Goal: Task Accomplishment & Management: Manage account settings

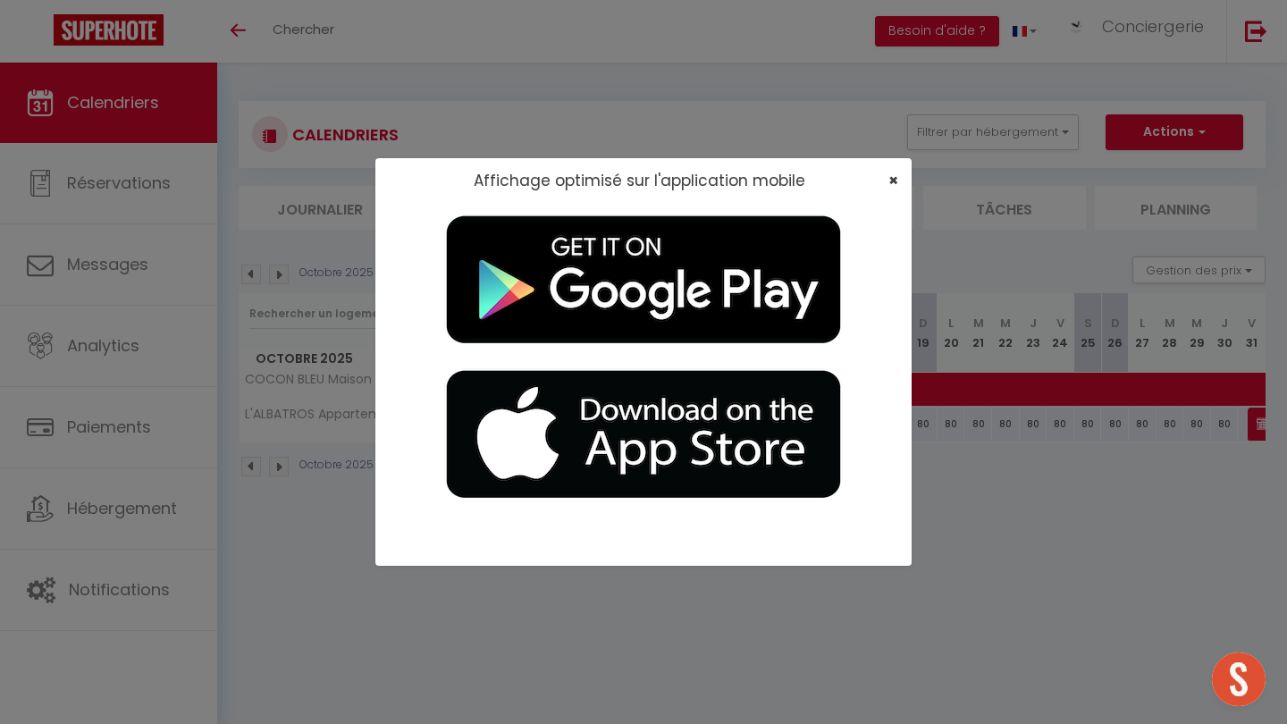
click at [895, 176] on span "×" at bounding box center [893, 180] width 10 height 22
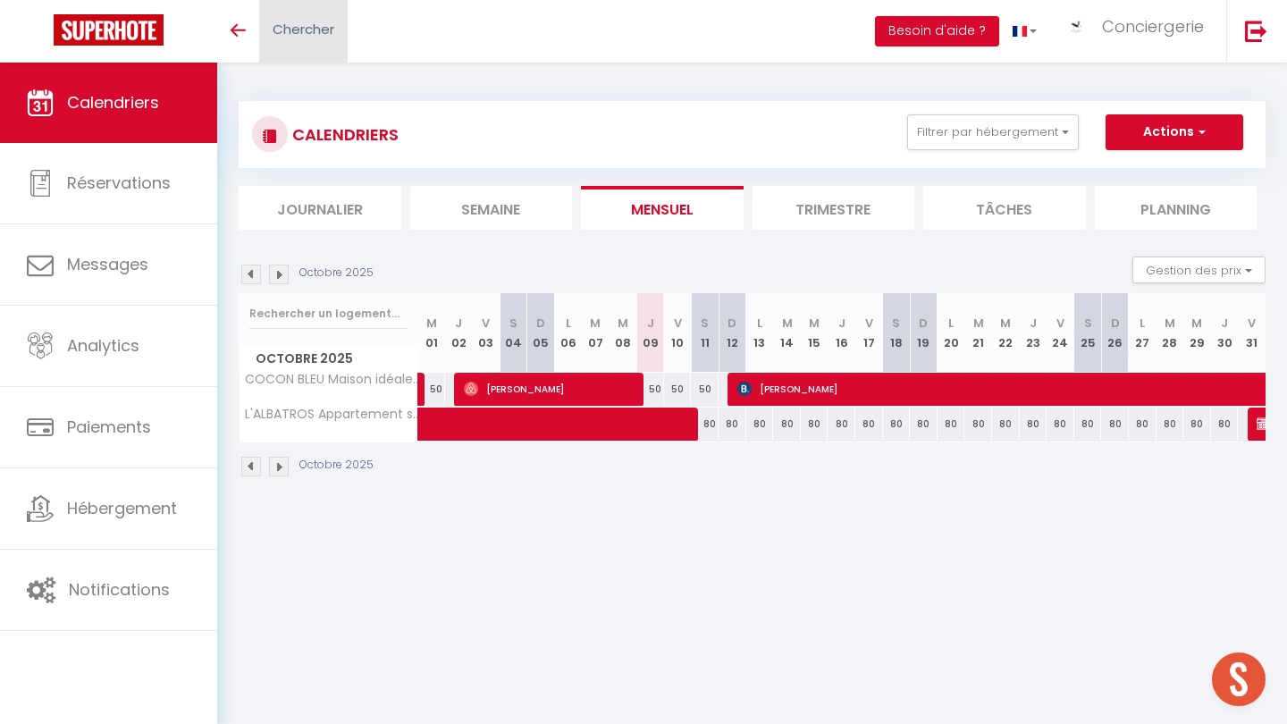
click at [309, 27] on span "Chercher" at bounding box center [304, 29] width 62 height 19
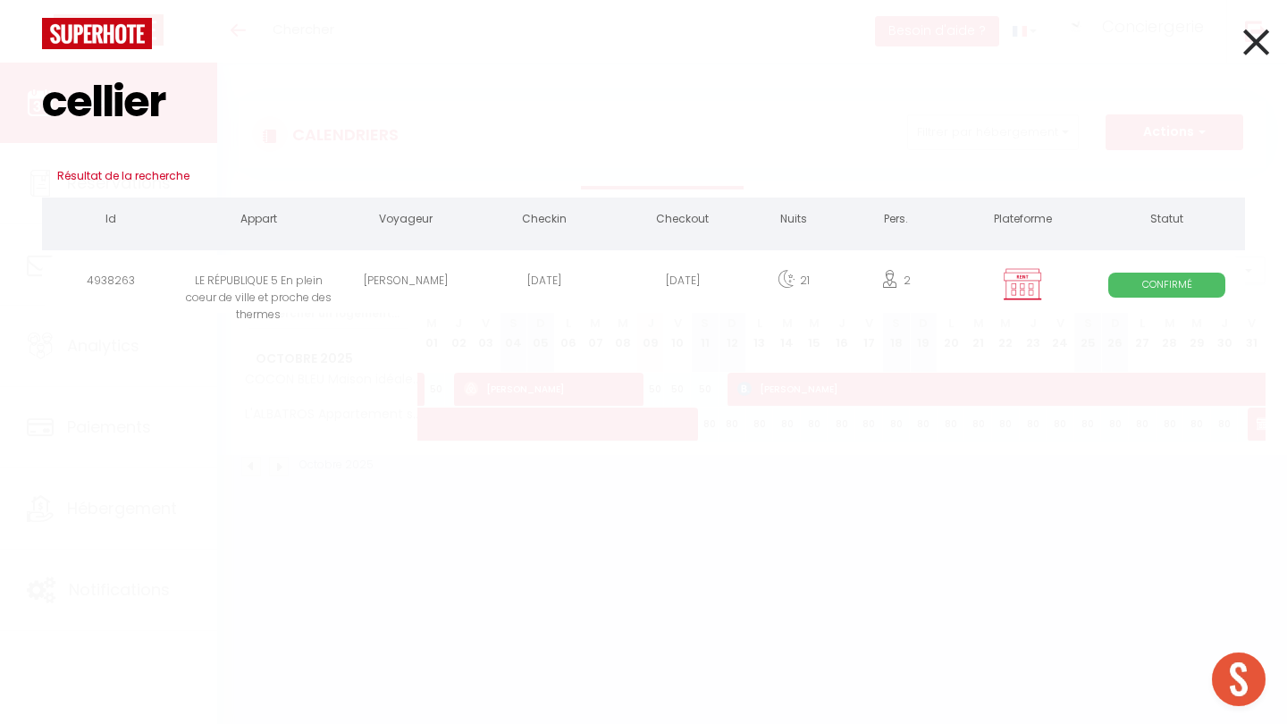
type input "cellier"
click at [287, 273] on div "LE RÉPUBLIQUE 5 En plein coeur de ville et proche des thermes" at bounding box center [259, 284] width 156 height 58
select select
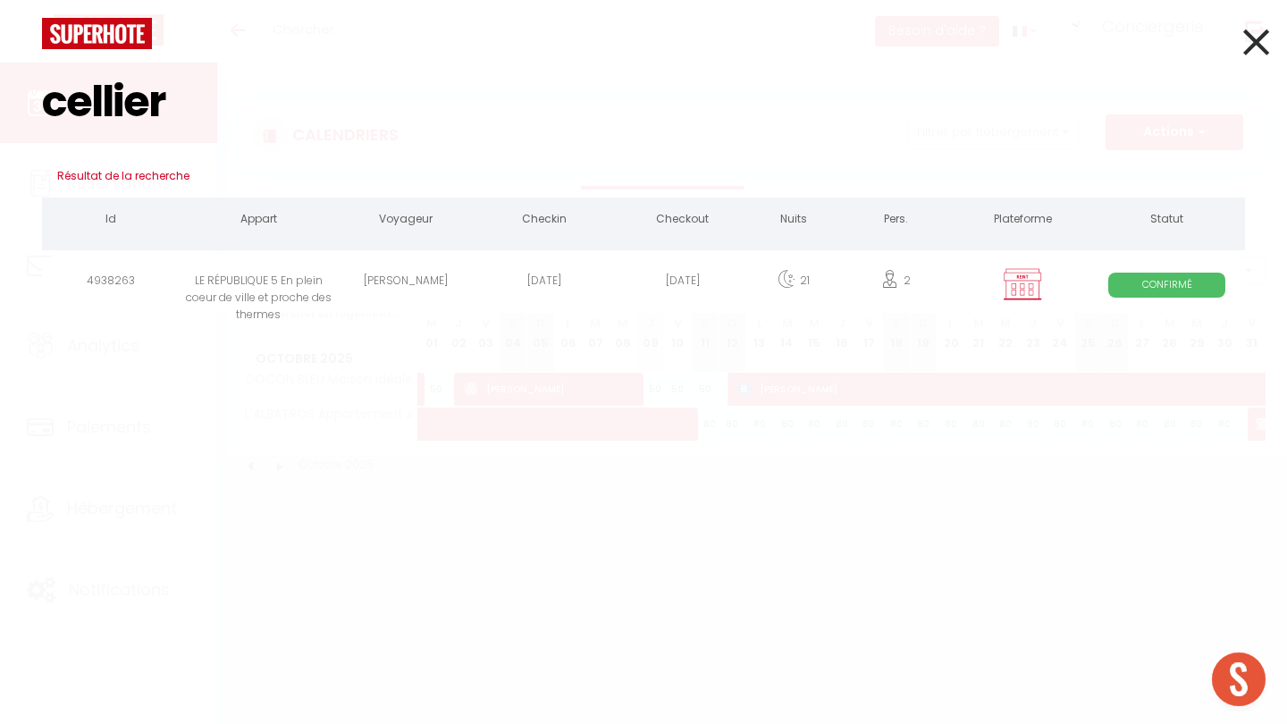
select select
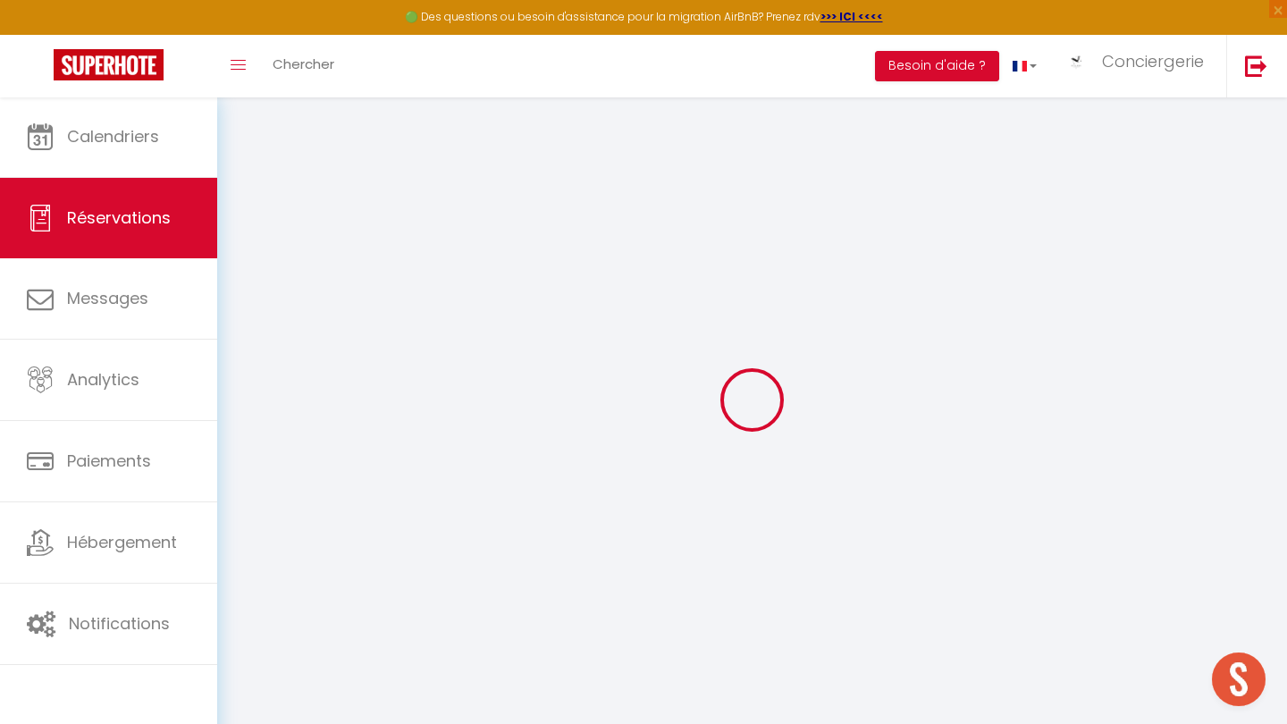
select select
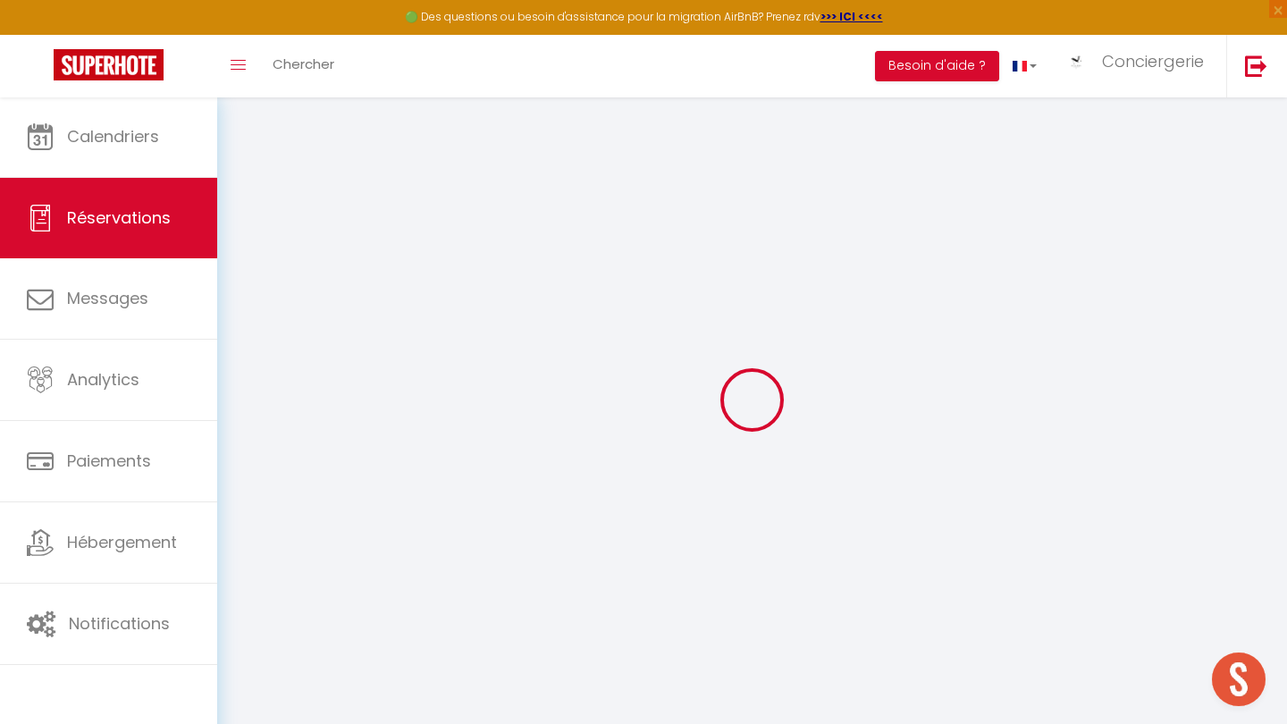
select select
checkbox input "false"
select select
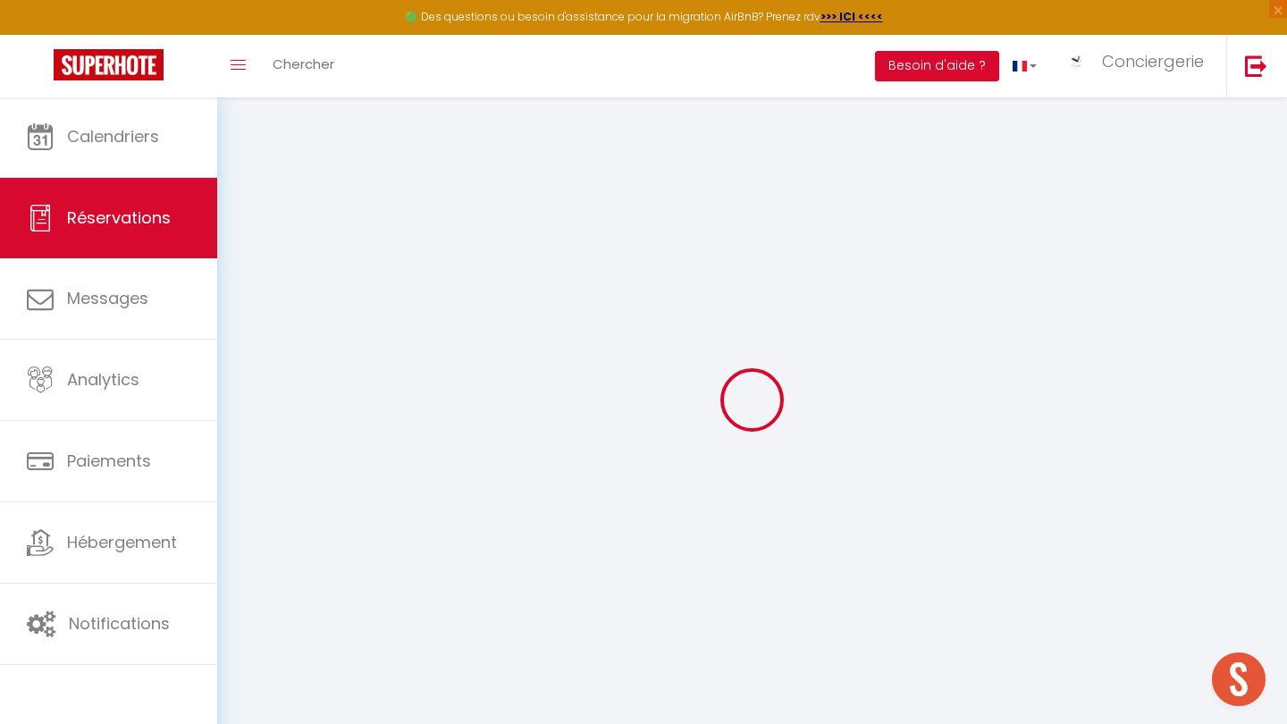
select select
checkbox input "false"
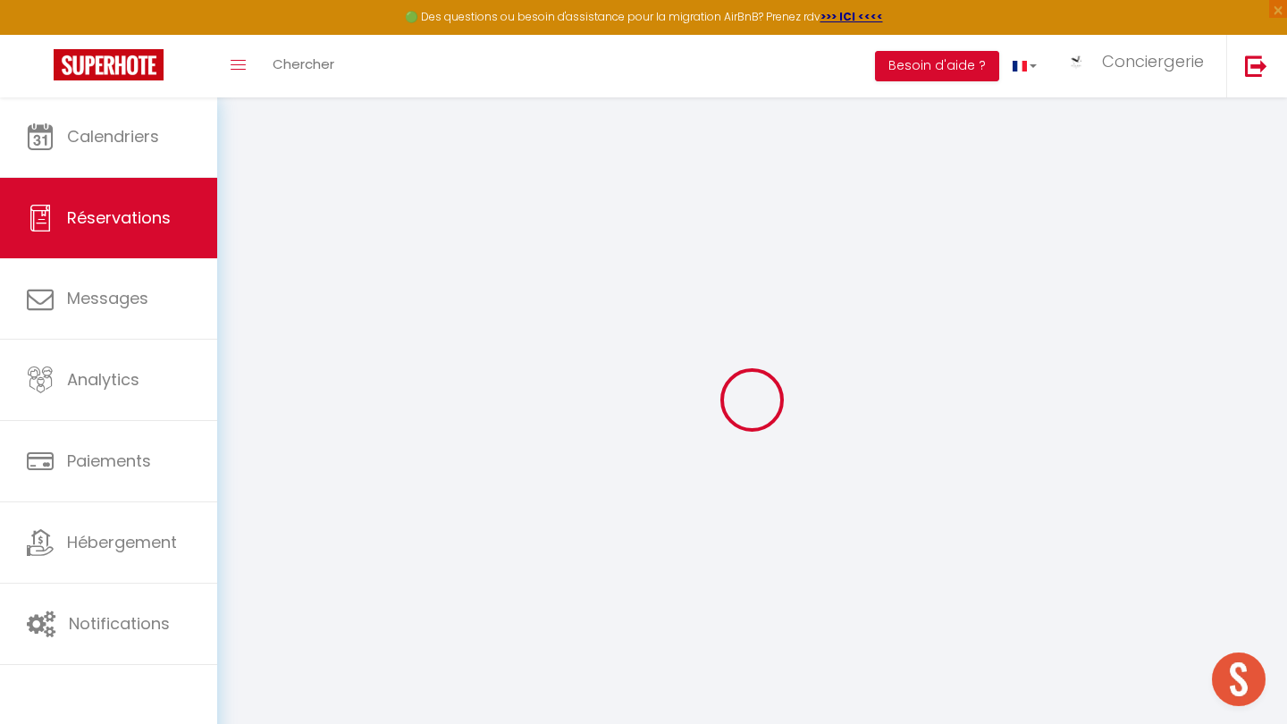
select select
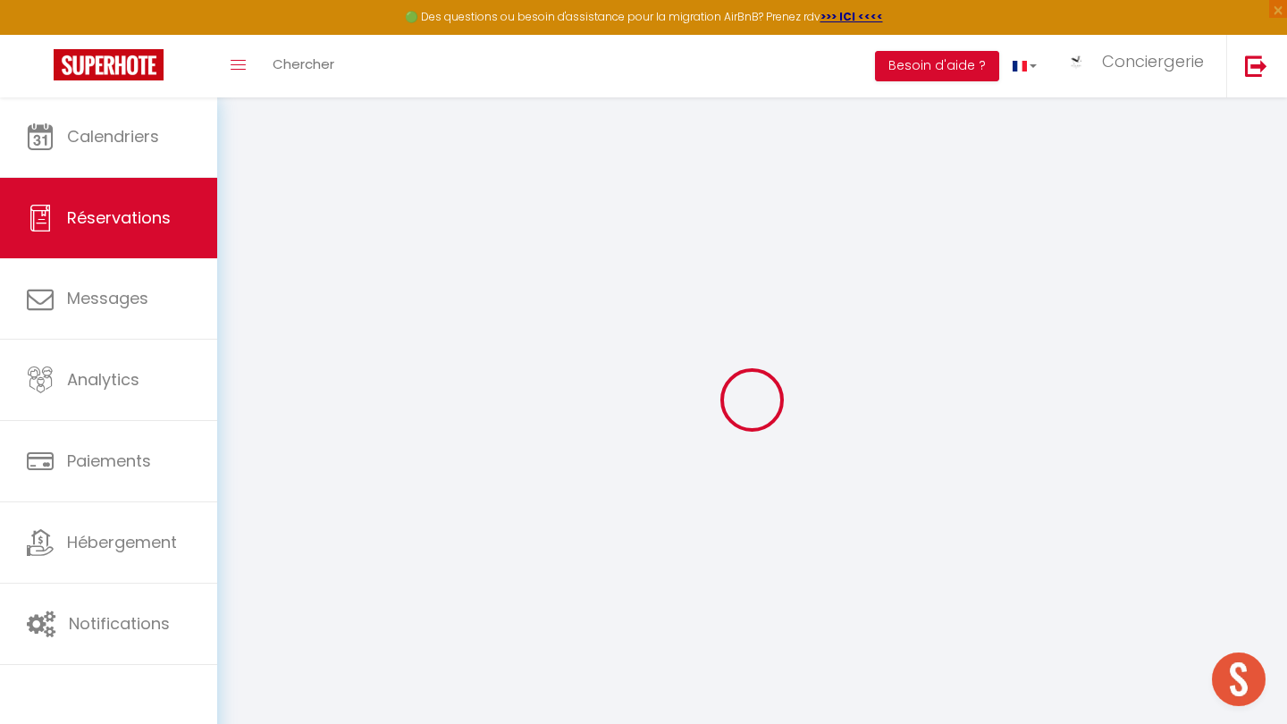
select select
checkbox input "false"
select select
type input "Nathalie"
type input "Cellier"
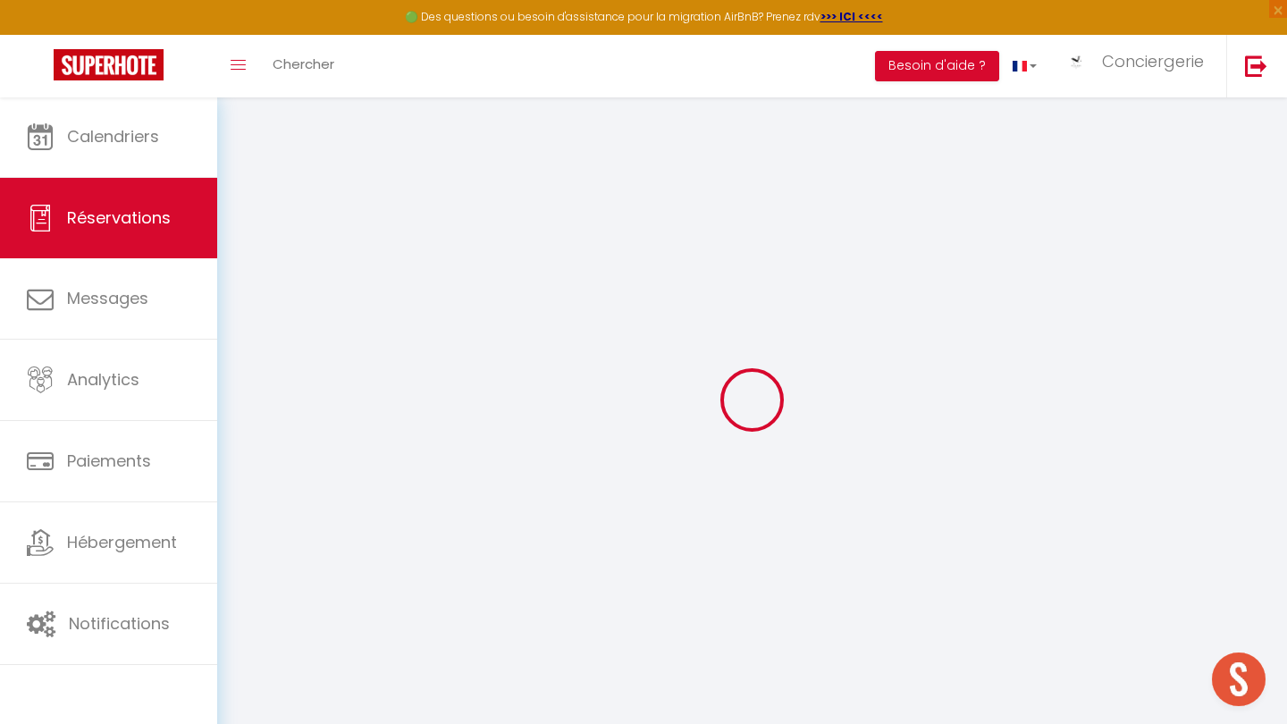
type input "nathalie51yannick@hotmail.fr"
type input "0602366001"
type input "51290"
type input "22 grande rue des cotes"
type input "Ste Marie du Lac Nuisement"
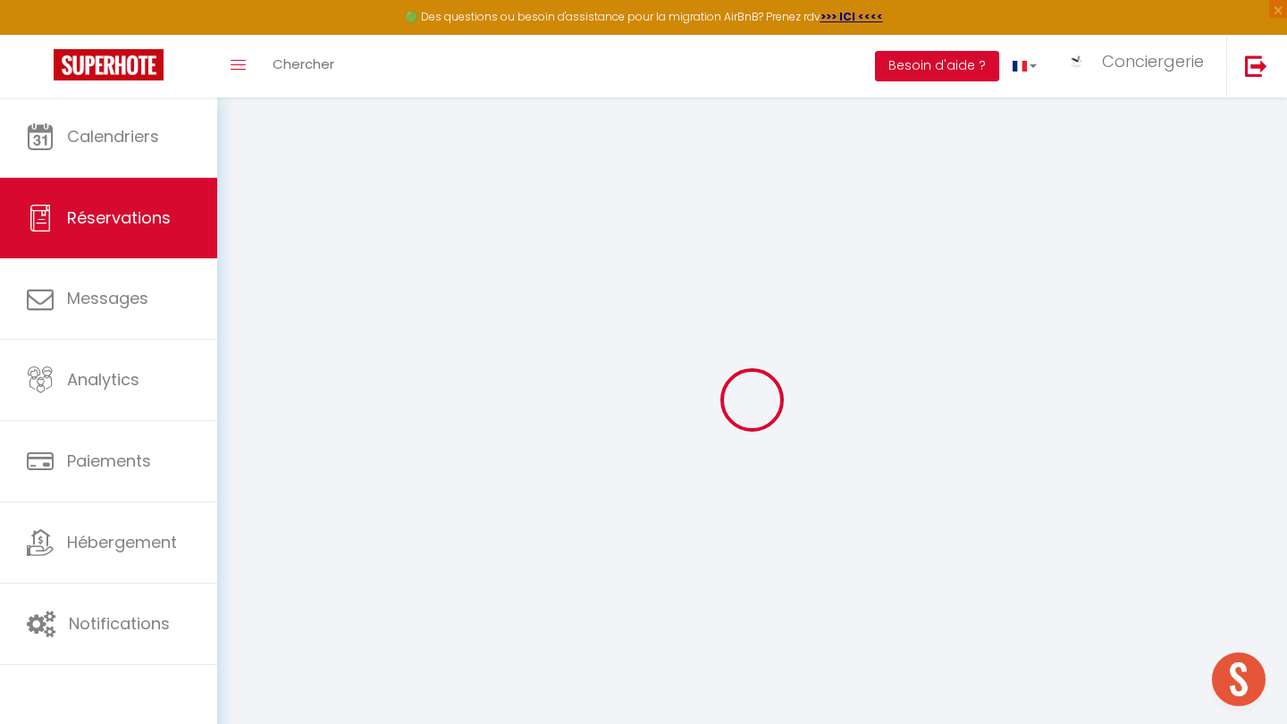
select select "FR"
select select "37775"
select select "1"
type input "Dim 14 Septembre 2025"
select select
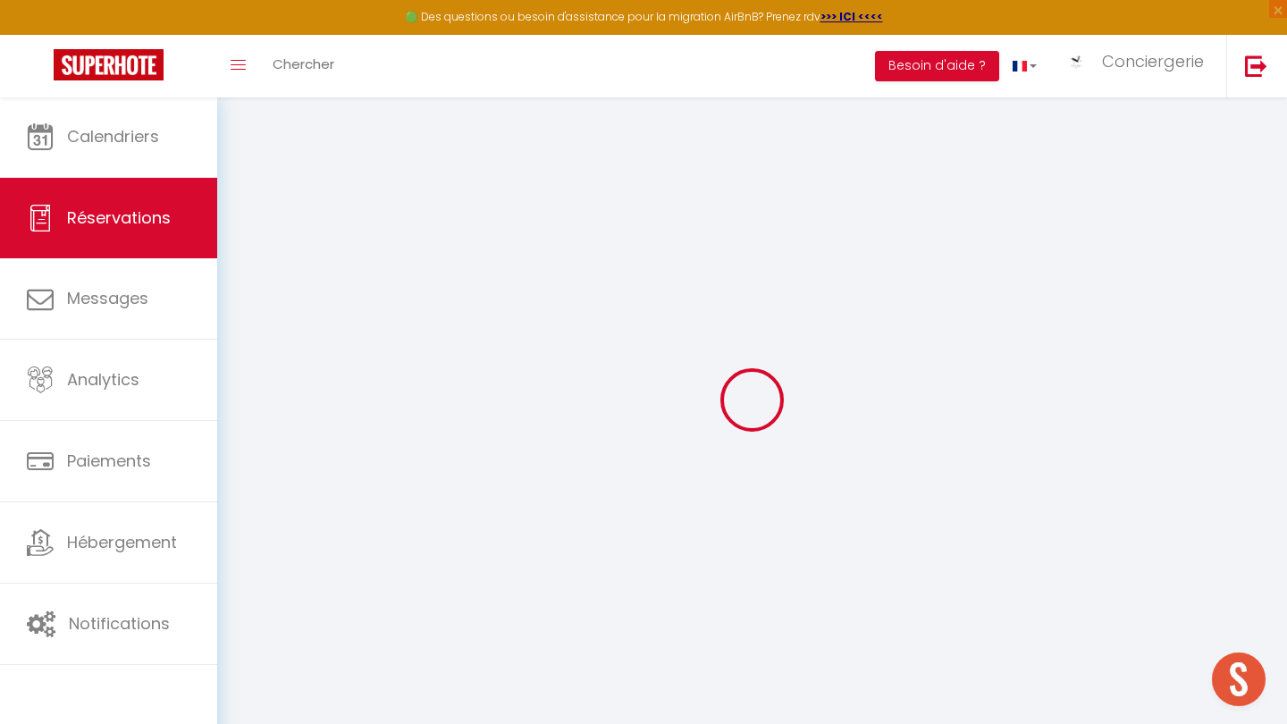
type input "Dim 05 Octobre 2025"
select select
type input "2"
select select "12"
select select
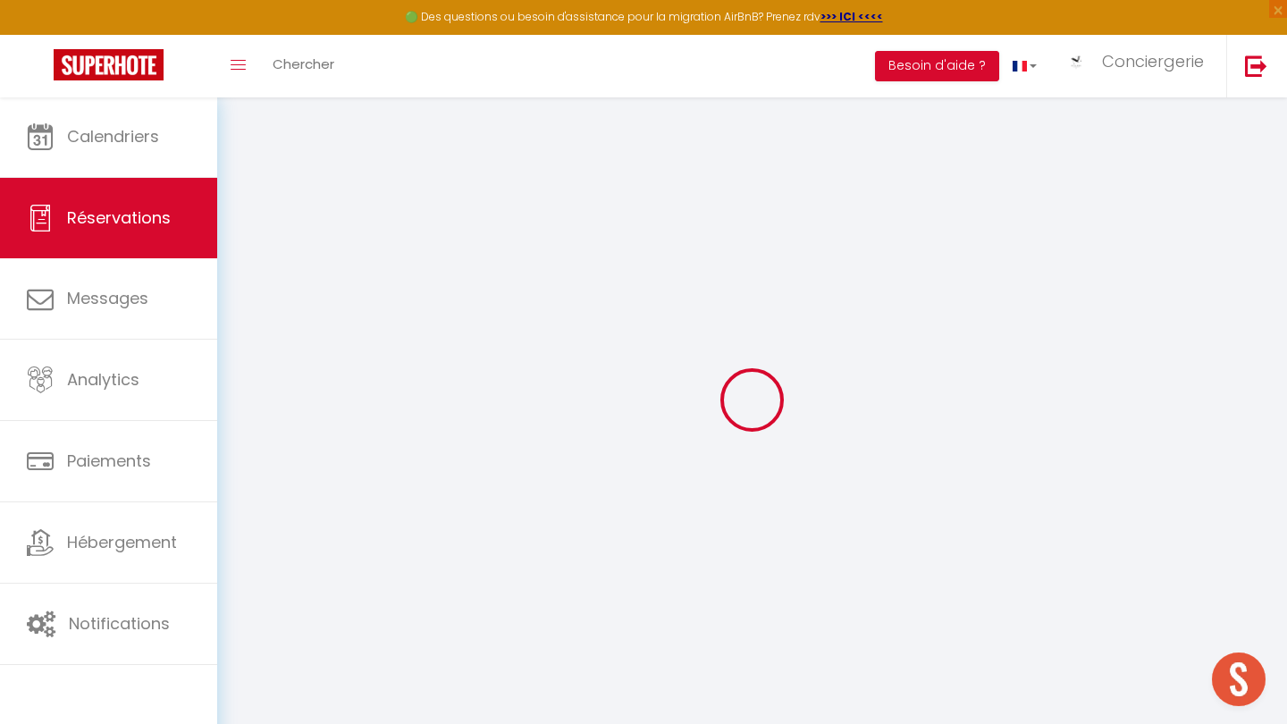
type input "1250"
checkbox input "false"
type input "0"
type input "131"
type input "0"
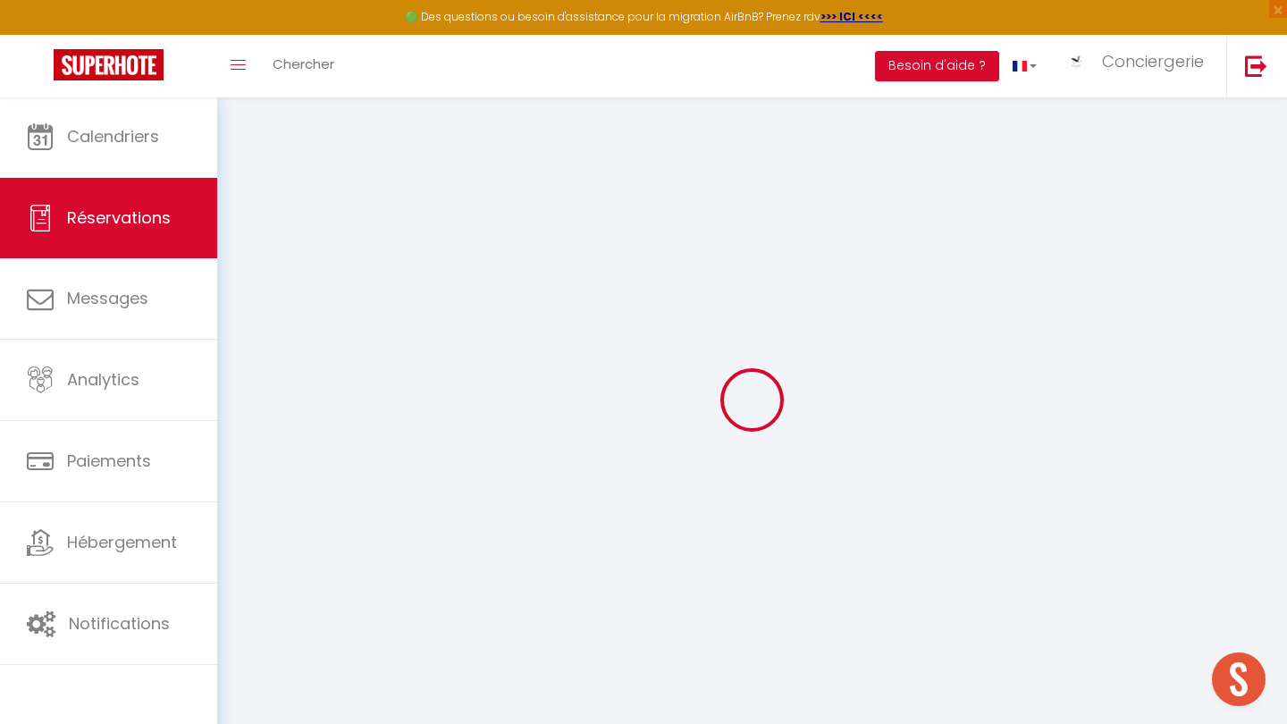
type input "0"
select select
select select "14"
checkbox input "false"
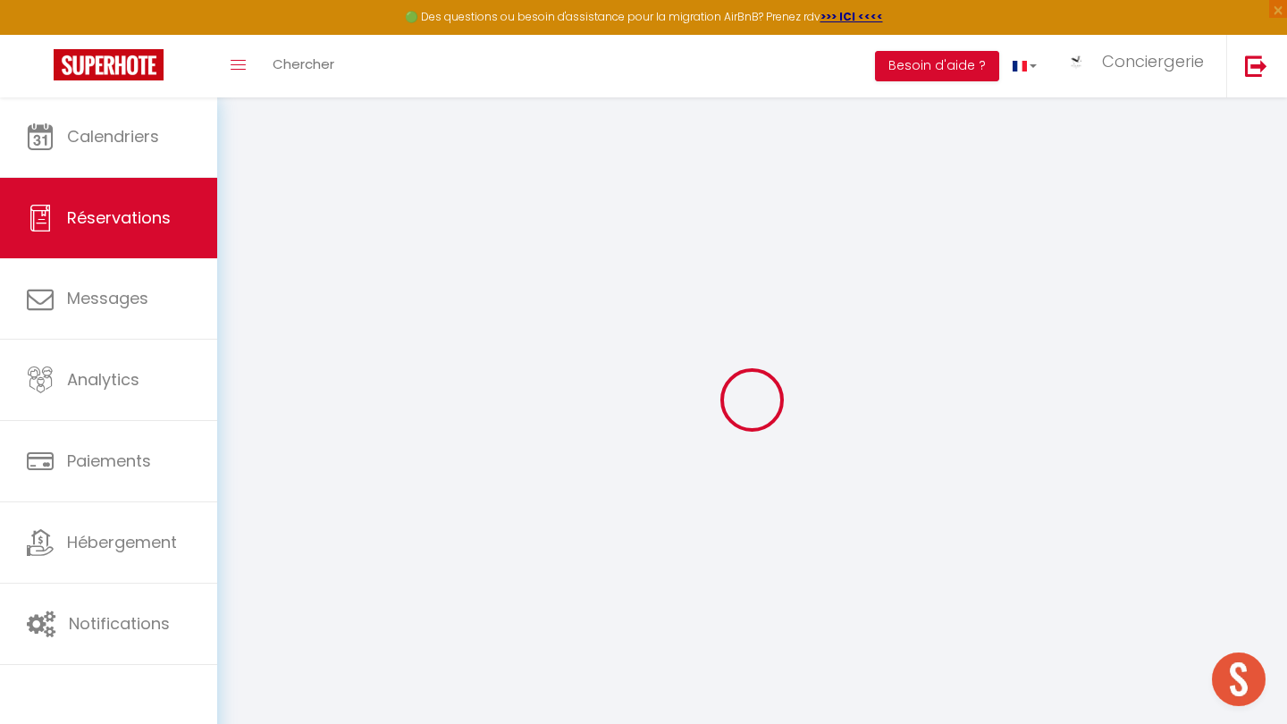
select select
checkbox input "false"
select select
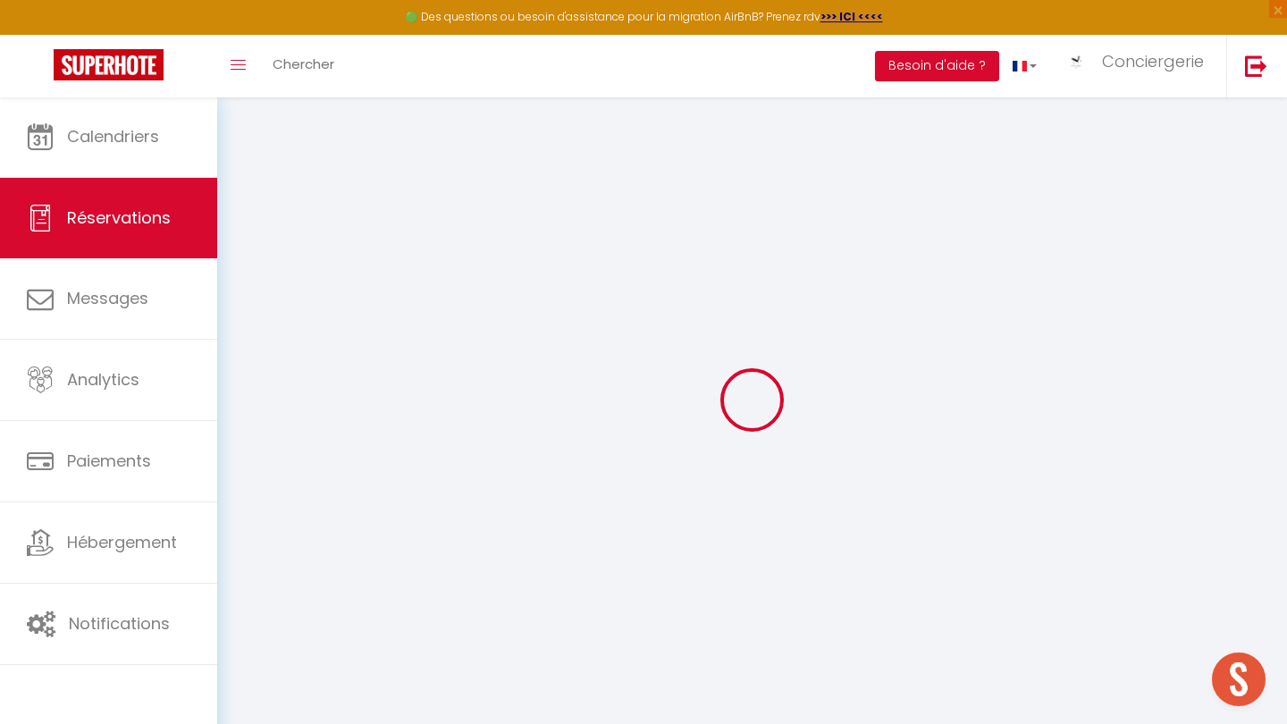
checkbox input "false"
type textarea "⚠️ Récupérer ses boucles d'oreilles sur la table de chevet et lui envoyer"
type input "75"
type input "61.32"
select select
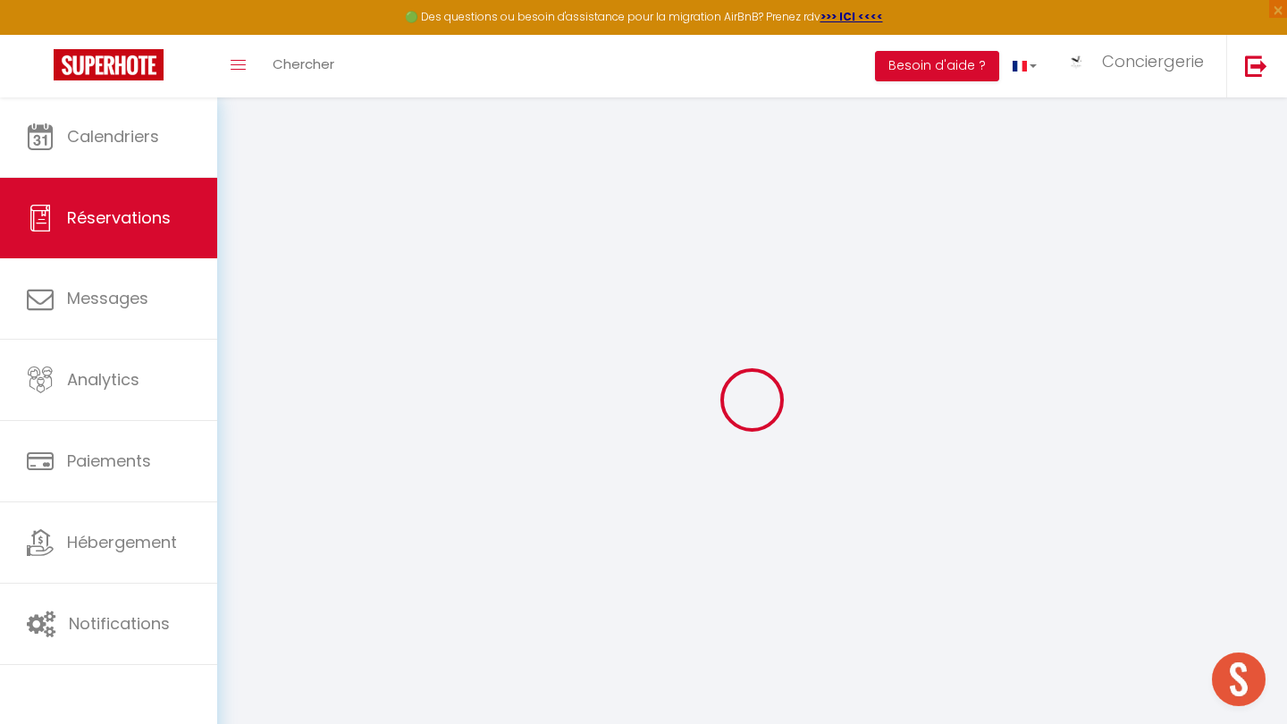
select select
checkbox input "false"
select select
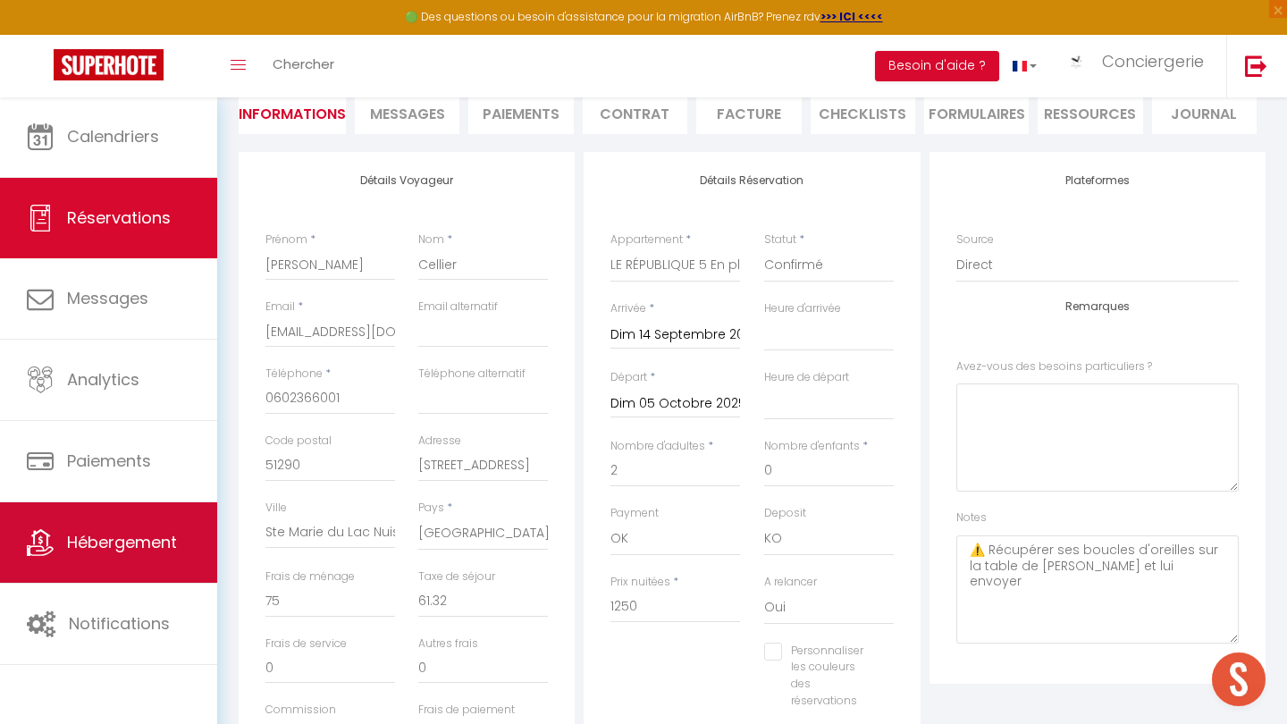
scroll to position [180, 0]
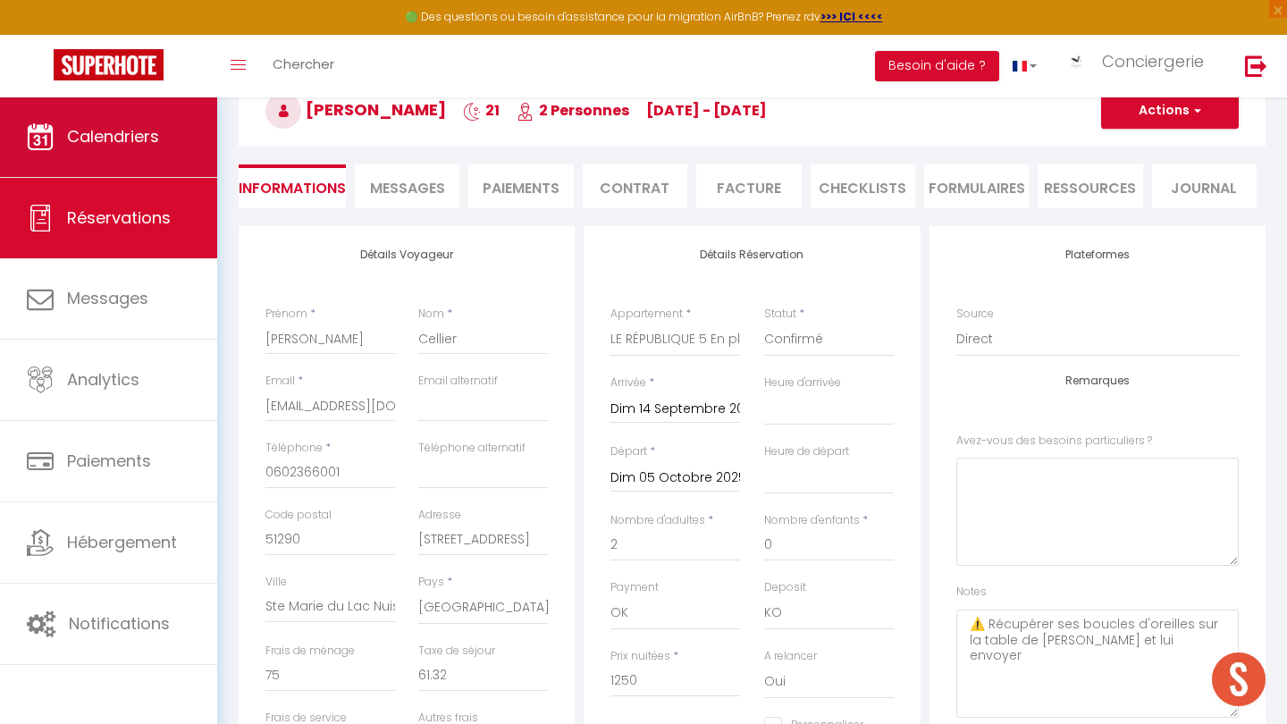
click at [152, 164] on link "Calendriers" at bounding box center [108, 137] width 217 height 80
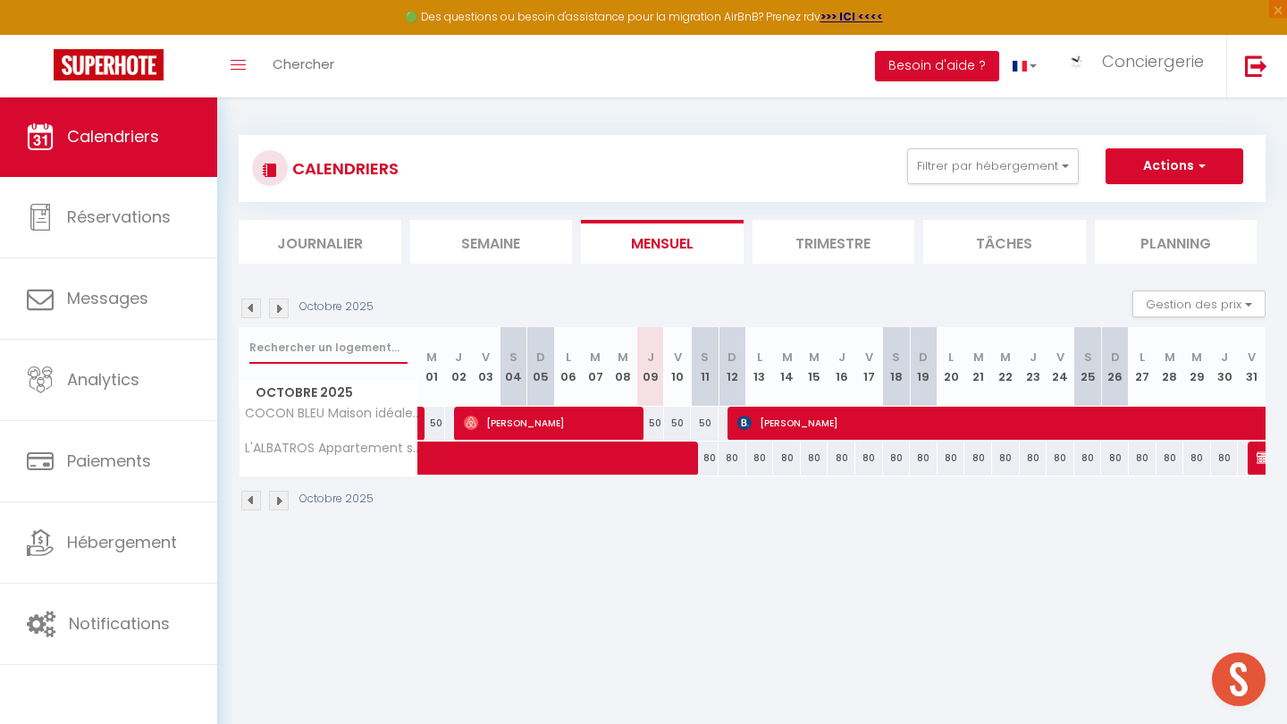
click at [321, 348] on input "text" at bounding box center [328, 348] width 158 height 32
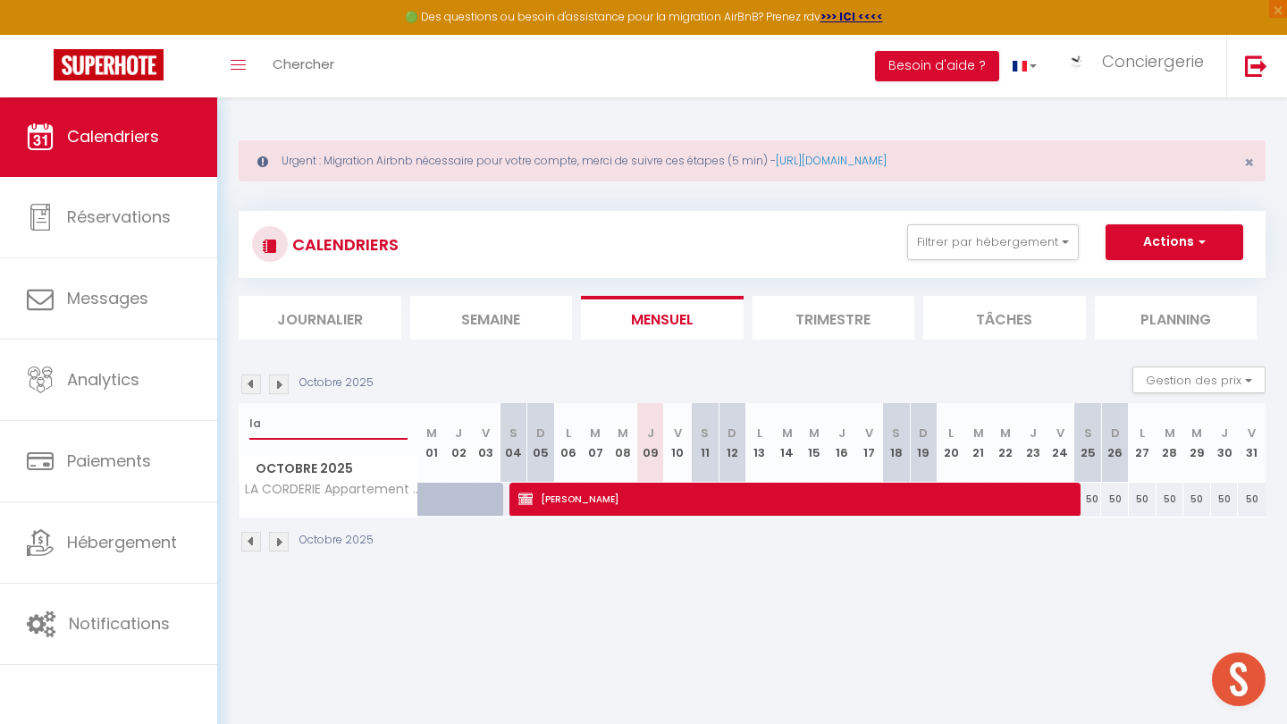
type input "l"
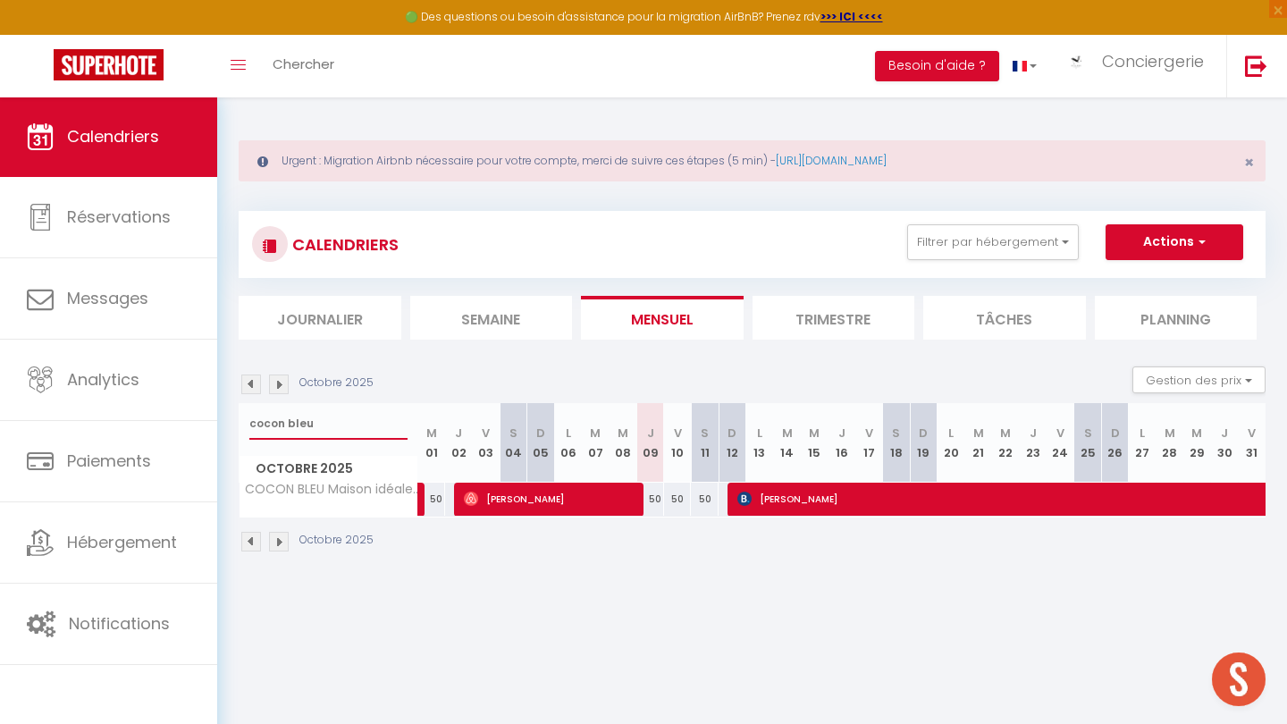
type input "cocon bleu"
click at [360, 71] on div "Toggle menubar Chercher BUTTON Besoin d'aide ? Conciergerie Paramètres Équipe" at bounding box center [702, 66] width 1144 height 63
click at [309, 59] on span "Chercher" at bounding box center [304, 64] width 62 height 19
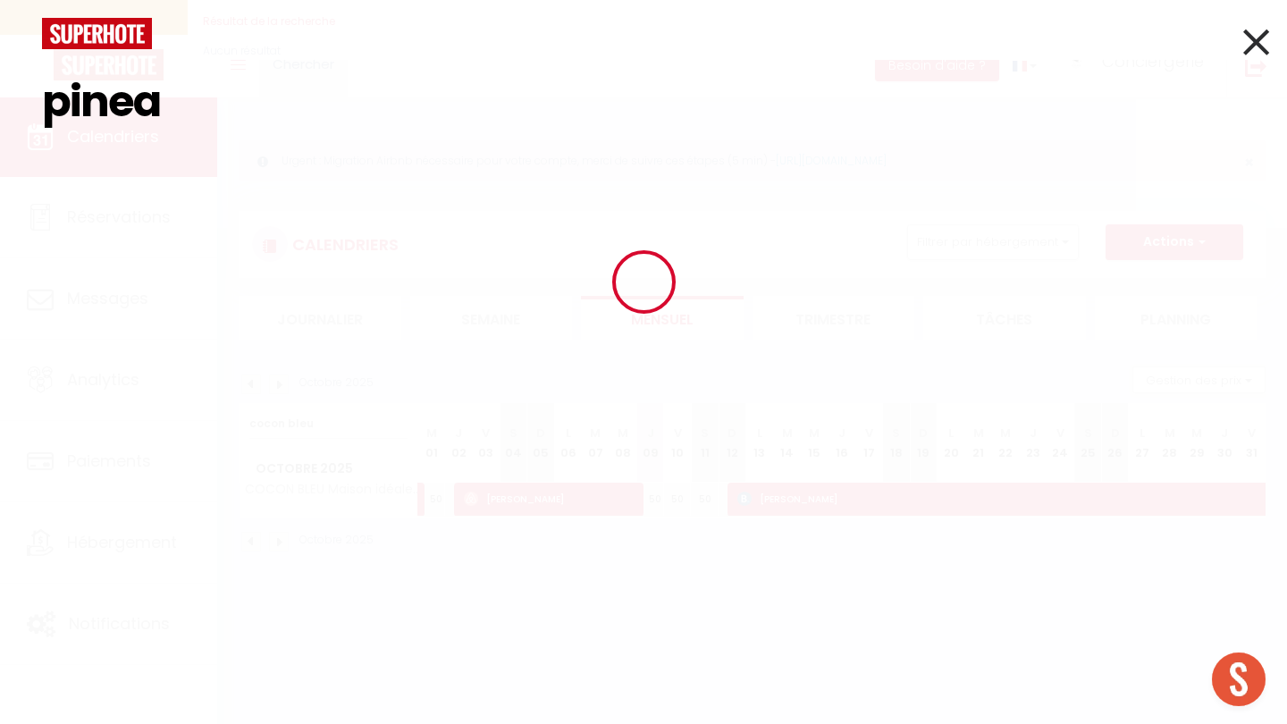
type input "pineau"
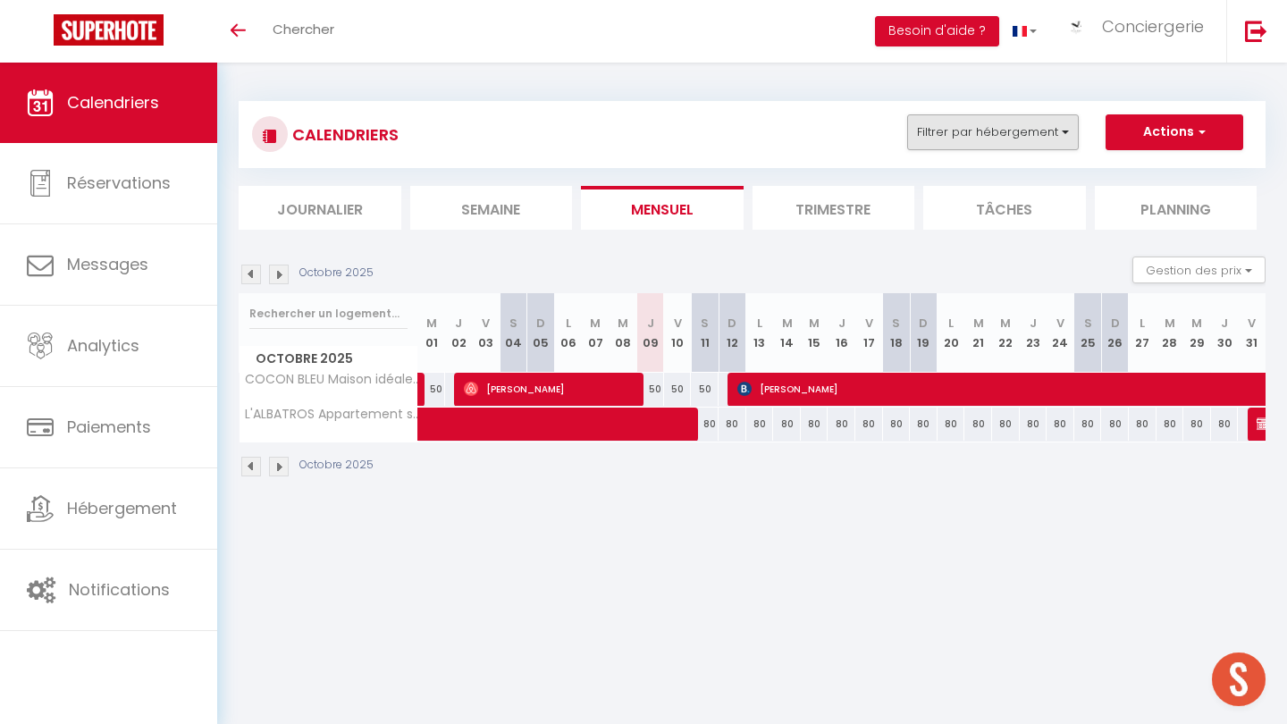
click at [978, 142] on button "Filtrer par hébergement" at bounding box center [993, 132] width 172 height 36
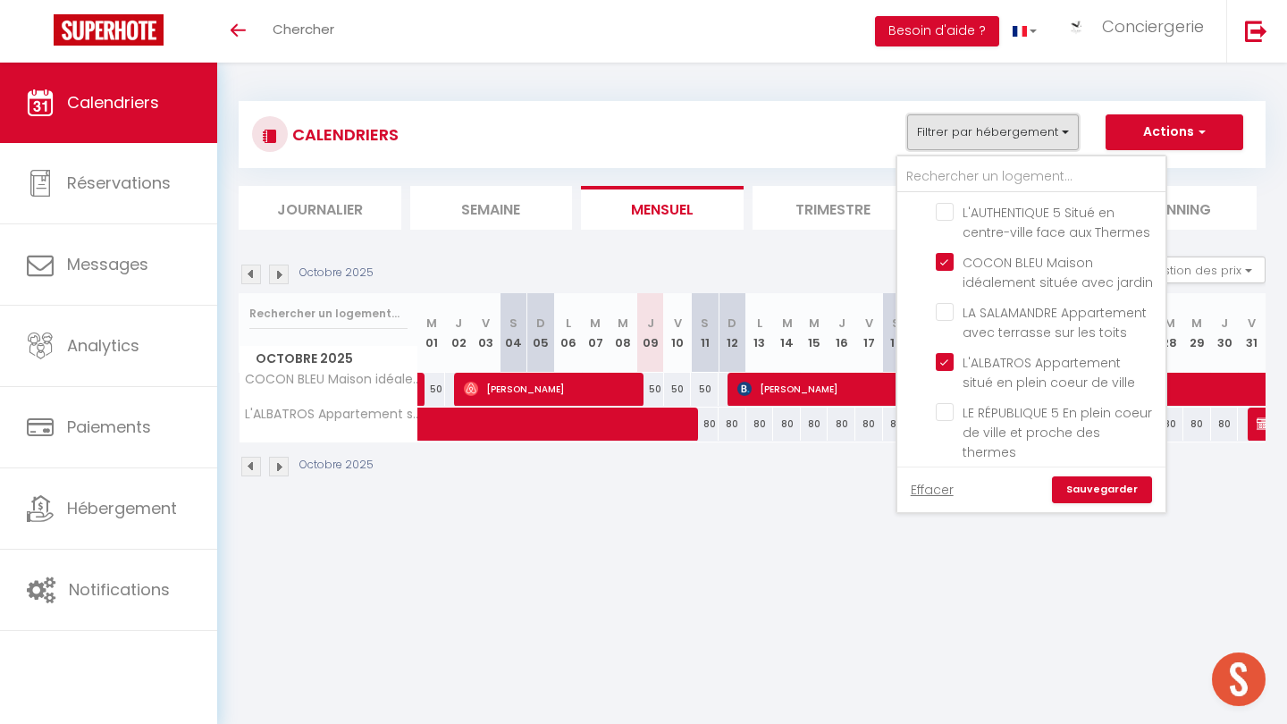
scroll to position [857, 0]
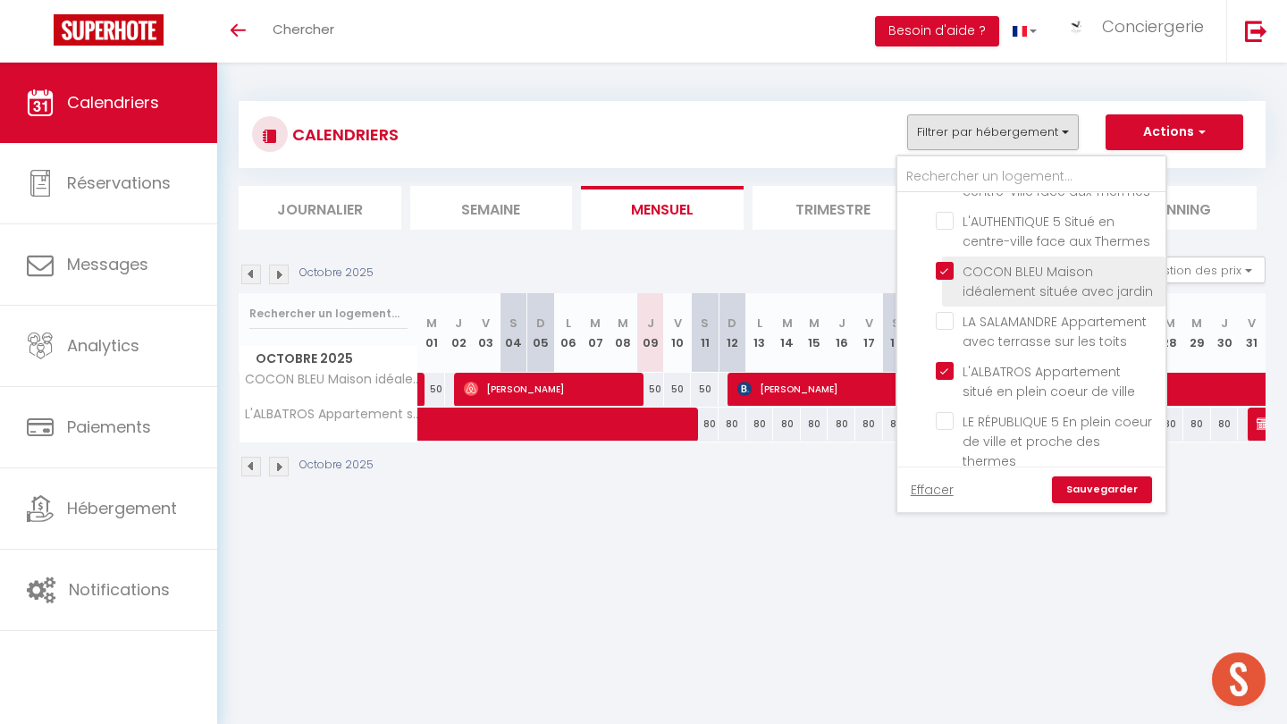
click at [945, 262] on input "COCON BLEU Maison idéalement située avec jardin" at bounding box center [1047, 271] width 223 height 18
checkbox input "false"
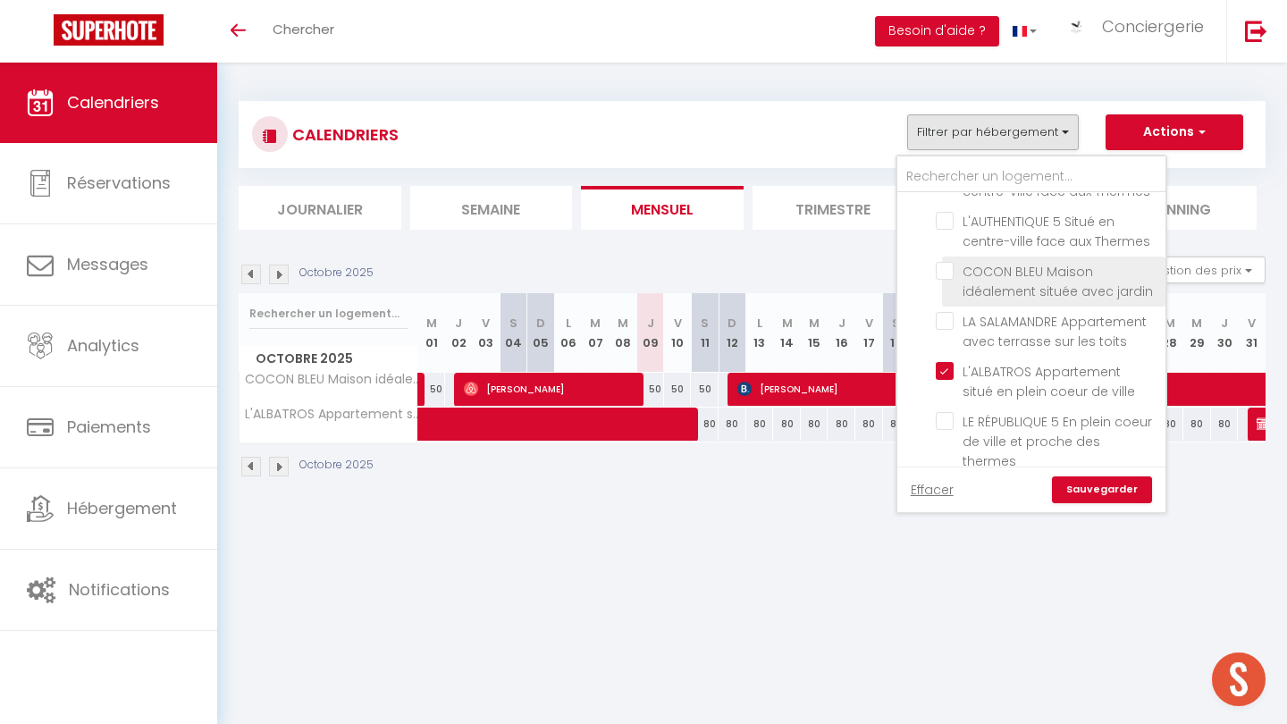
checkbox input "false"
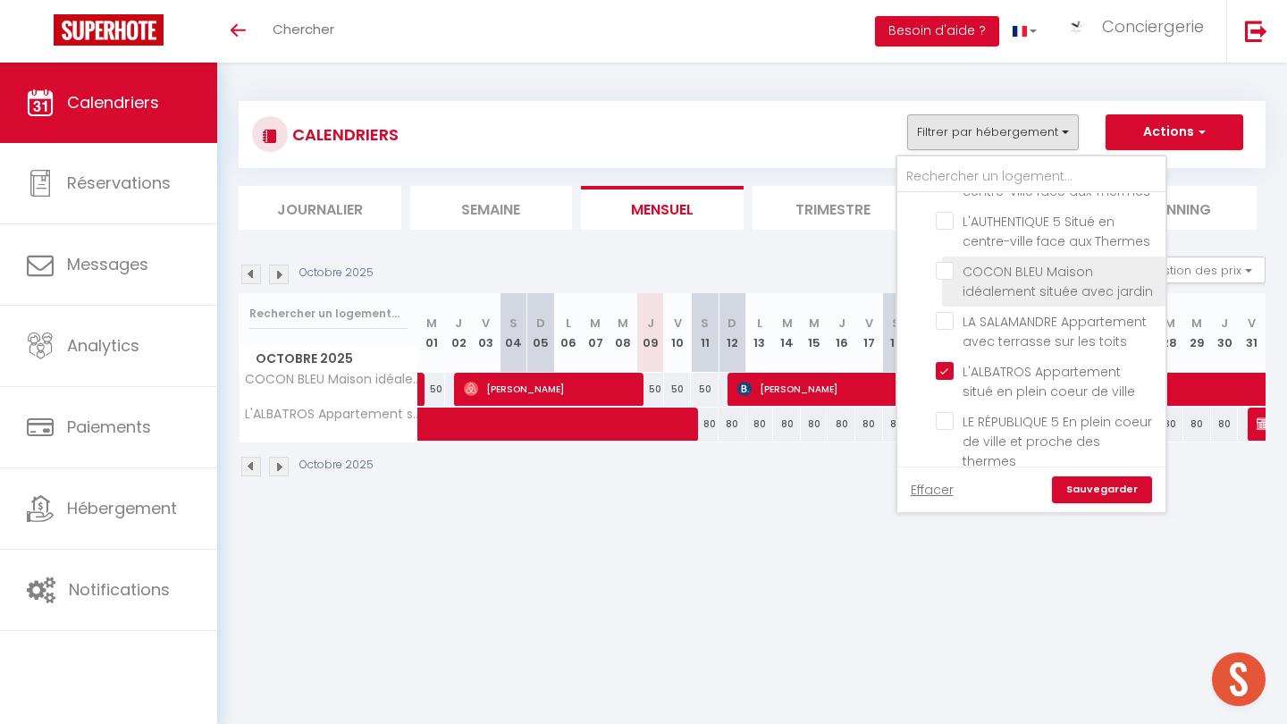
checkbox input "false"
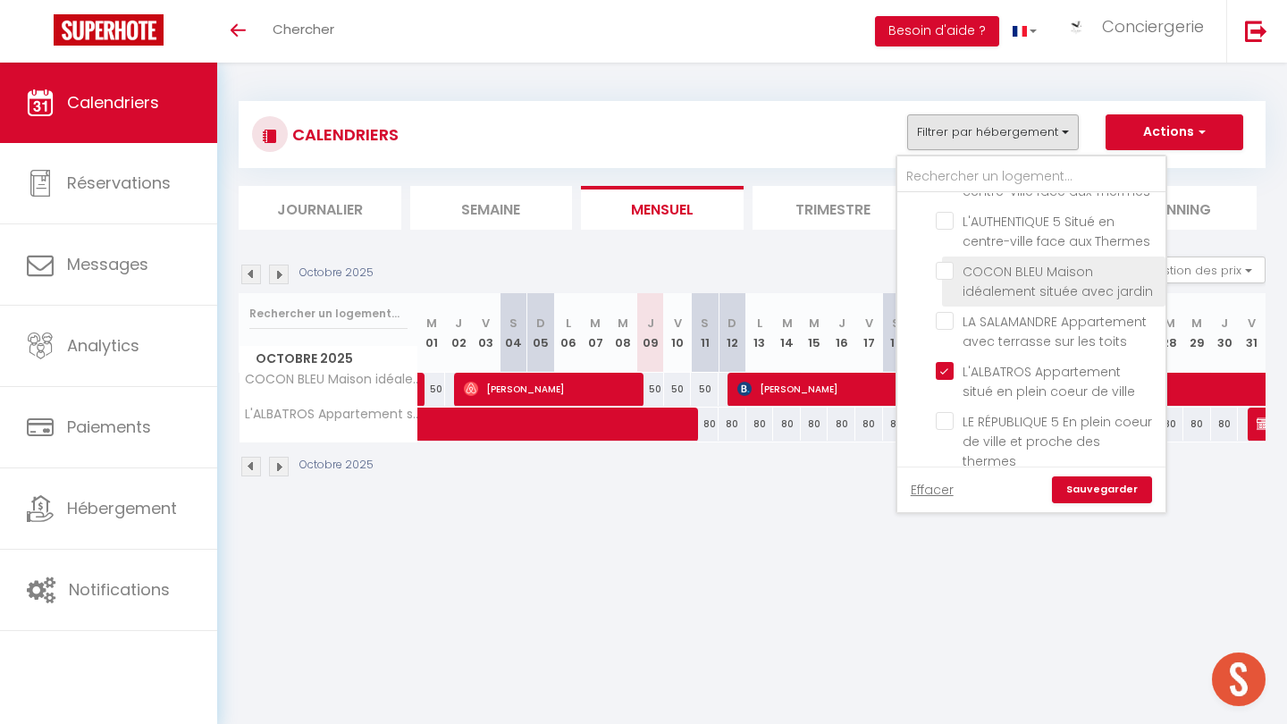
checkbox input "false"
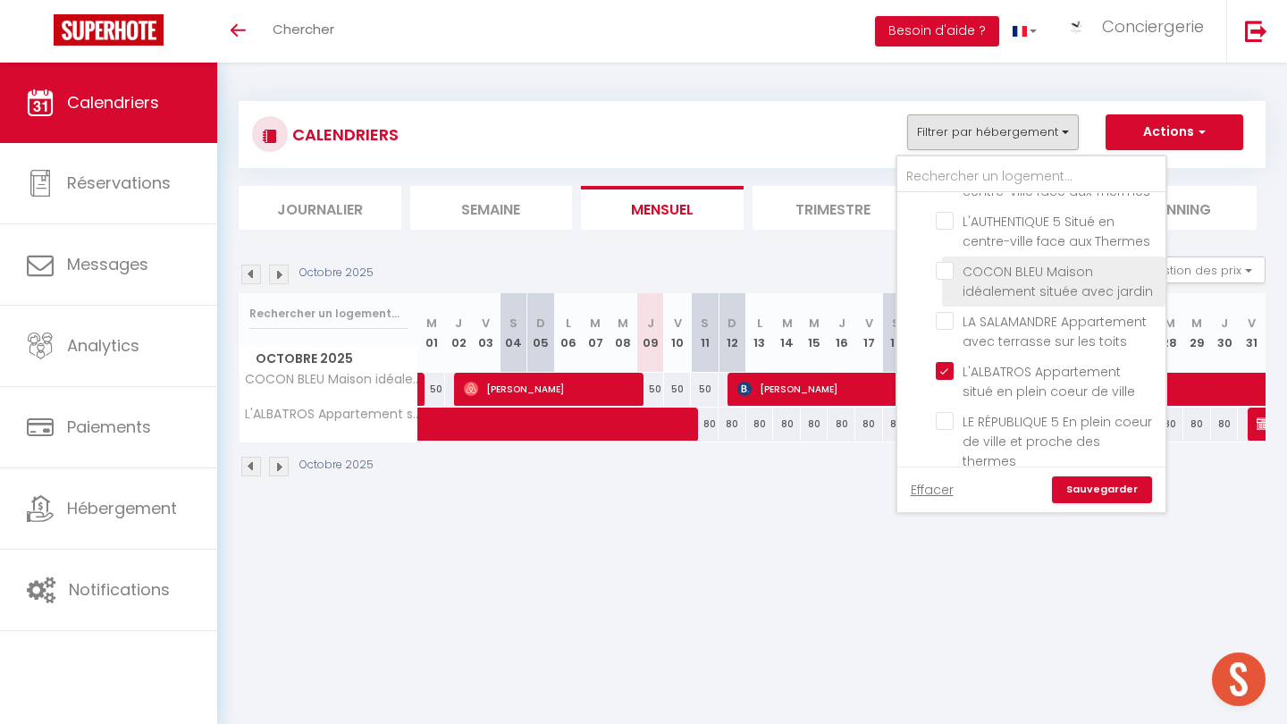
checkbox input "false"
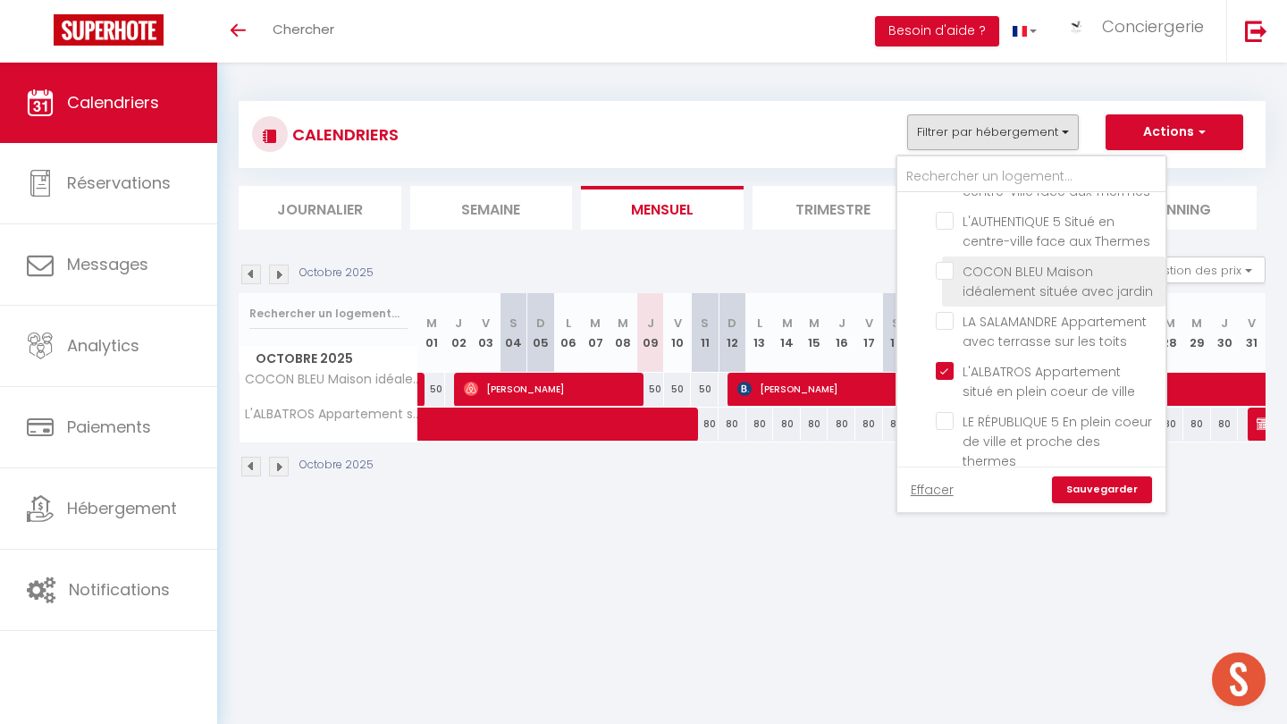
checkbox input "false"
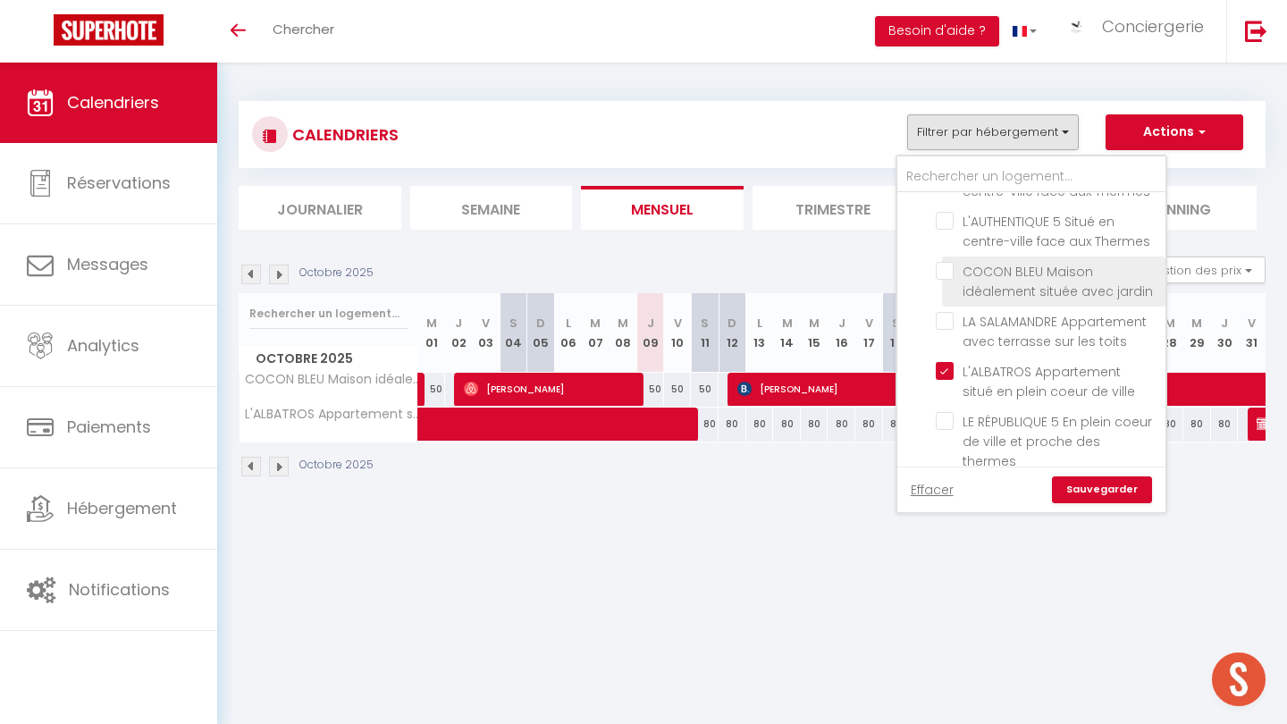
checkbox input "false"
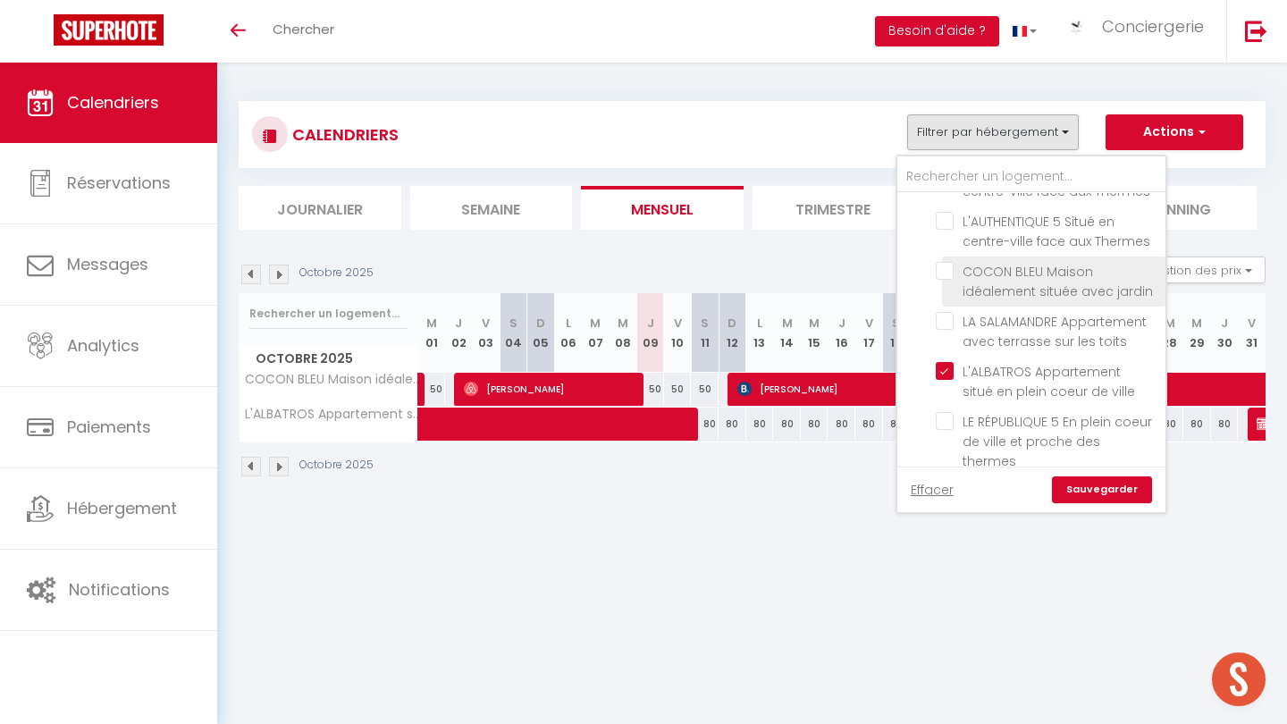
checkbox input "false"
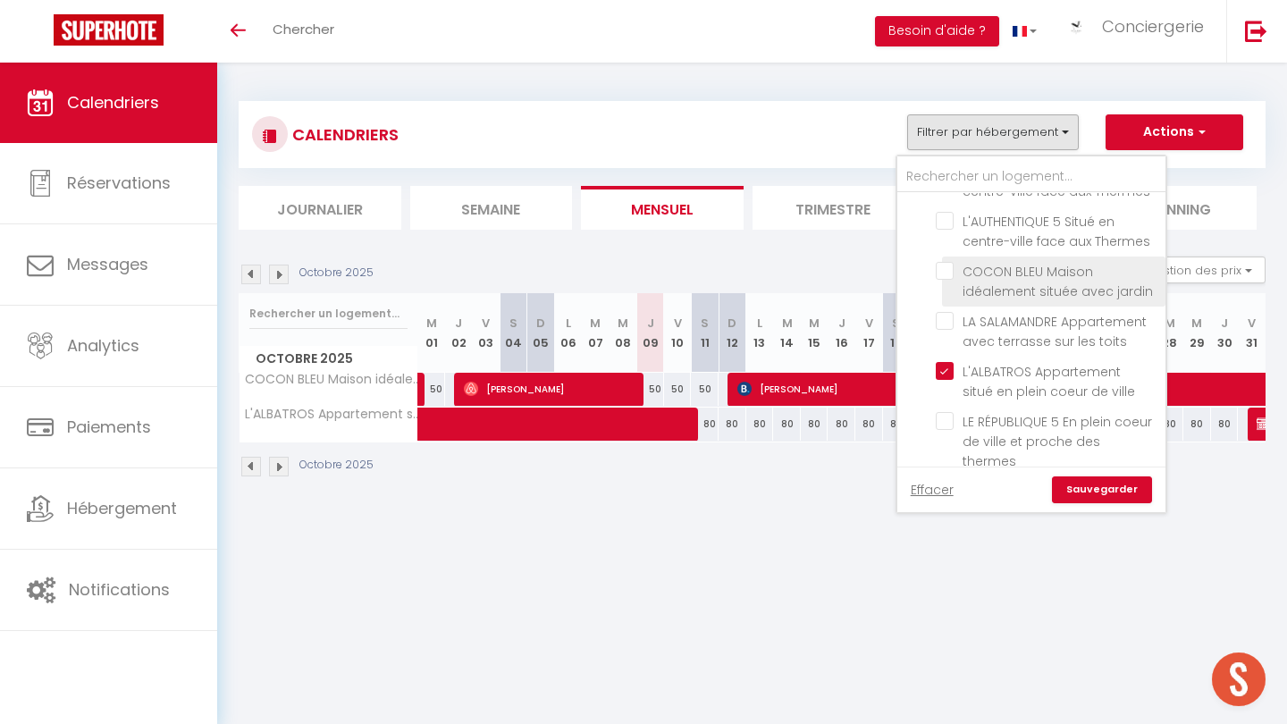
checkbox input "false"
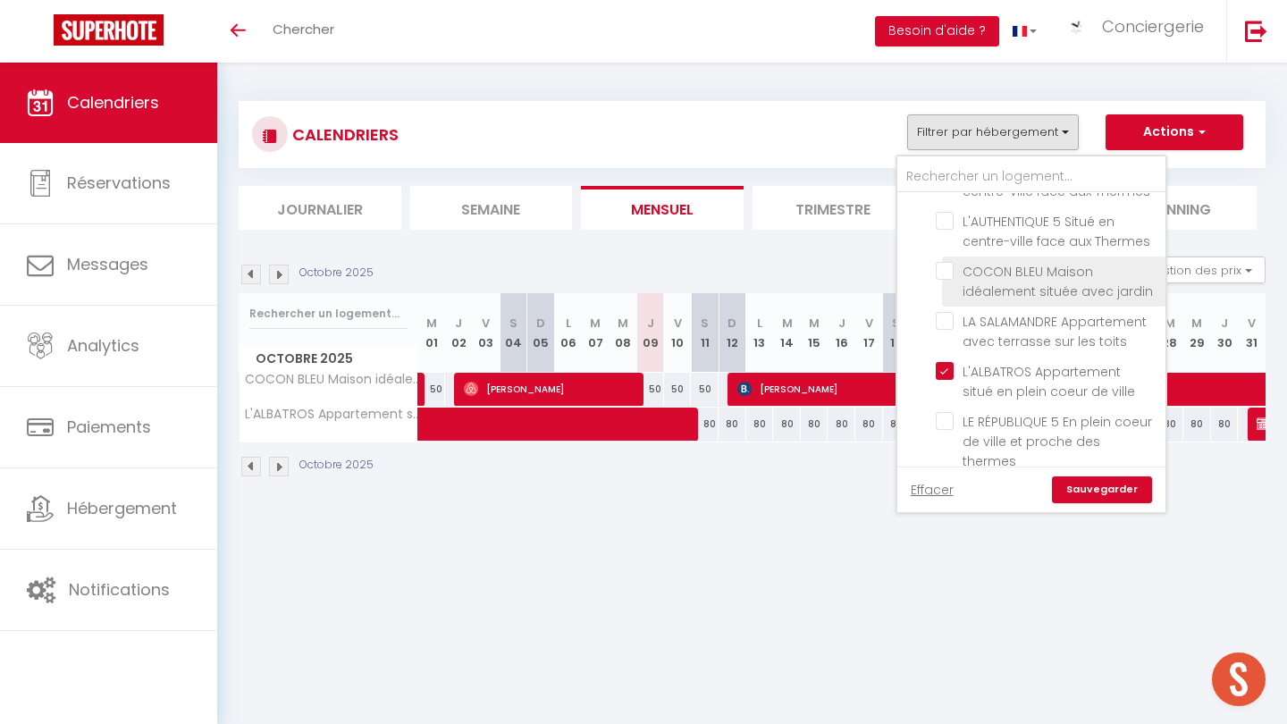
checkbox input "false"
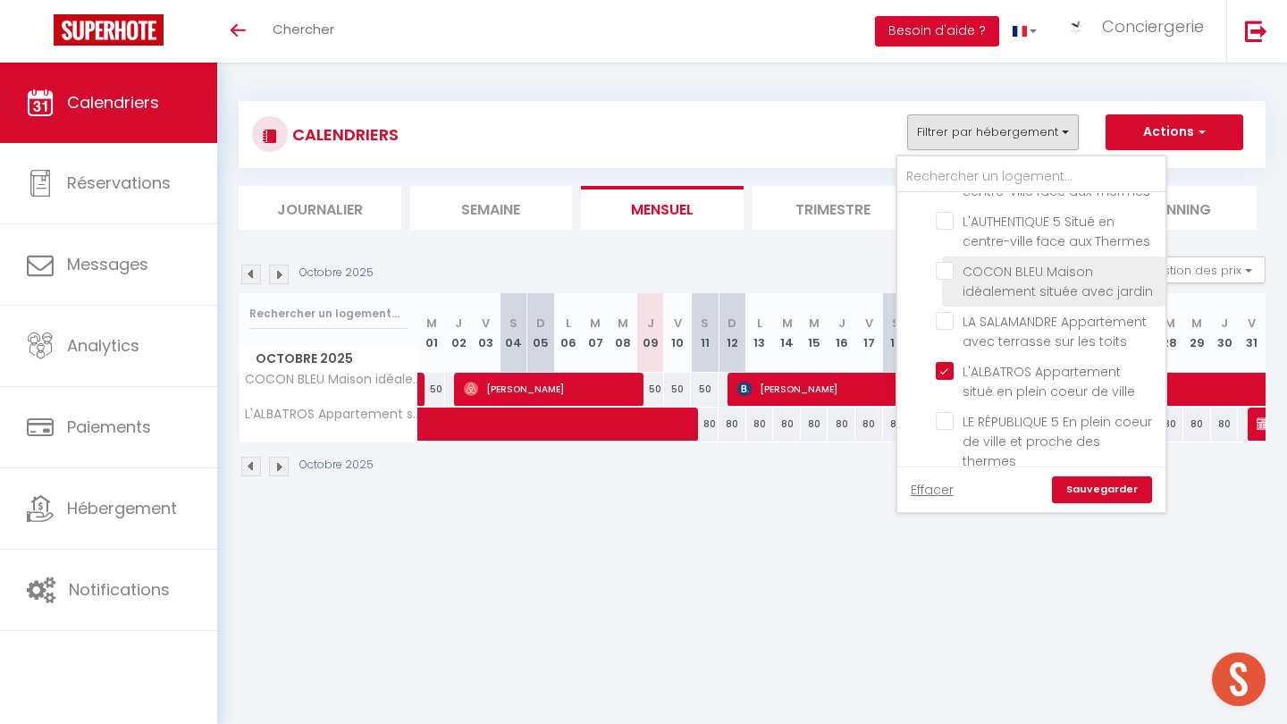
checkbox input "false"
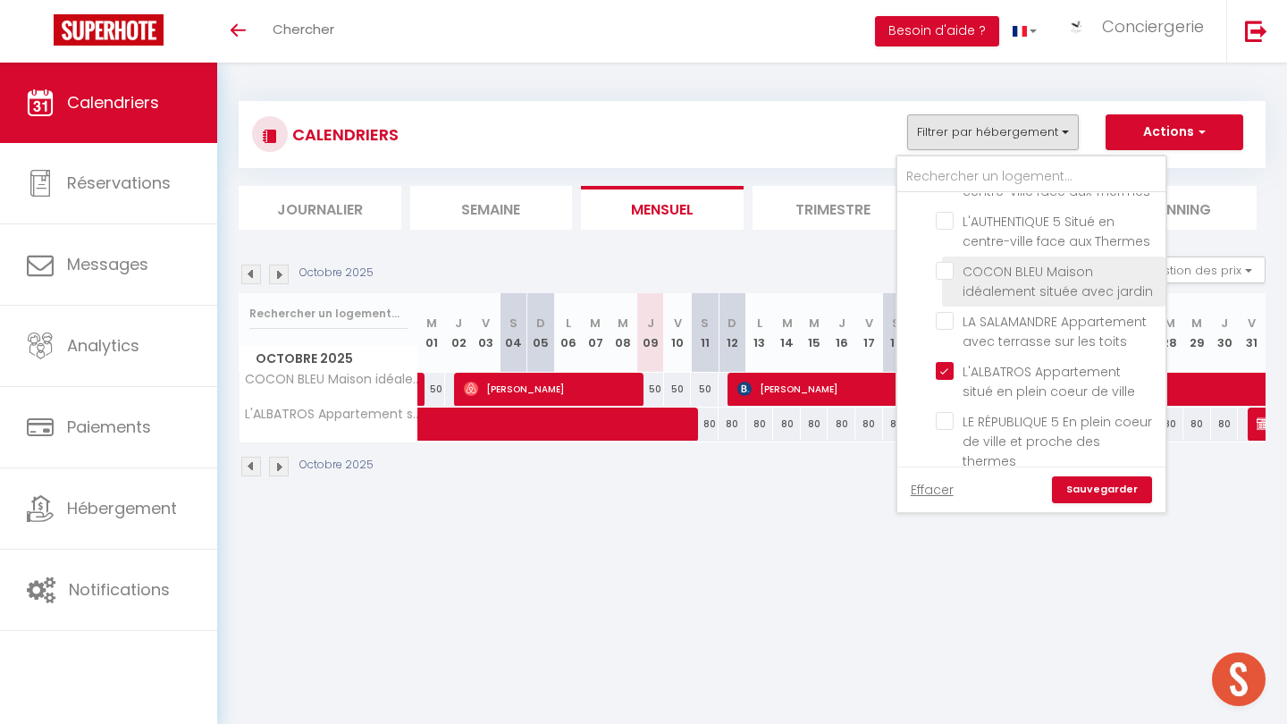
checkbox input "false"
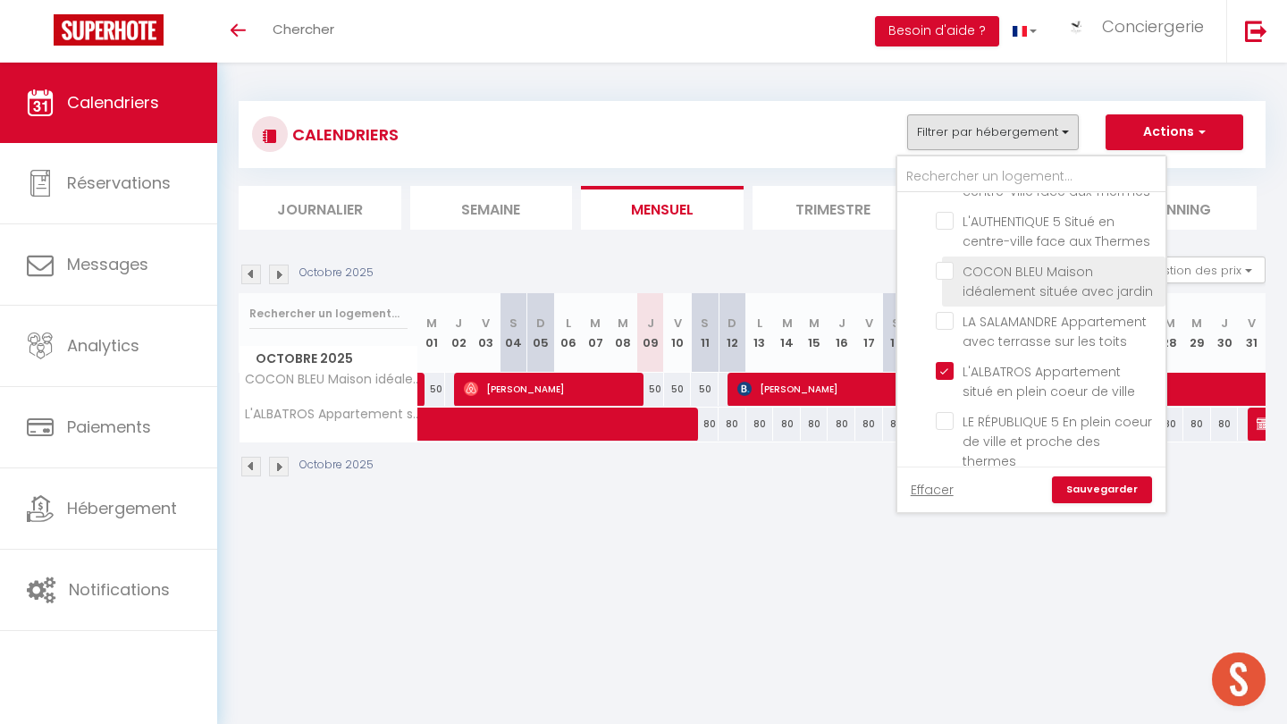
checkbox input "false"
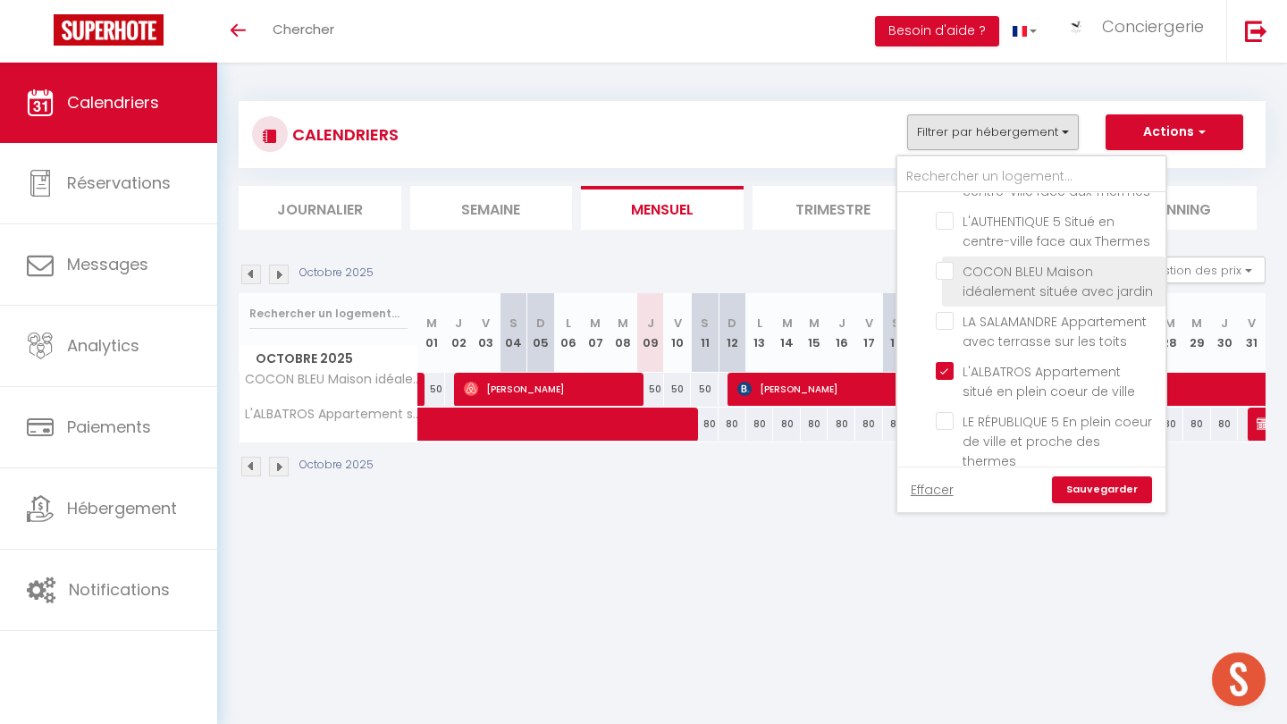
checkbox input "false"
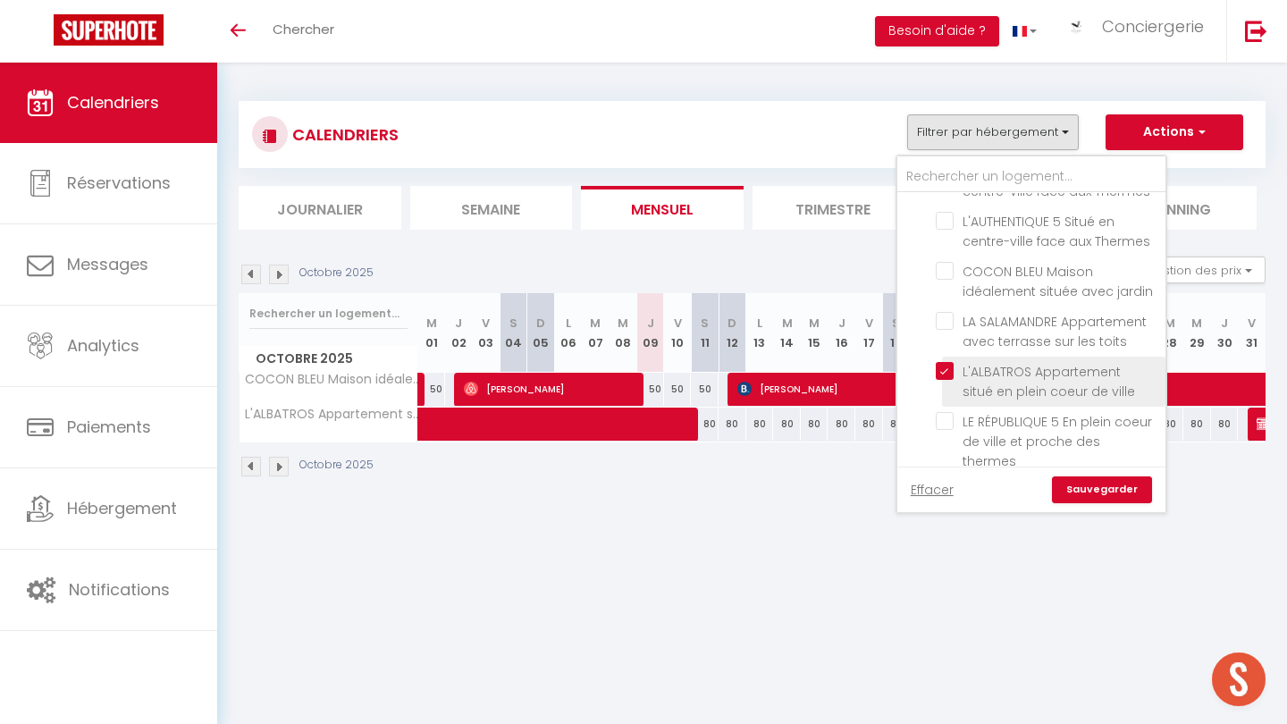
click at [944, 362] on input "L'ALBATROS Appartement situé en plein coeur de ville" at bounding box center [1047, 371] width 223 height 18
checkbox input "false"
click at [1096, 486] on link "Sauvegarder" at bounding box center [1102, 489] width 100 height 27
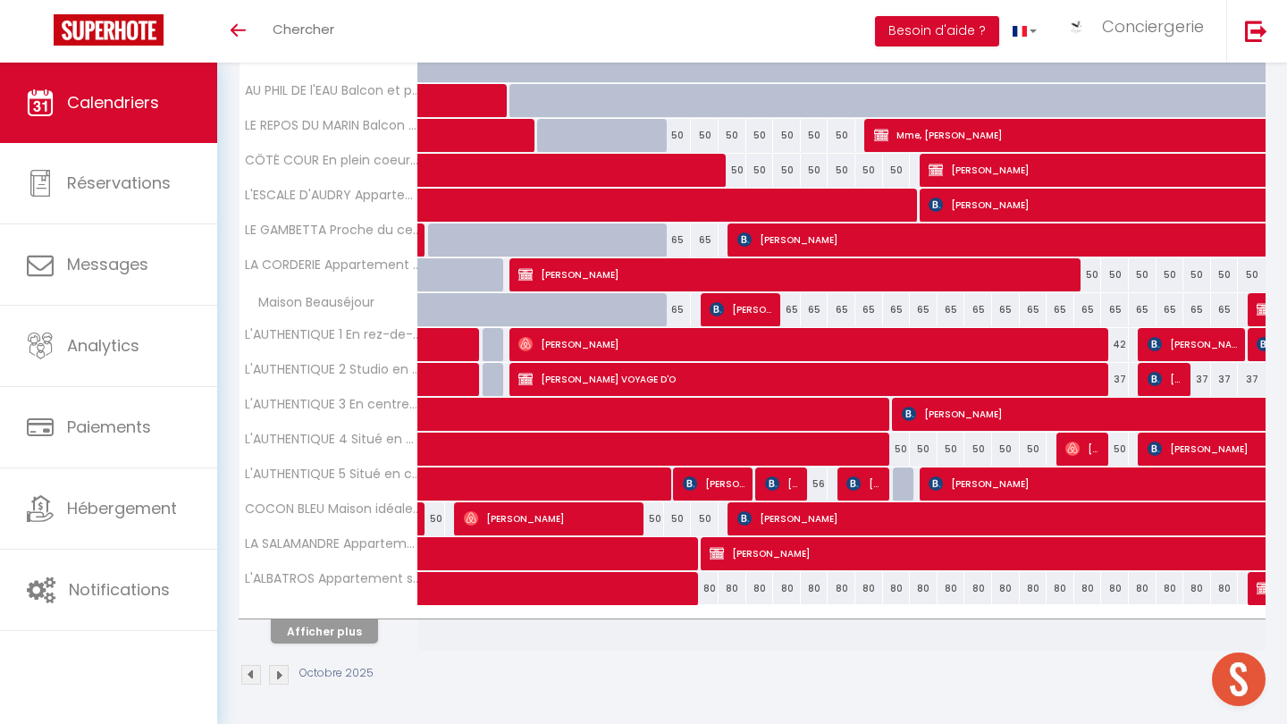
scroll to position [538, 0]
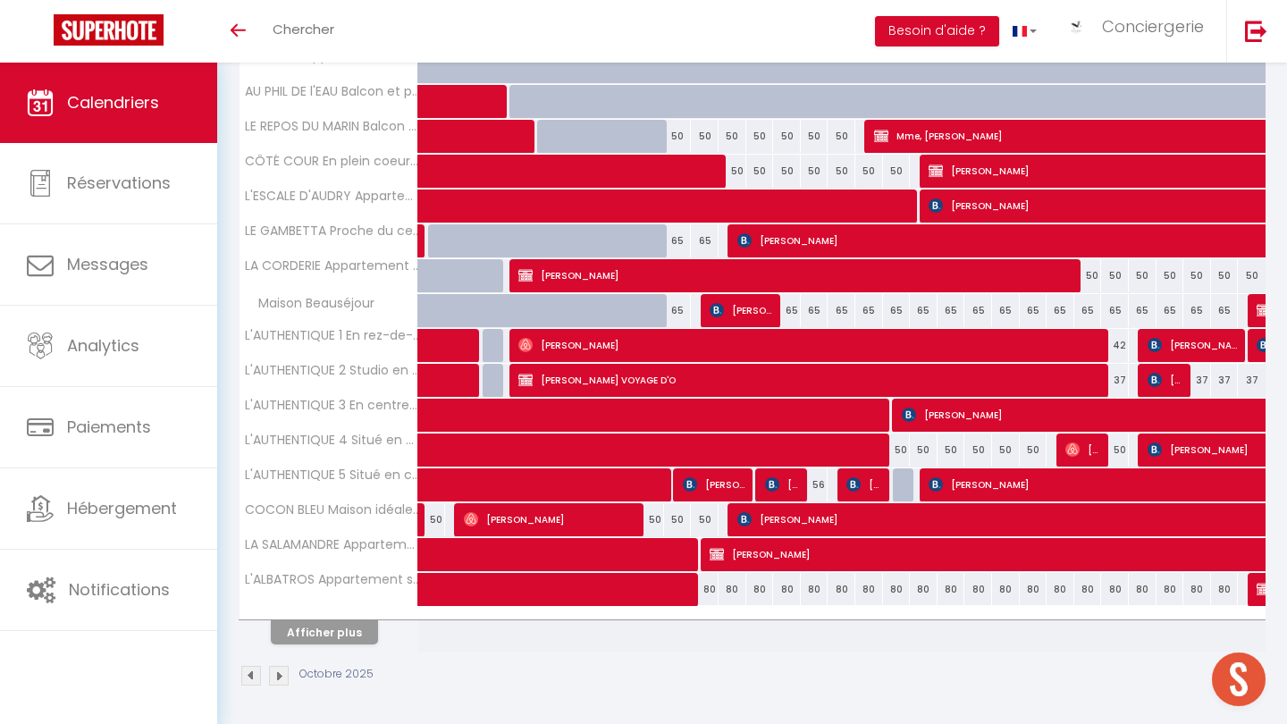
click at [351, 635] on button "Afficher plus" at bounding box center [324, 632] width 107 height 24
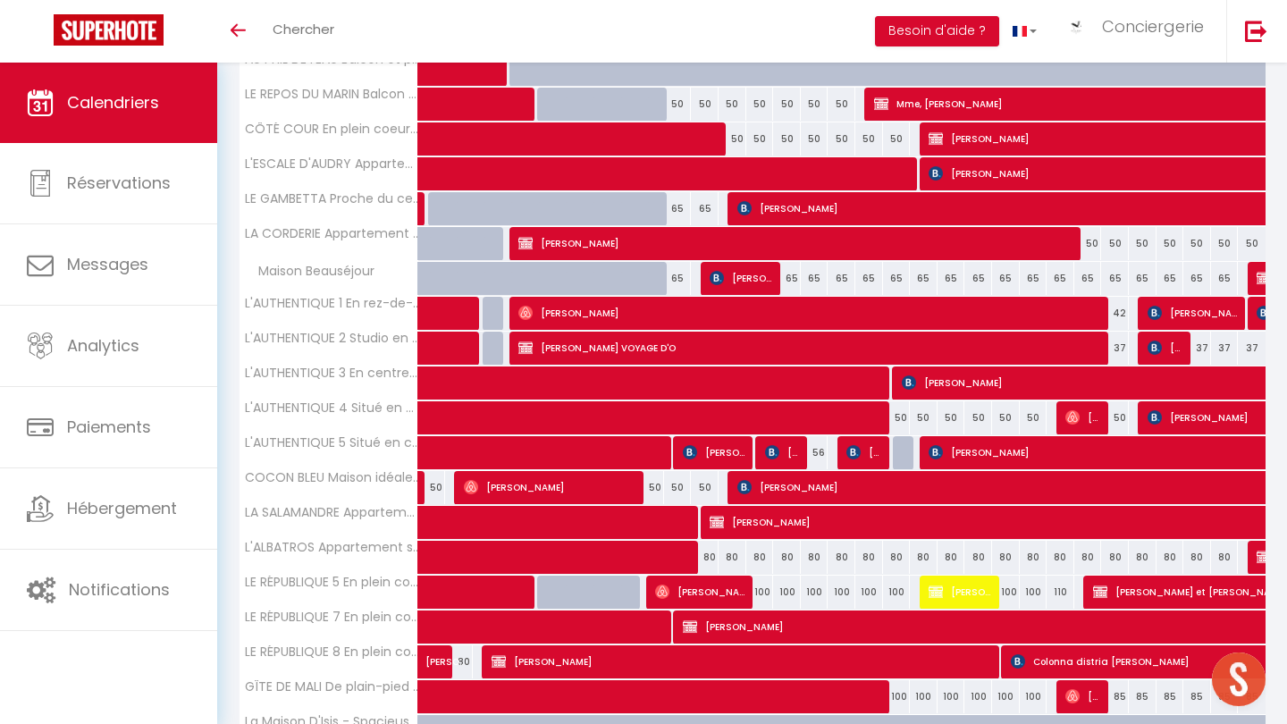
scroll to position [574, 0]
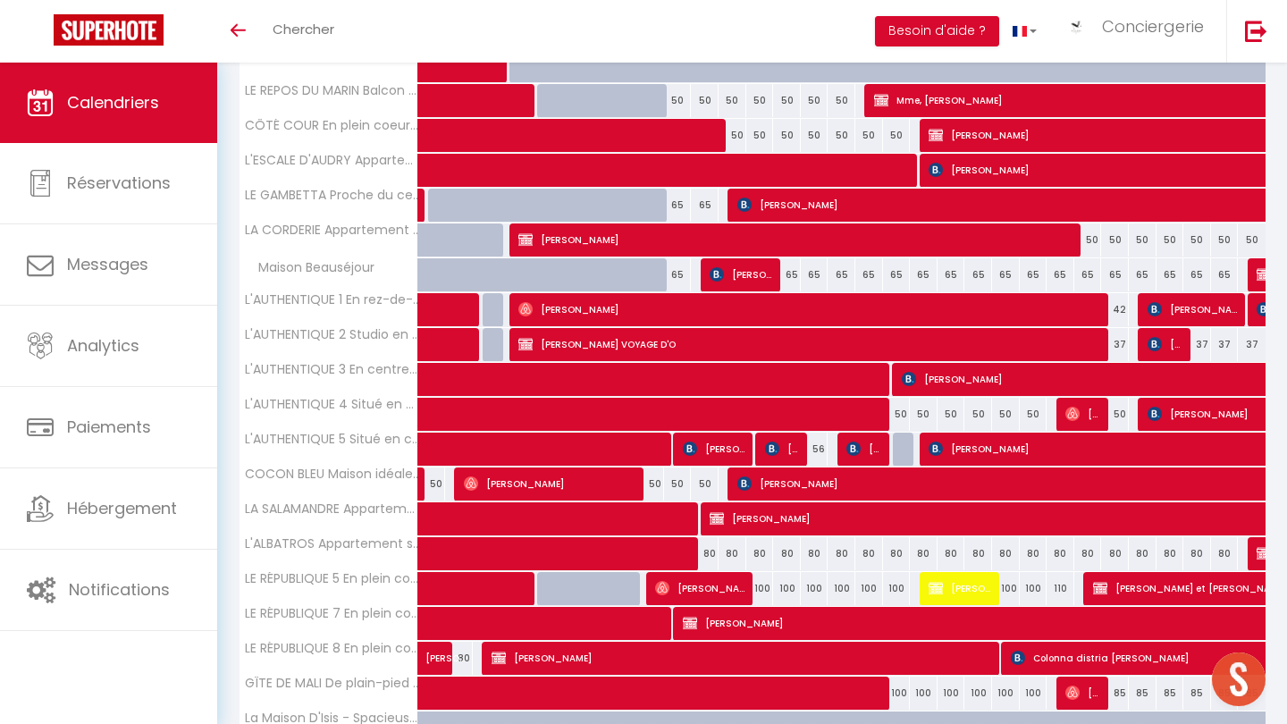
click at [686, 549] on span at bounding box center [642, 554] width 411 height 34
select select "OK"
select select "KO"
select select "0"
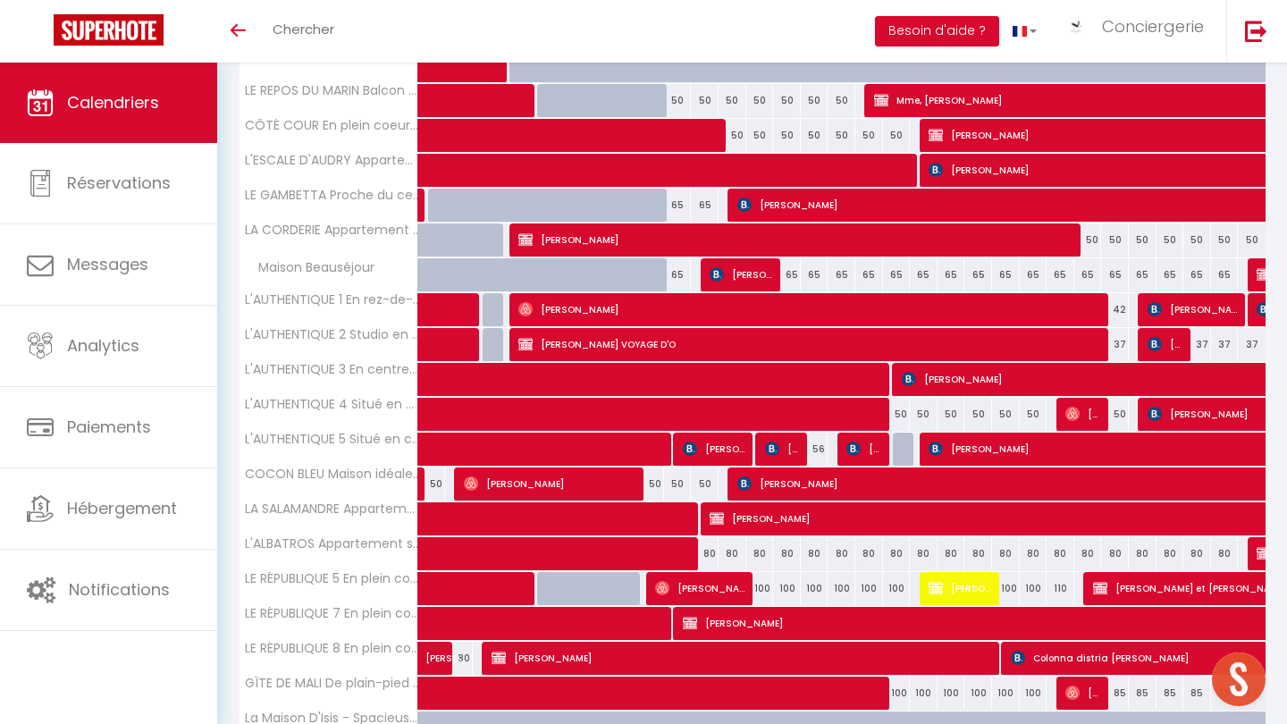
select select "1"
select select
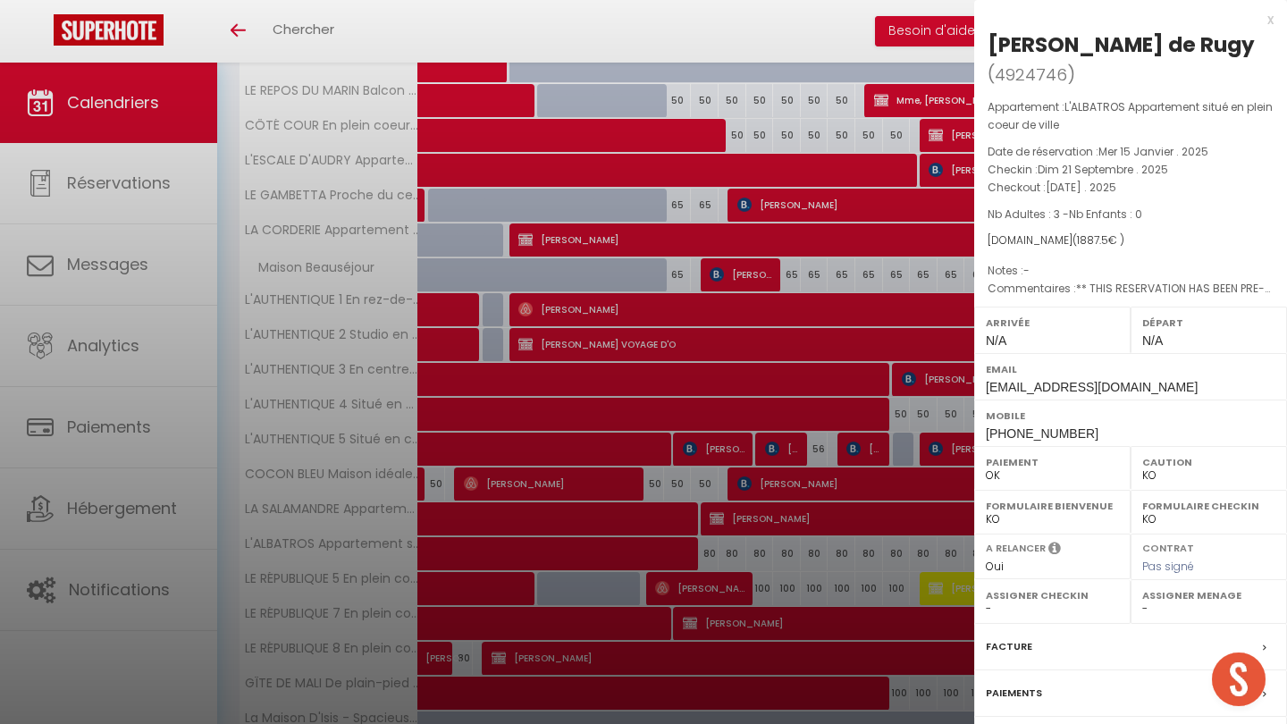
select select "52362"
click at [710, 536] on div at bounding box center [643, 362] width 1287 height 724
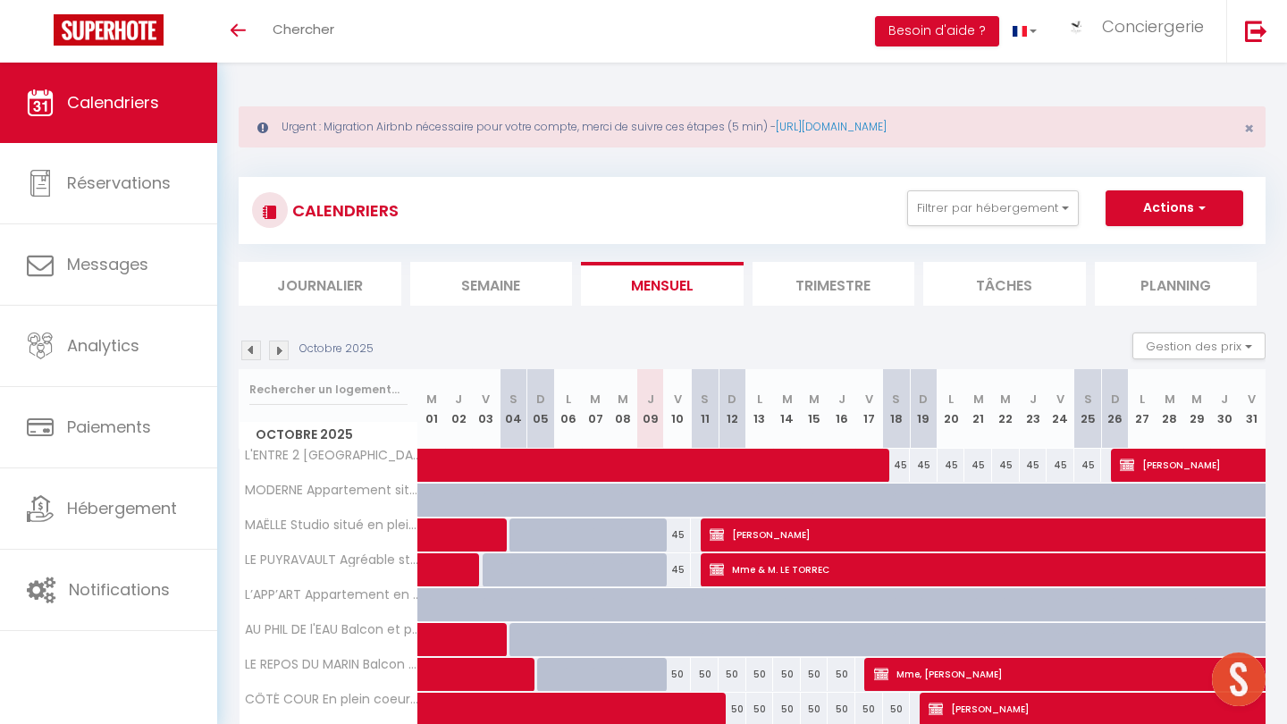
scroll to position [0, 0]
click at [518, 293] on li "Semaine" at bounding box center [491, 284] width 163 height 44
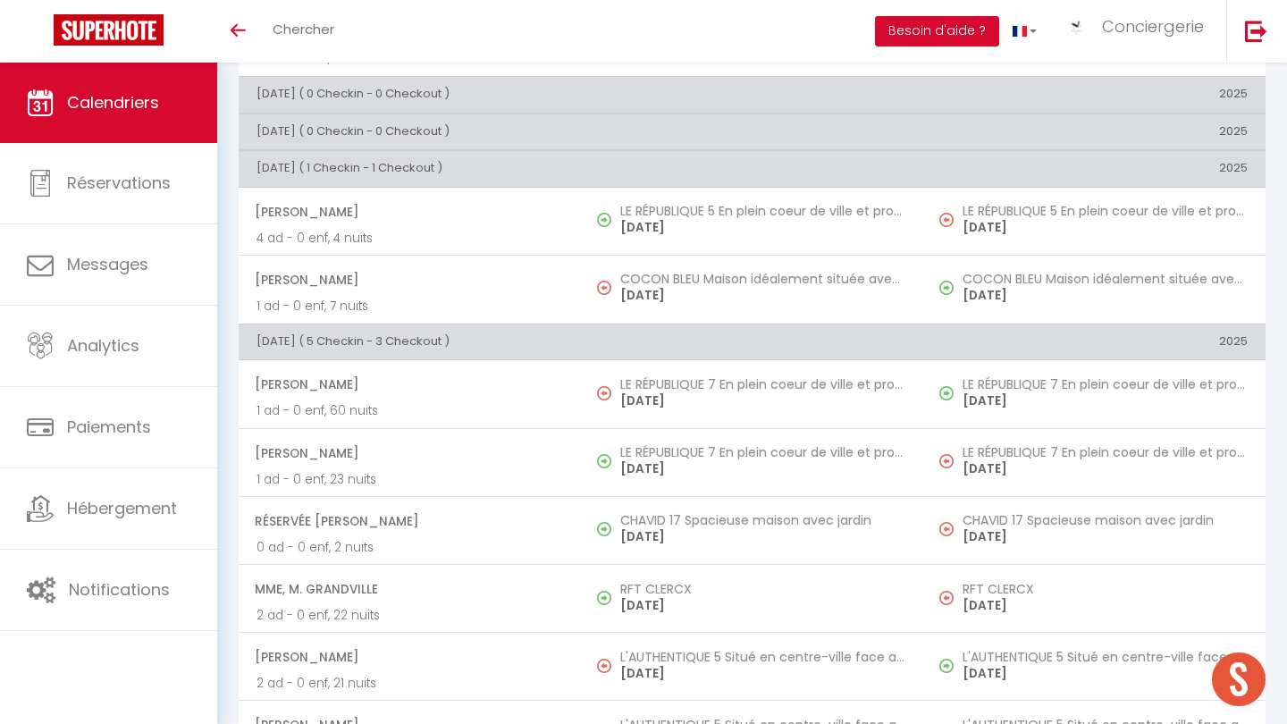
scroll to position [398, 0]
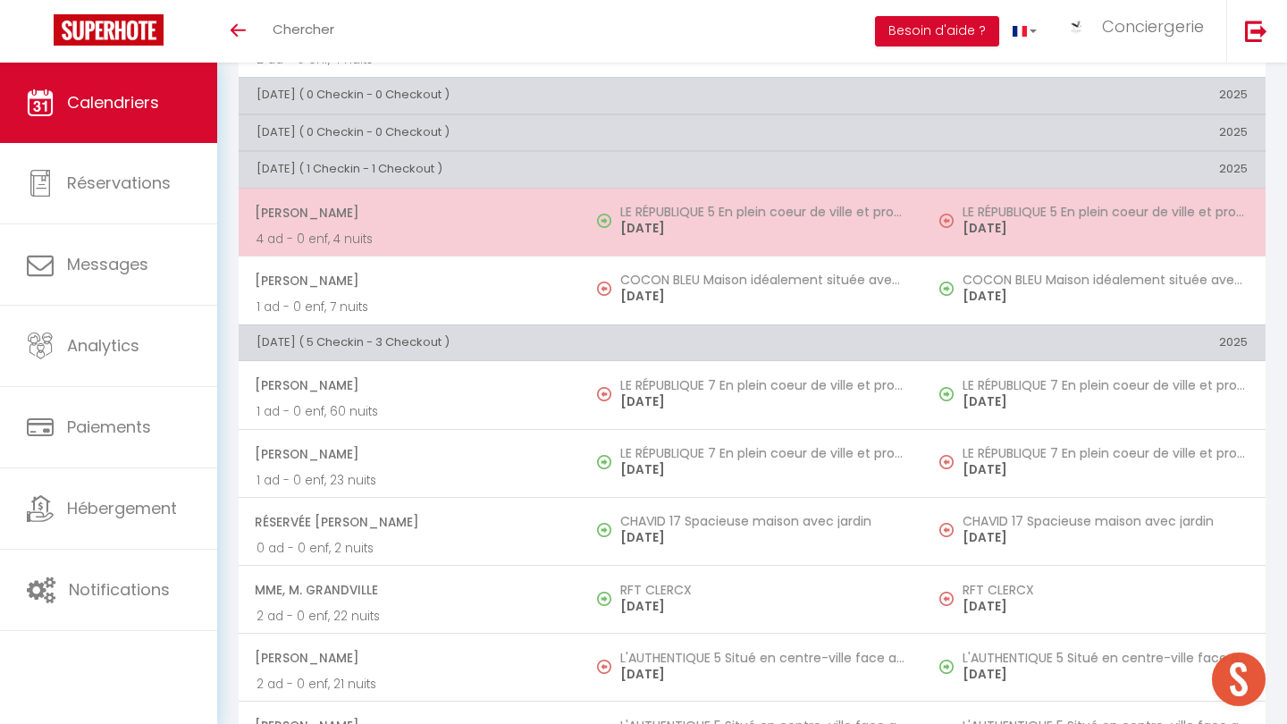
click at [549, 236] on p "4 ad - 0 enf, 4 nuits" at bounding box center [409, 239] width 307 height 19
select select "OK"
select select "26452"
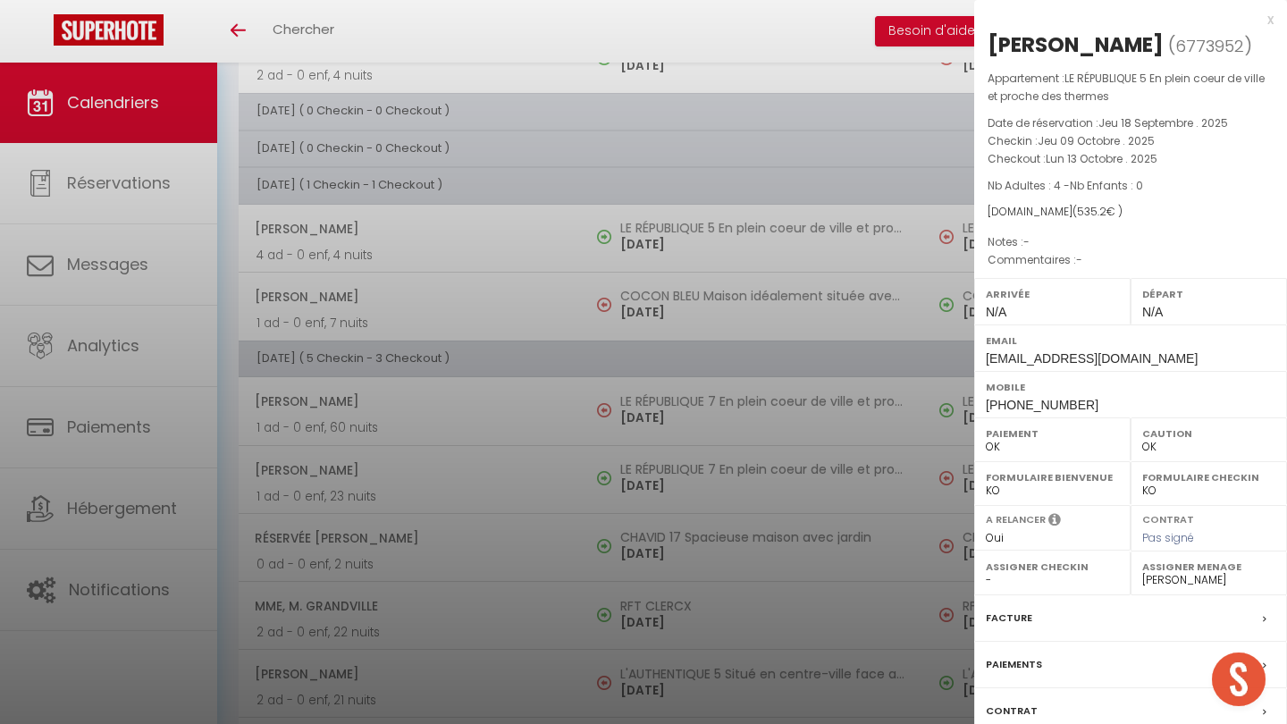
scroll to position [382, 0]
drag, startPoint x: 1068, startPoint y: 428, endPoint x: 983, endPoint y: 428, distance: 84.9
click at [983, 417] on div "Mobile +14848838026" at bounding box center [1130, 394] width 313 height 46
copy span "+14848838026"
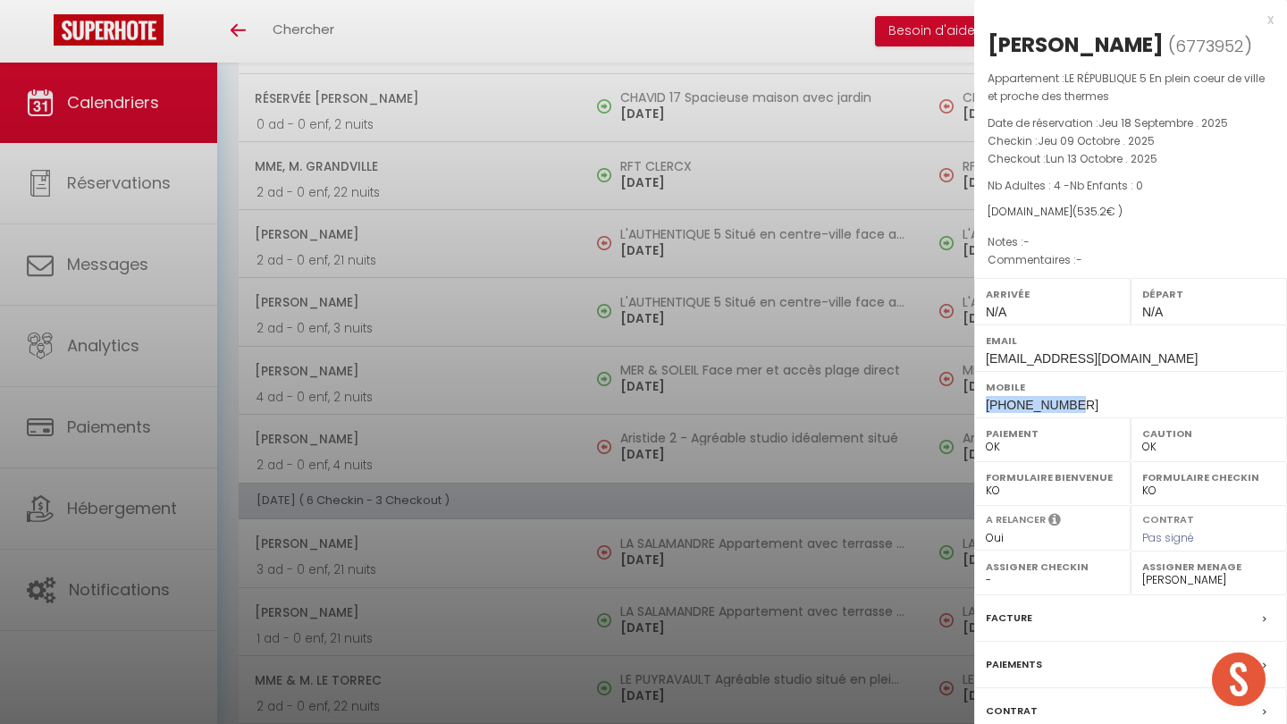
scroll to position [637, 0]
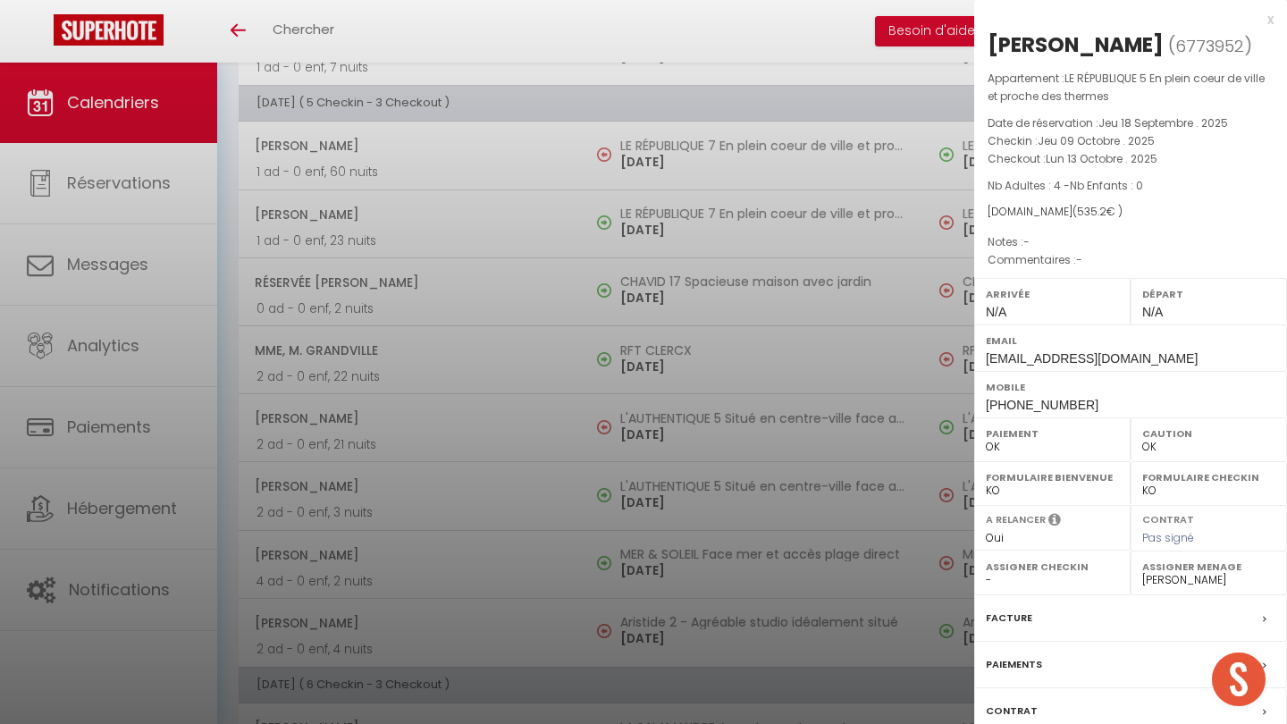
click at [1011, 627] on label "Facture" at bounding box center [1009, 618] width 46 height 19
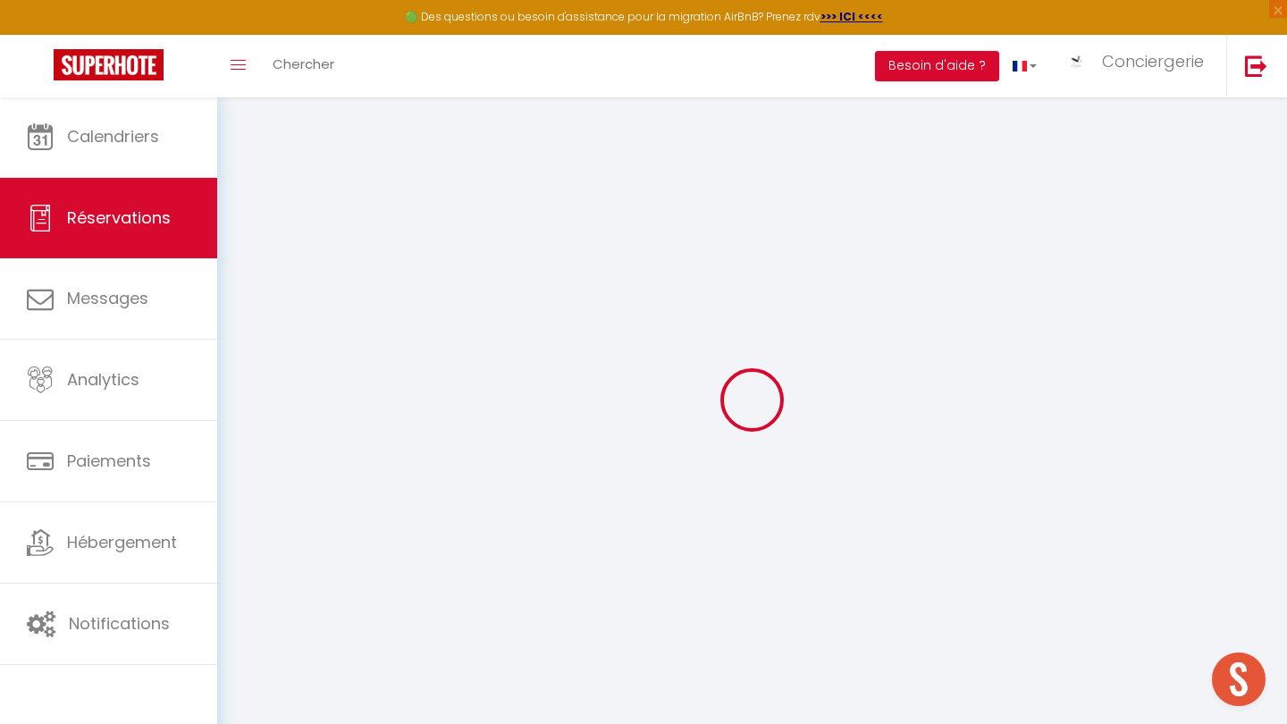
select select
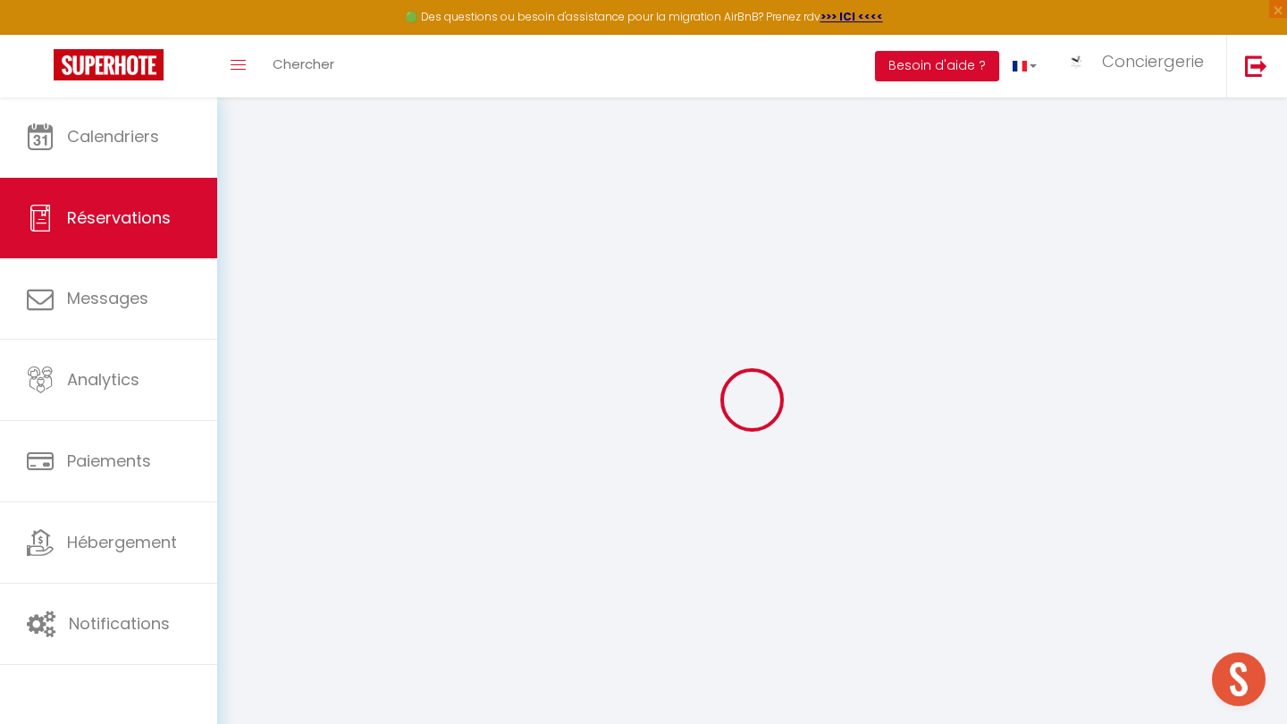
select select
checkbox input "false"
select select
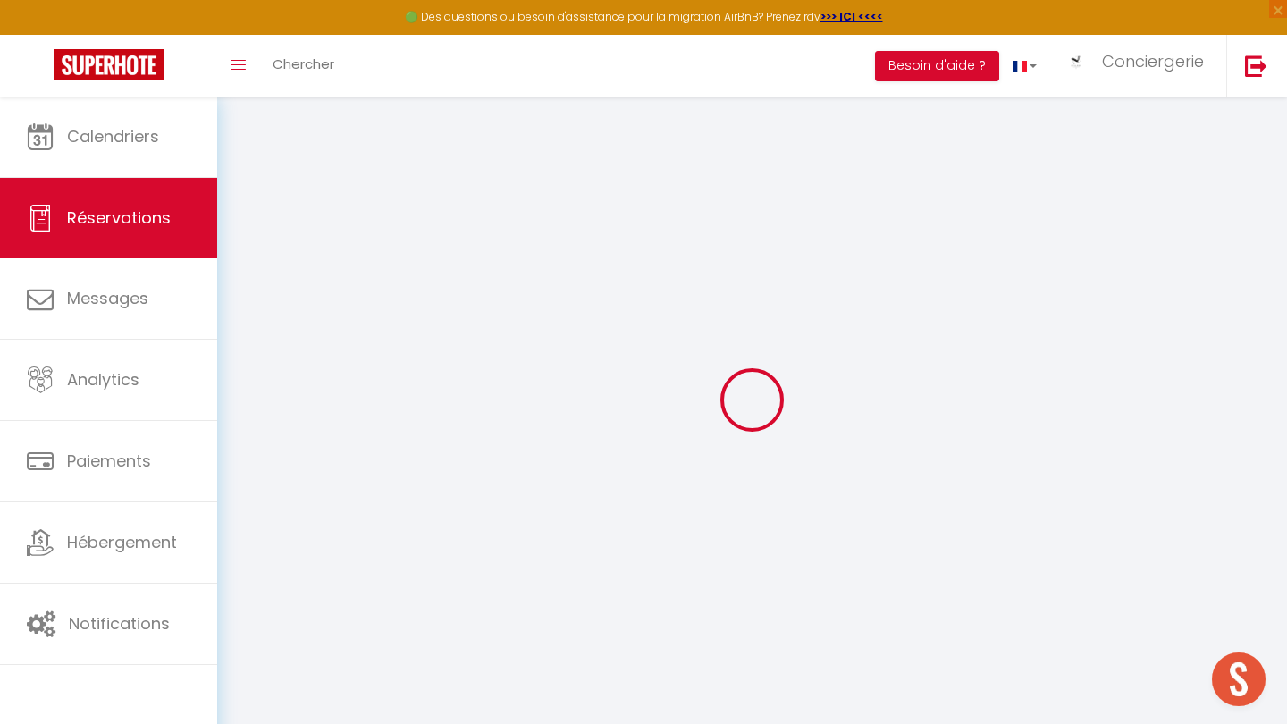
checkbox input "false"
select select
type input "71"
type input "24.2"
select select
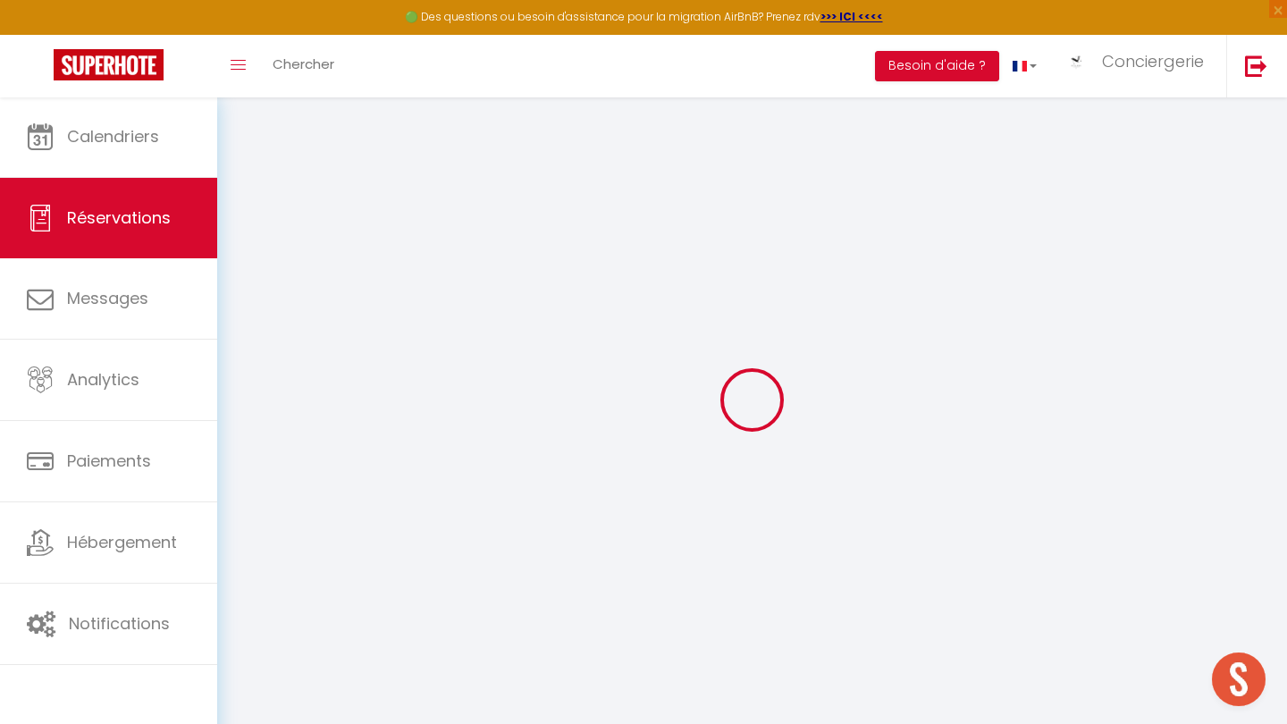
select select
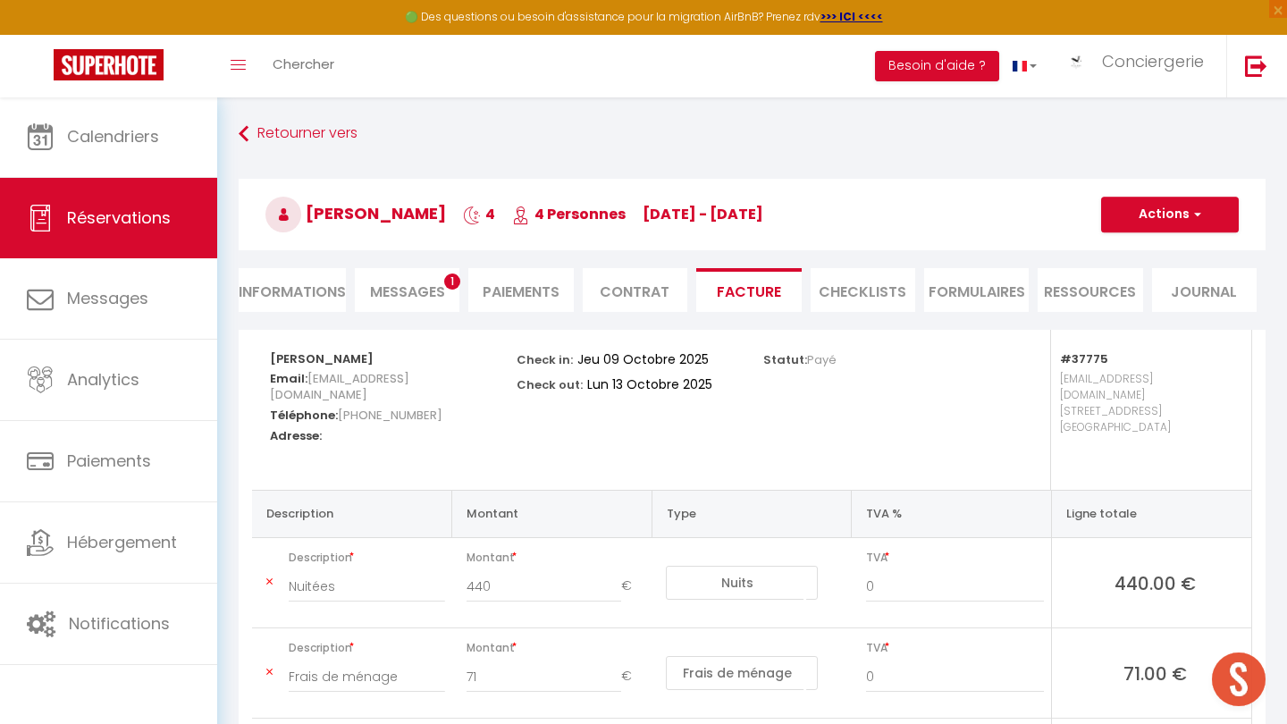
select select
click at [322, 284] on li "Informations" at bounding box center [292, 290] width 107 height 44
select select
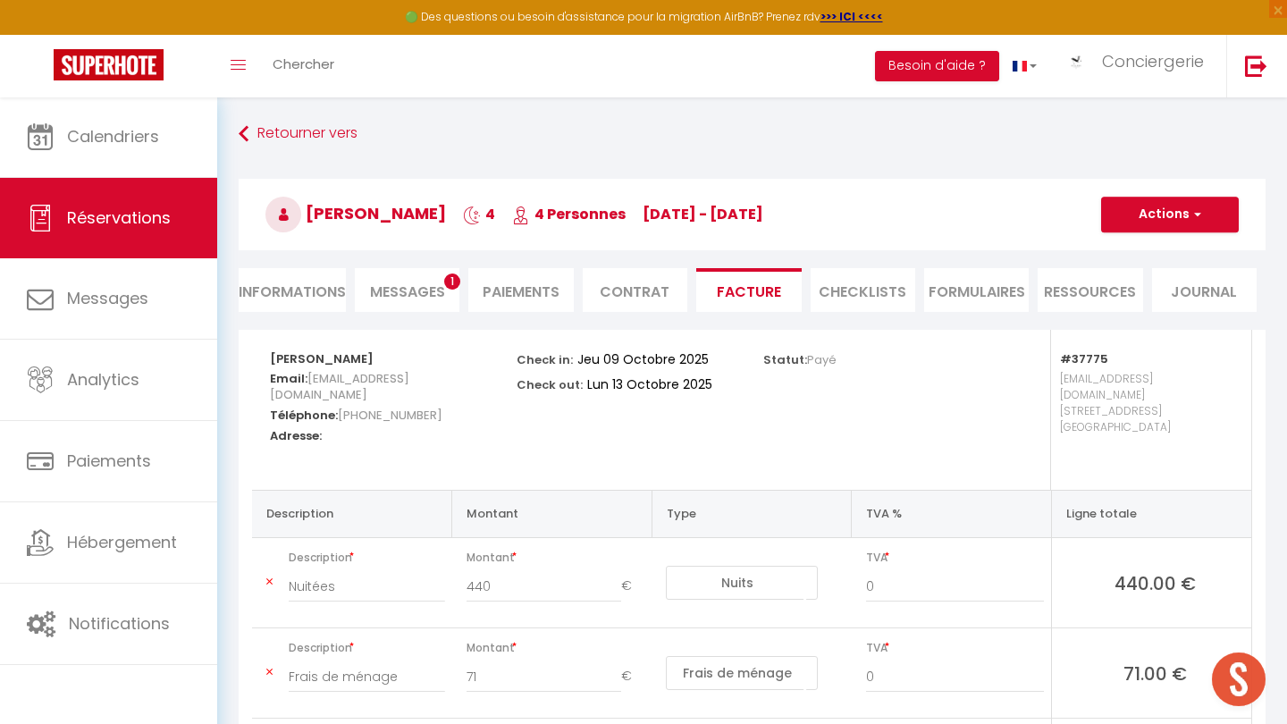
select select
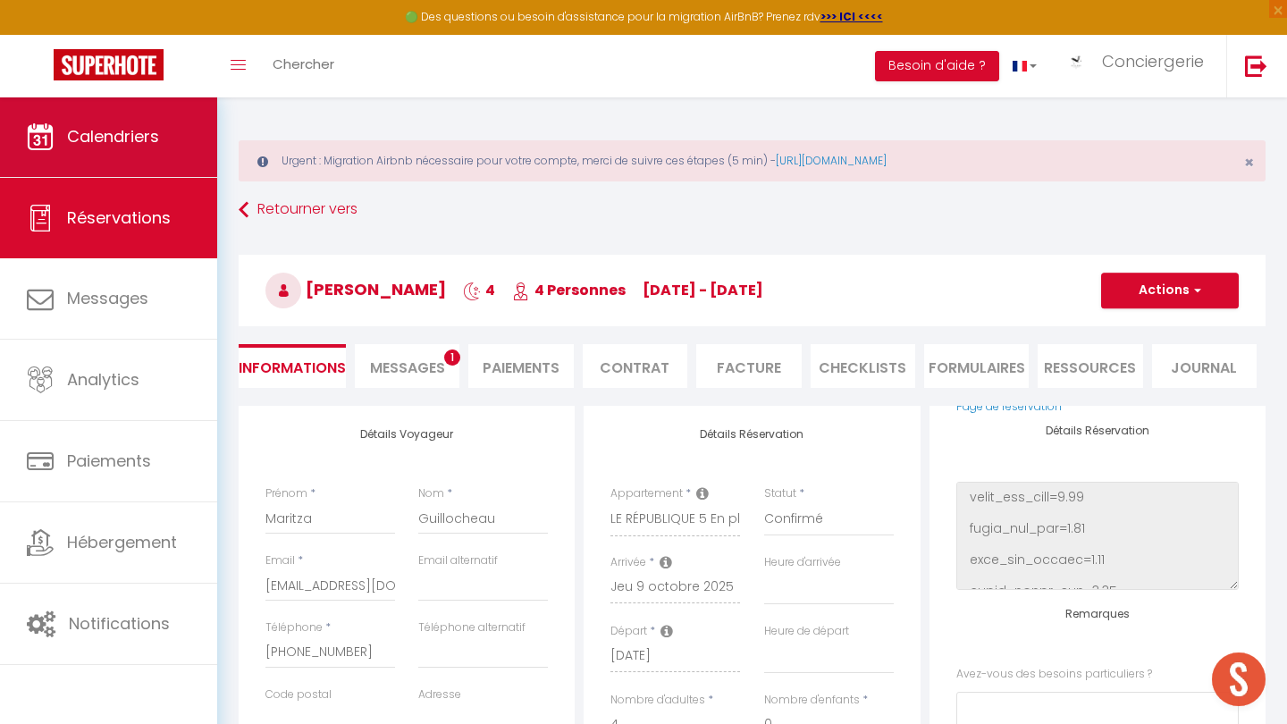
click at [155, 155] on link "Calendriers" at bounding box center [108, 137] width 217 height 80
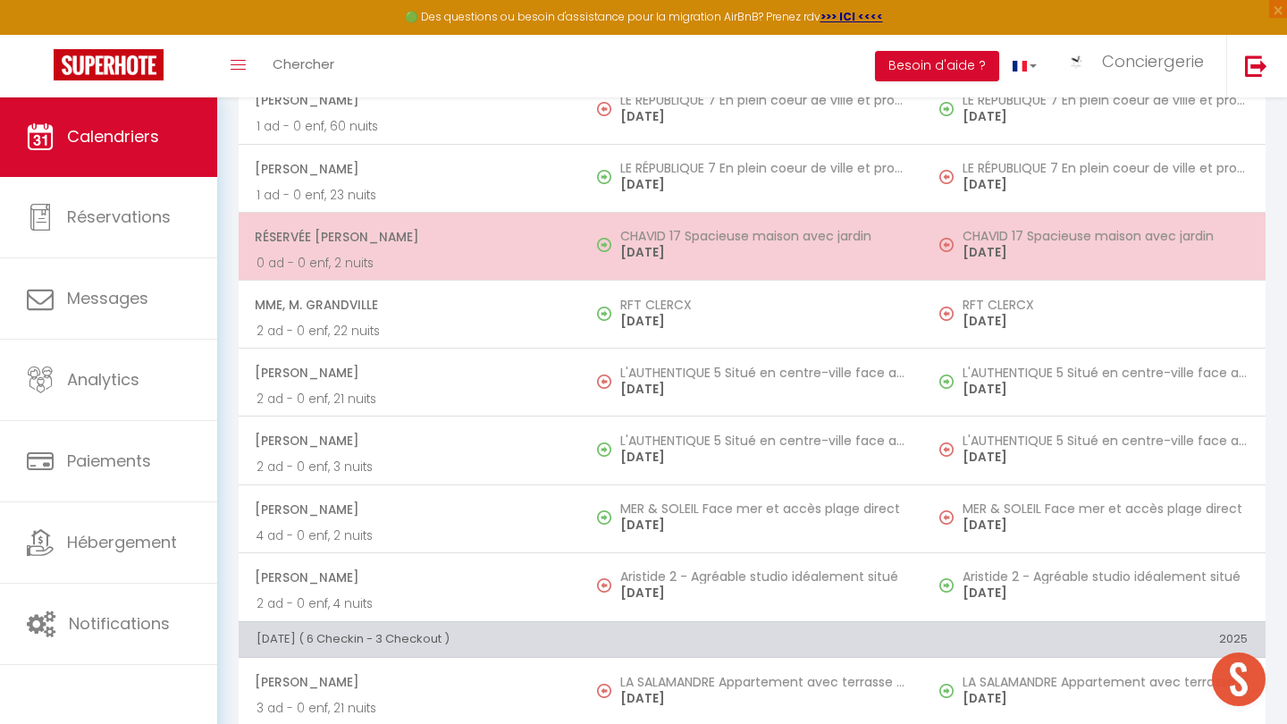
scroll to position [730, 0]
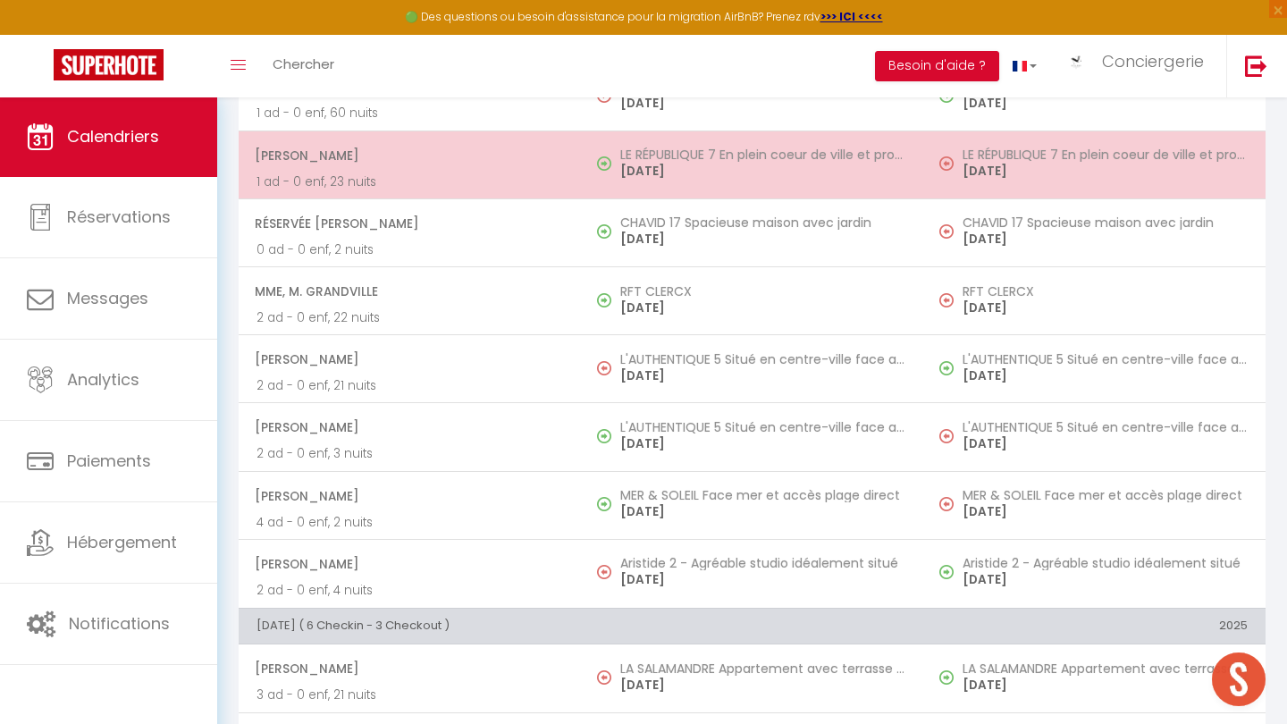
click at [593, 159] on td "LE RÉPUBLIQUE 7 En plein coeur de ville et proche des thermes VENDREDI 10, OCTO…" at bounding box center [752, 164] width 342 height 68
select select "OK"
select select "KO"
select select "0"
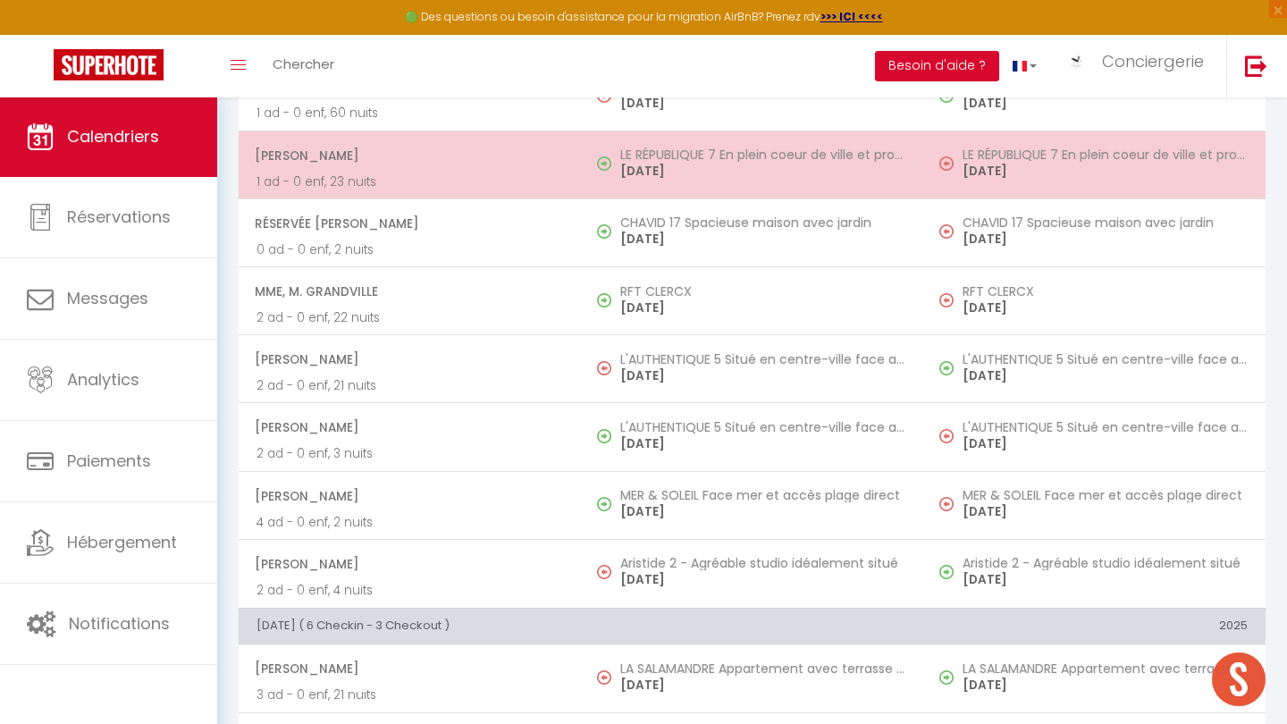
select select "1"
select select
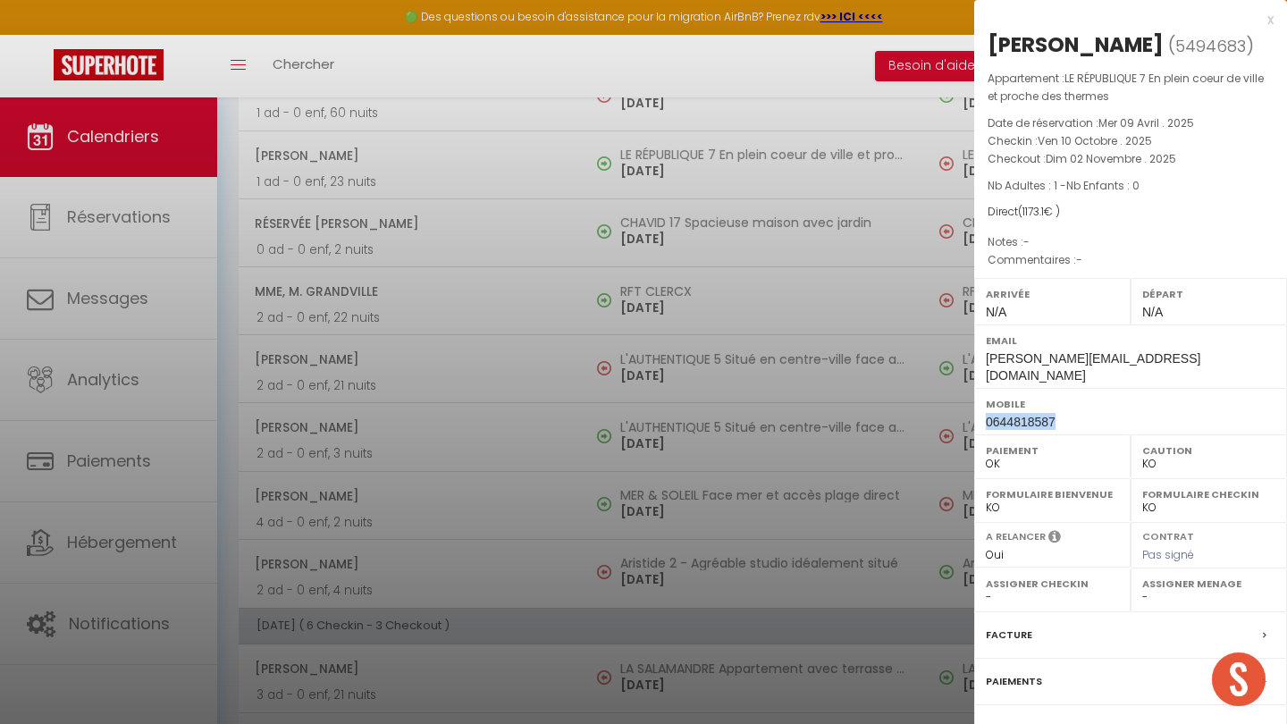
drag, startPoint x: 1056, startPoint y: 399, endPoint x: 983, endPoint y: 400, distance: 73.3
click at [983, 400] on div "Mobile 0644818587" at bounding box center [1130, 411] width 313 height 46
copy span "0644818587"
click at [460, 566] on div at bounding box center [643, 362] width 1287 height 724
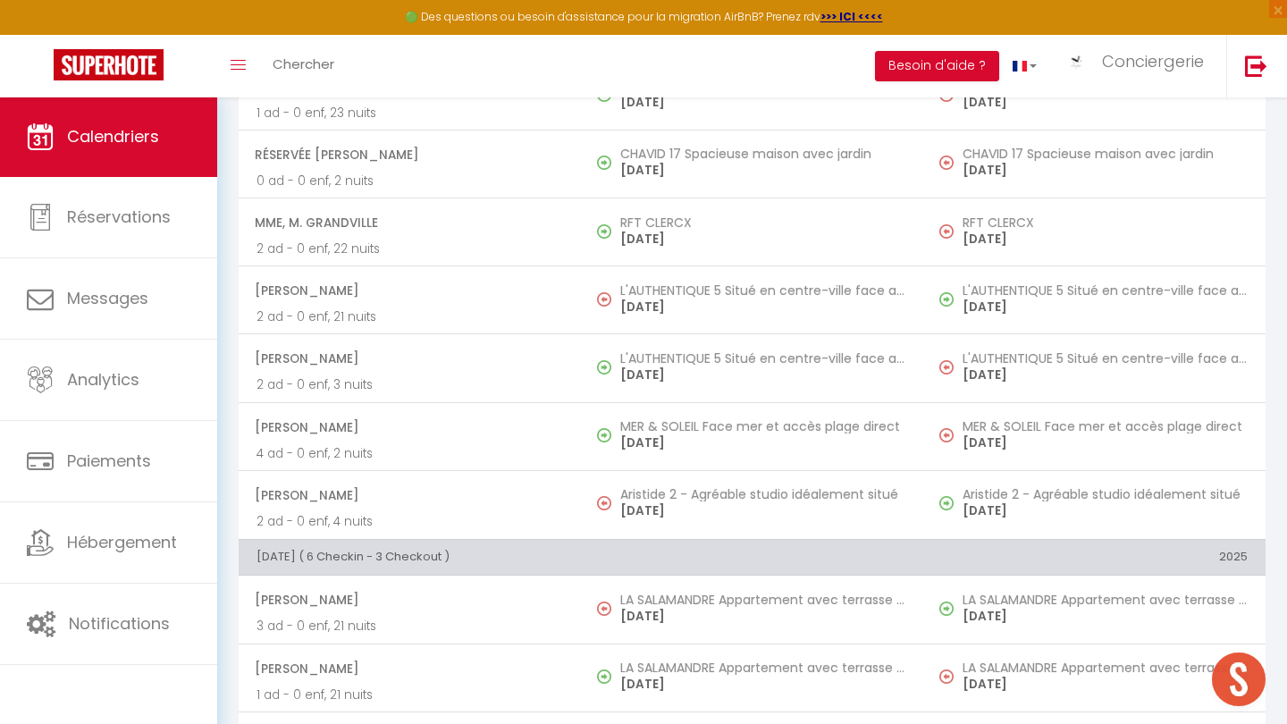
scroll to position [826, 0]
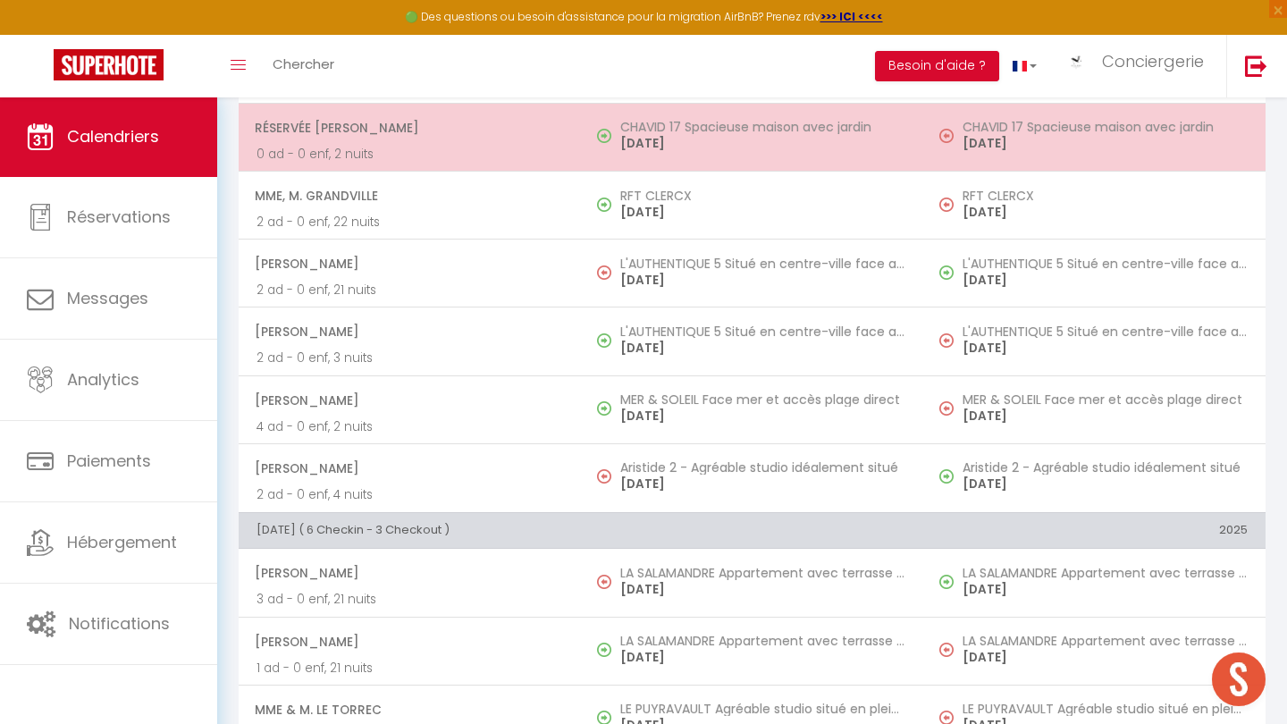
click at [542, 147] on p "0 ad - 0 enf, 2 nuits" at bounding box center [409, 154] width 307 height 19
select select "26452"
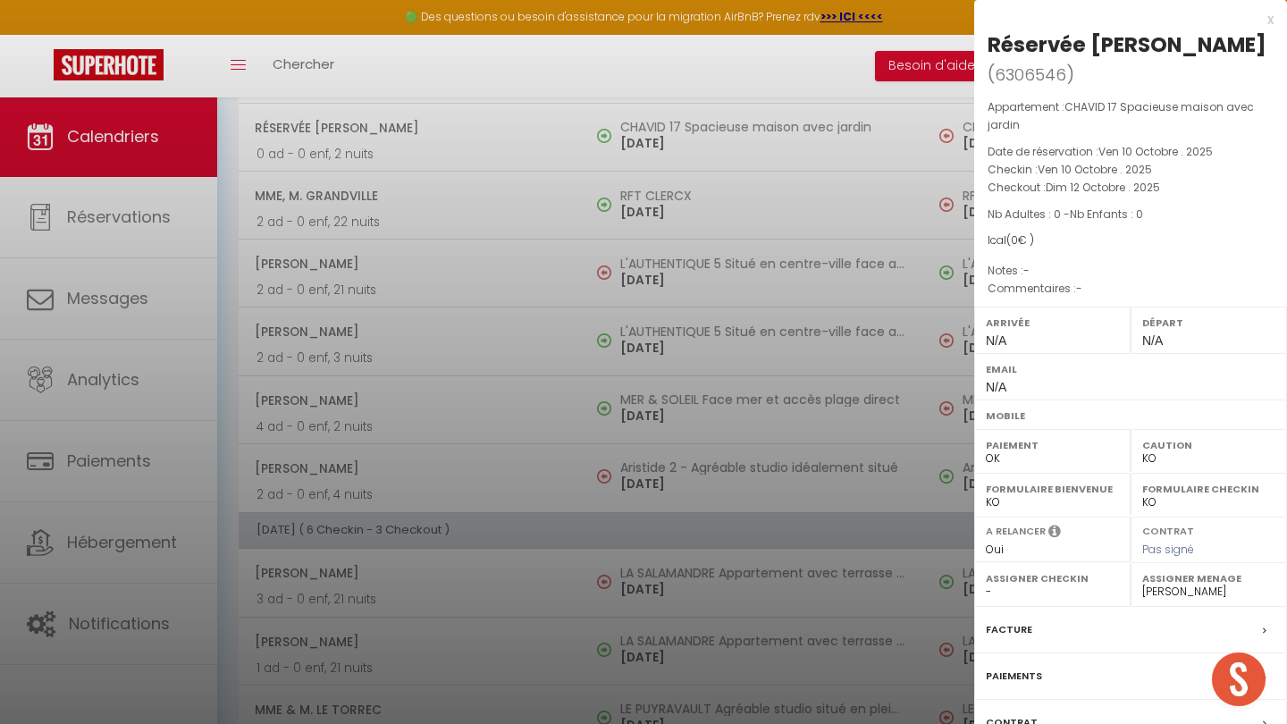
click at [1014, 620] on label "Facture" at bounding box center [1009, 629] width 46 height 19
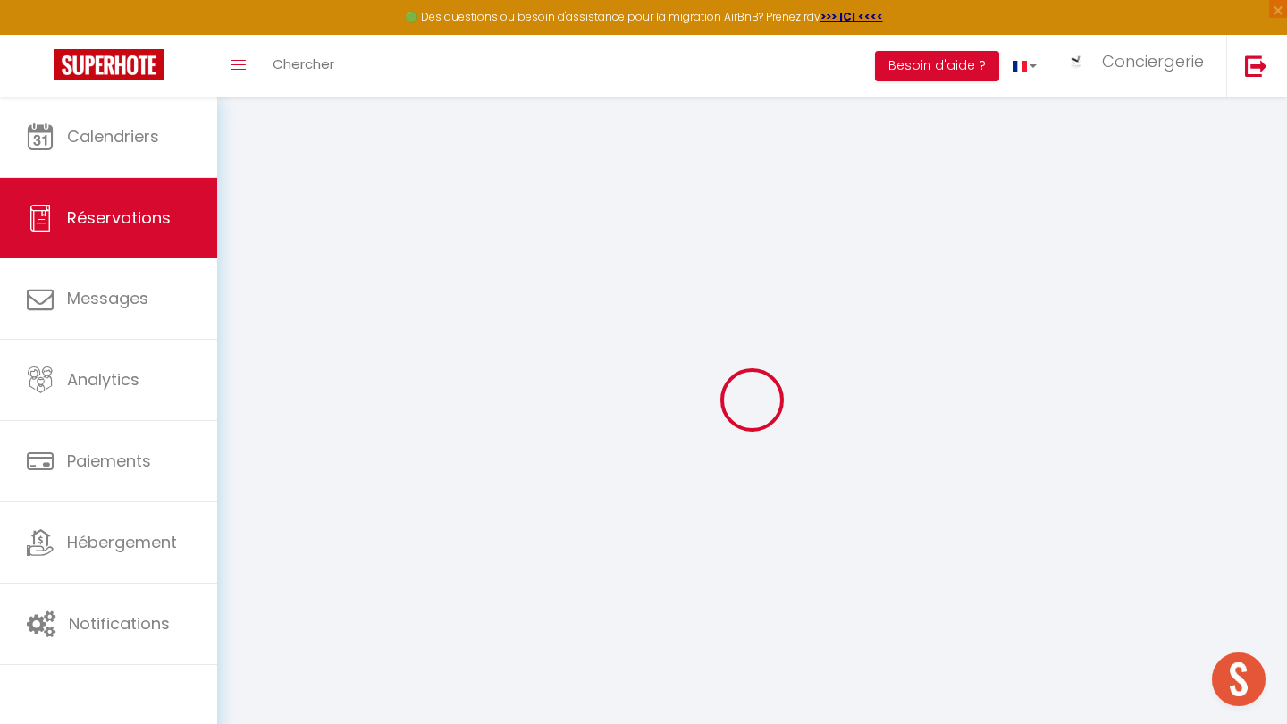
type input "Réservée"
type input "Jérôme"
select select
select select "48794"
select select "1"
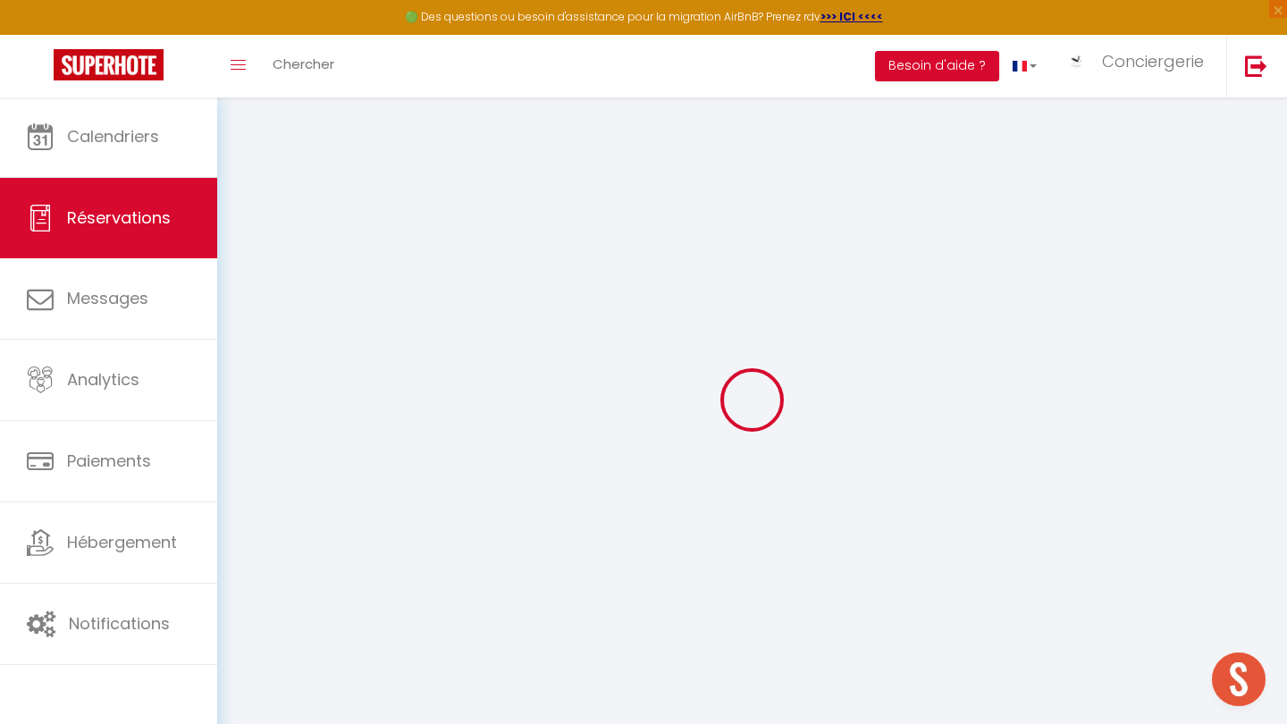
type input "Ven 10 Octobre 2025"
select select
type input "Dim 12 Octobre 2025"
select select
type input "0"
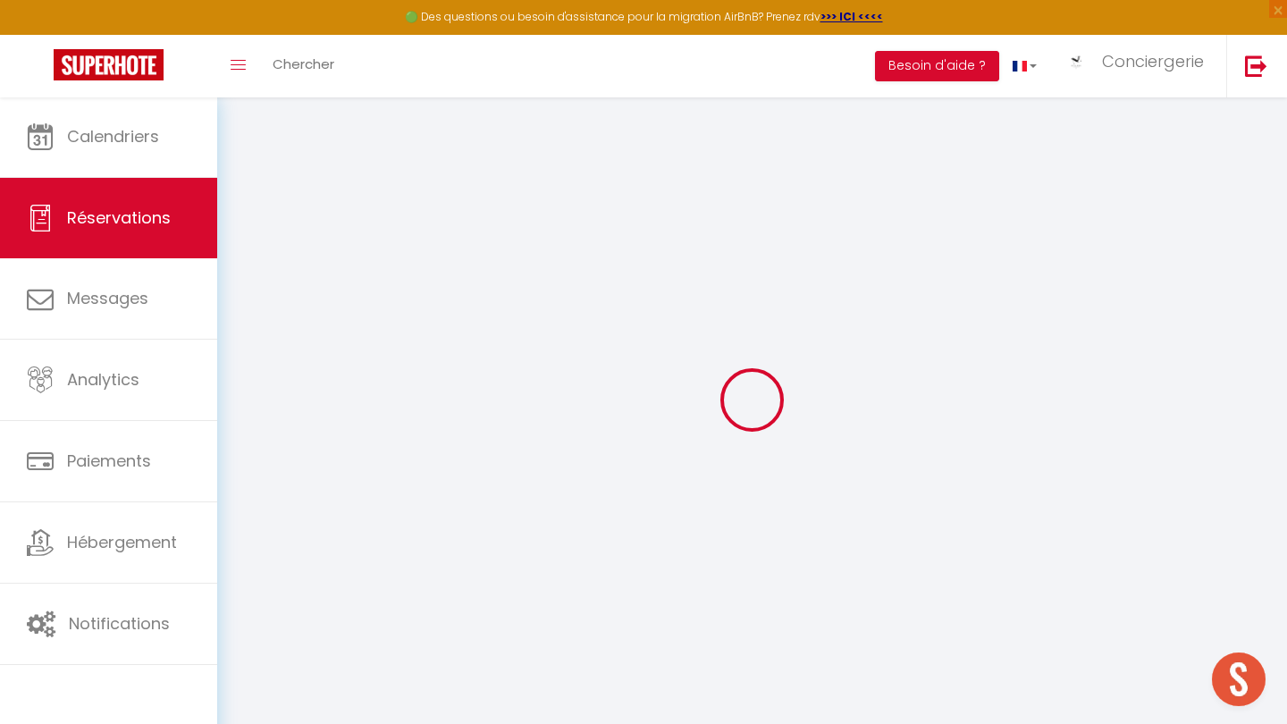
select select "12"
select select
select select "73"
type input "105"
type input "0"
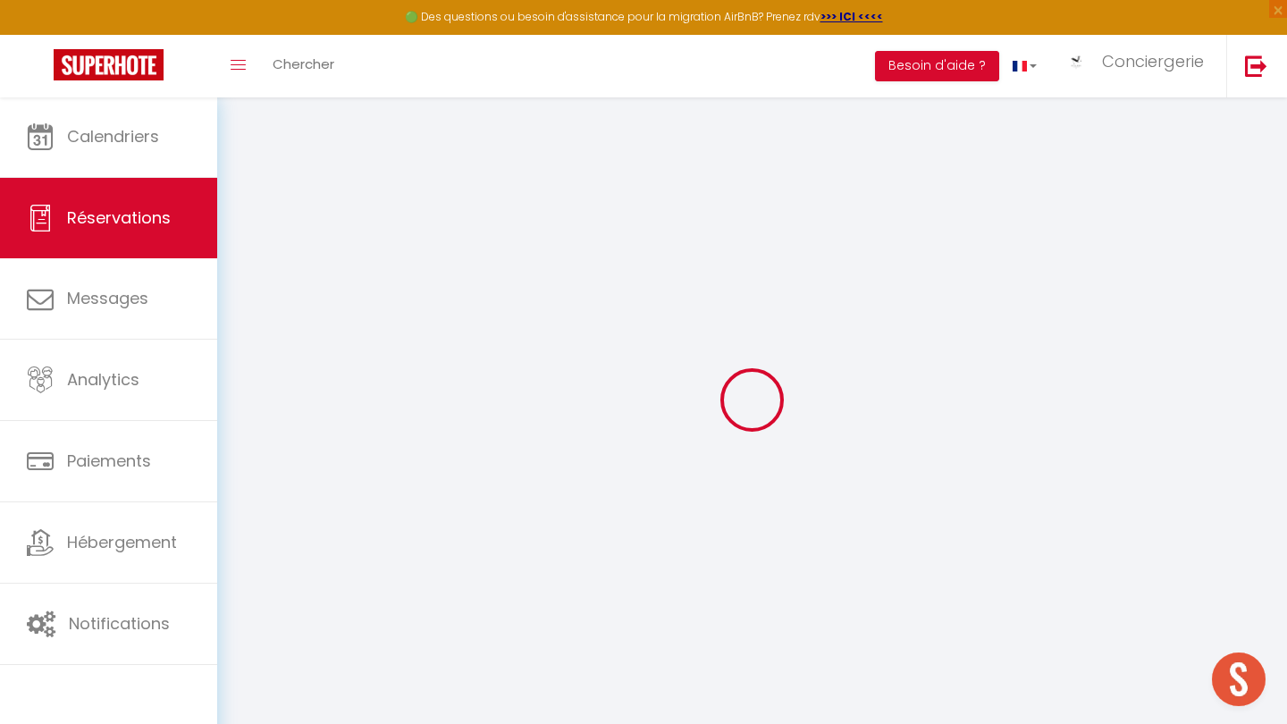
type input "0"
select select
select select "14"
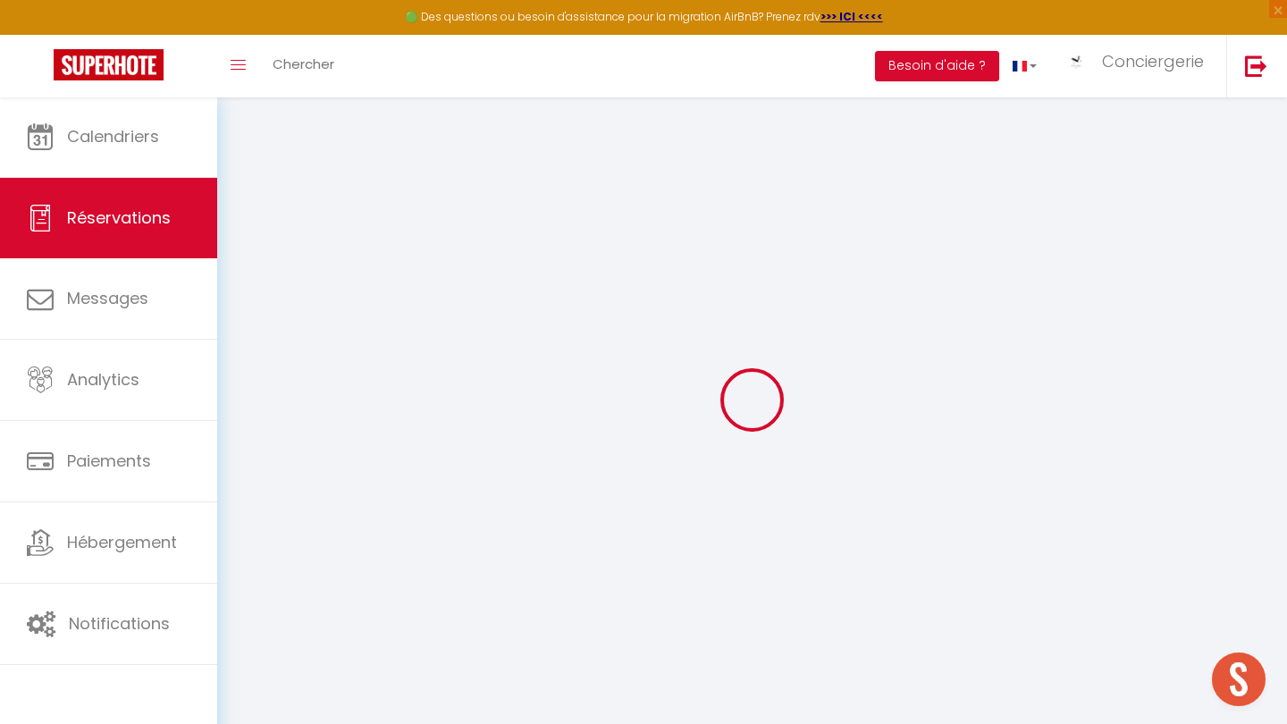
select select
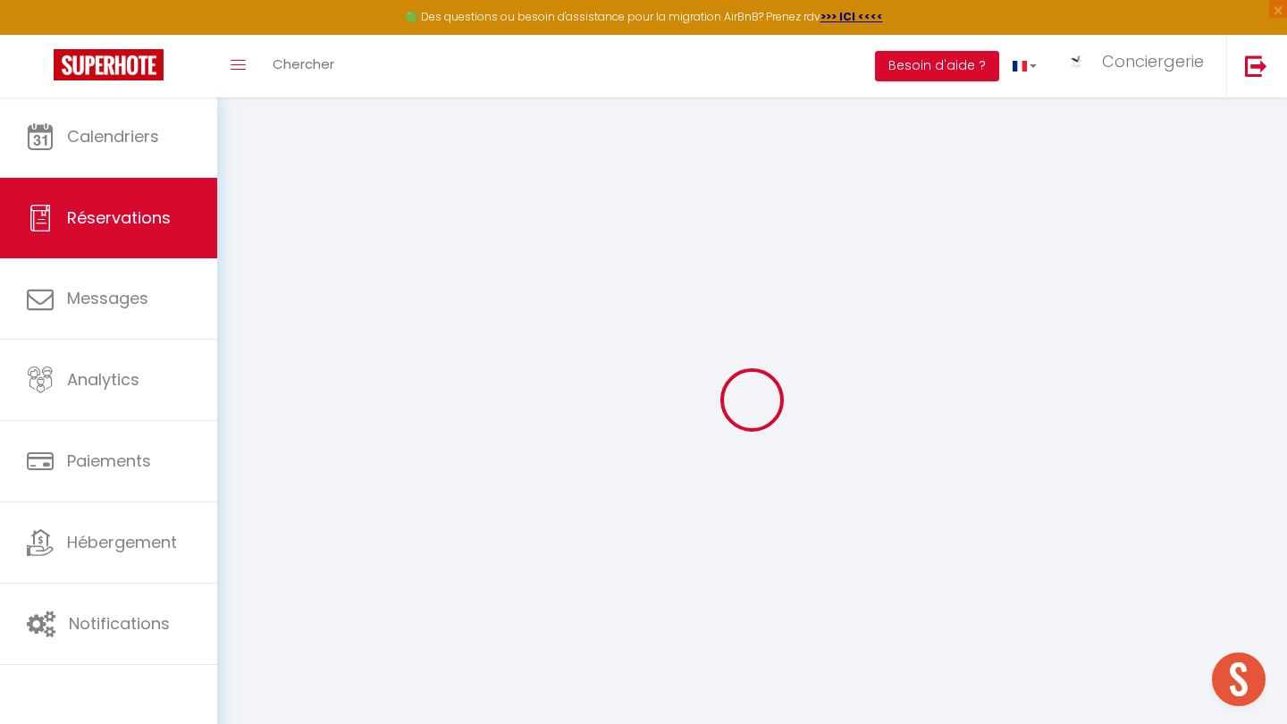
select select
checkbox input "false"
select select
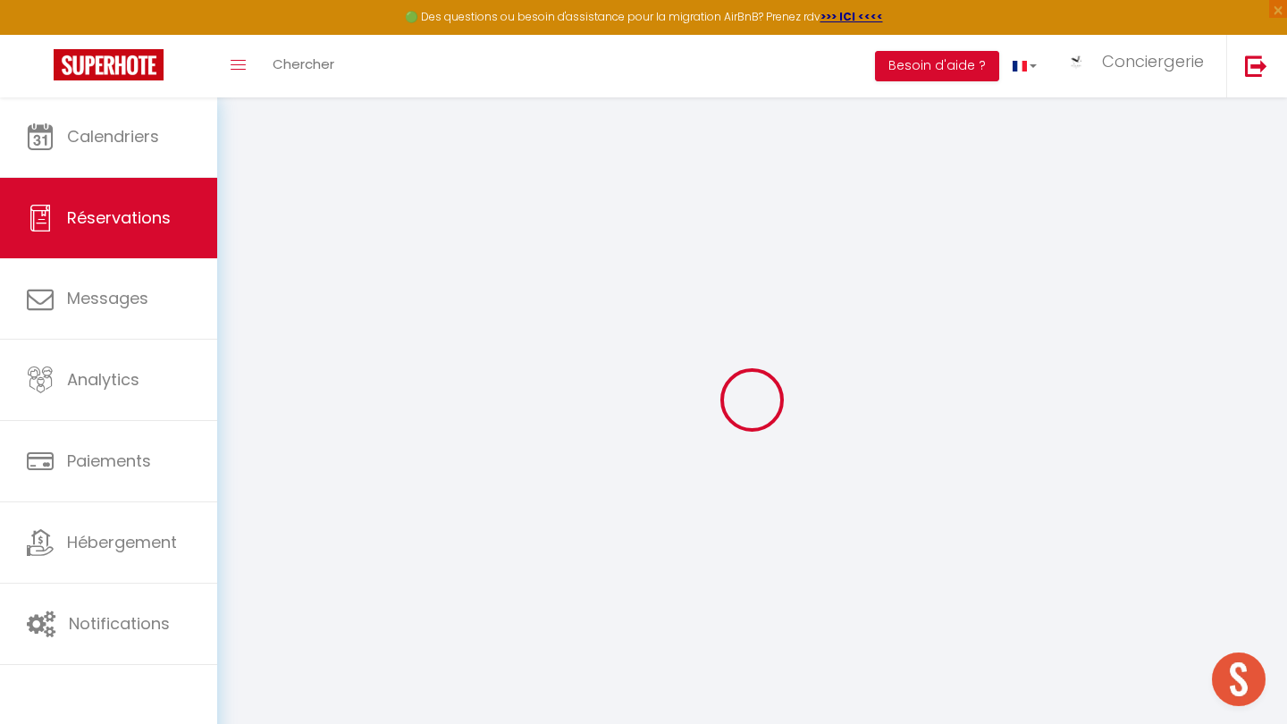
checkbox input "false"
select select
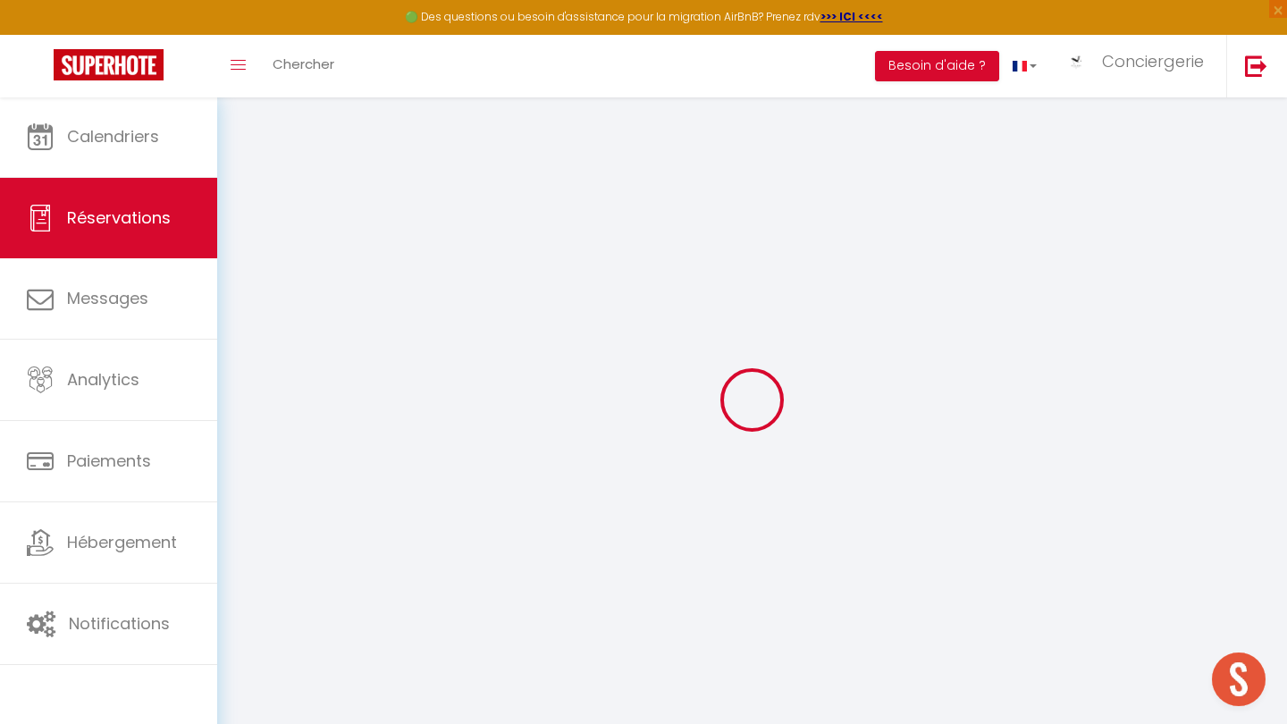
select select
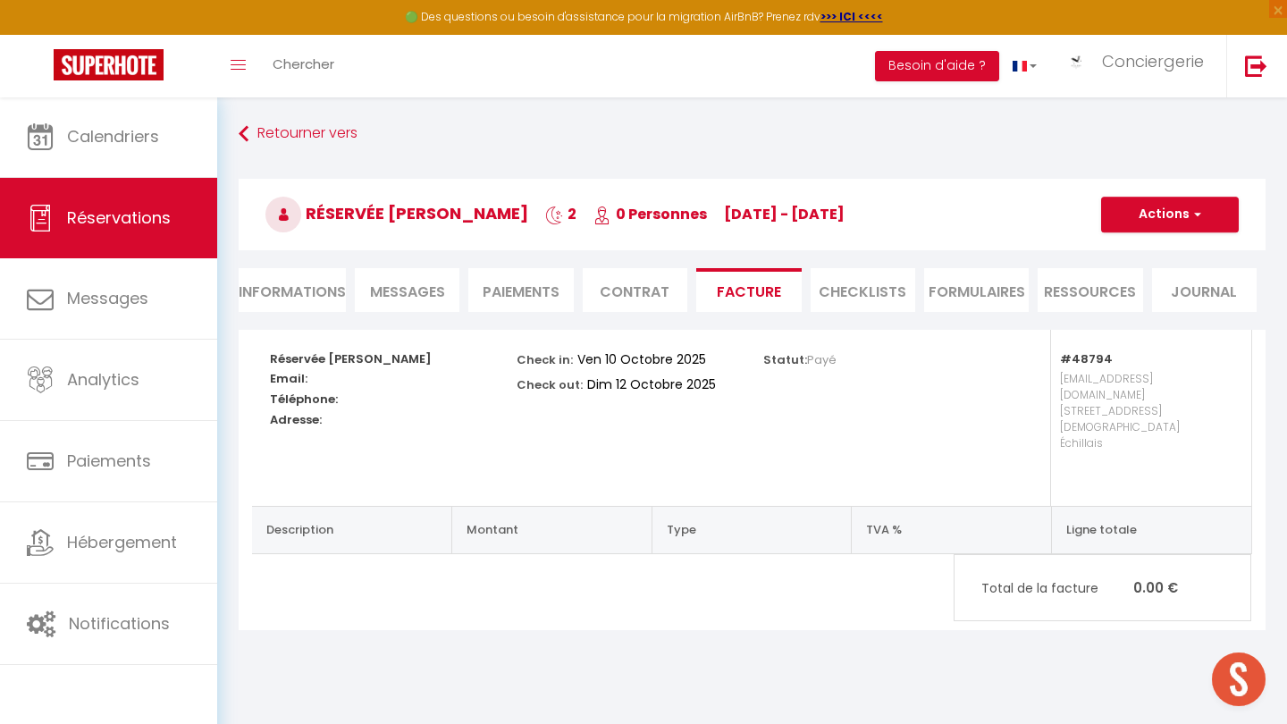
click at [309, 286] on li "Informations" at bounding box center [292, 290] width 107 height 44
select select
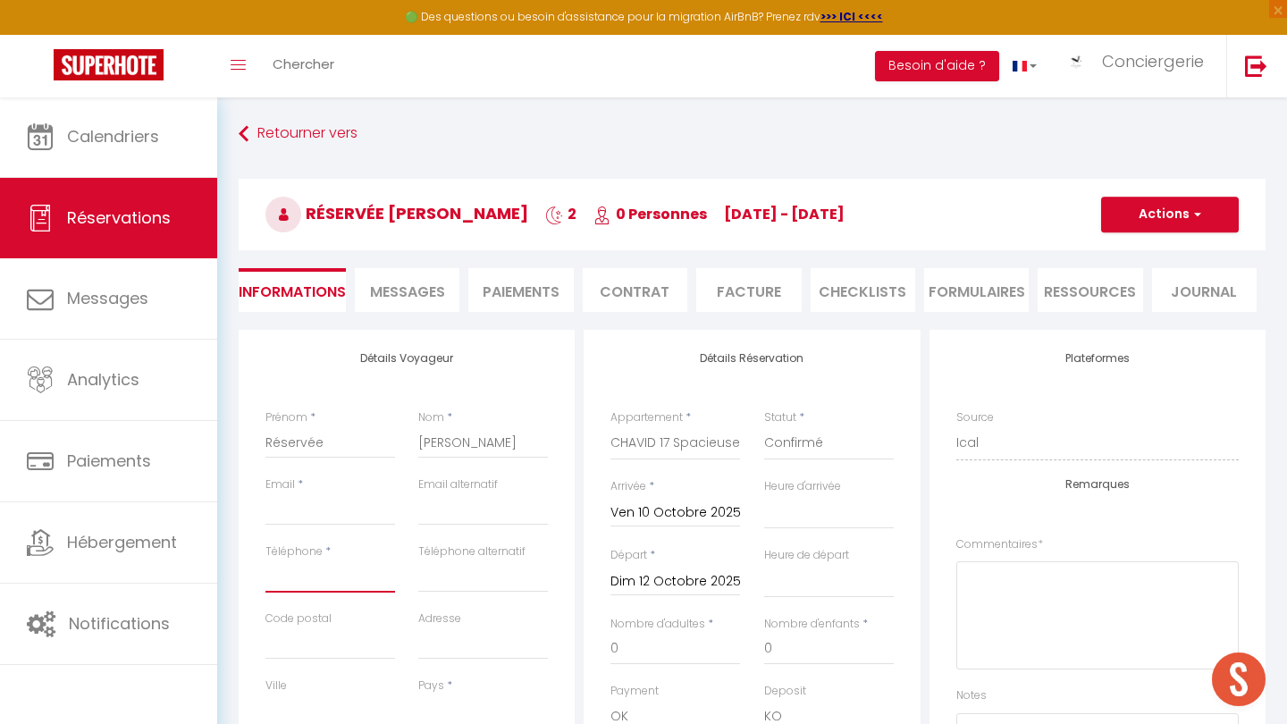
paste input "+33 6 72 18 57 92"
type input "+33 6 72 18 57 92"
select select
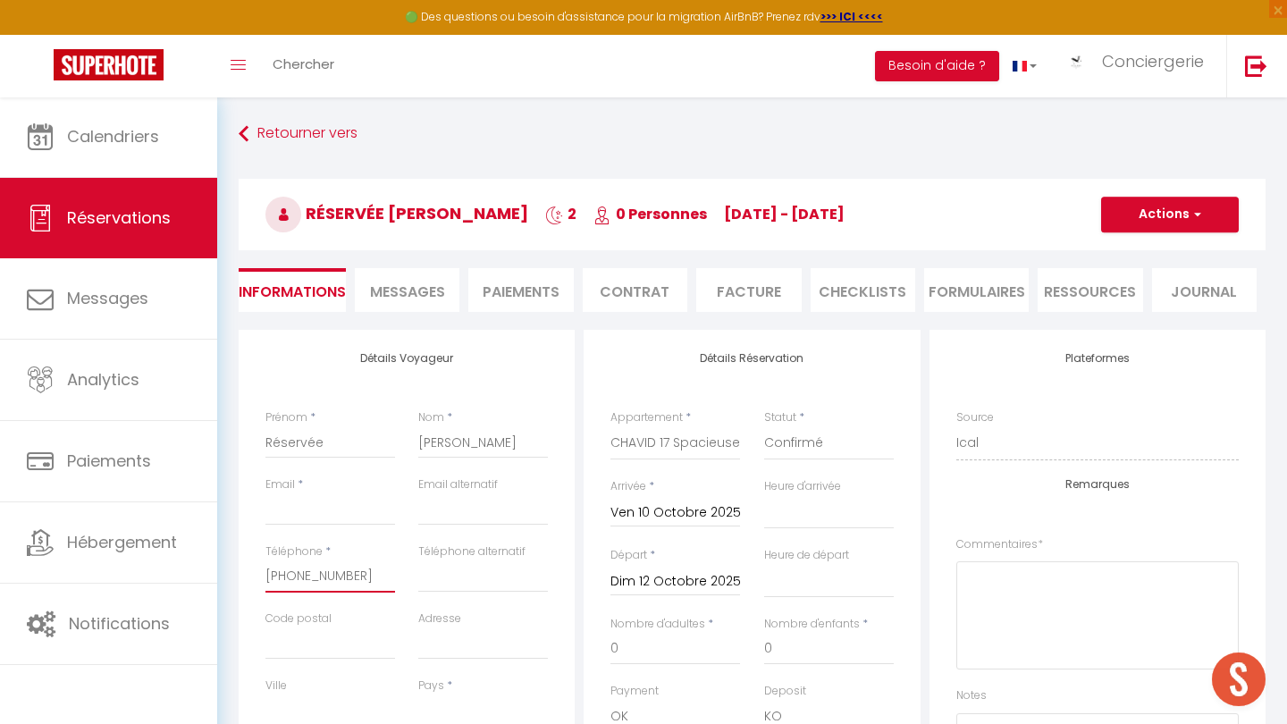
checkbox input "false"
type input "+33 6 72 18 57 92"
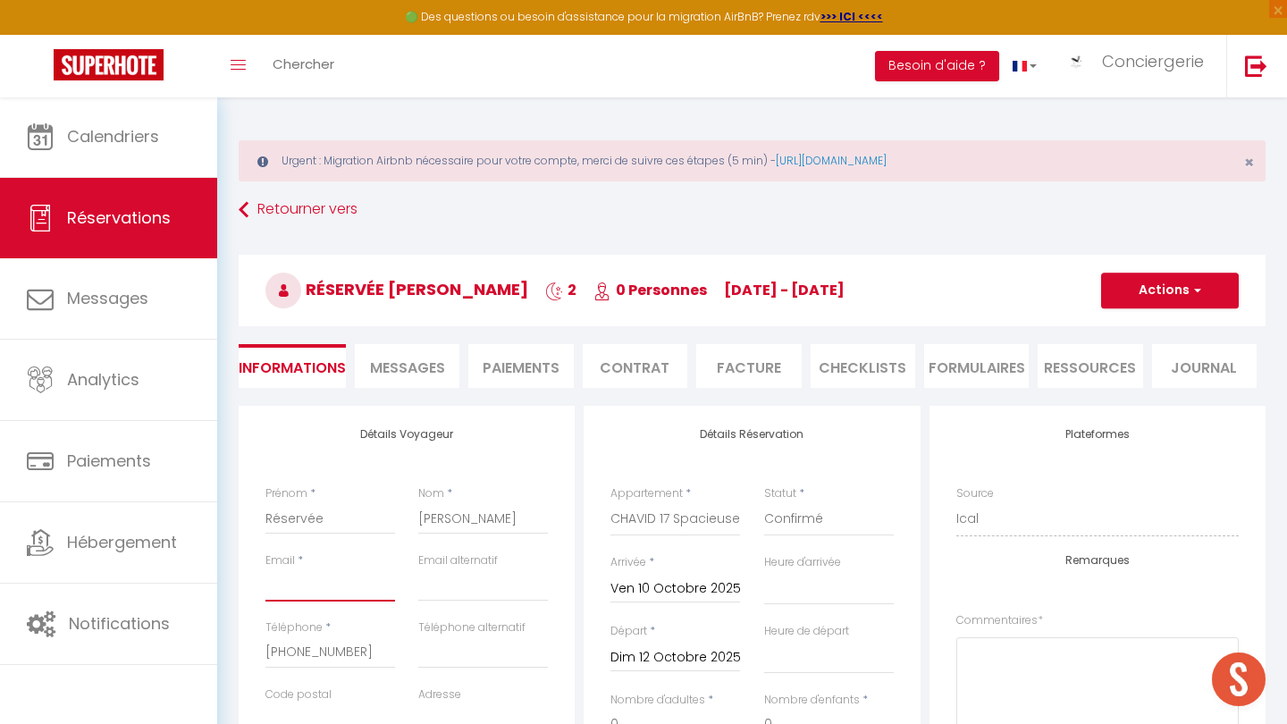
paste input "betty-menn@orange.fr"
type input "betty-menn@orange.fr"
select select
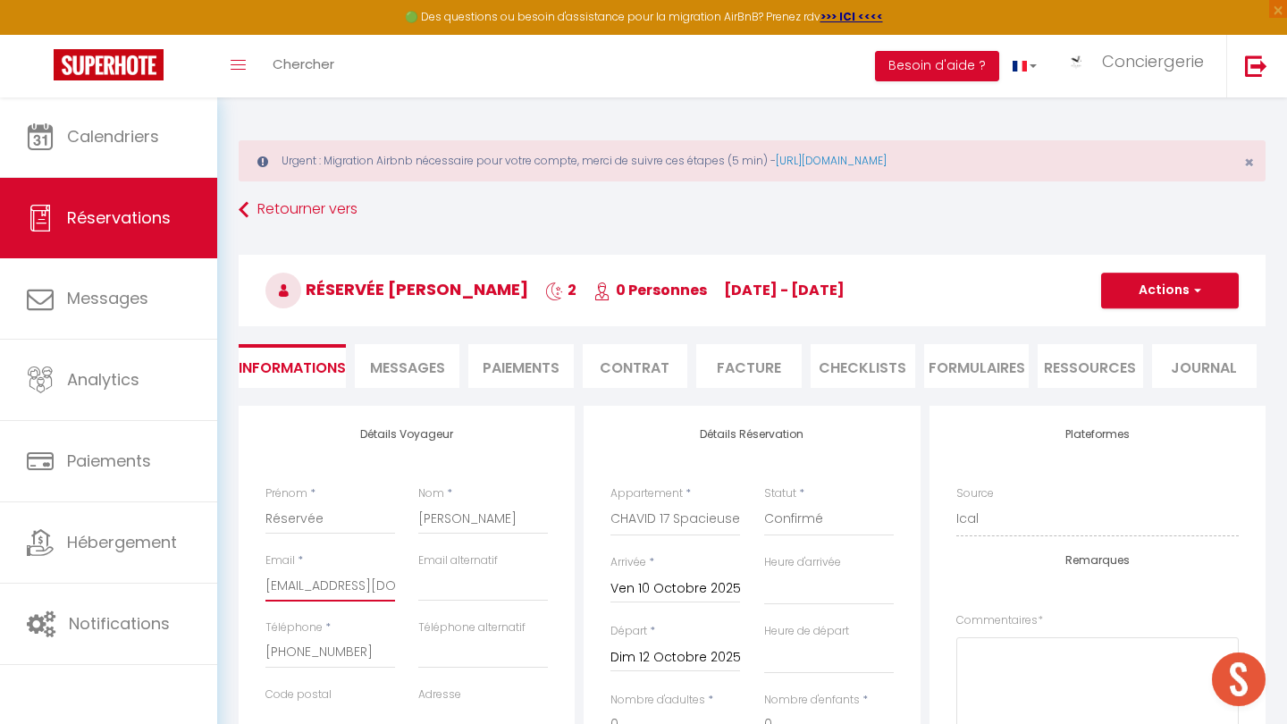
checkbox input "false"
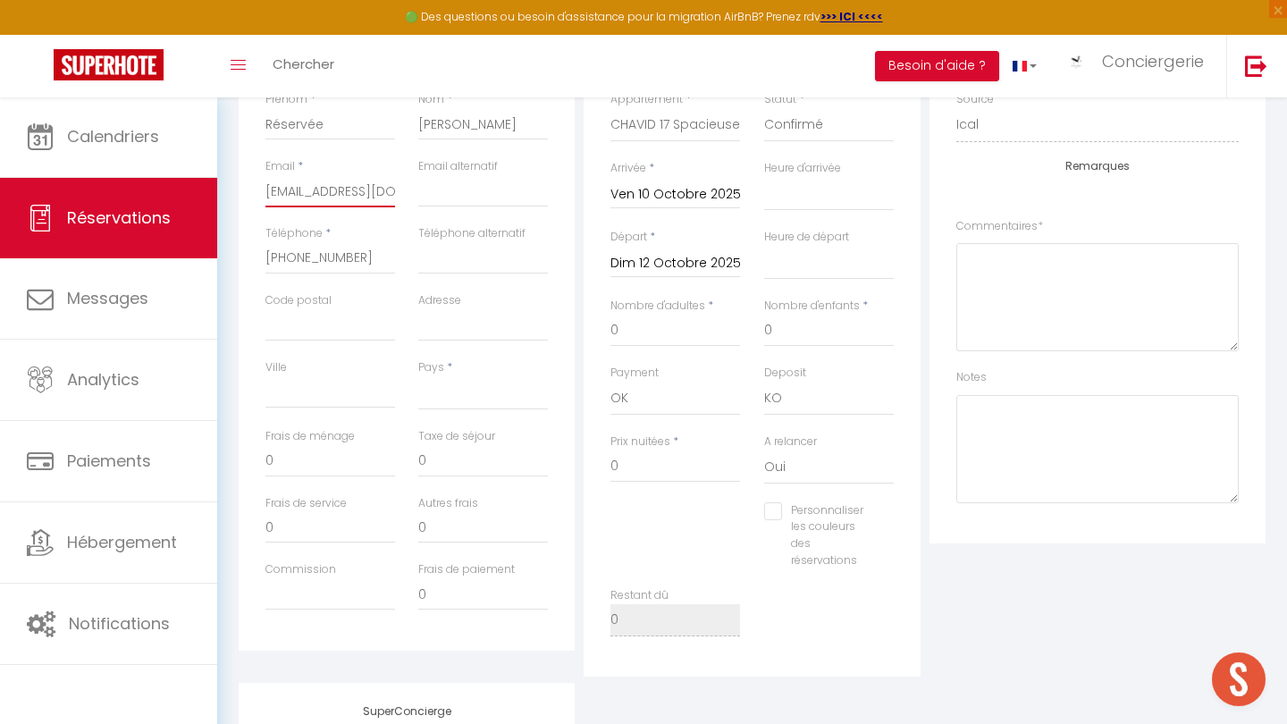
scroll to position [393, 0]
type input "betty-menn@orange.fr"
select select
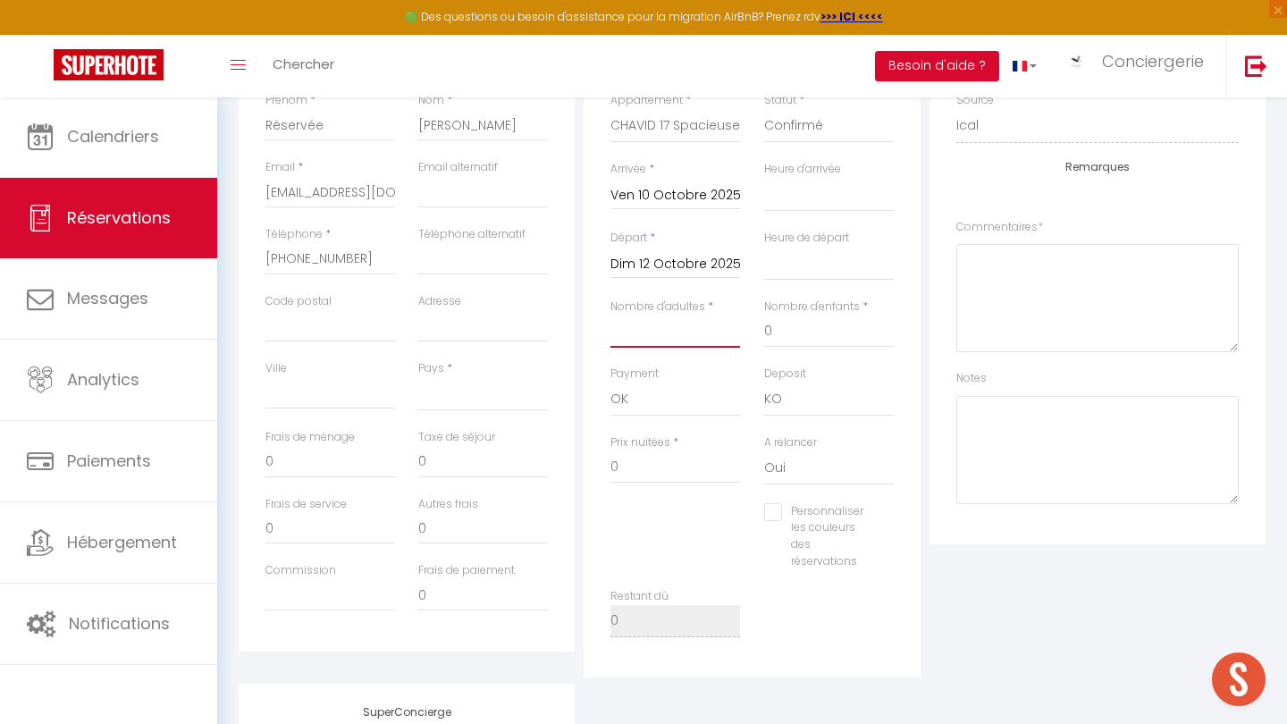
checkbox input "false"
type input "7"
select select
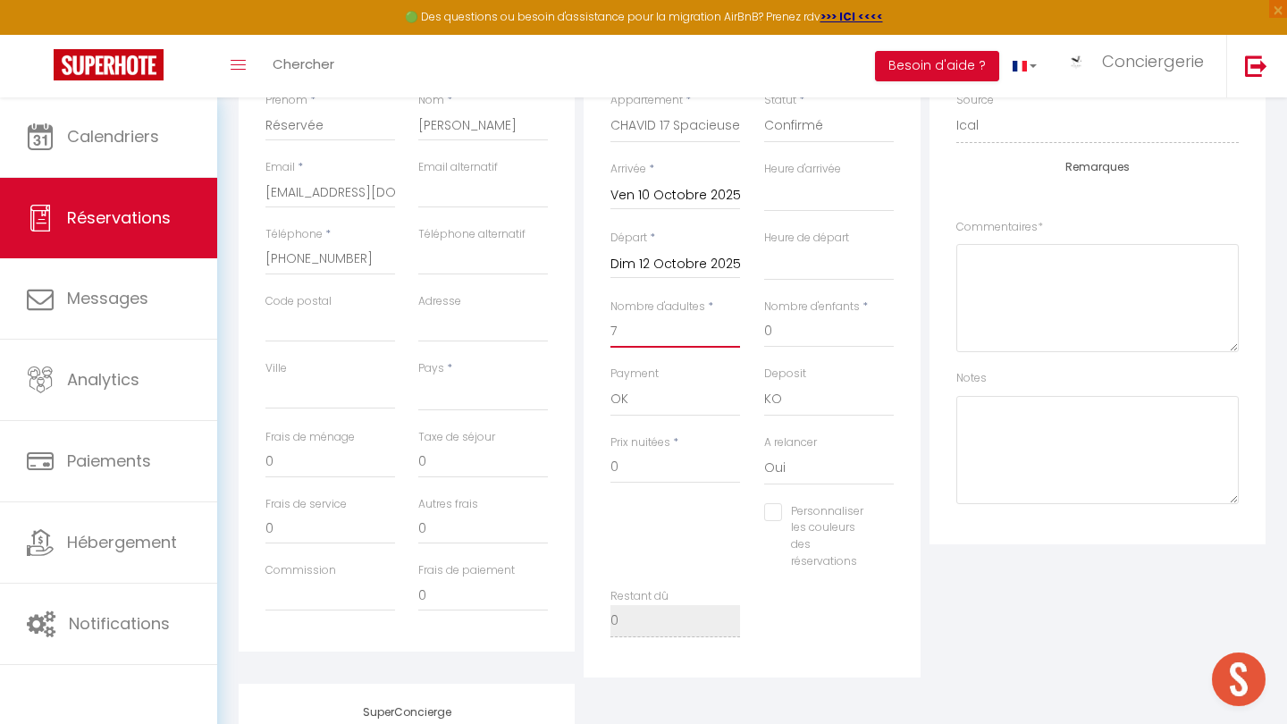
checkbox input "false"
select select
type input "105"
type input "14.14"
select select
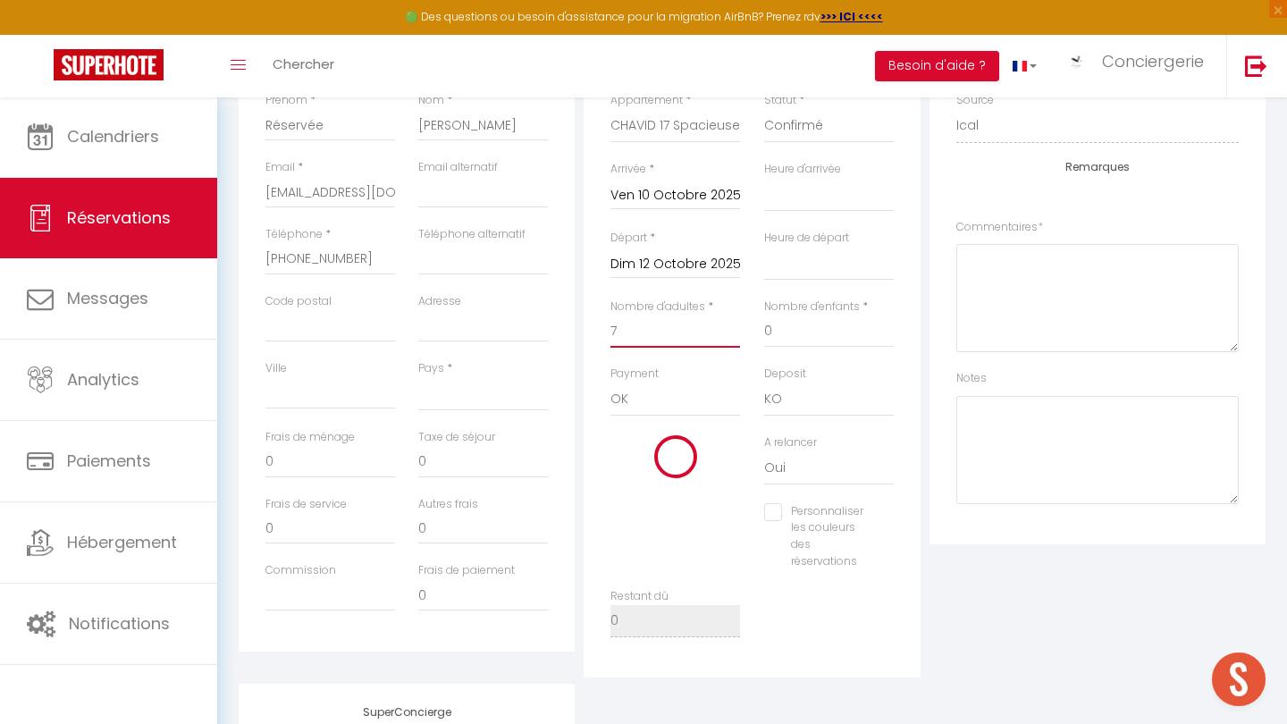
select select
type input "284"
checkbox input "false"
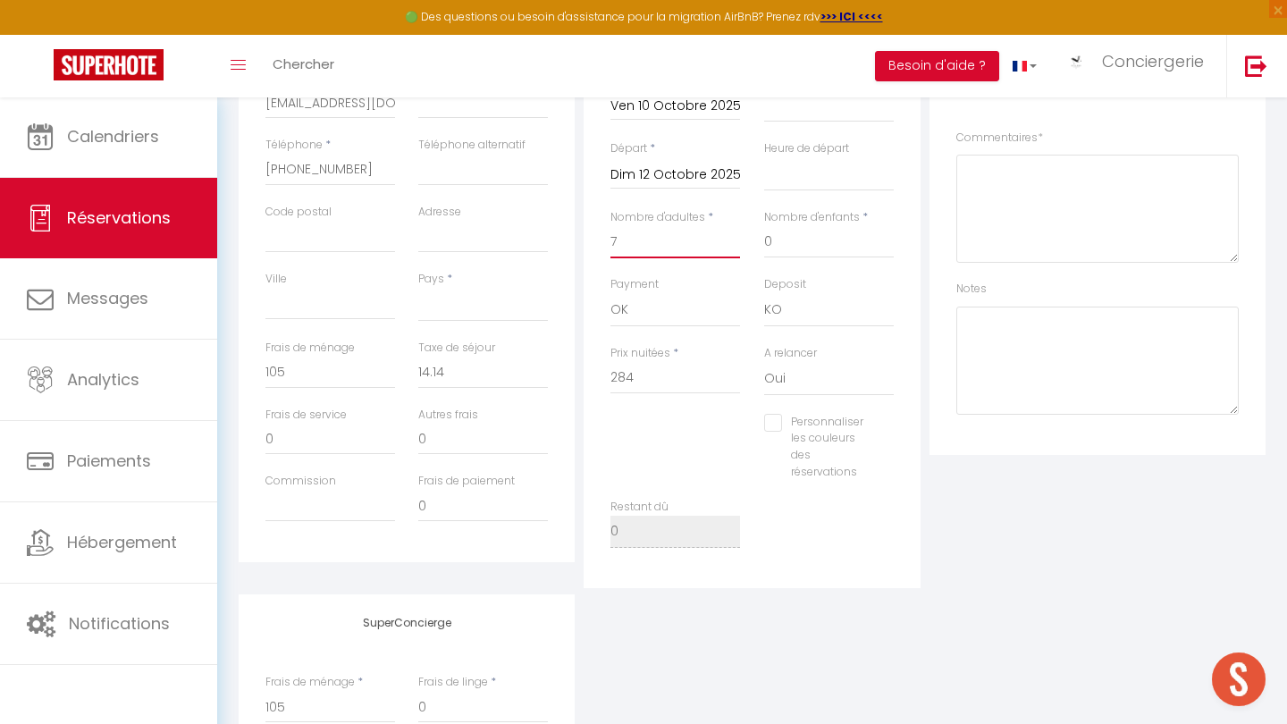
scroll to position [487, 0]
type input "7"
select select "FR"
select select
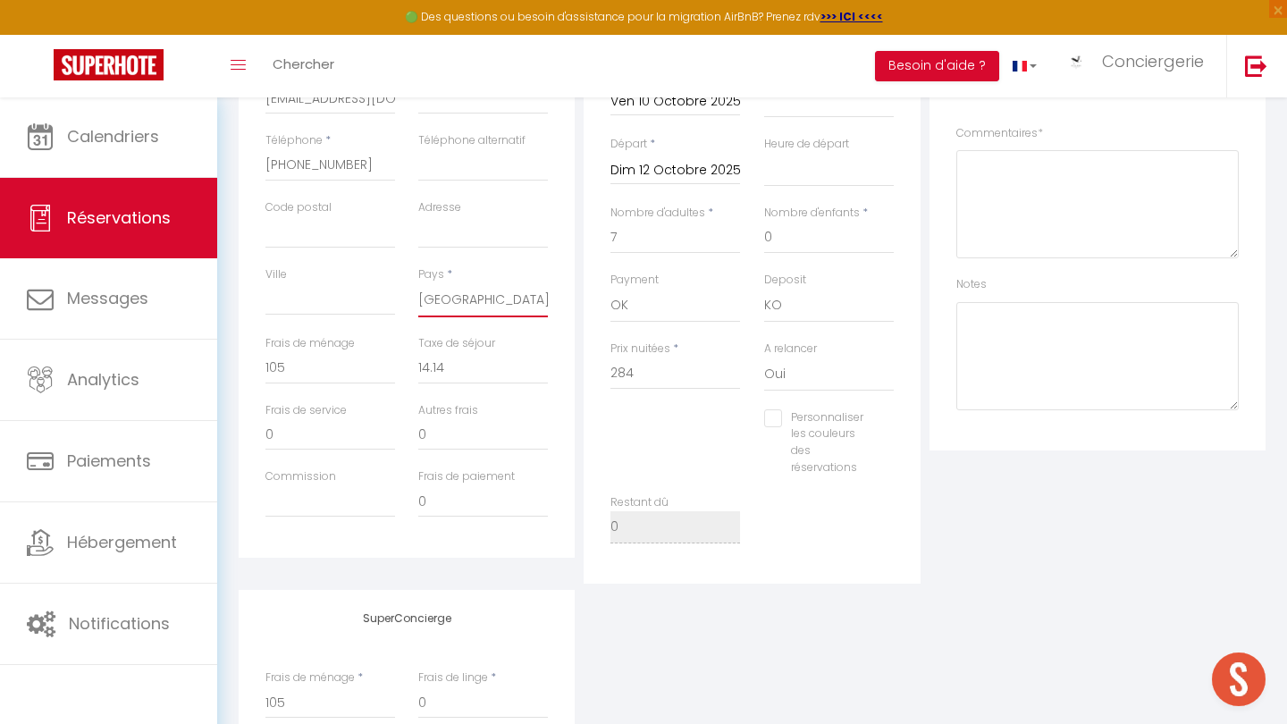
checkbox input "false"
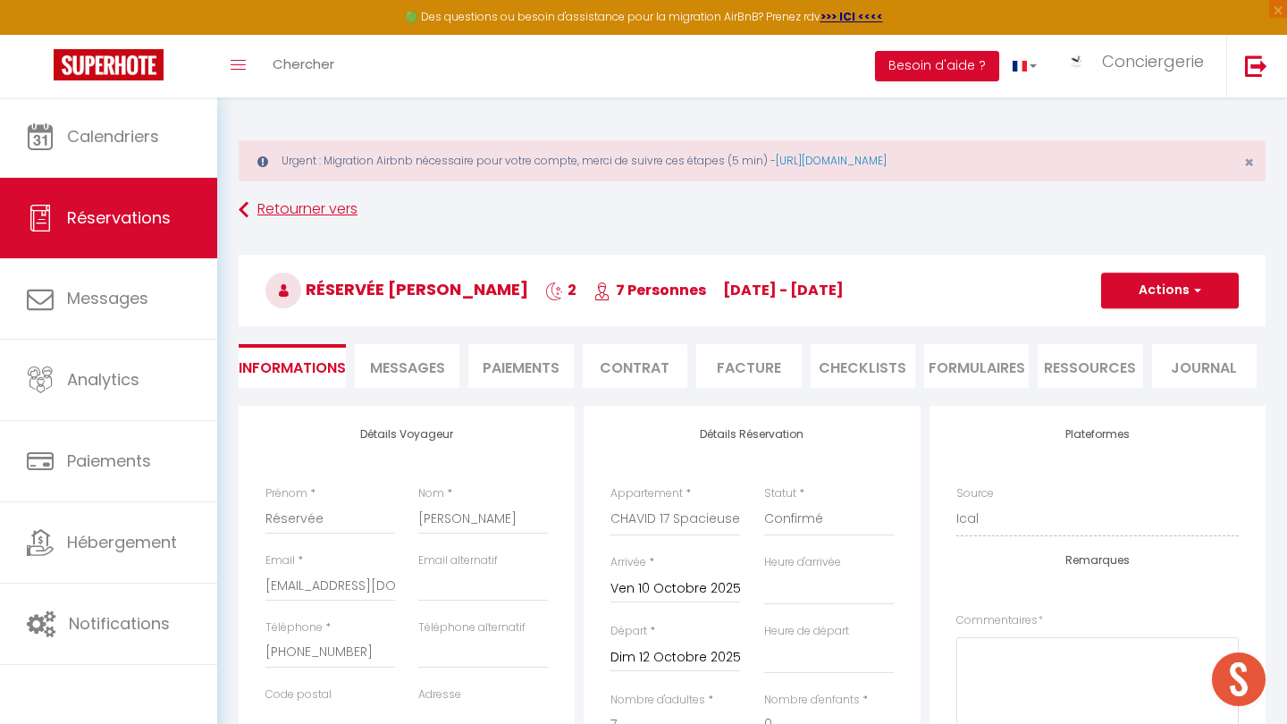
scroll to position [0, 0]
click at [1147, 282] on button "Actions" at bounding box center [1170, 291] width 138 height 36
click at [1121, 330] on link "Enregistrer" at bounding box center [1151, 329] width 141 height 23
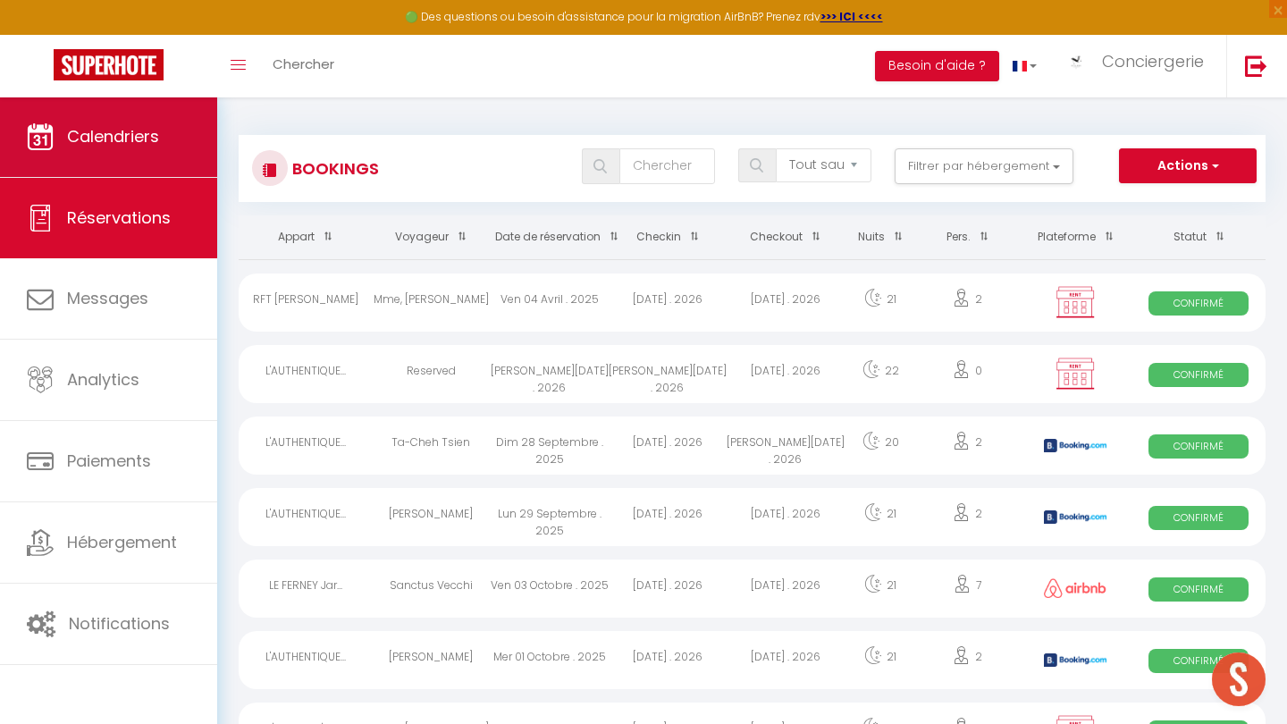
click at [151, 145] on span "Calendriers" at bounding box center [113, 136] width 92 height 22
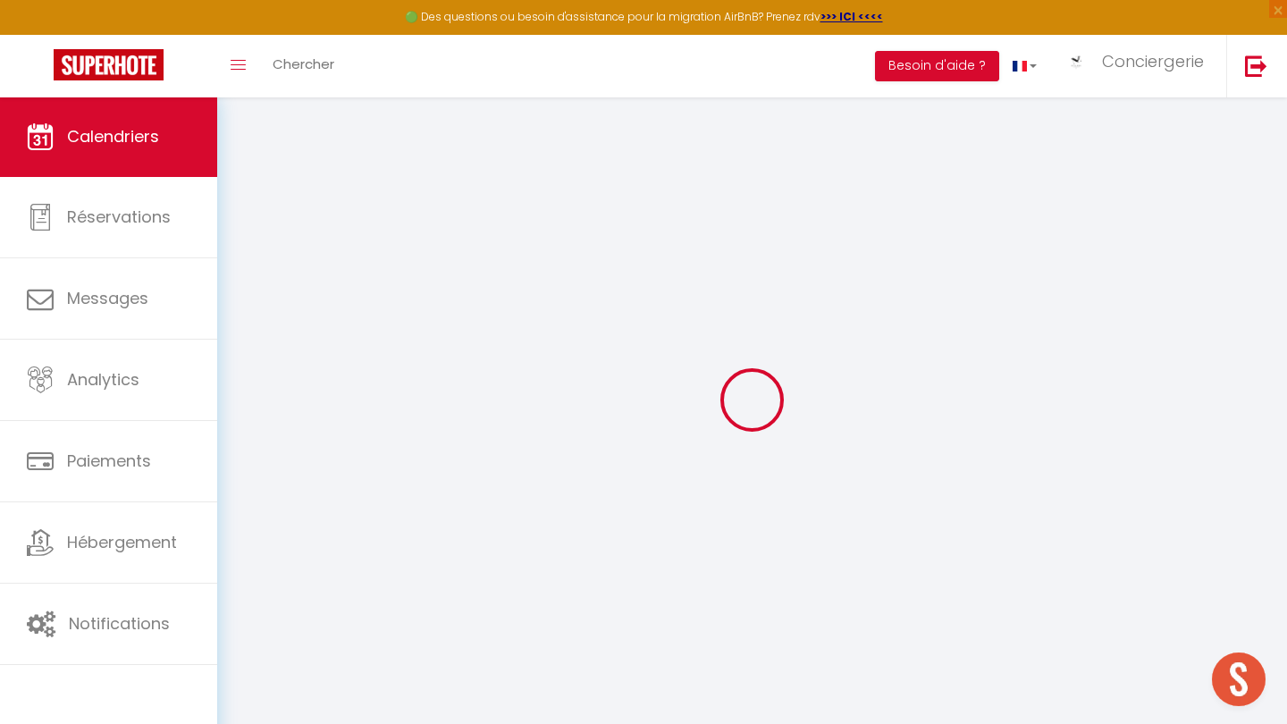
select select
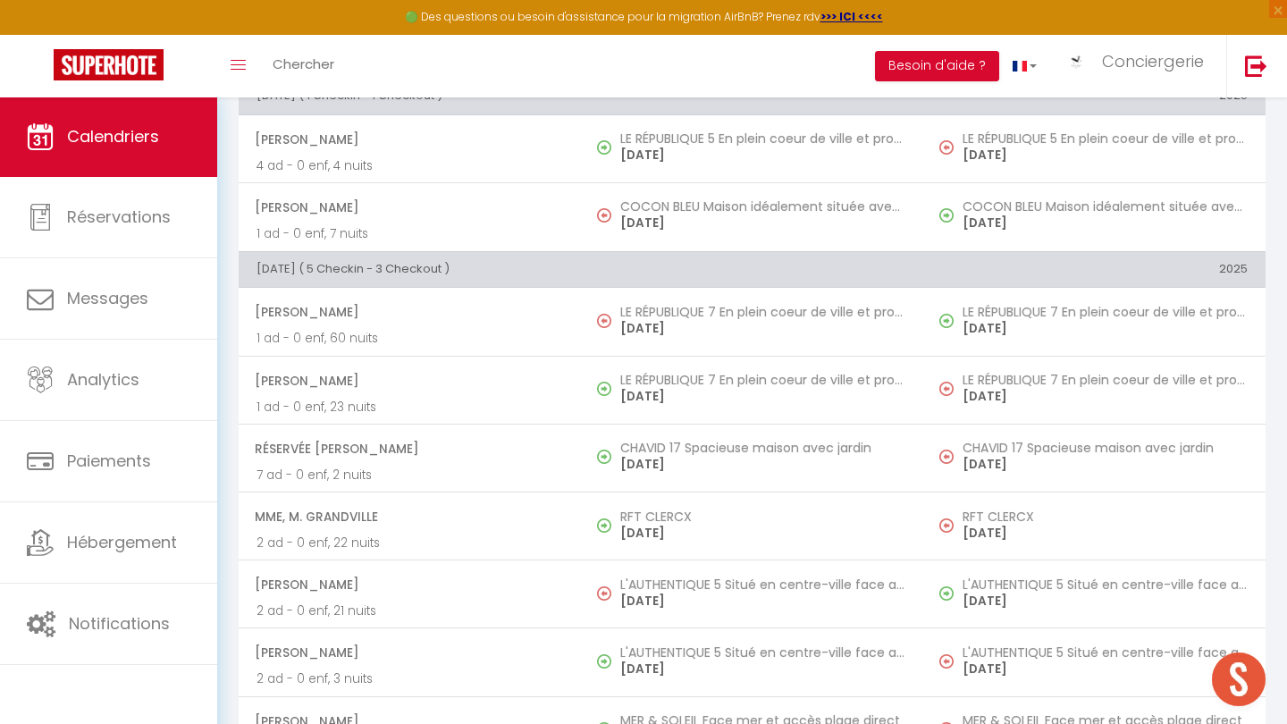
scroll to position [434, 0]
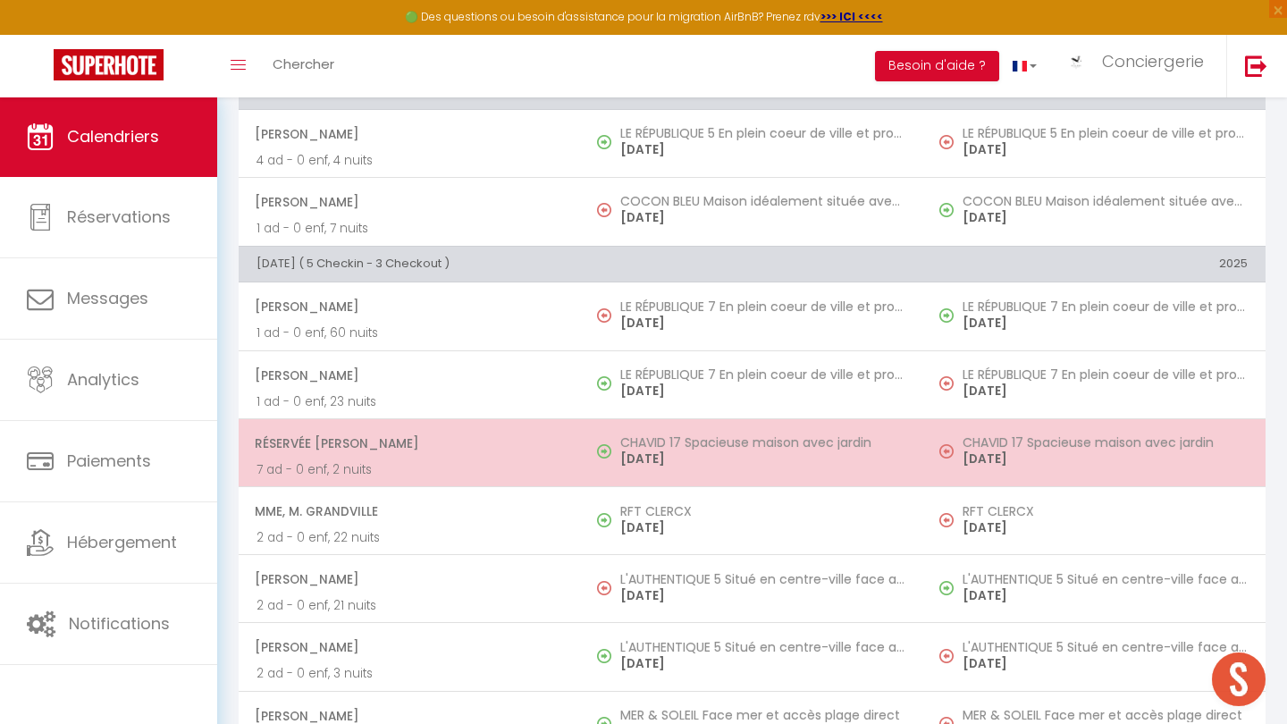
click at [448, 447] on span "Réservée Jérôme" at bounding box center [409, 443] width 308 height 34
select select "OK"
select select "KO"
select select "0"
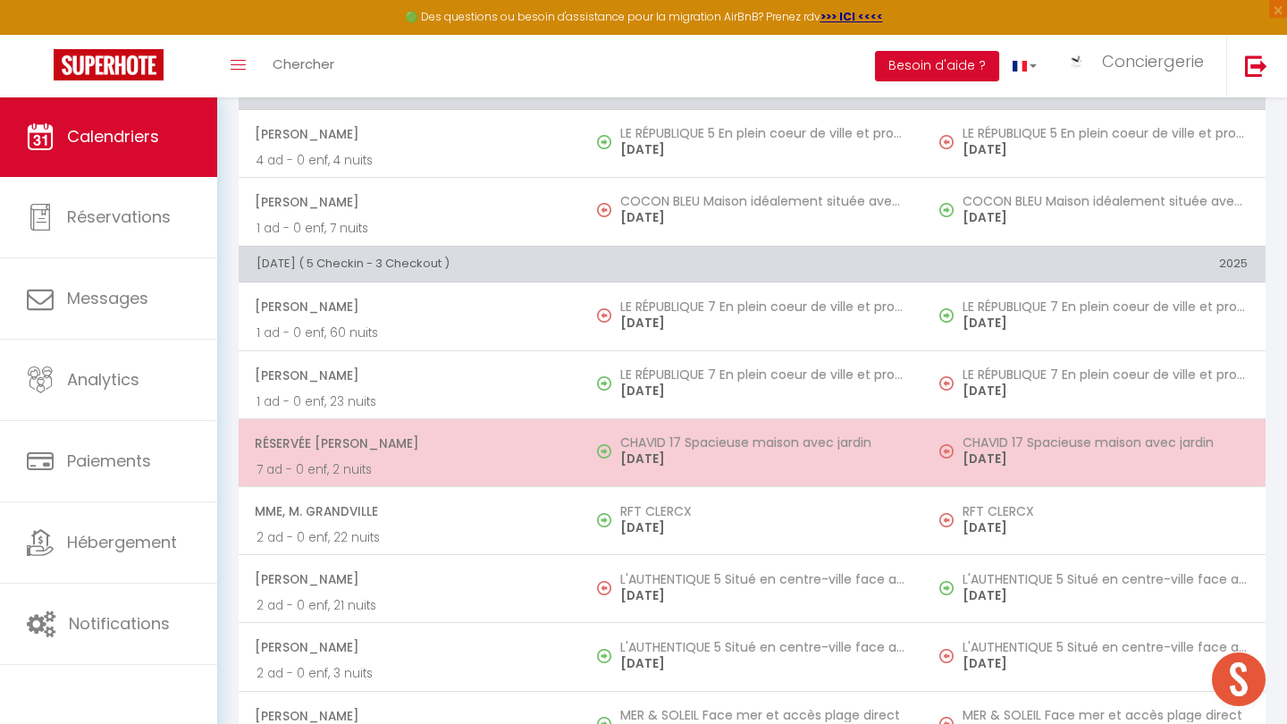
select select "1"
select select
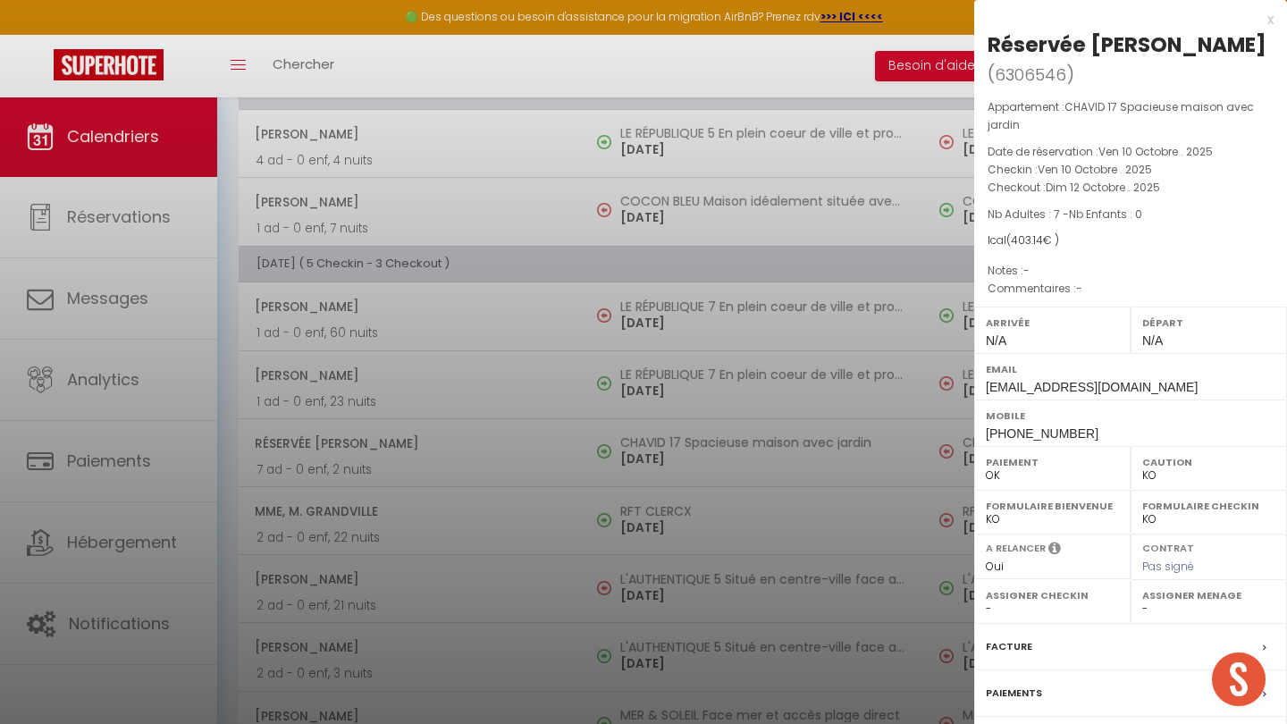
select select "26452"
click at [1025, 637] on label "Facture" at bounding box center [1009, 646] width 46 height 19
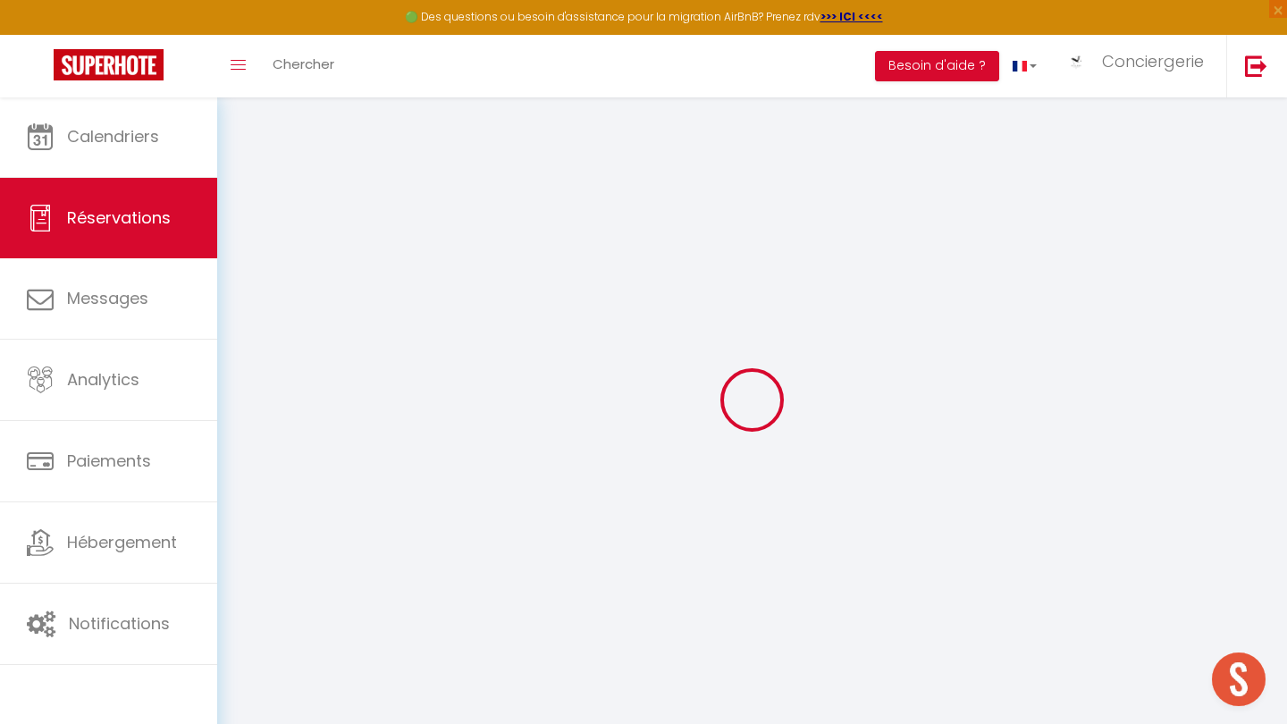
select select
select select "14"
select select
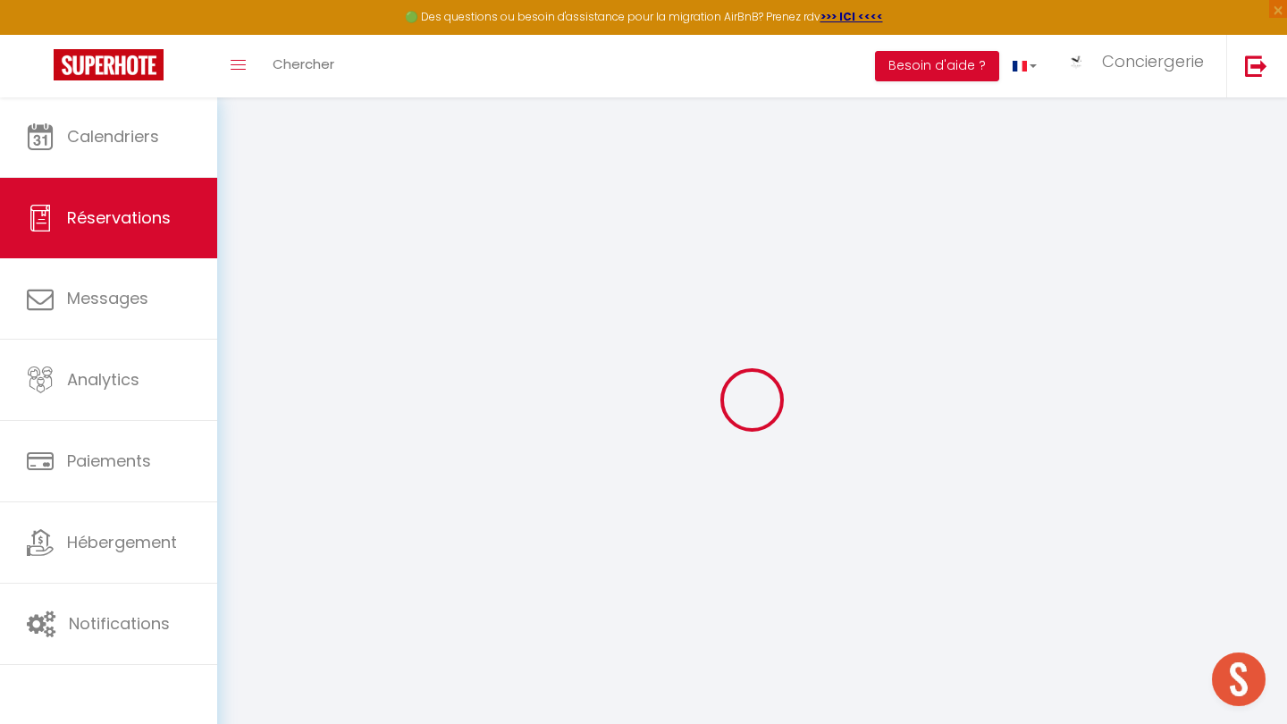
select select
checkbox input "false"
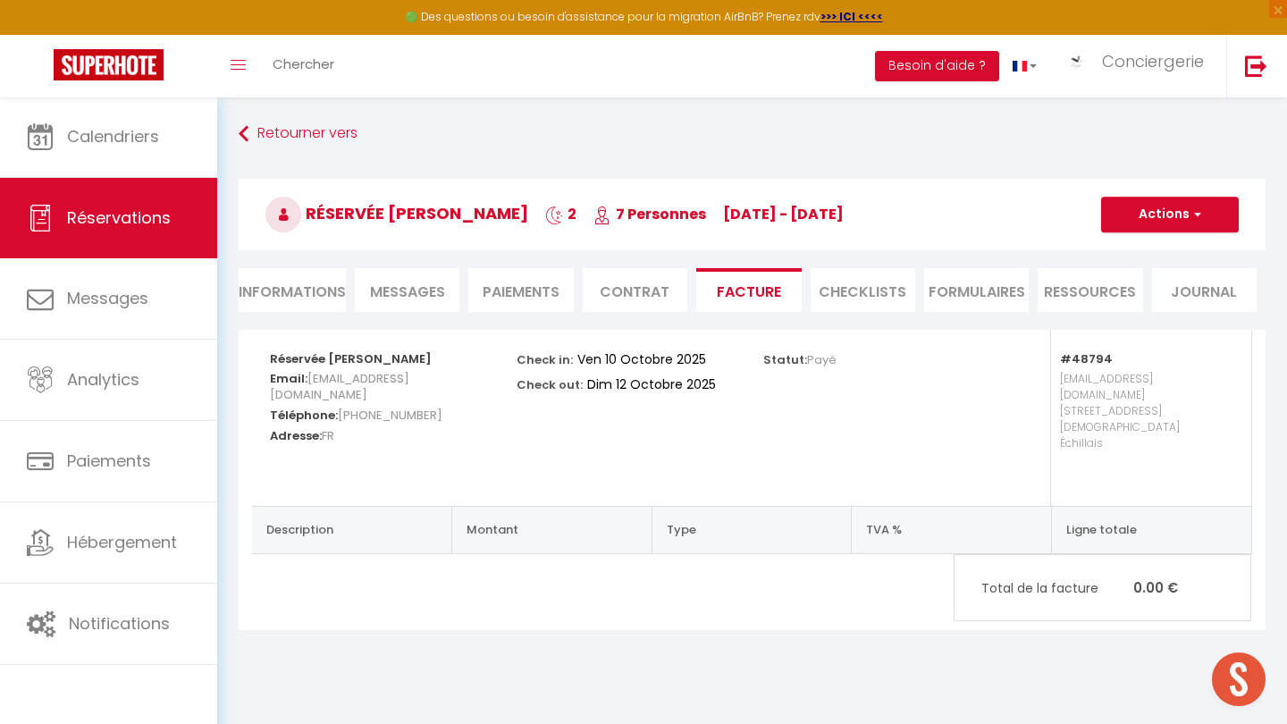
click at [315, 298] on li "Informations" at bounding box center [292, 290] width 107 height 44
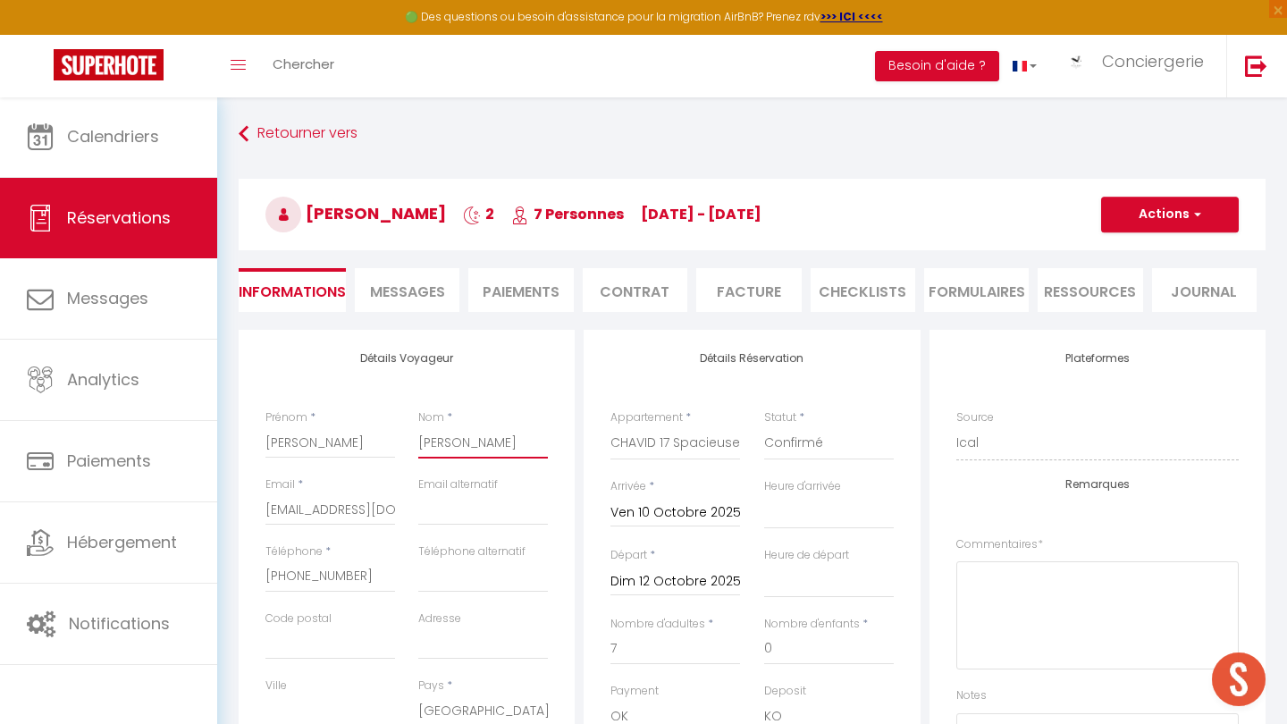
drag, startPoint x: 492, startPoint y: 444, endPoint x: 413, endPoint y: 444, distance: 79.5
click at [290, 442] on input "Jerome" at bounding box center [330, 442] width 130 height 32
click at [1117, 223] on button "Actions" at bounding box center [1170, 215] width 138 height 36
click at [1114, 254] on link "Enregistrer" at bounding box center [1151, 253] width 141 height 23
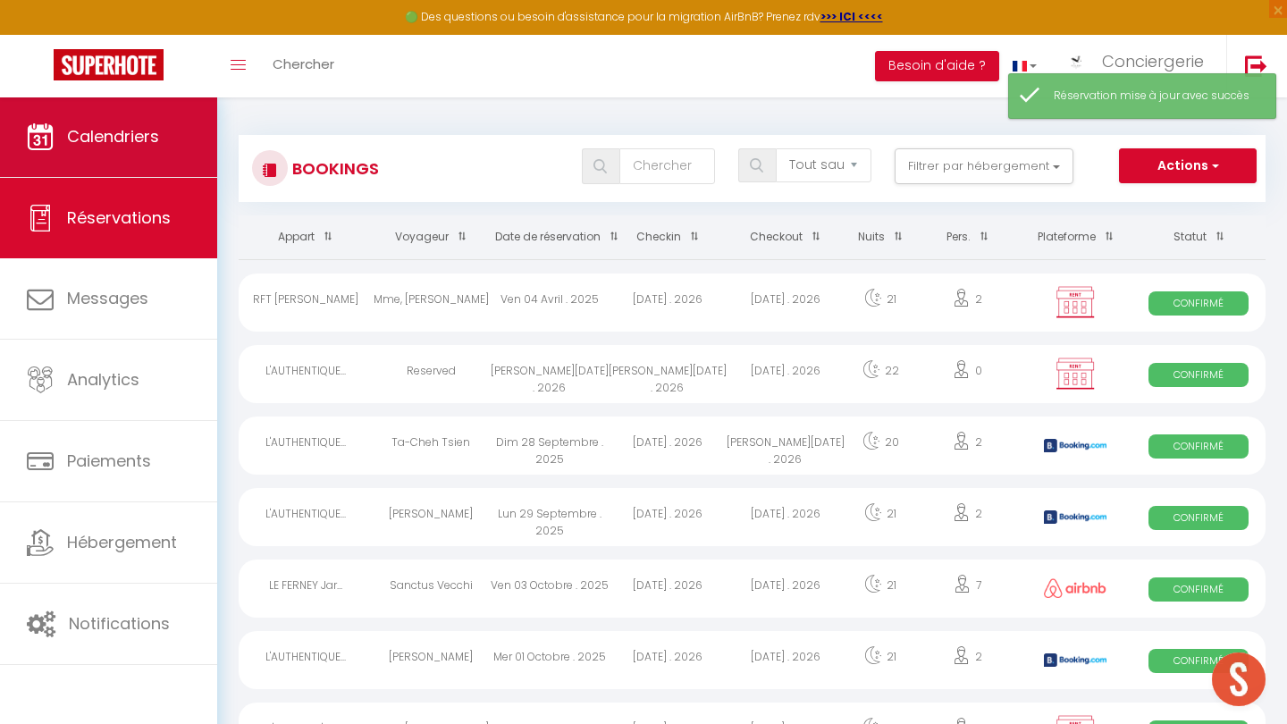
click at [155, 122] on link "Calendriers" at bounding box center [108, 137] width 217 height 80
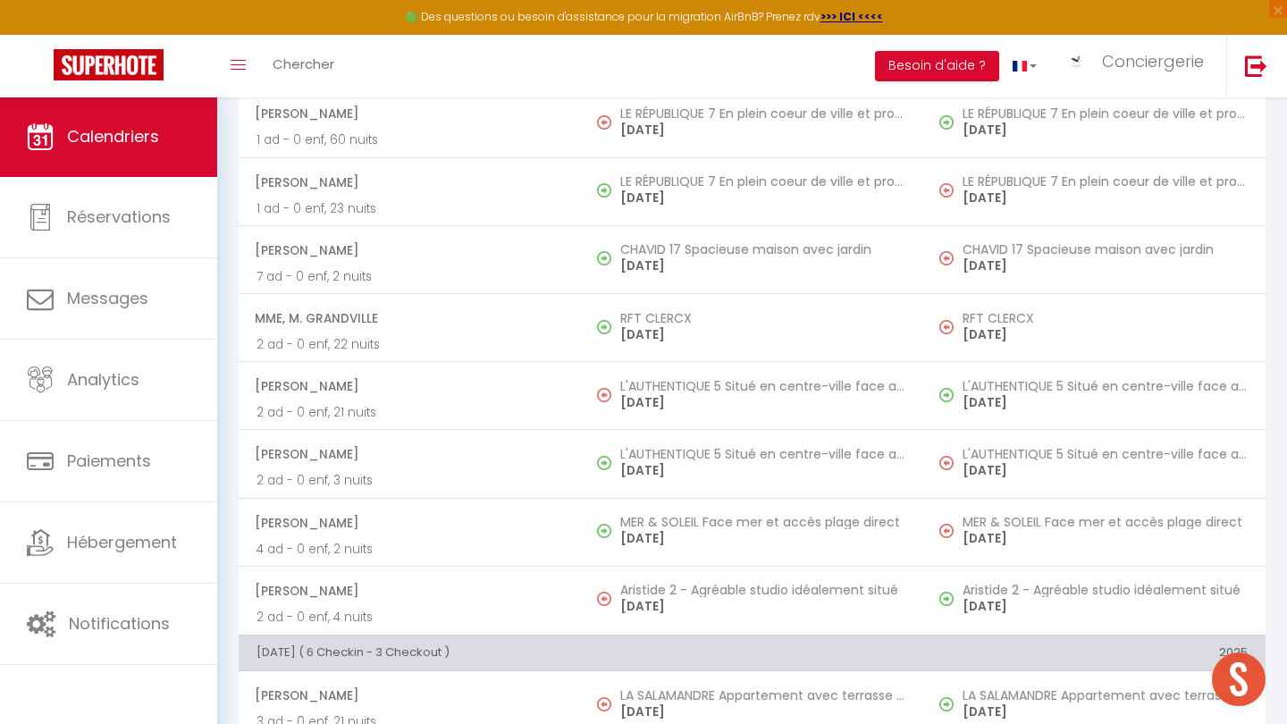
scroll to position [630, 0]
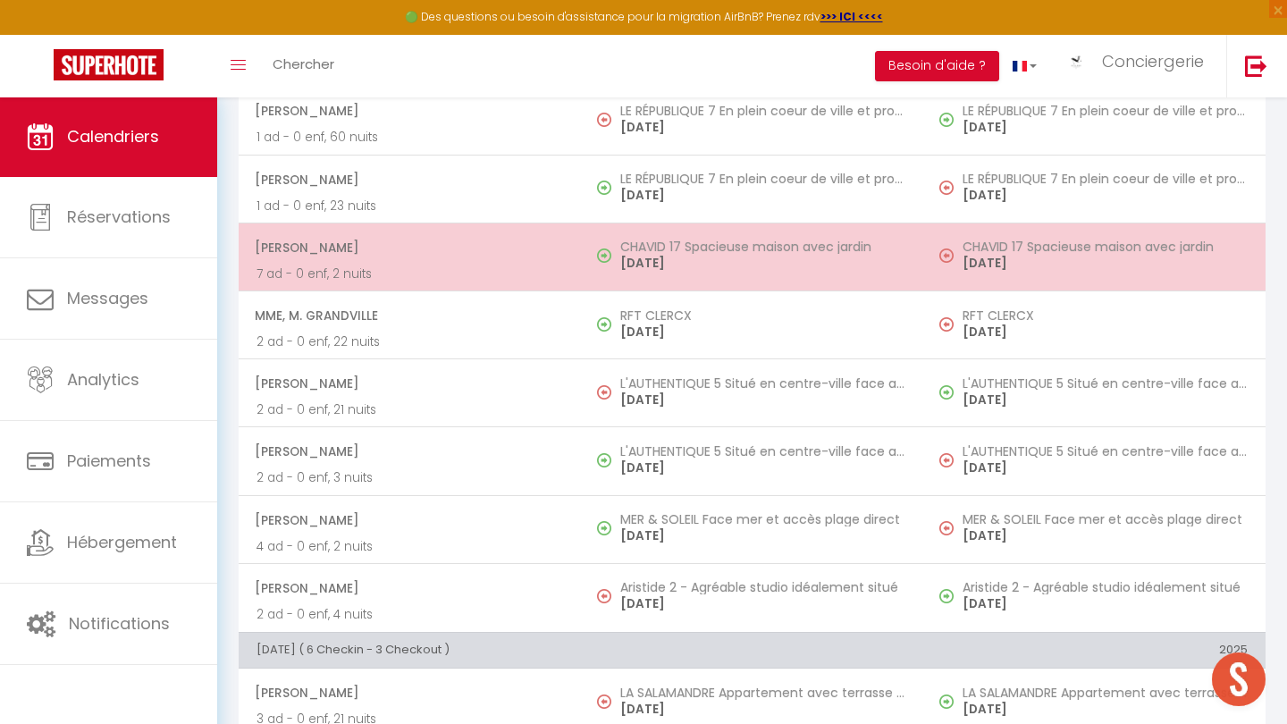
click at [426, 277] on p "7 ad - 0 enf, 2 nuits" at bounding box center [409, 274] width 307 height 19
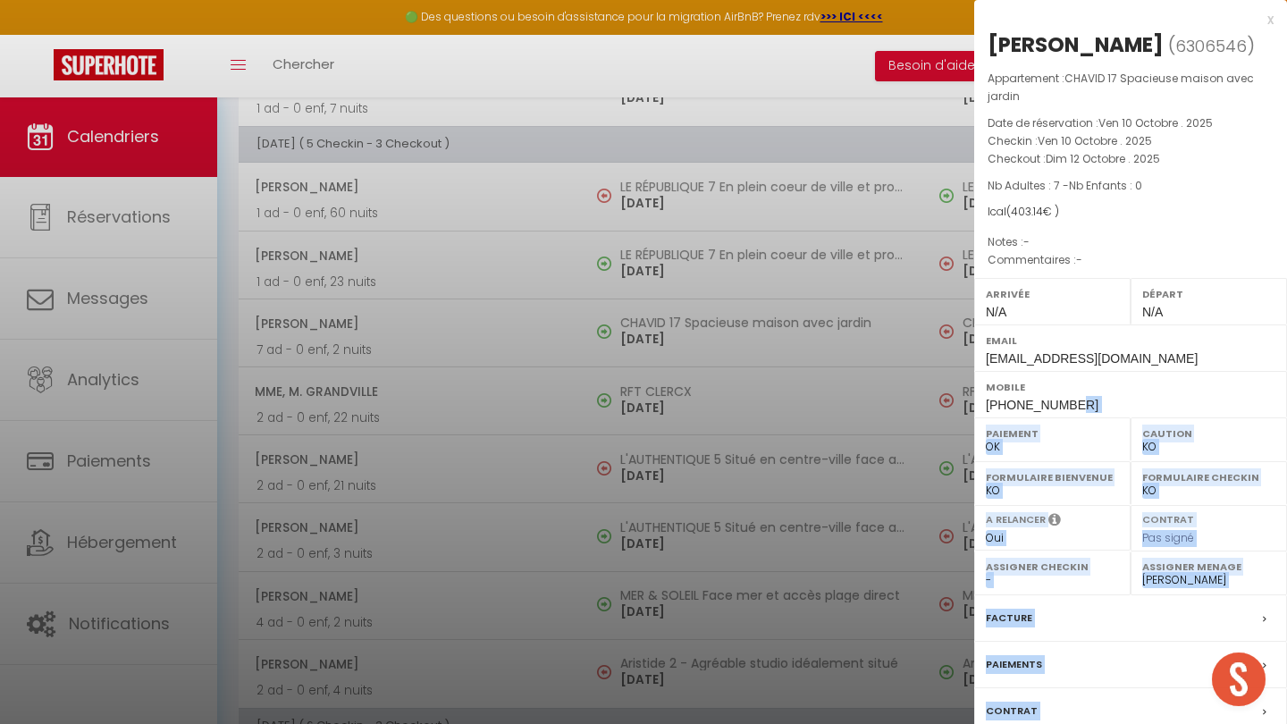
drag, startPoint x: 1070, startPoint y: 399, endPoint x: 970, endPoint y: 396, distance: 100.1
click at [970, 396] on body "🟢 Des questions ou besoin d'assistance pour la migration AirBnB? Prenez rdv >>>…" at bounding box center [643, 679] width 1287 height 2426
click at [1123, 395] on div "Mobile +33672185792" at bounding box center [1130, 394] width 313 height 46
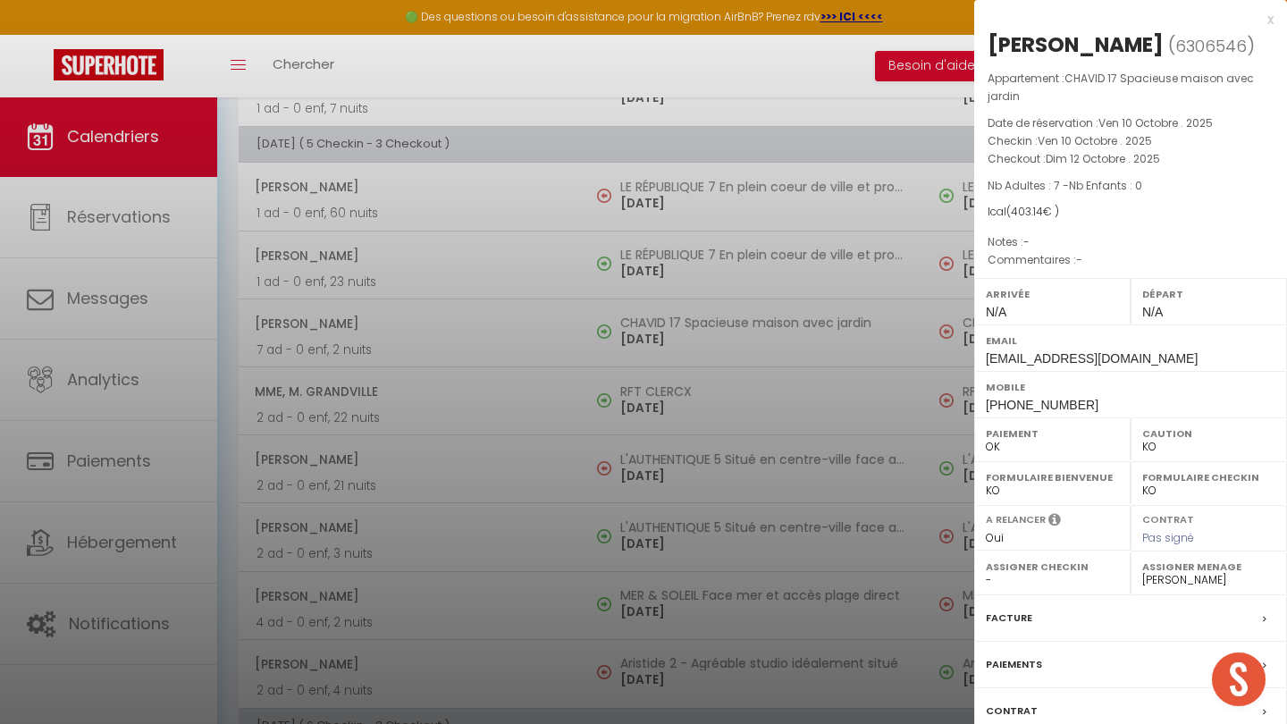
click at [1071, 400] on div "Mobile +33672185792" at bounding box center [1130, 394] width 313 height 46
drag, startPoint x: 1069, startPoint y: 400, endPoint x: 987, endPoint y: 398, distance: 82.3
click at [987, 398] on span "+33672185792" at bounding box center [1042, 405] width 113 height 14
copy span "+33672185792"
click at [500, 574] on div at bounding box center [643, 362] width 1287 height 724
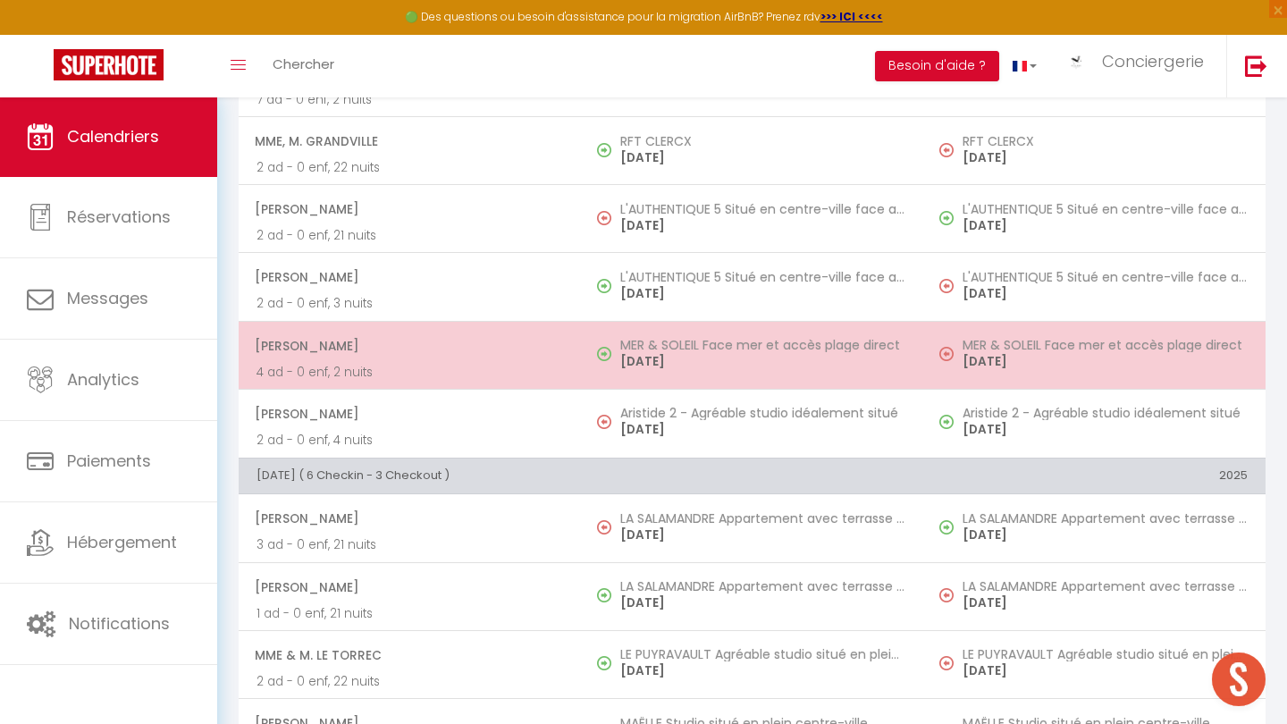
scroll to position [886, 0]
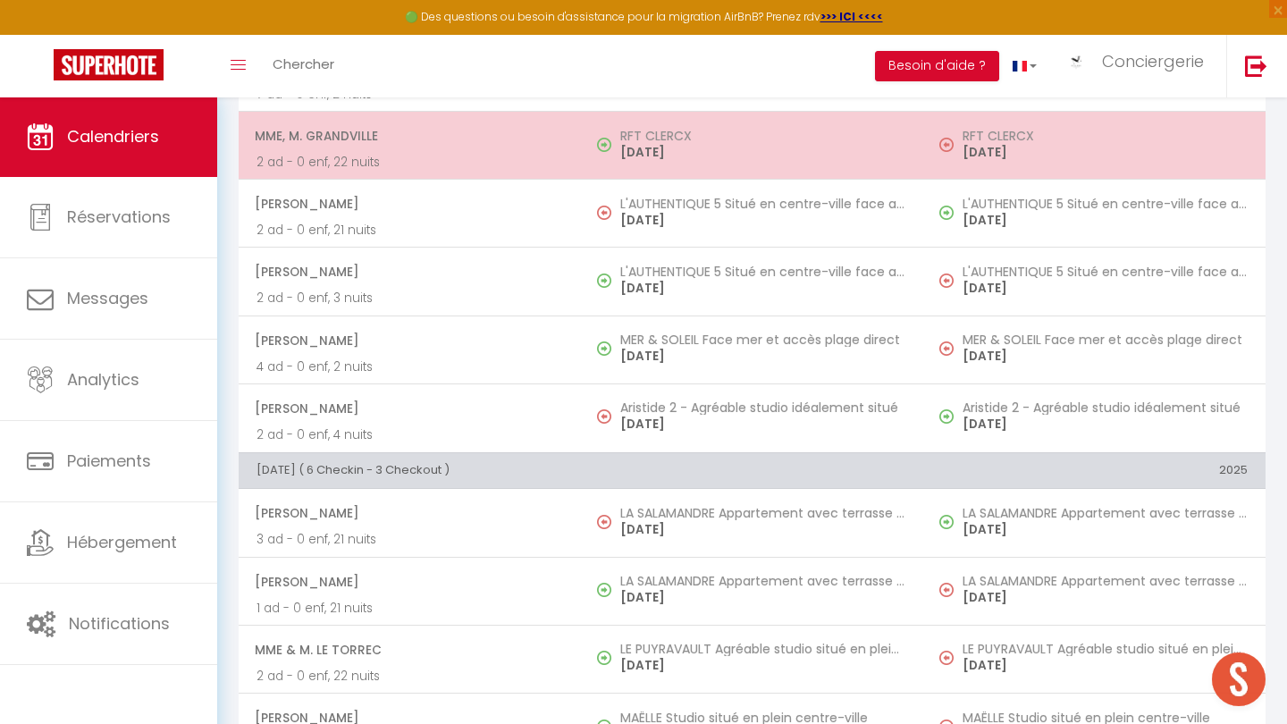
click at [551, 134] on span "Mme, M. GRANDVILLE" at bounding box center [409, 136] width 308 height 34
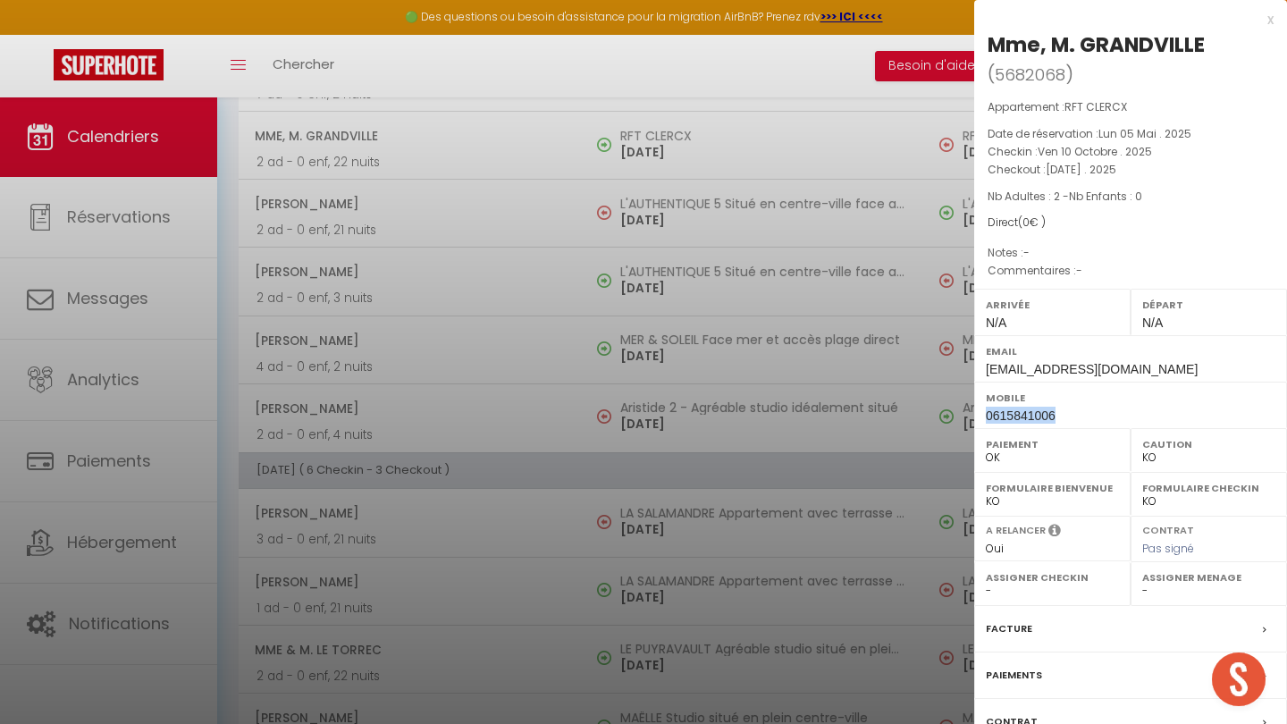
drag, startPoint x: 1055, startPoint y: 409, endPoint x: 986, endPoint y: 409, distance: 68.8
click at [986, 410] on span "0615841006" at bounding box center [1021, 415] width 70 height 14
copy span "0615841006"
click at [493, 469] on div at bounding box center [643, 362] width 1287 height 724
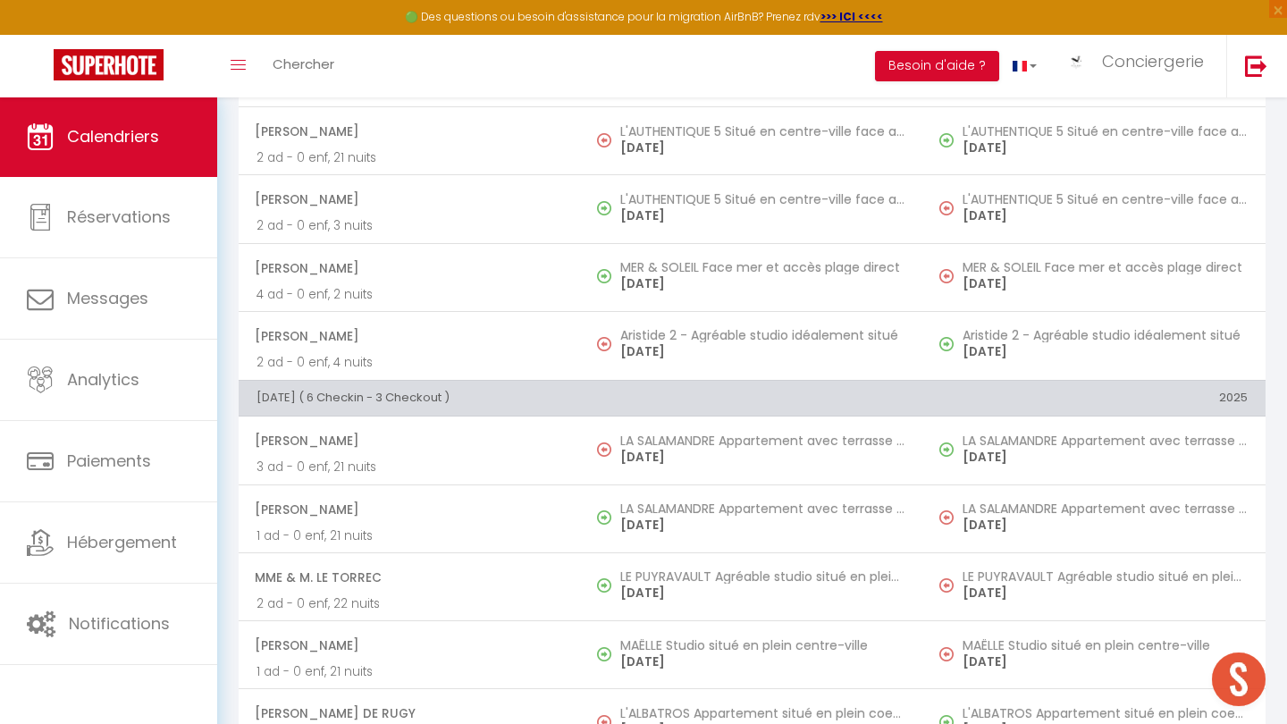
scroll to position [962, 0]
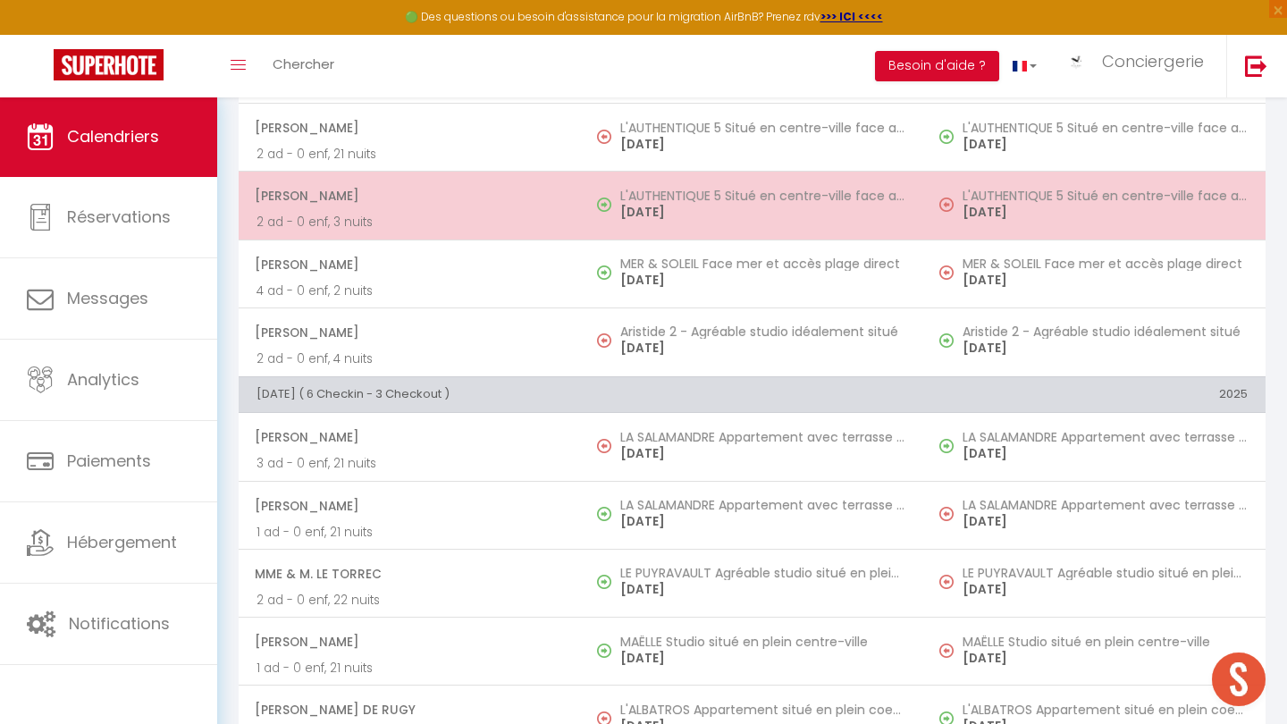
click at [742, 194] on h5 "L'AUTHENTIQUE 5 Situé en centre-ville face aux Thermes" at bounding box center [762, 196] width 285 height 14
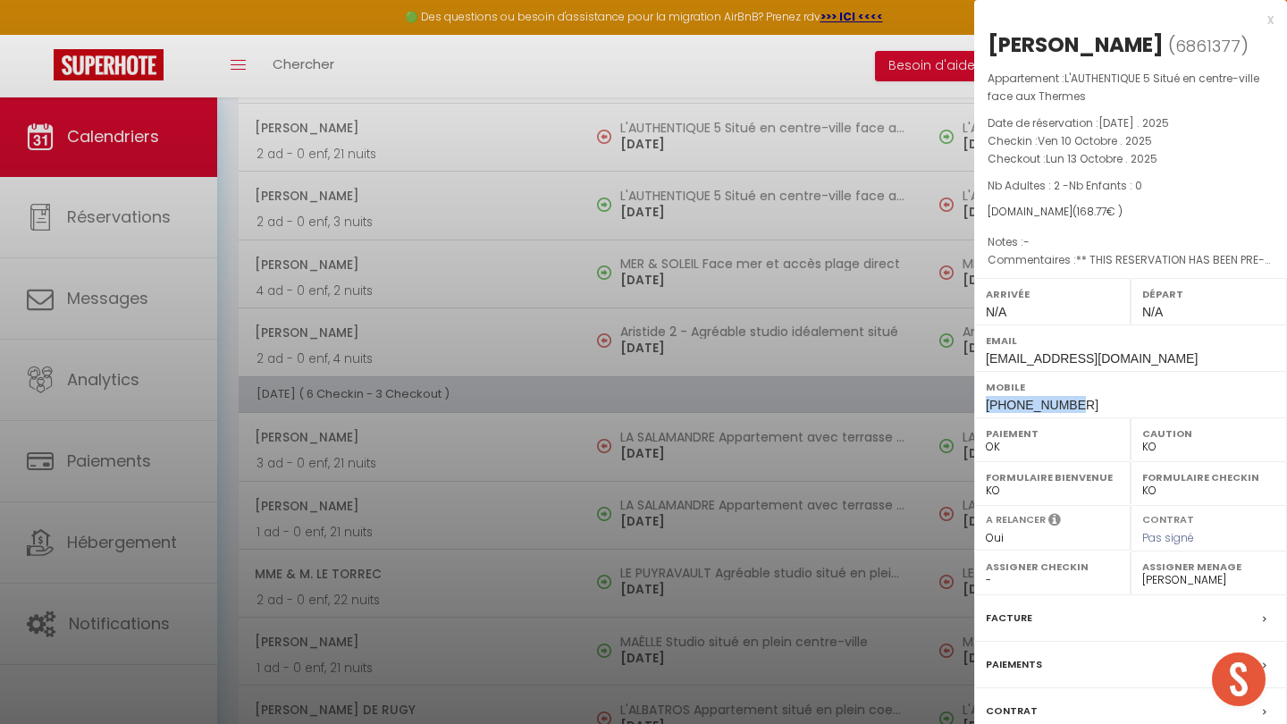
drag, startPoint x: 1070, startPoint y: 401, endPoint x: 981, endPoint y: 400, distance: 88.5
click at [982, 400] on div "Mobile +33623643649" at bounding box center [1130, 394] width 313 height 46
copy span "+33623643649"
click at [517, 370] on div at bounding box center [643, 362] width 1287 height 724
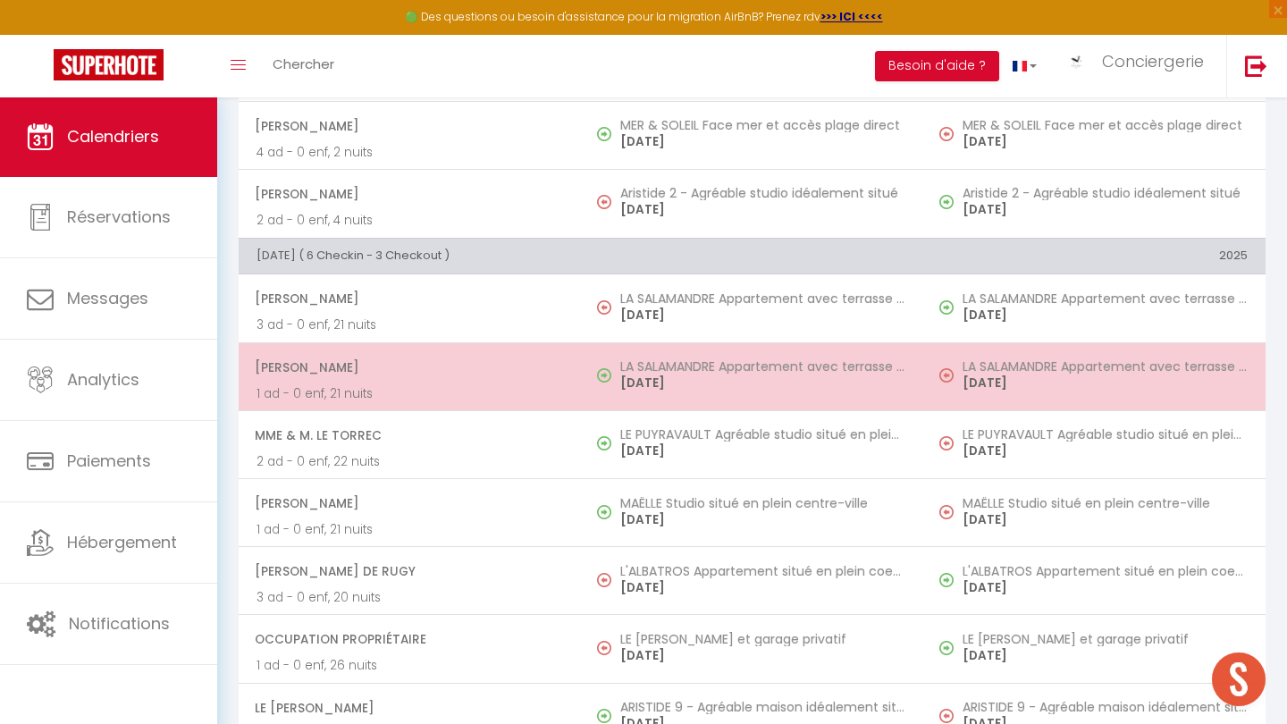
scroll to position [1098, 0]
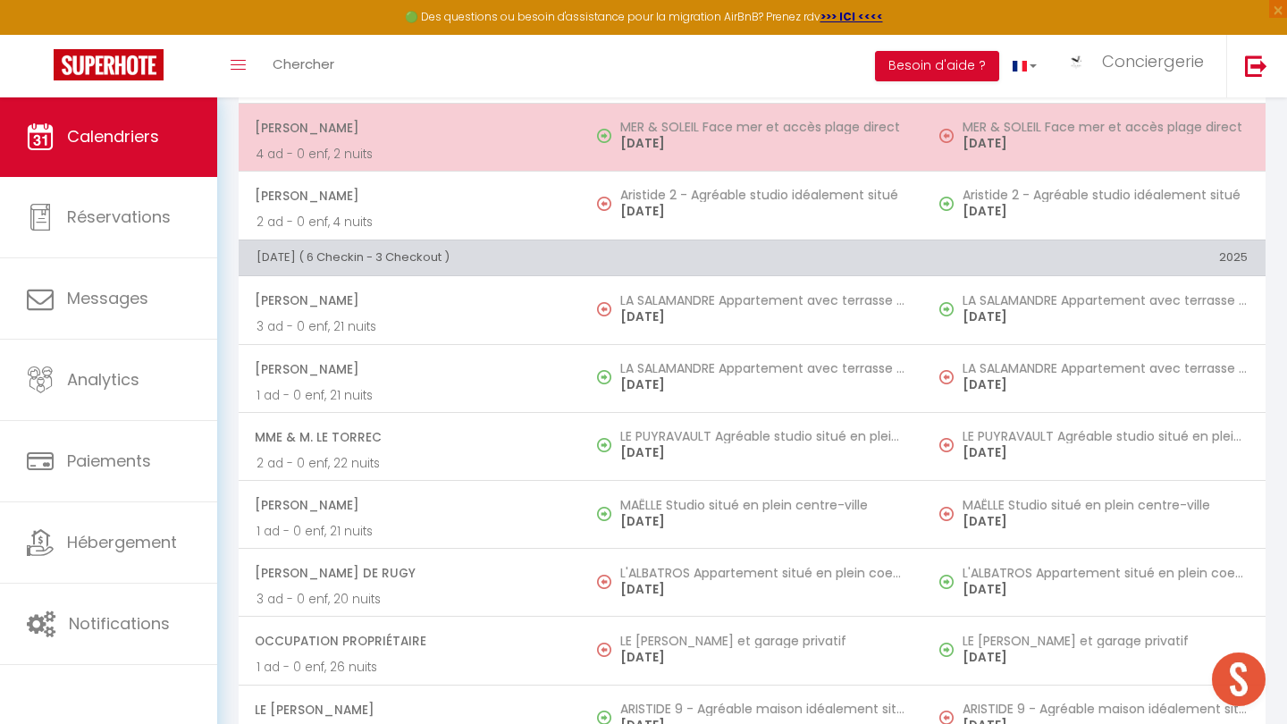
click at [539, 155] on p "4 ad - 0 enf, 2 nuits" at bounding box center [409, 154] width 307 height 19
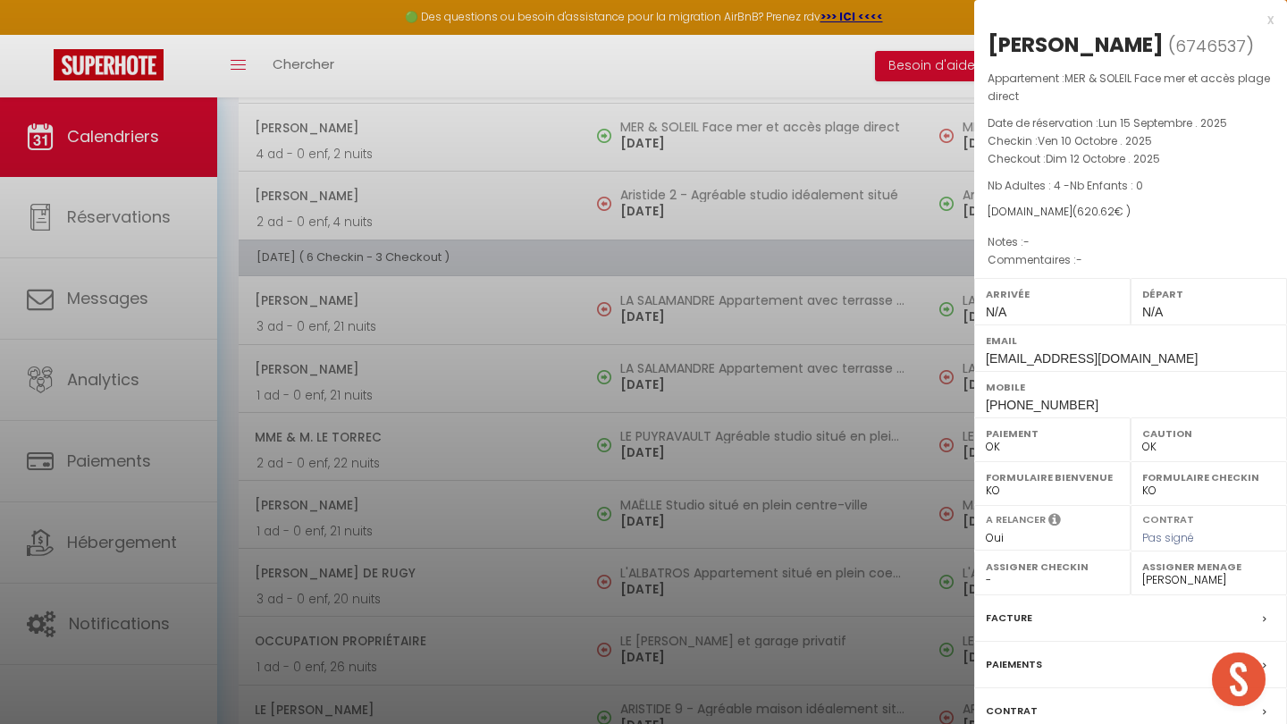
click at [608, 403] on div at bounding box center [643, 362] width 1287 height 724
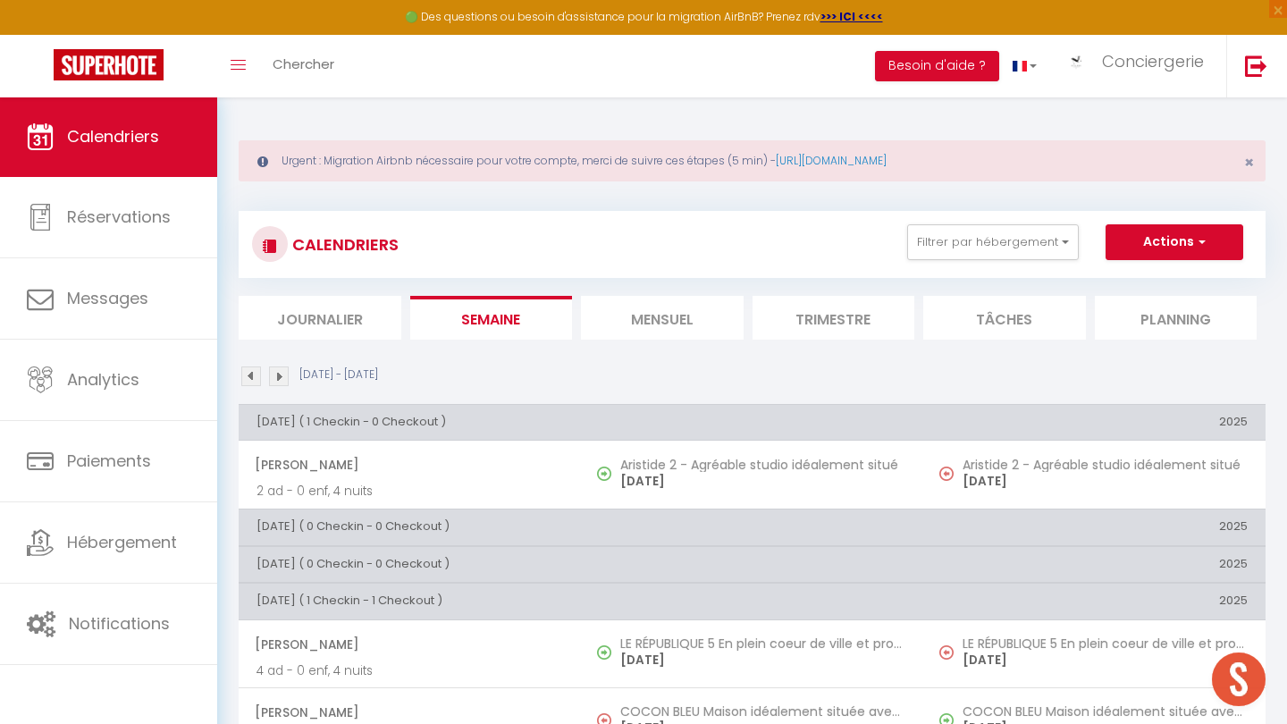
scroll to position [0, 0]
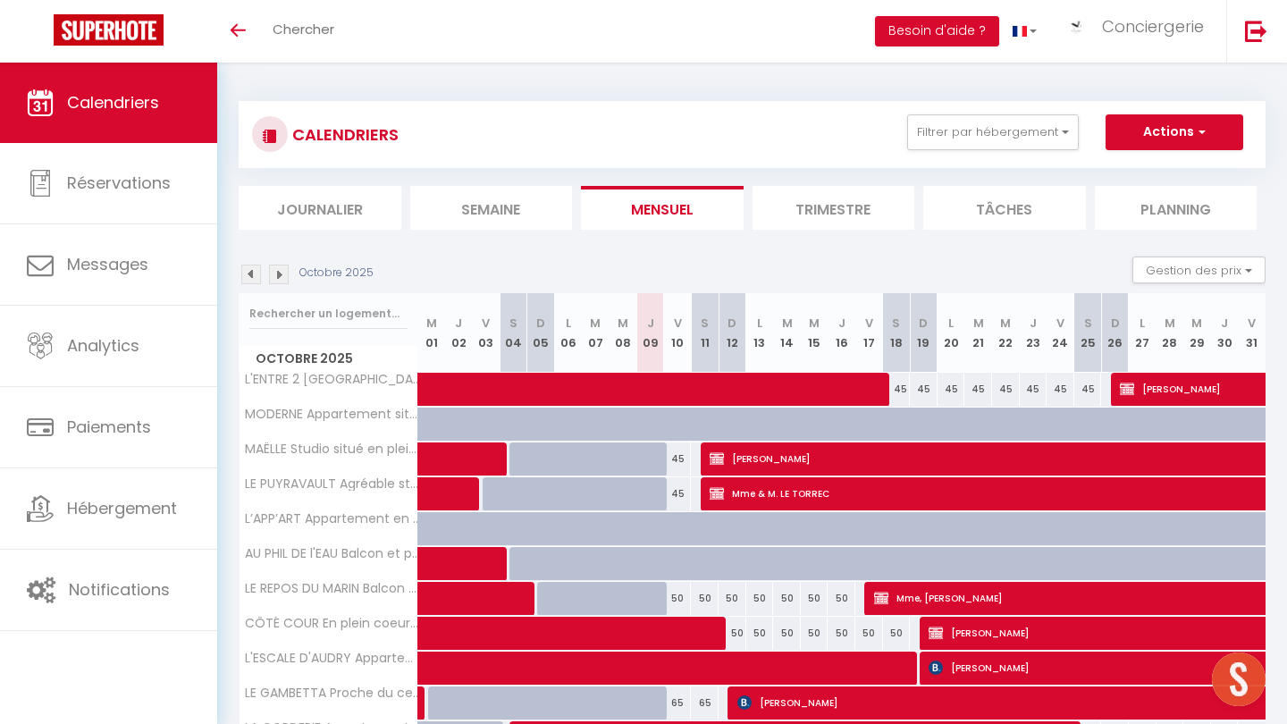
click at [493, 214] on li "Semaine" at bounding box center [491, 208] width 163 height 44
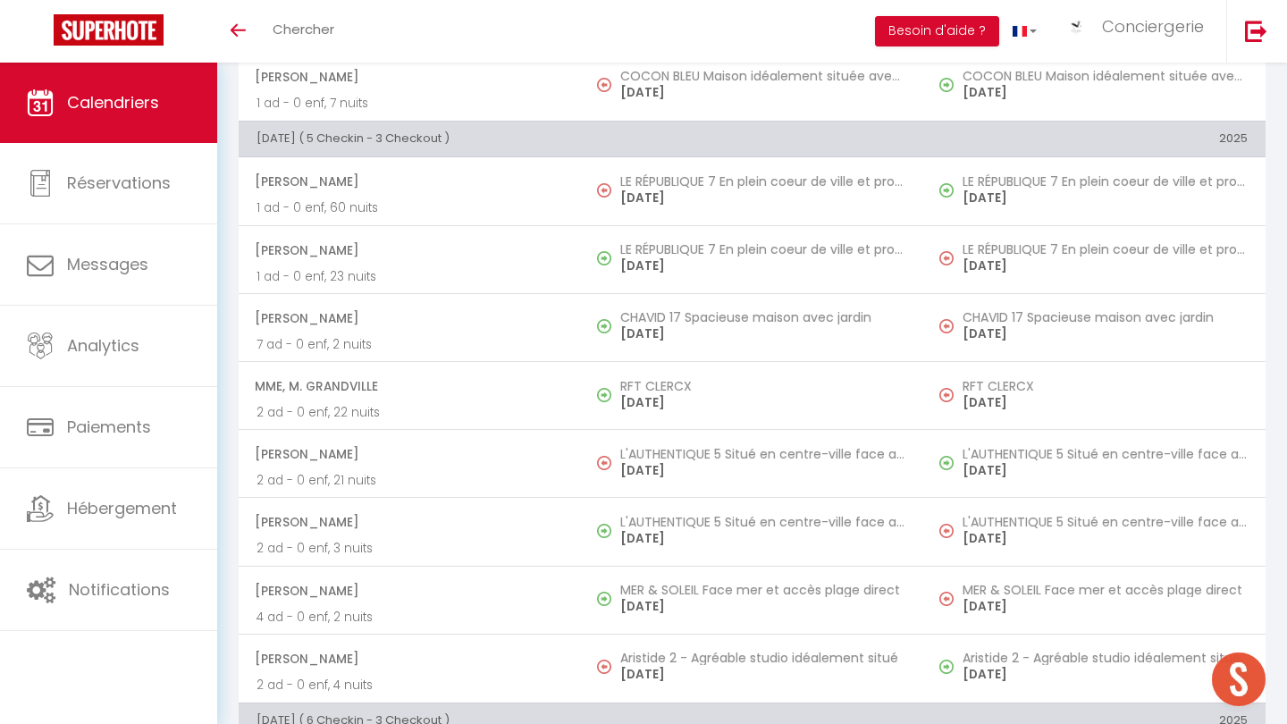
scroll to position [529, 0]
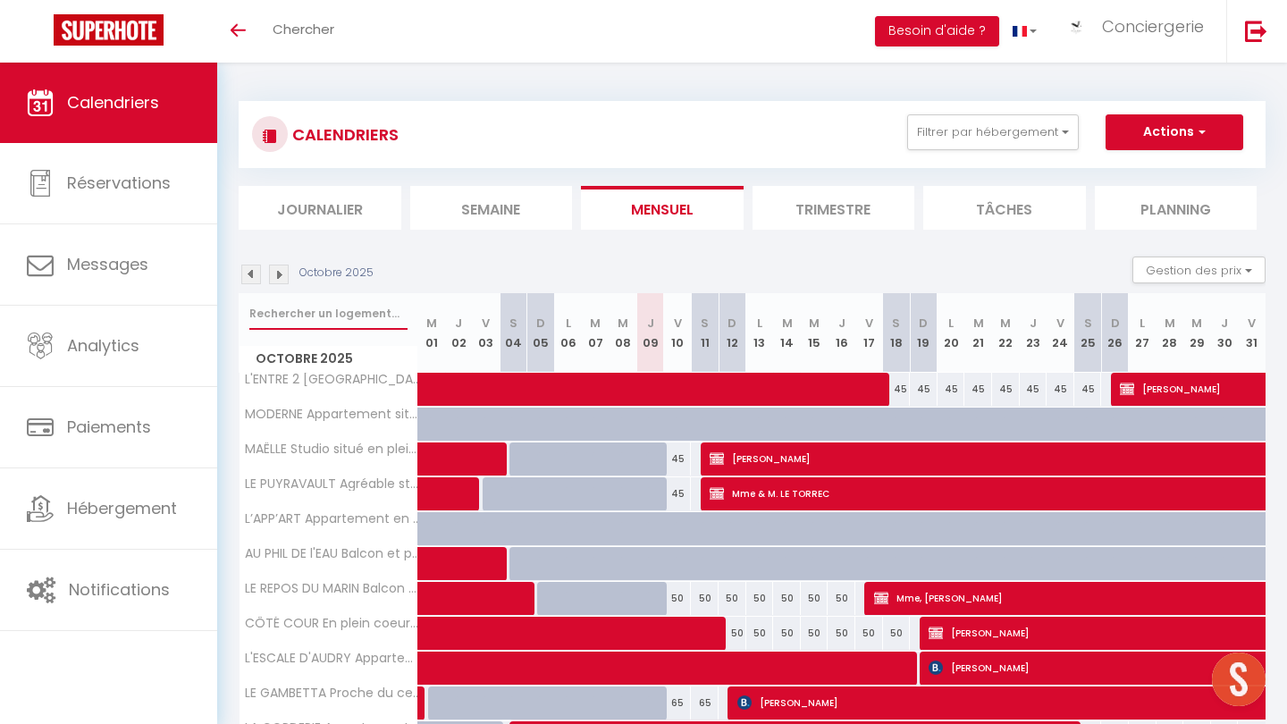
click at [307, 315] on input "text" at bounding box center [328, 314] width 158 height 32
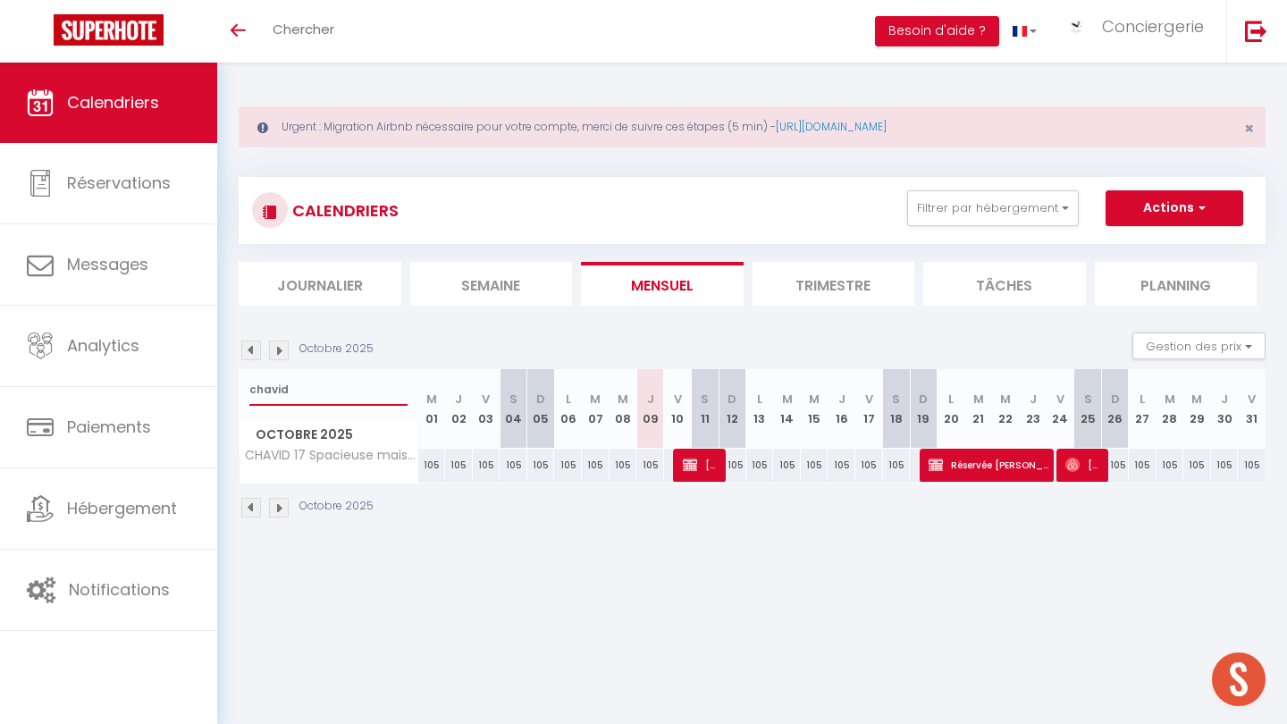
type input "chavid"
click at [462, 299] on li "Semaine" at bounding box center [491, 284] width 163 height 44
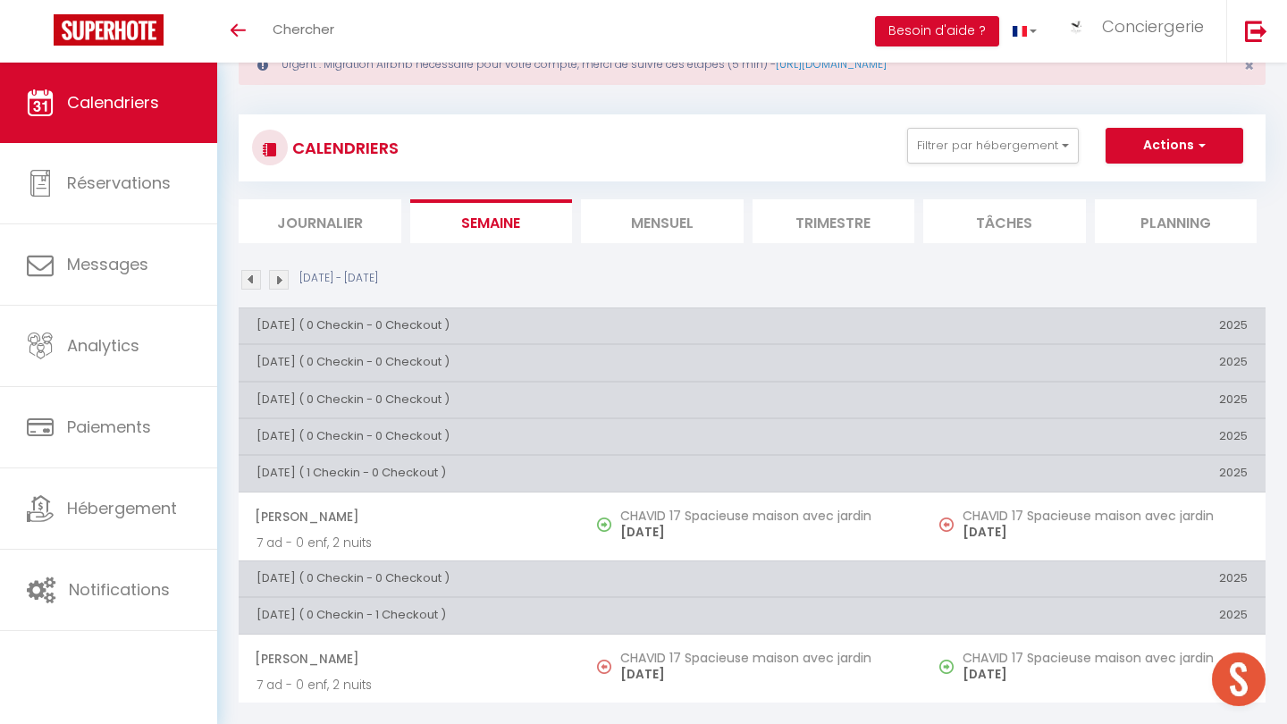
scroll to position [63, 0]
click at [669, 232] on li "Mensuel" at bounding box center [662, 221] width 163 height 44
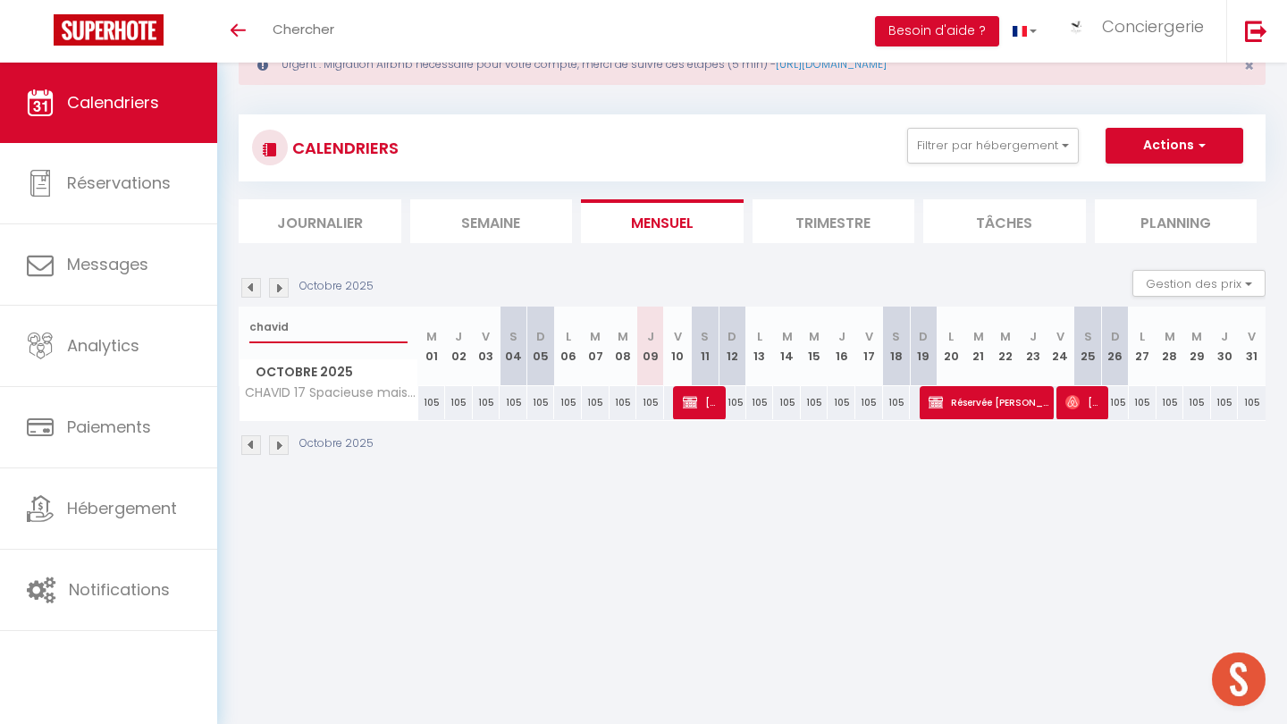
drag, startPoint x: 301, startPoint y: 327, endPoint x: 231, endPoint y: 326, distance: 69.7
click at [231, 326] on div "Urgent : Migration Airbnb nécessaire pour votre compte, merci de suivre ces éta…" at bounding box center [752, 247] width 1070 height 495
click at [478, 235] on li "Semaine" at bounding box center [491, 221] width 163 height 44
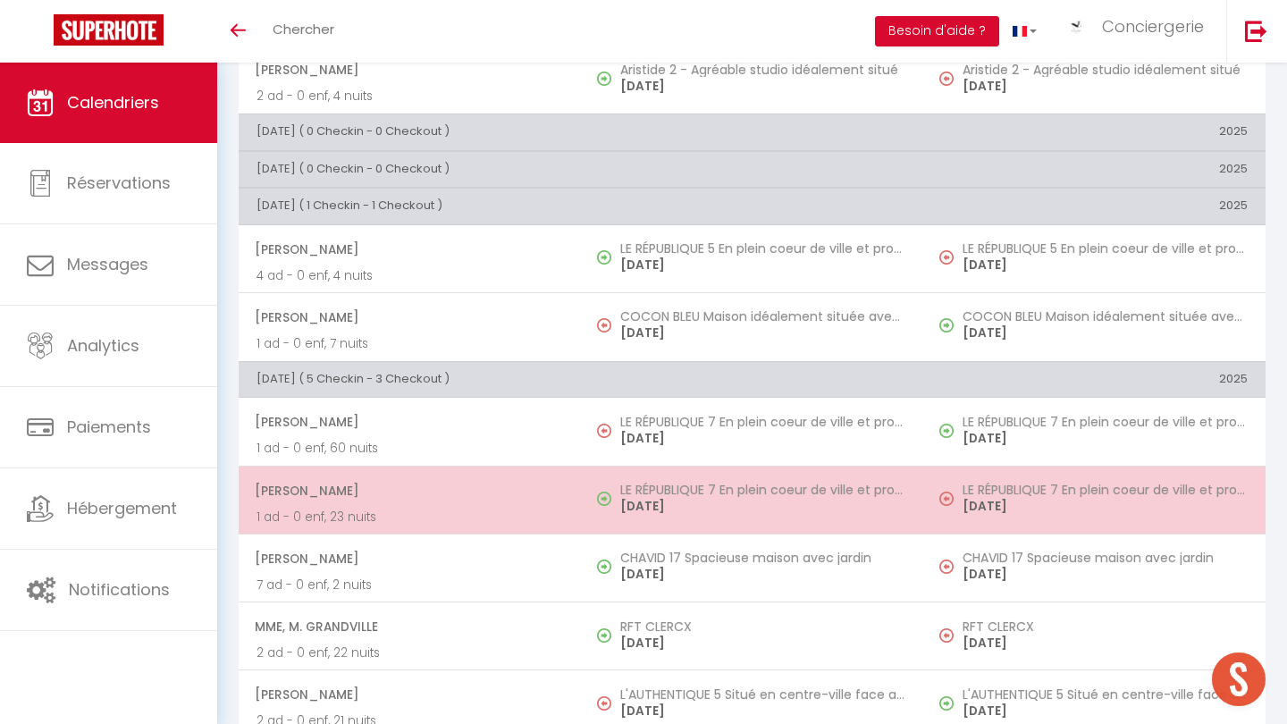
scroll to position [332, 0]
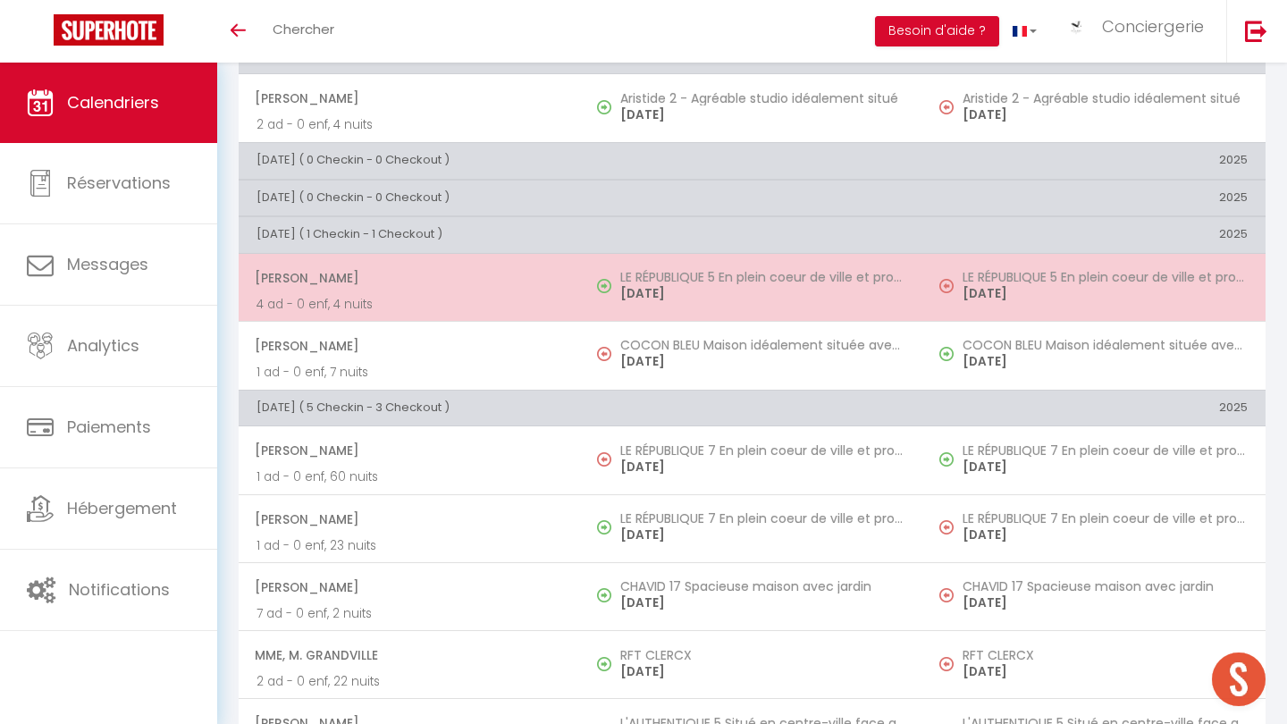
click at [480, 274] on span "Maritza Guillocheau" at bounding box center [409, 278] width 308 height 34
select select "OK"
select select "0"
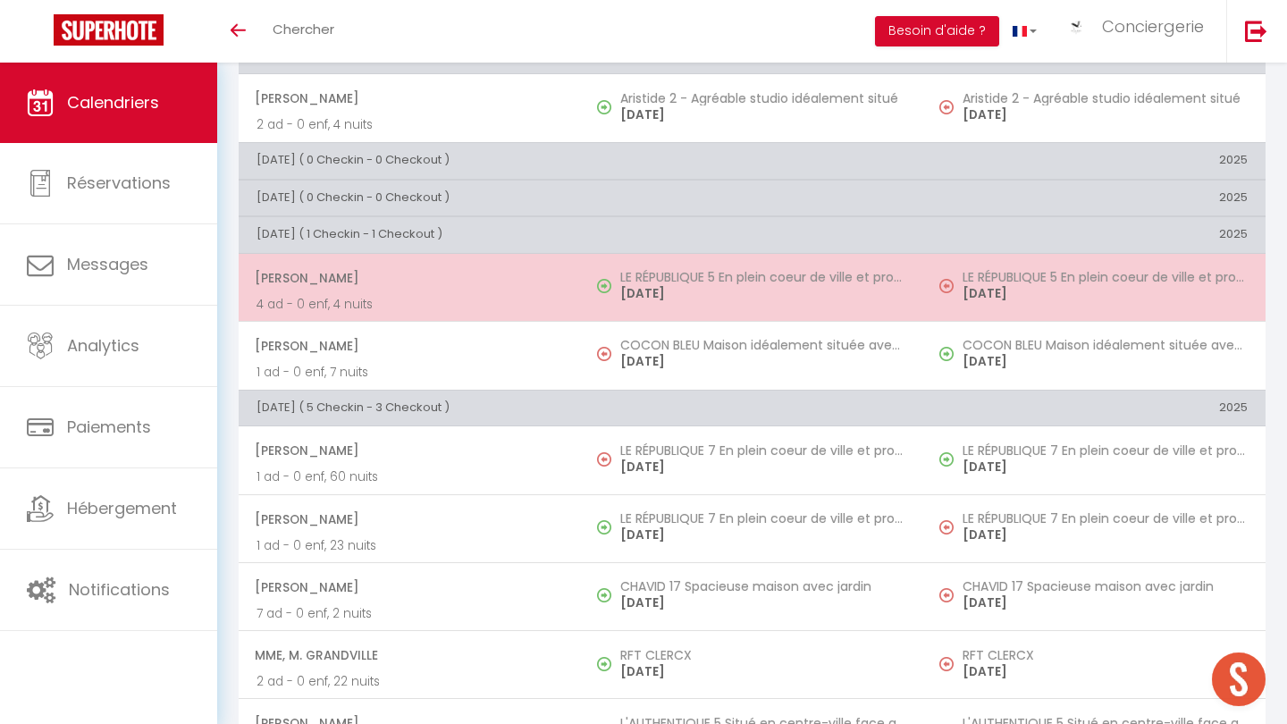
select select "1"
select select
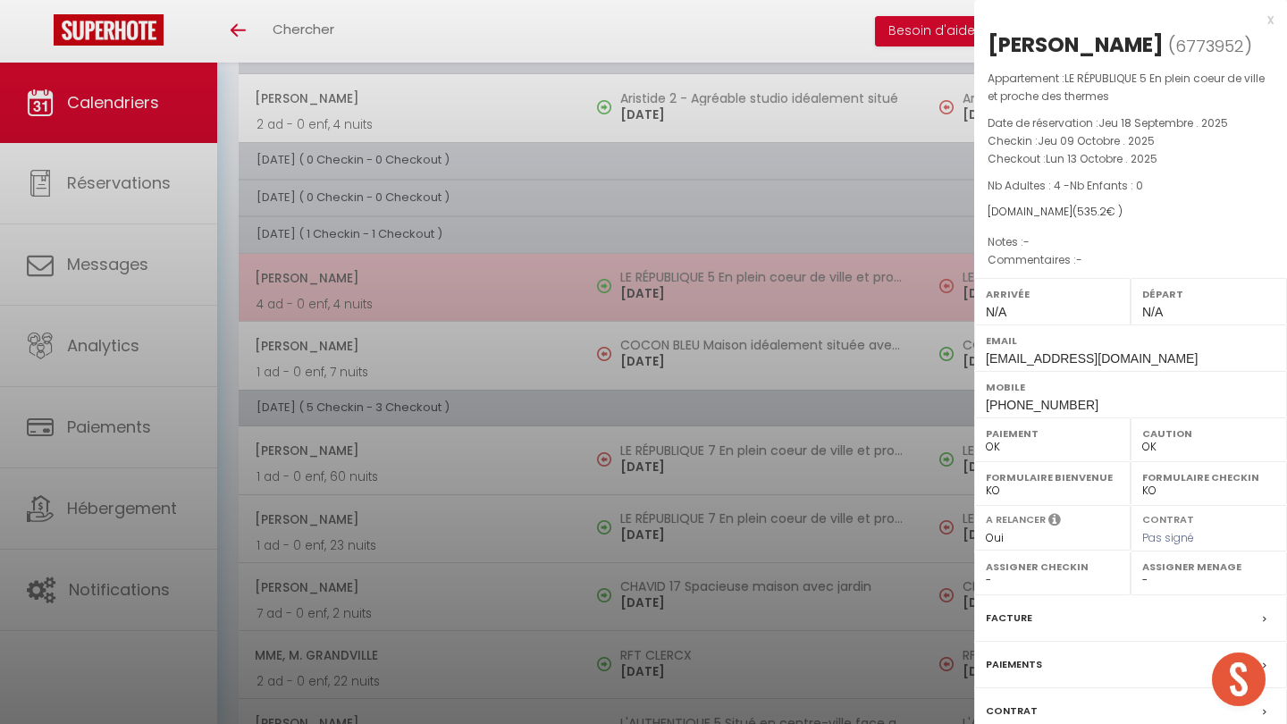
select select "26452"
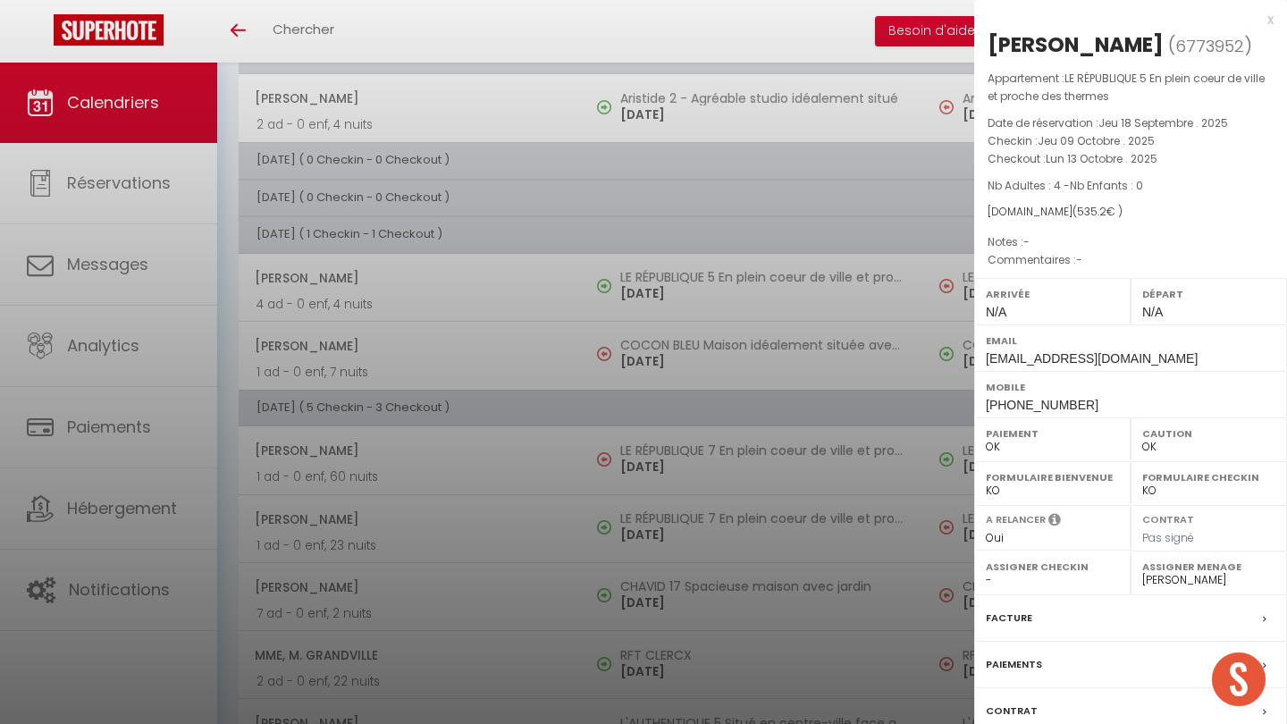
click at [468, 298] on div at bounding box center [643, 362] width 1287 height 724
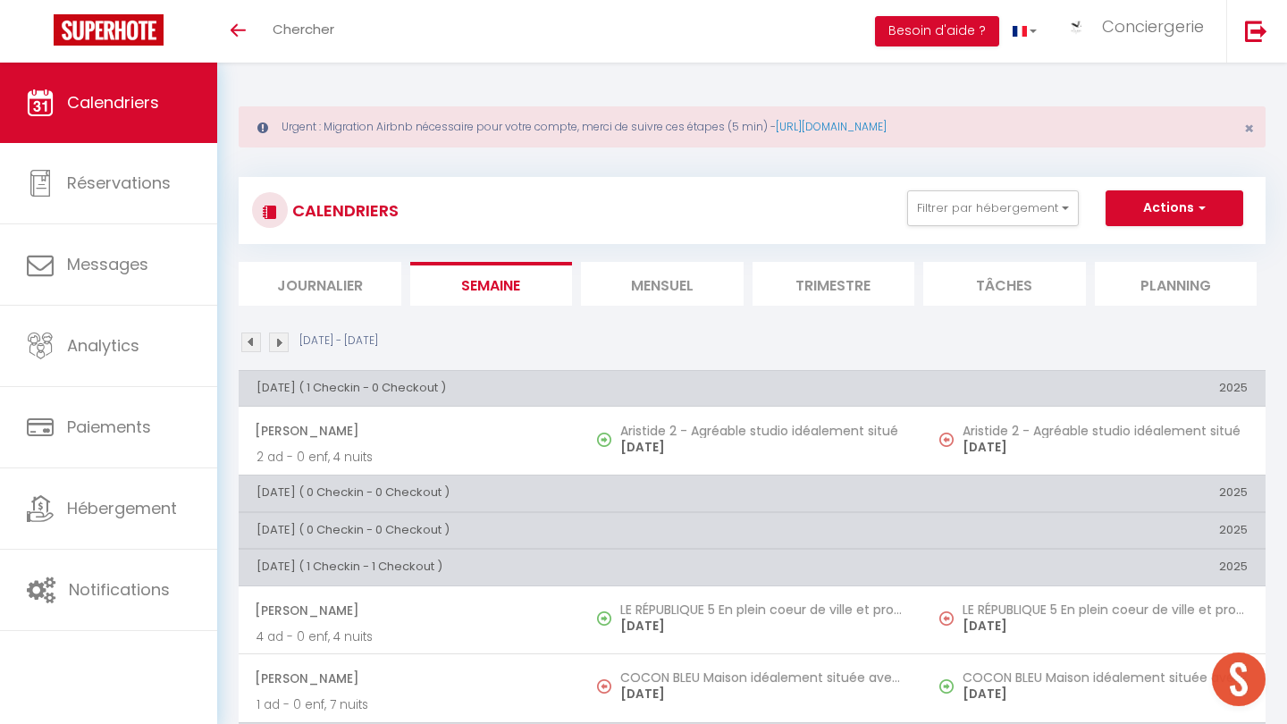
scroll to position [0, 0]
click at [655, 294] on li "Mensuel" at bounding box center [662, 284] width 163 height 44
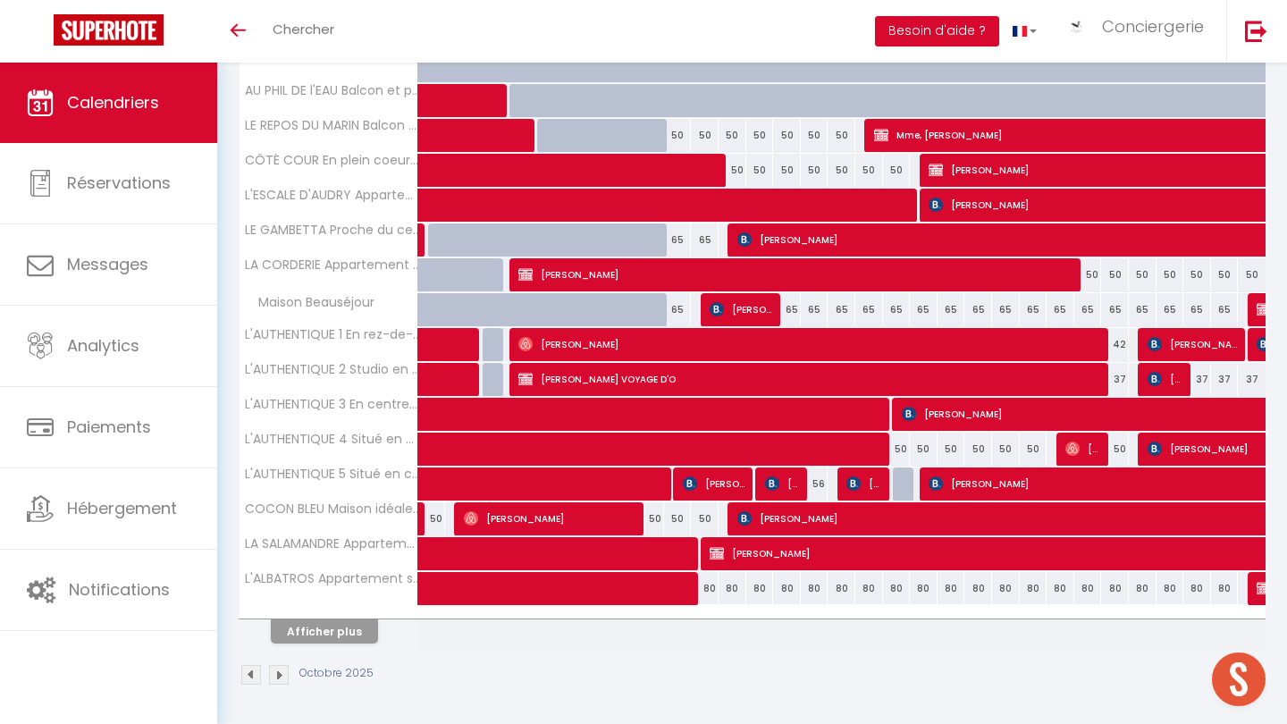
scroll to position [538, 0]
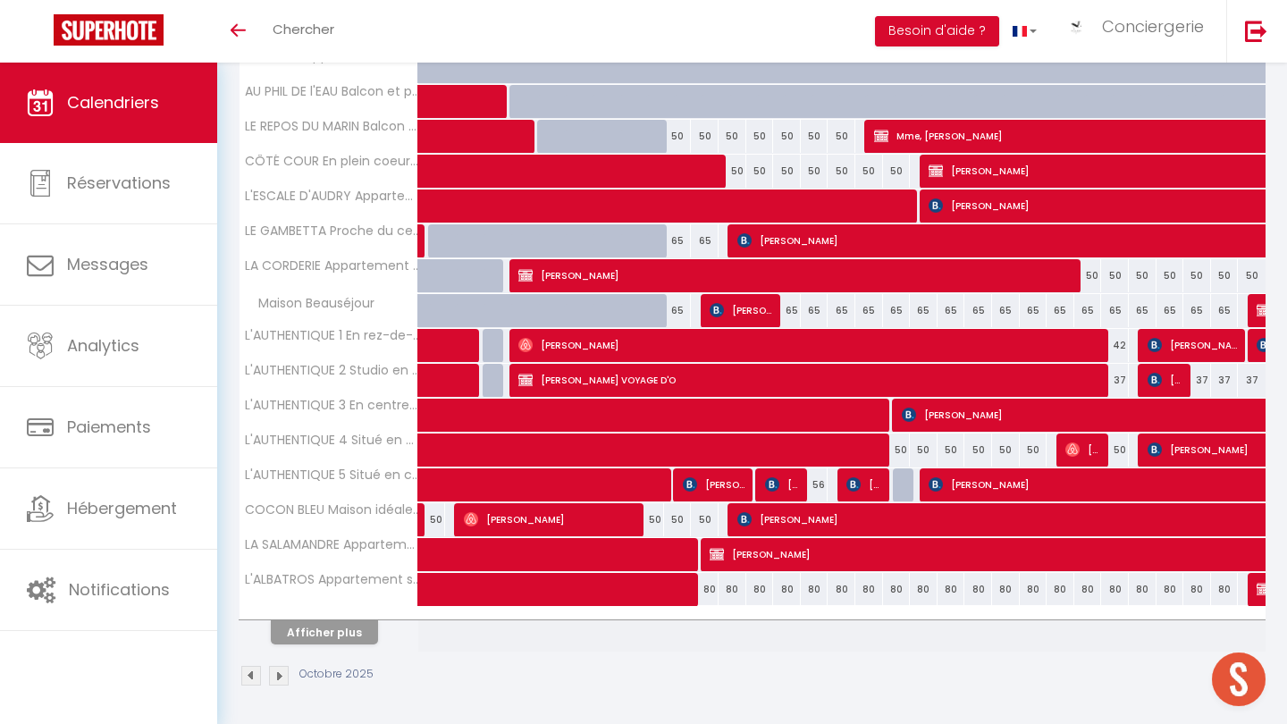
click at [352, 635] on button "Afficher plus" at bounding box center [324, 632] width 107 height 24
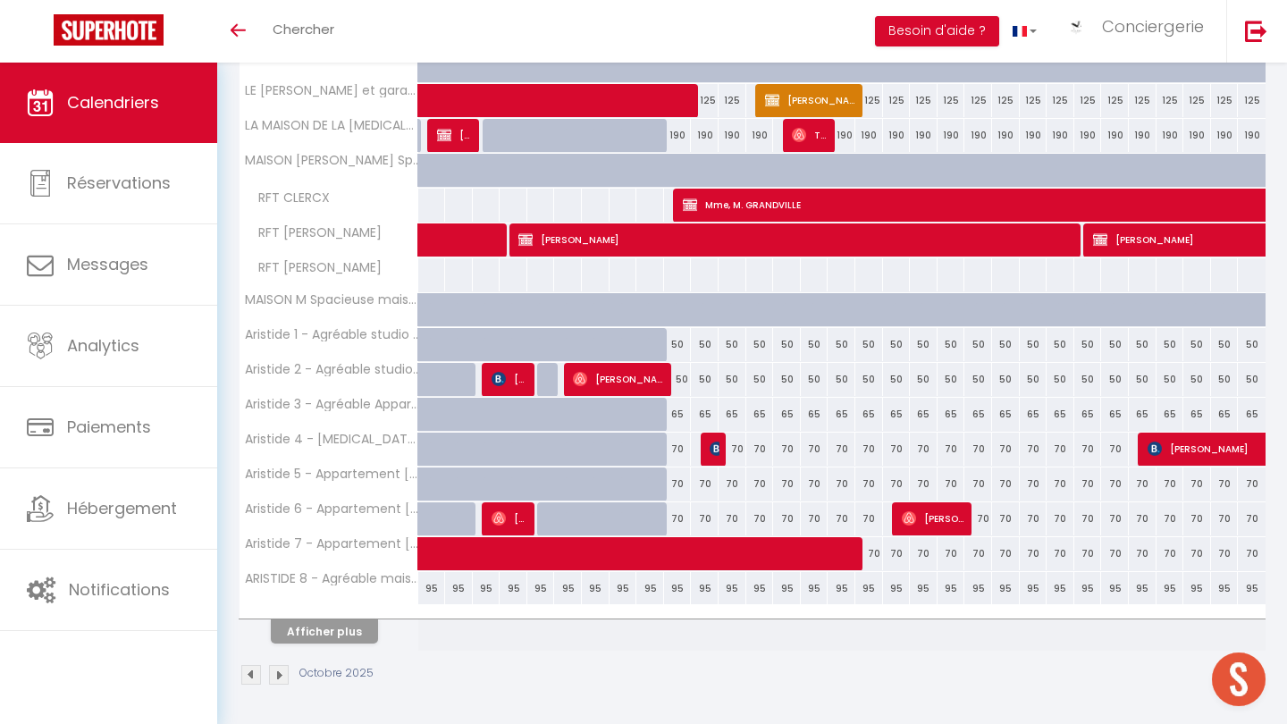
scroll to position [1235, 0]
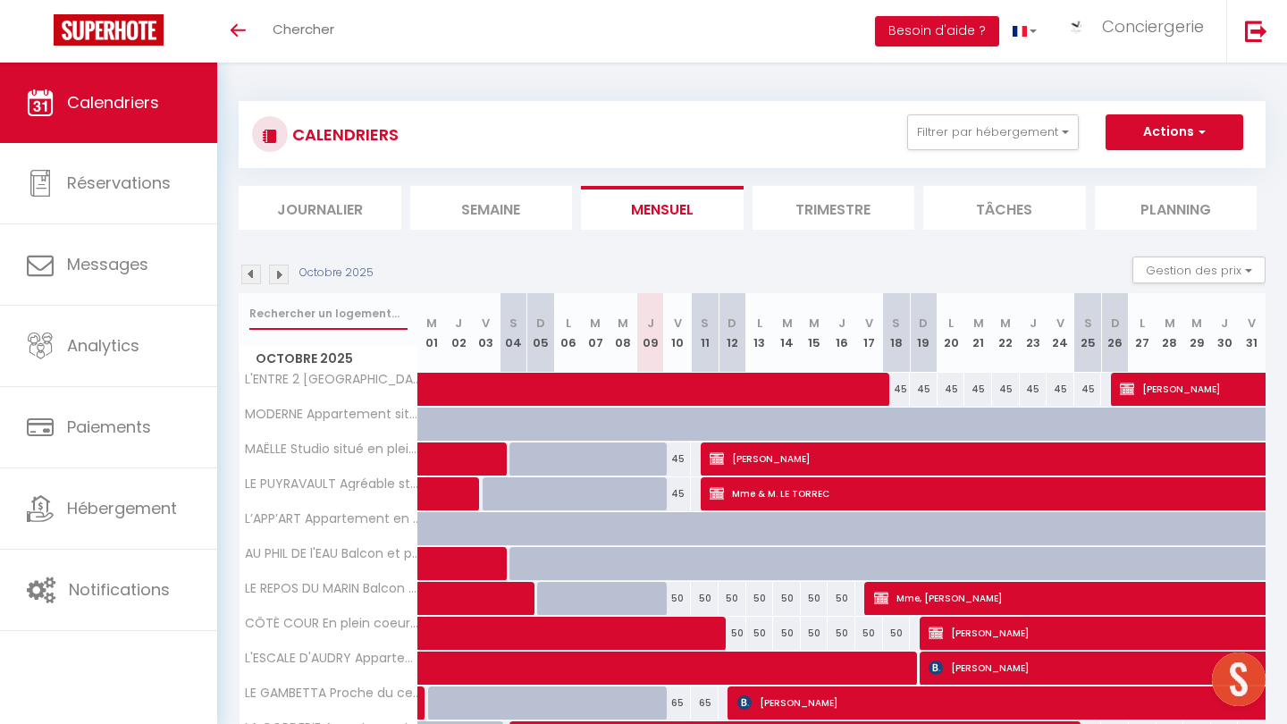
click at [307, 316] on input "text" at bounding box center [328, 314] width 158 height 32
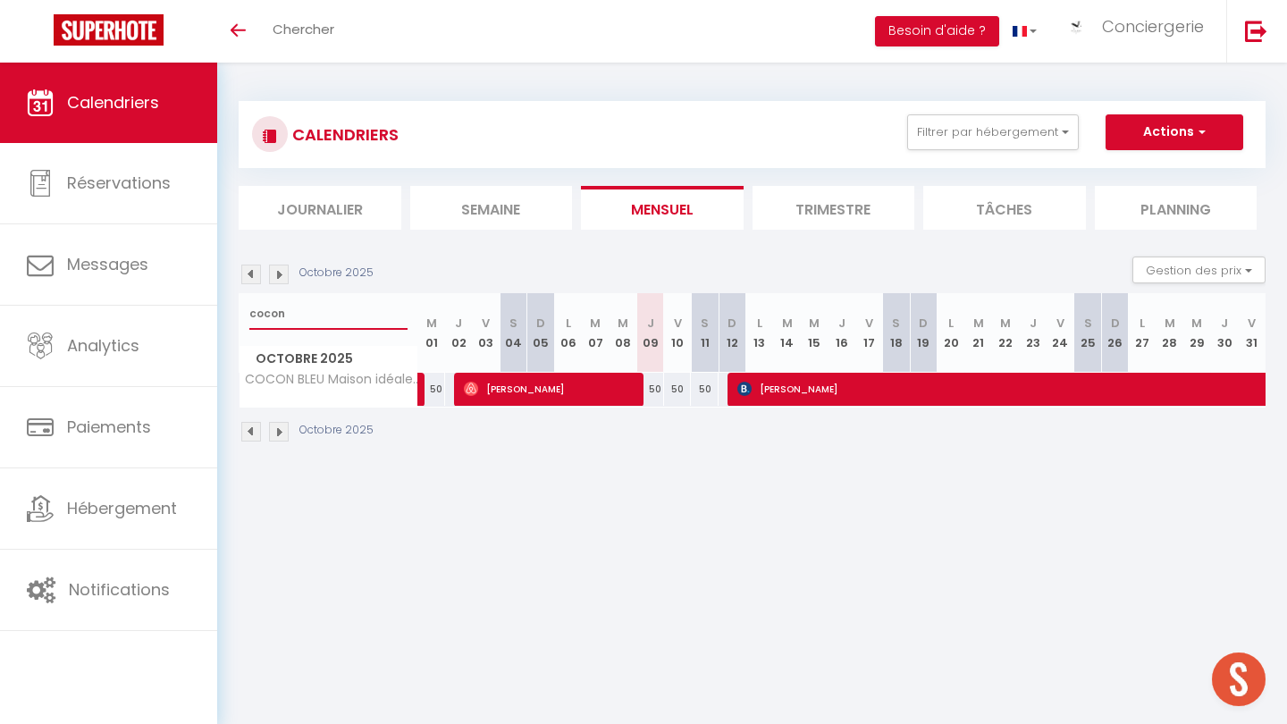
type input "cocon"
click at [765, 381] on span "[PERSON_NAME]" at bounding box center [1148, 389] width 822 height 34
select select "OK"
select select "KO"
select select "0"
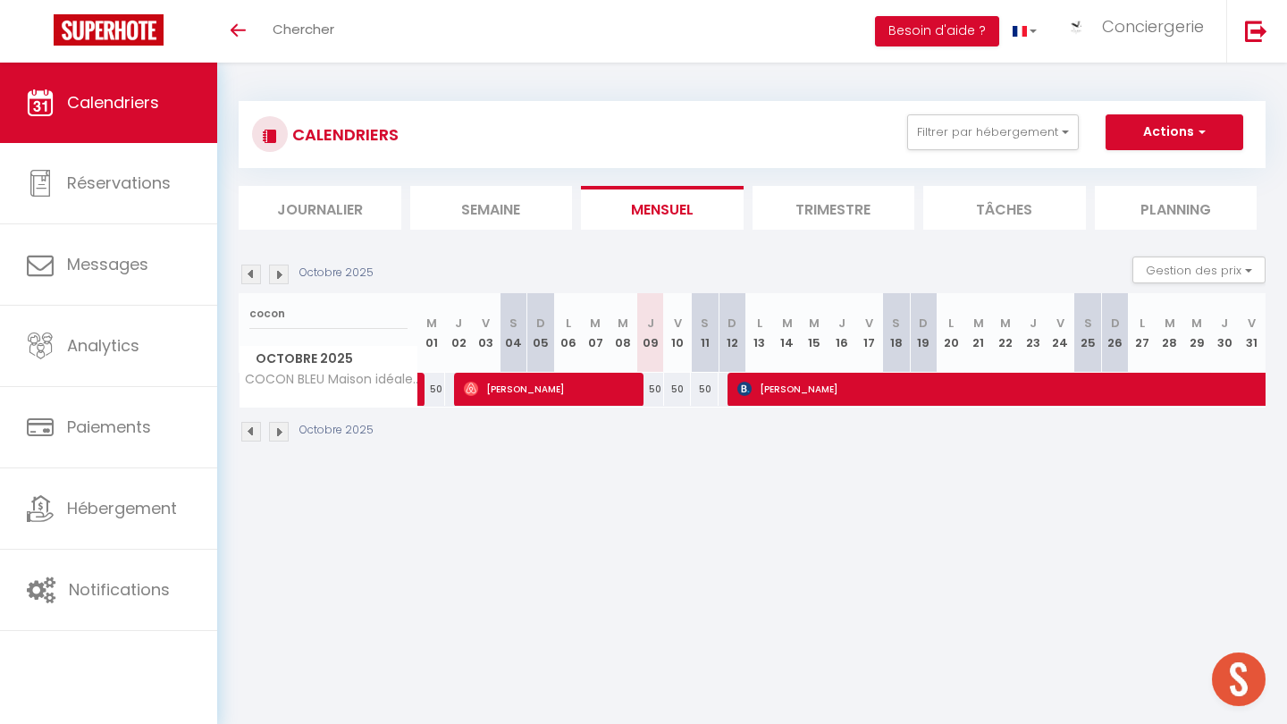
select select "0"
select select "1"
select select
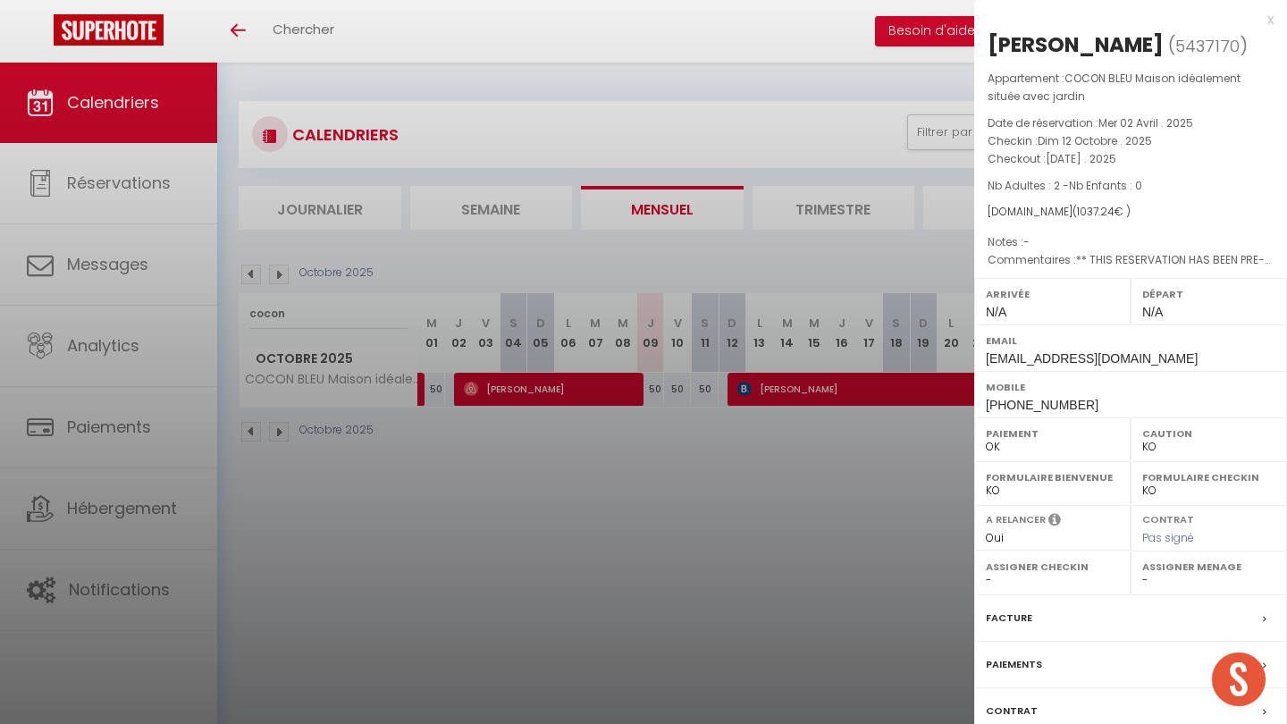
click at [1010, 627] on label "Facture" at bounding box center [1009, 618] width 46 height 19
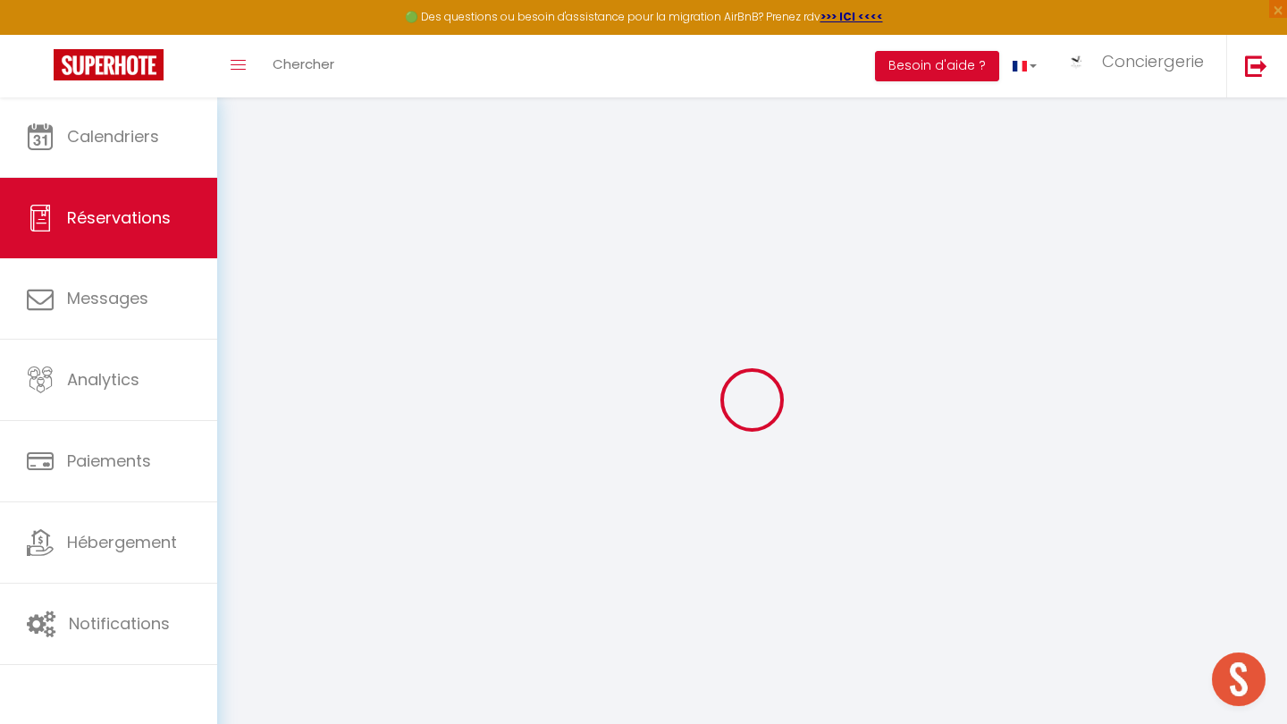
select select
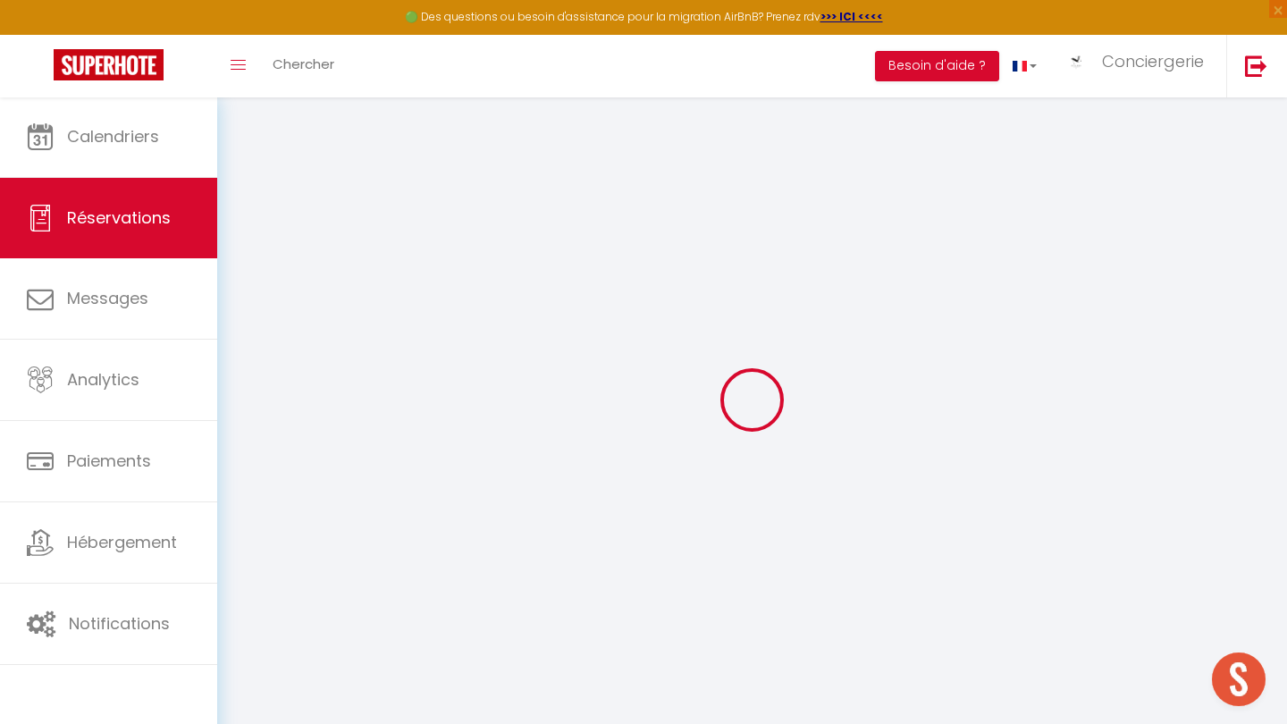
select select
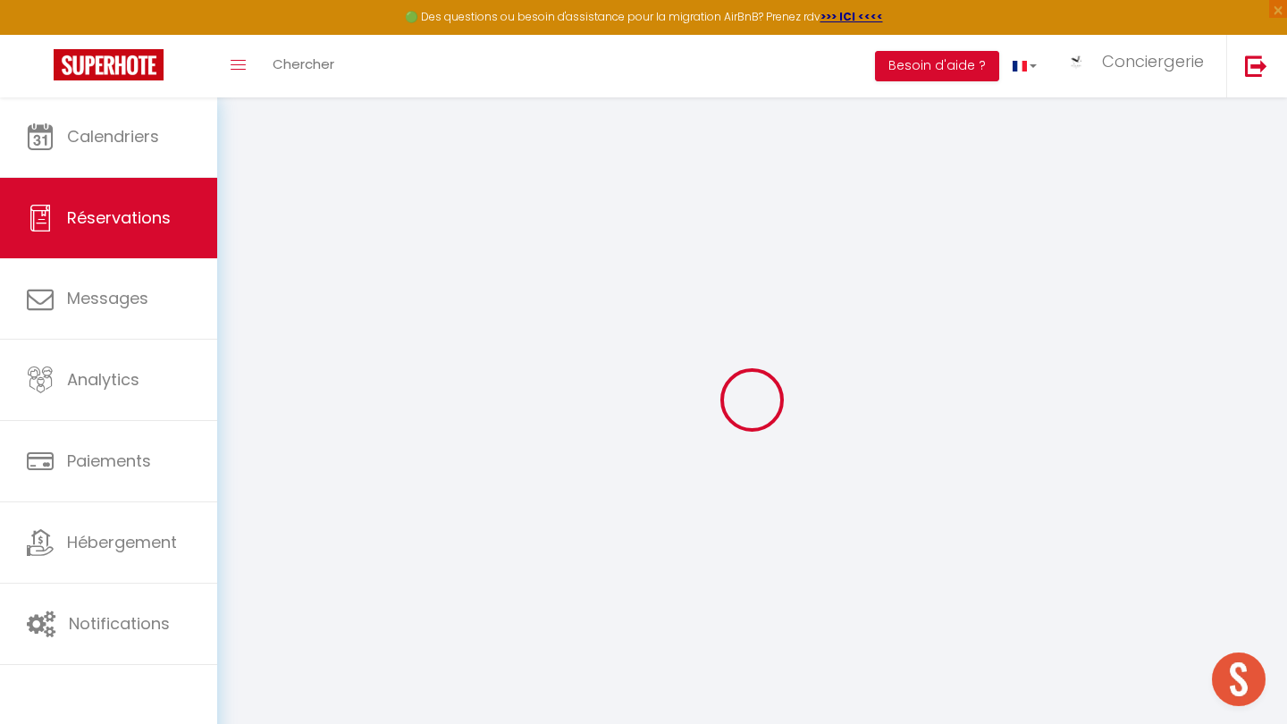
select select
type input "Nathalie"
type input "BOUAKKAZ"
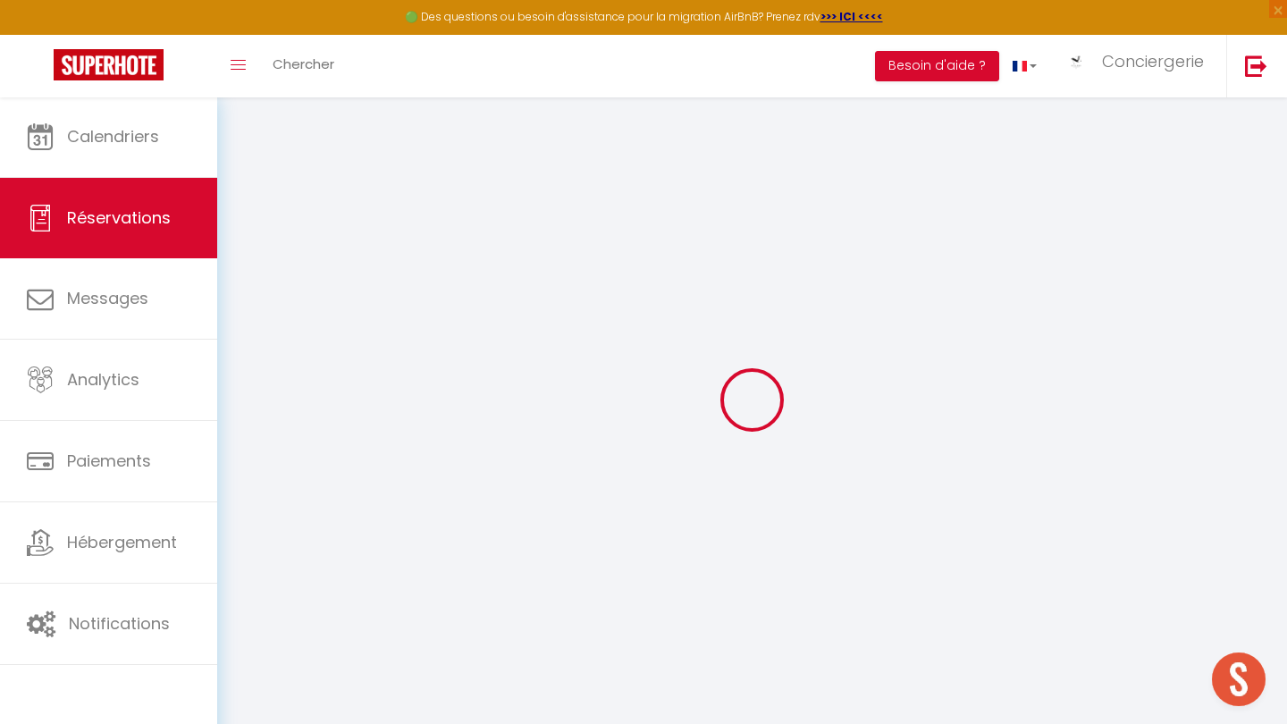
type input "nbouak.560801@guest.booking.com"
type input "+33612390106"
type input "38380"
type input "7 impasse Henri Beyle"
type input "St Laurent du pont"
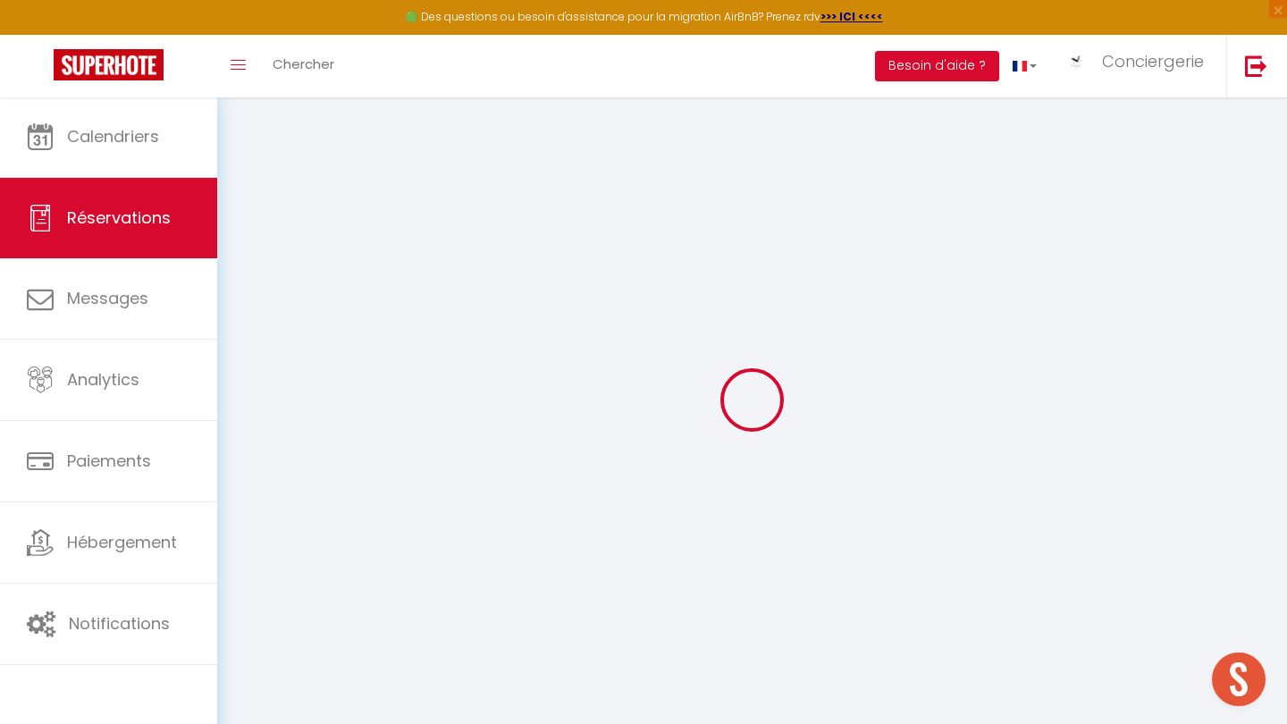
select select "FR"
type input "148.14"
type input "14.52"
select select "63565"
select select "1"
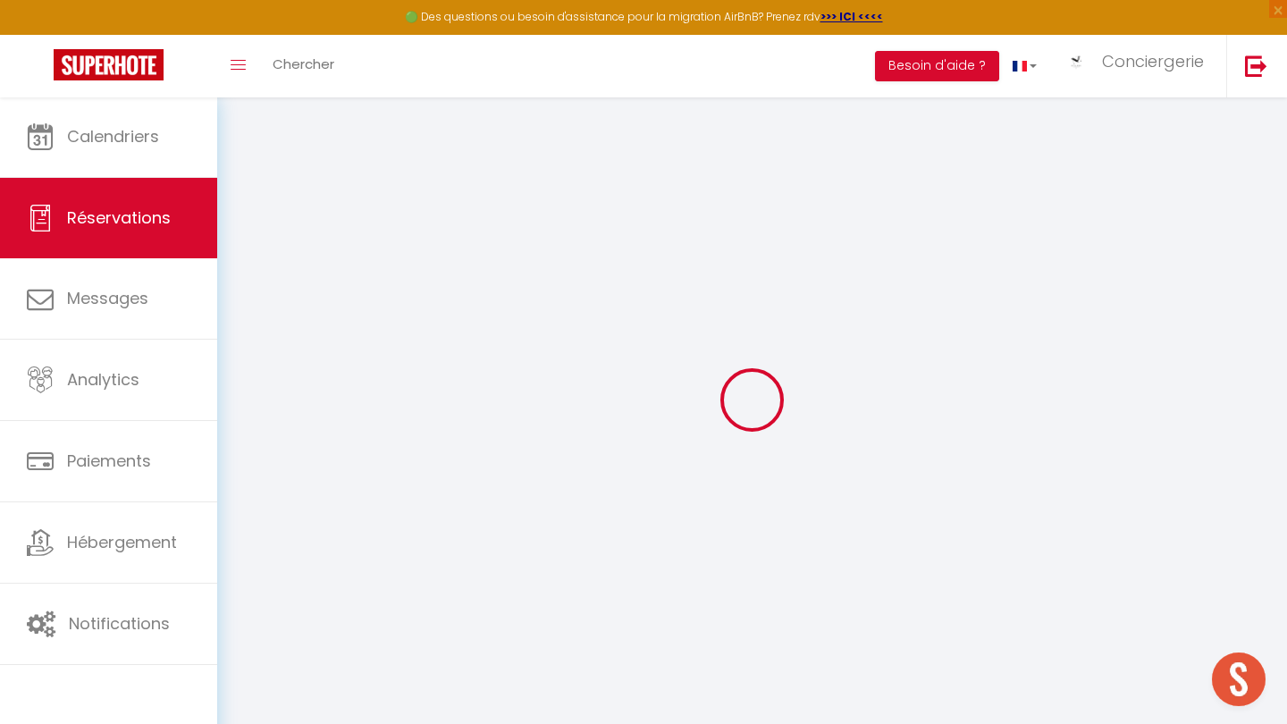
select select
type input "2"
select select "12"
select select
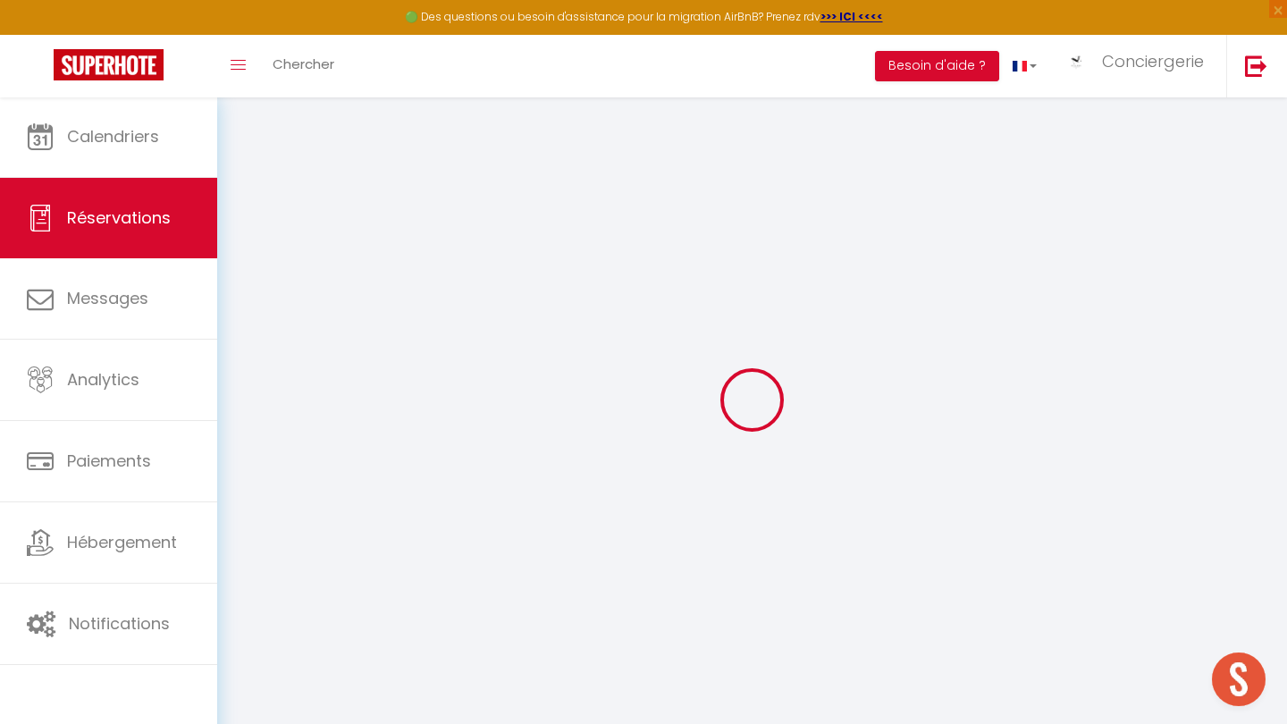
select select "2"
type input "85"
type input "0"
select select
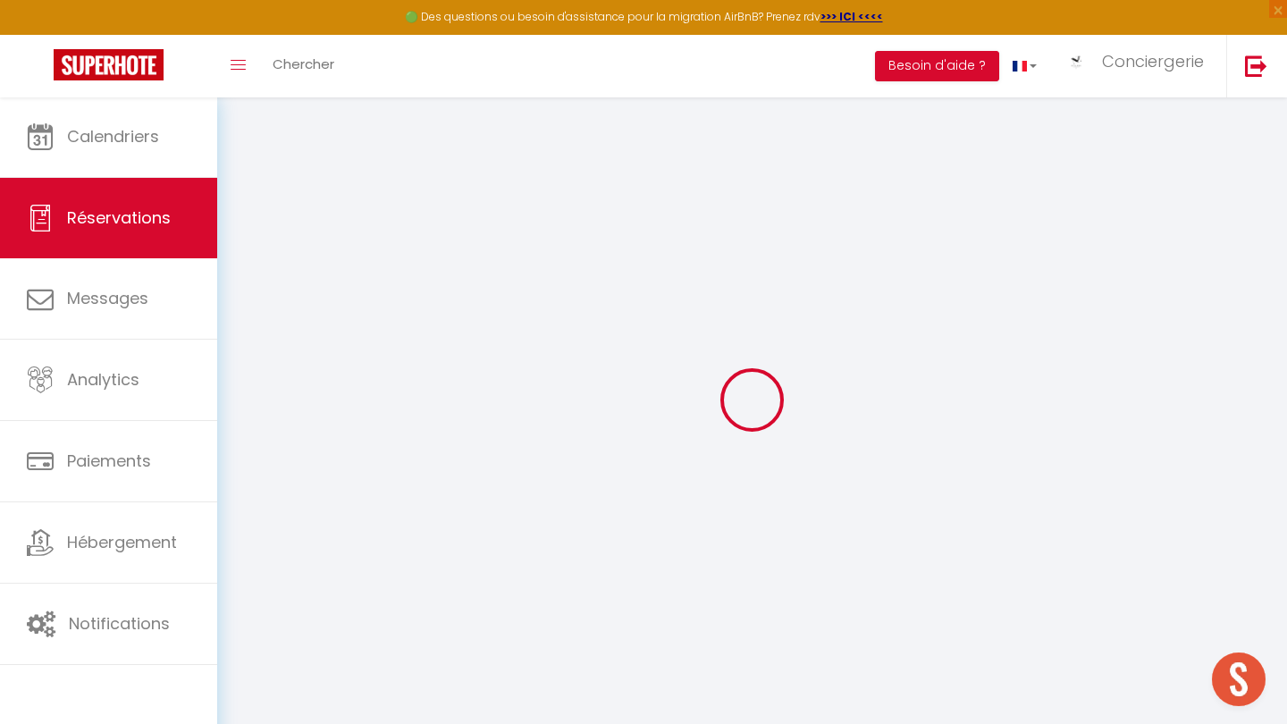
select select
select select "14"
select select
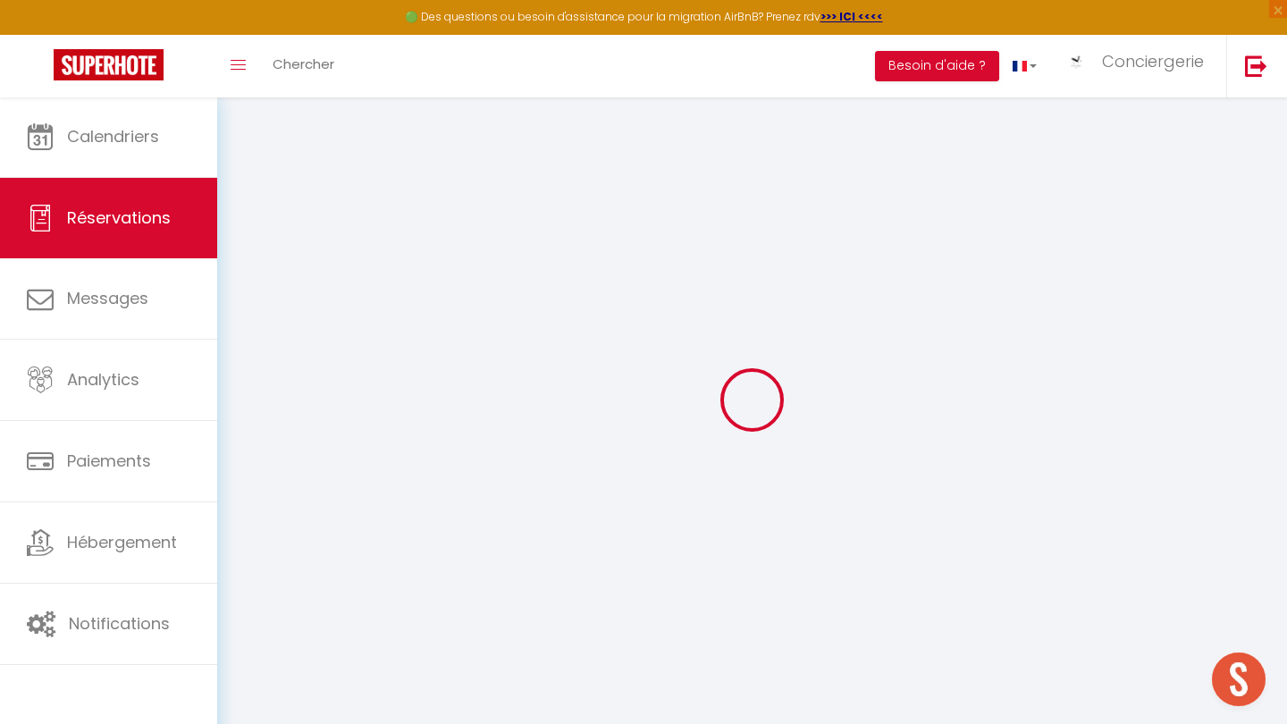
select select
checkbox input "false"
select select
checkbox input "false"
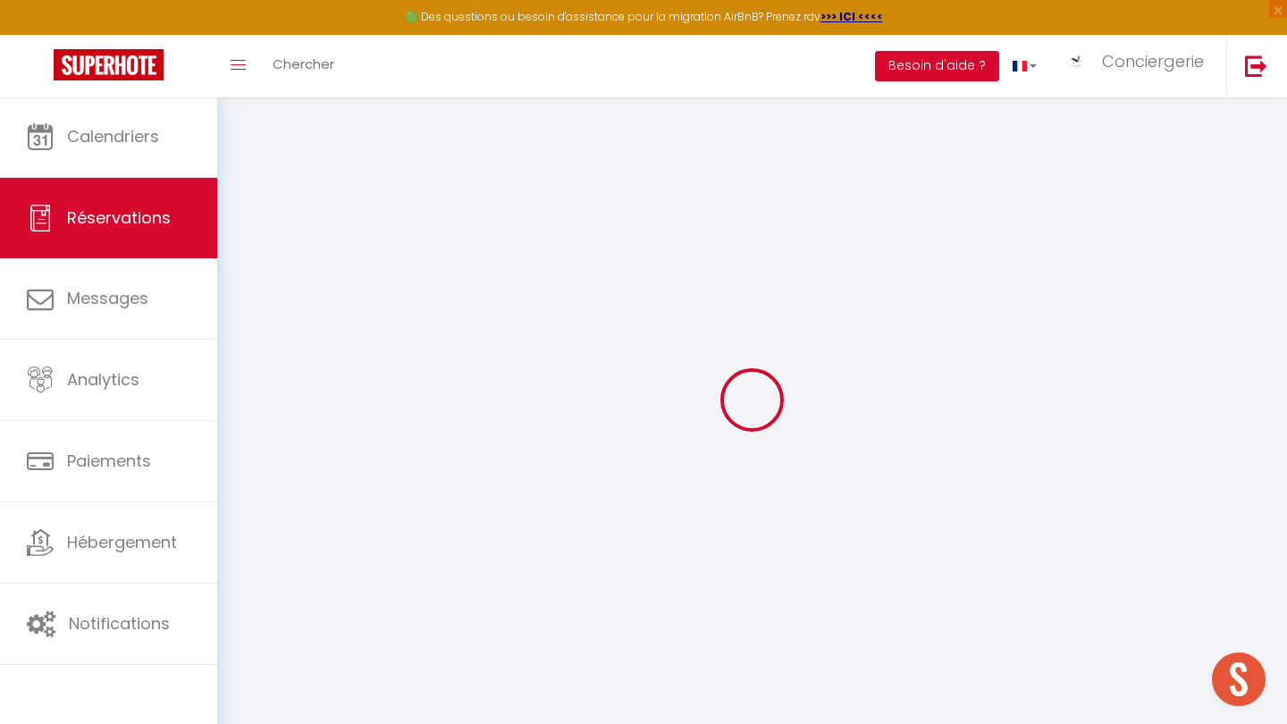
type textarea "** THIS RESERVATION HAS BEEN PRE-PAID ** Reservation has a cancellation grace p…"
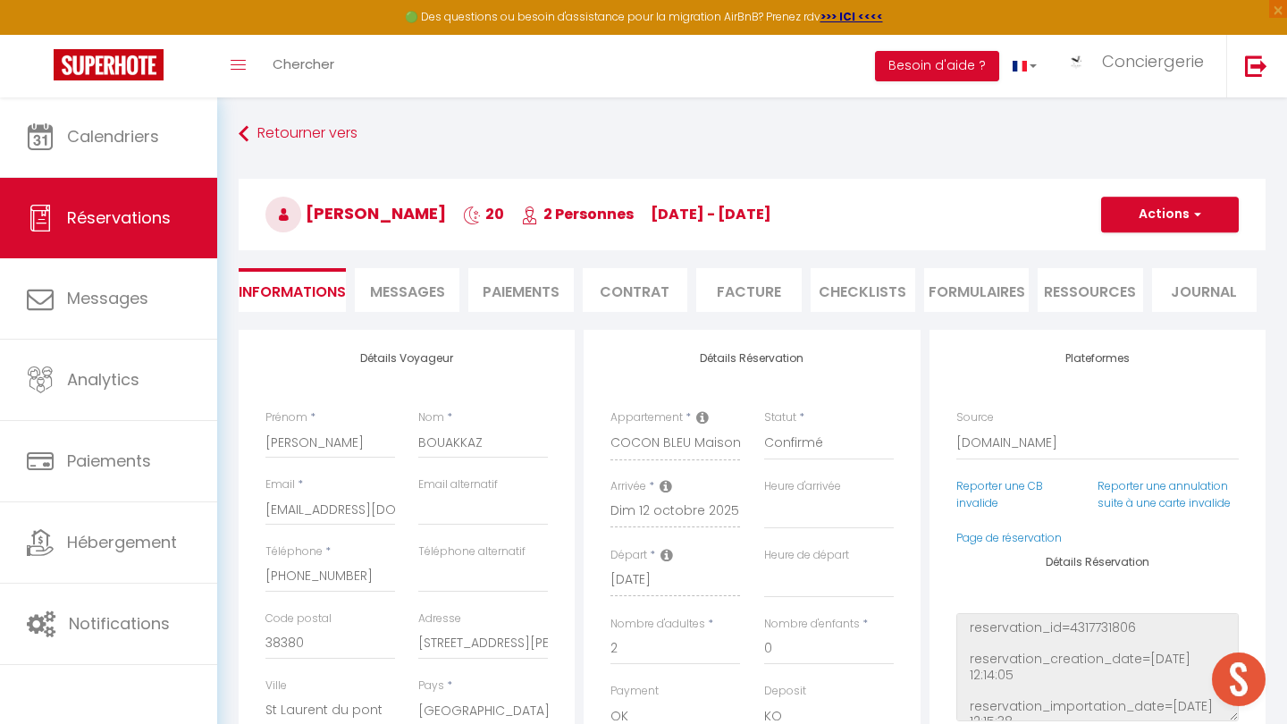
type input "85"
type input "49.64"
select select
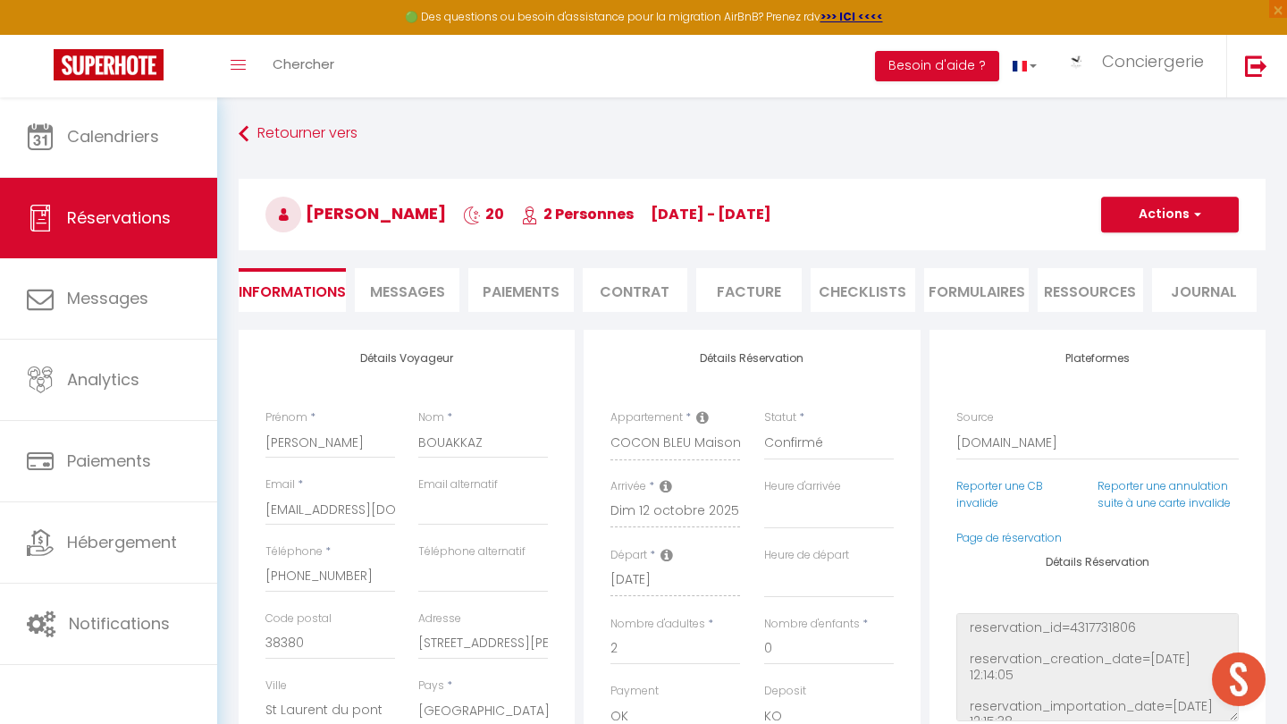
select select
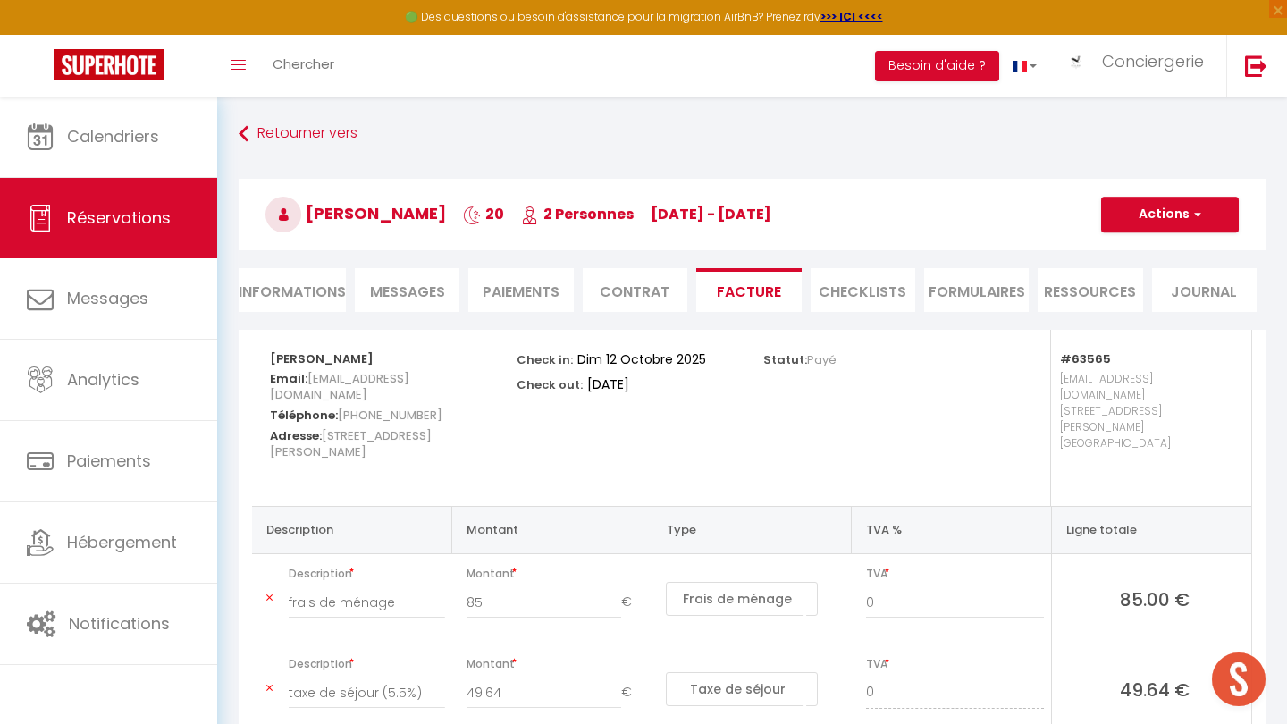
click at [412, 288] on span "Messages" at bounding box center [407, 292] width 75 height 21
select select
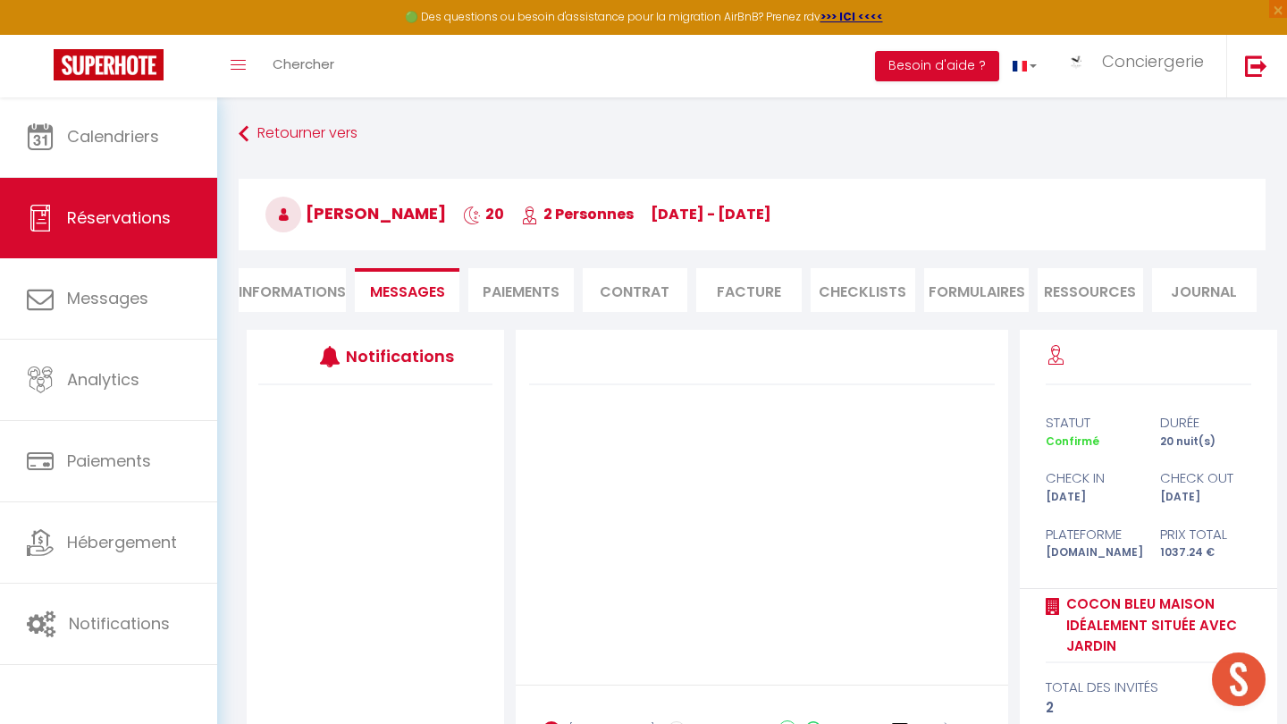
click at [293, 291] on li "Informations" at bounding box center [292, 290] width 107 height 44
select select
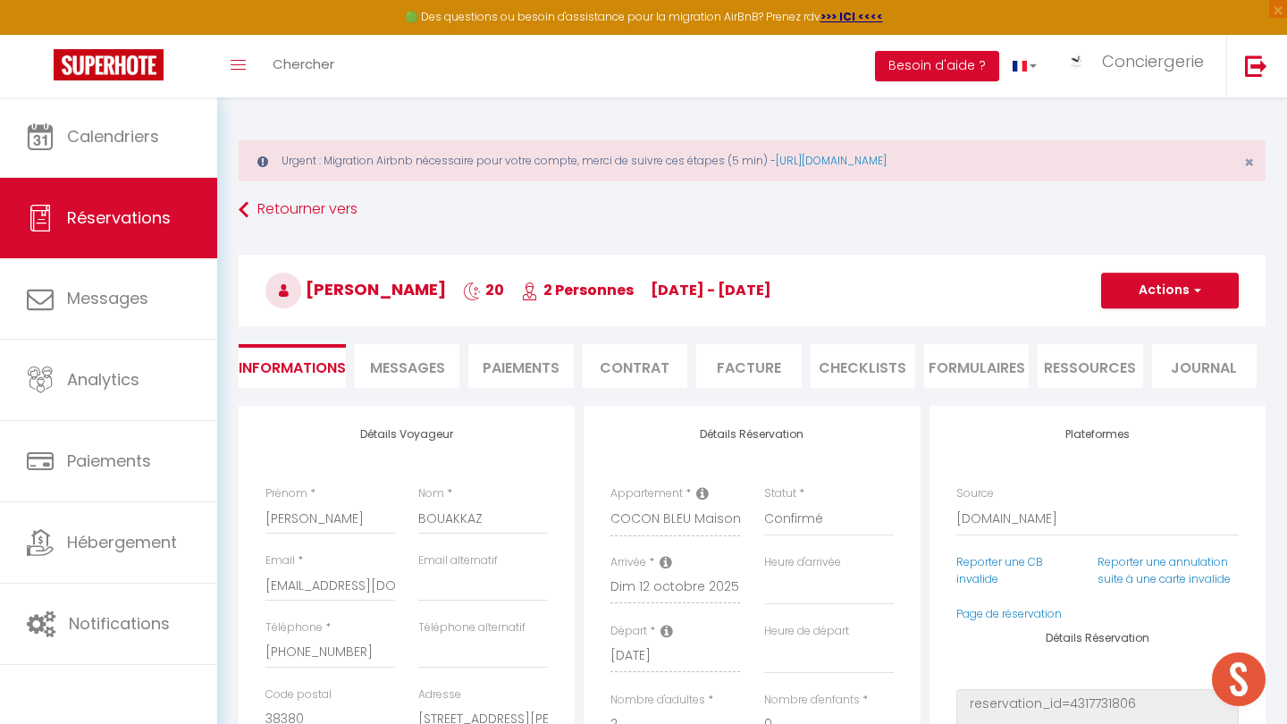
select select
checkbox input "false"
select select
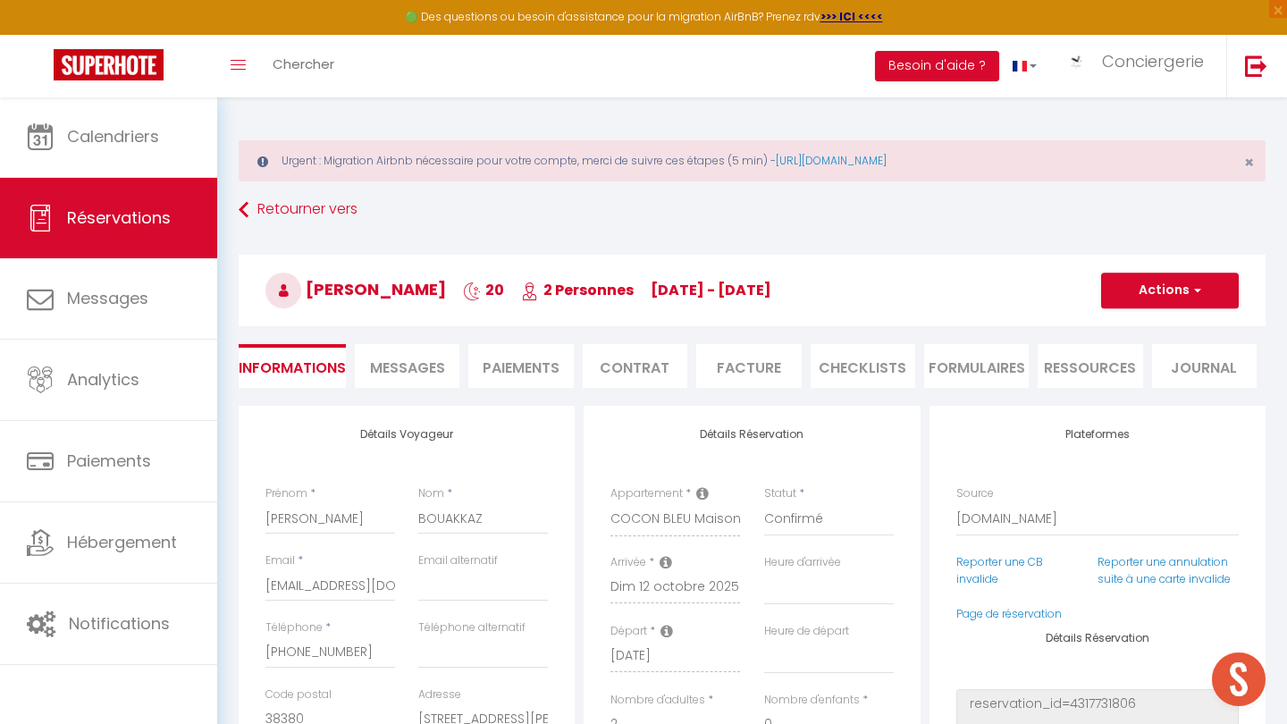
checkbox input "false"
select select
checkbox input "false"
select select
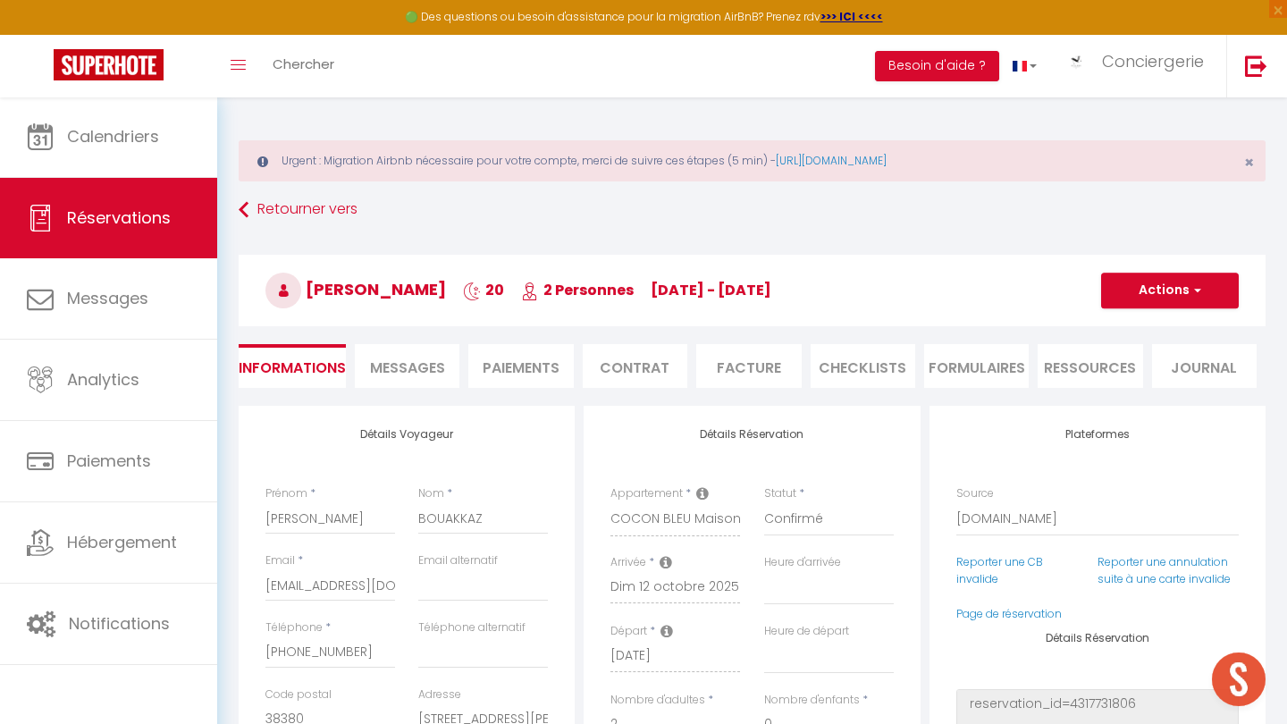
select select
checkbox input "false"
select select
checkbox input "false"
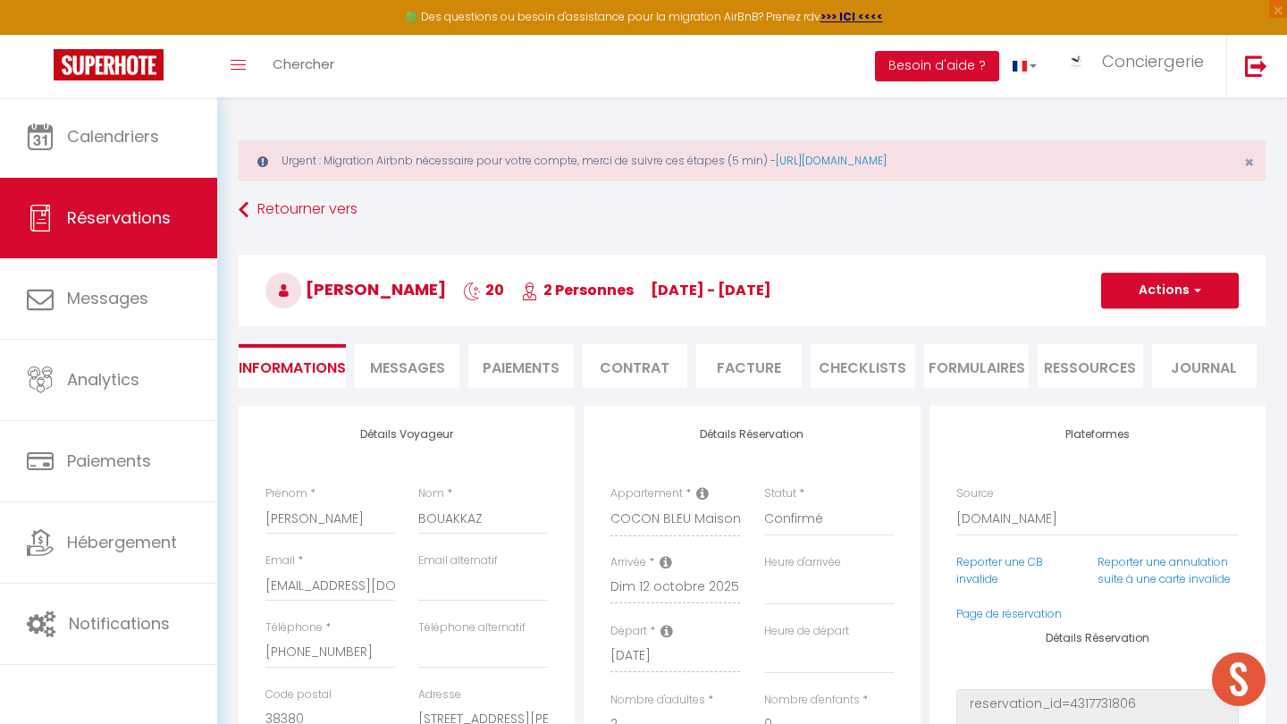
select select
checkbox input "false"
select select
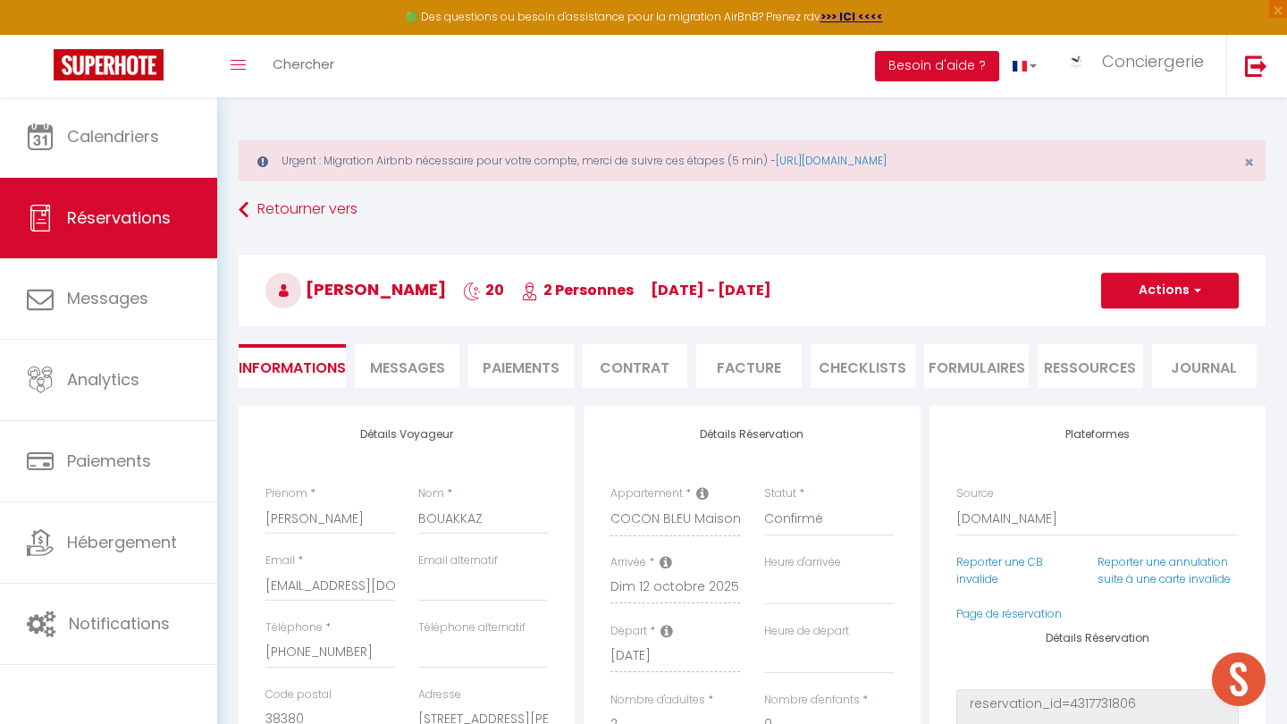
checkbox input "false"
select select
checkbox input "false"
select select
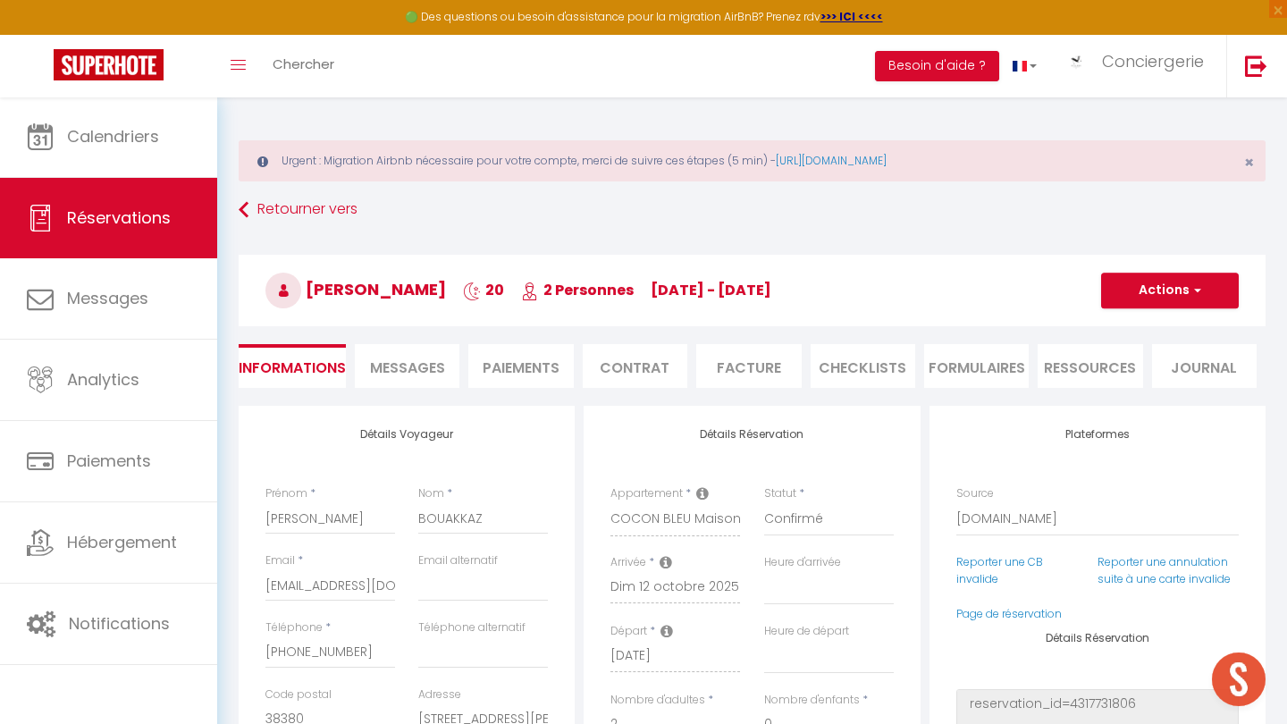
select select
checkbox input "false"
select select
checkbox input "false"
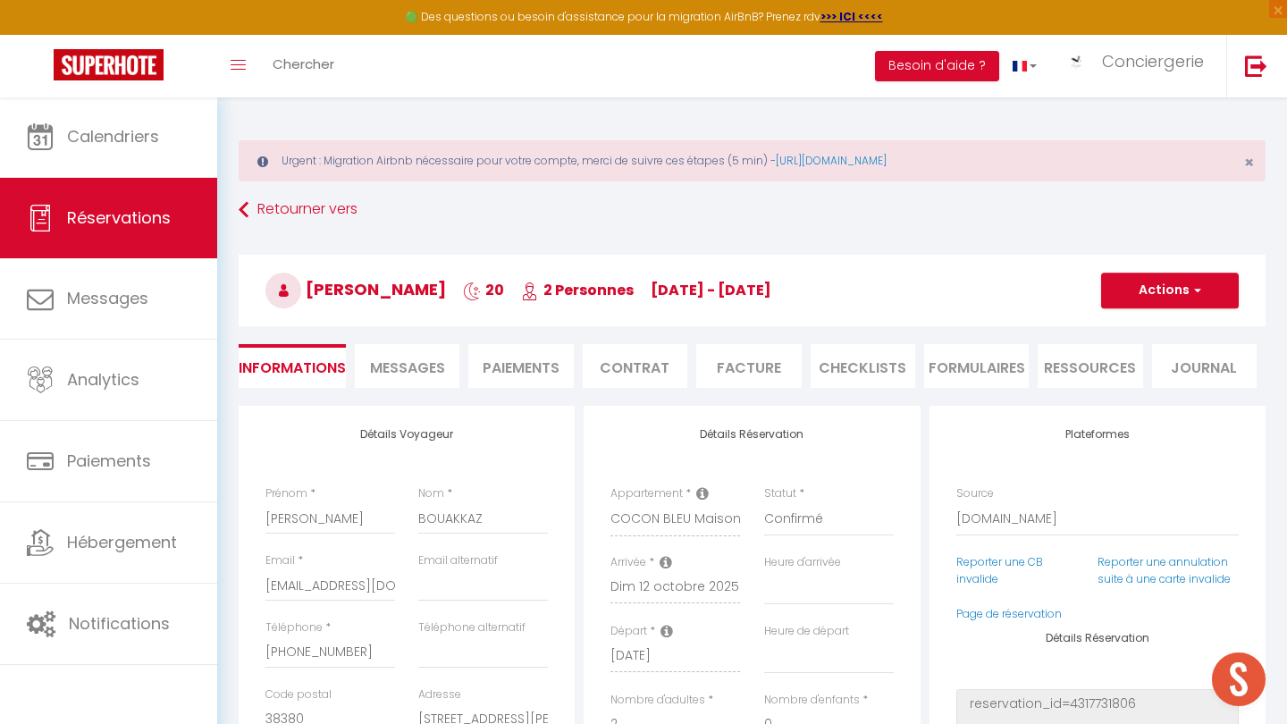
select select
checkbox input "false"
select select
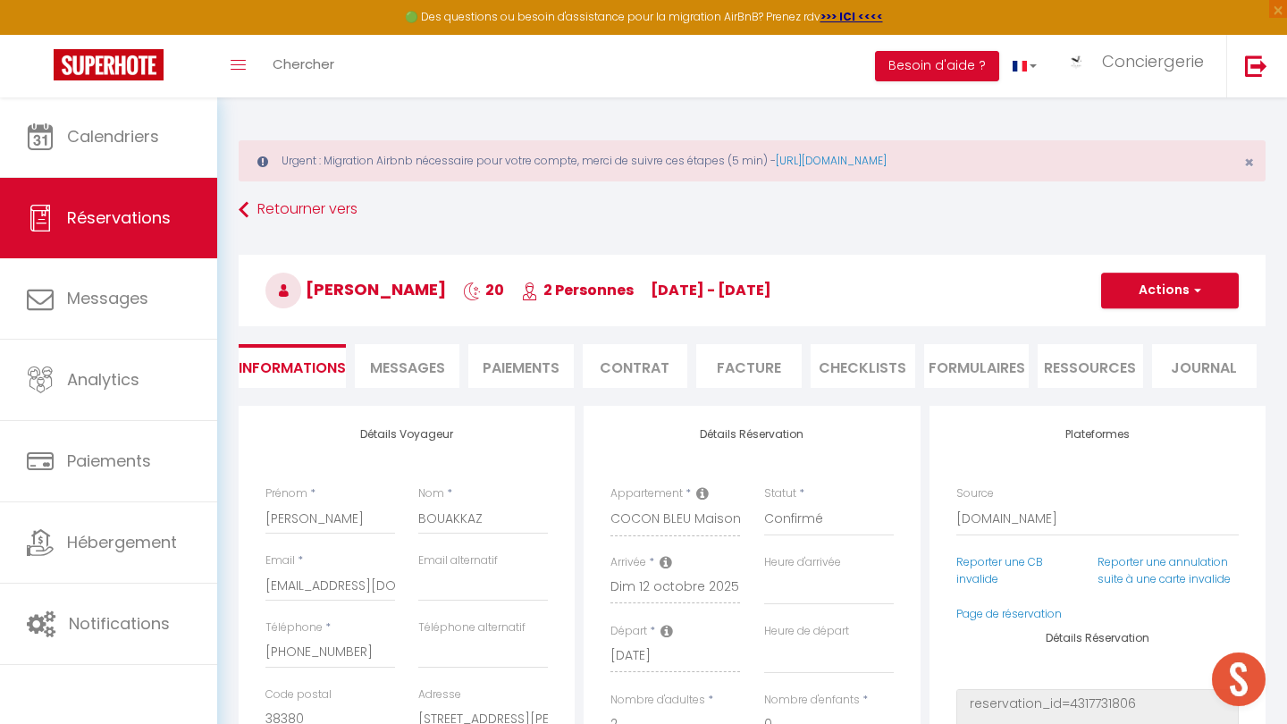
checkbox input "false"
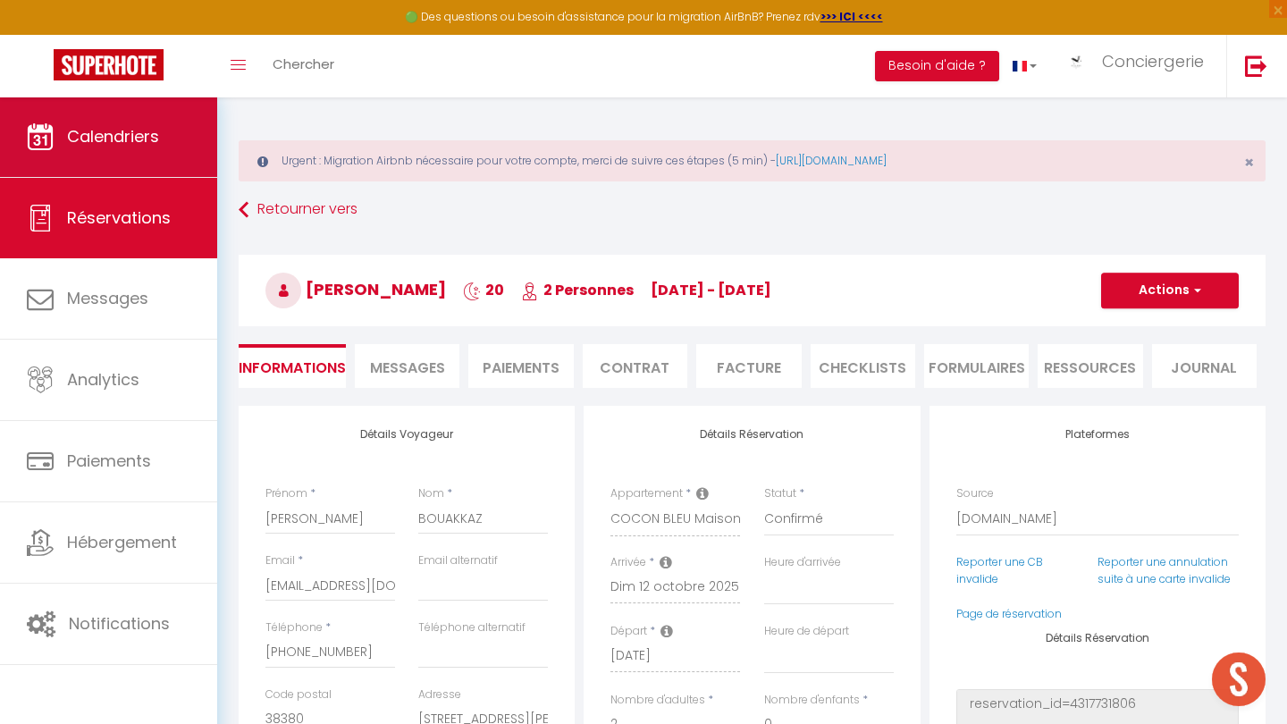
click at [121, 146] on span "Calendriers" at bounding box center [113, 136] width 92 height 22
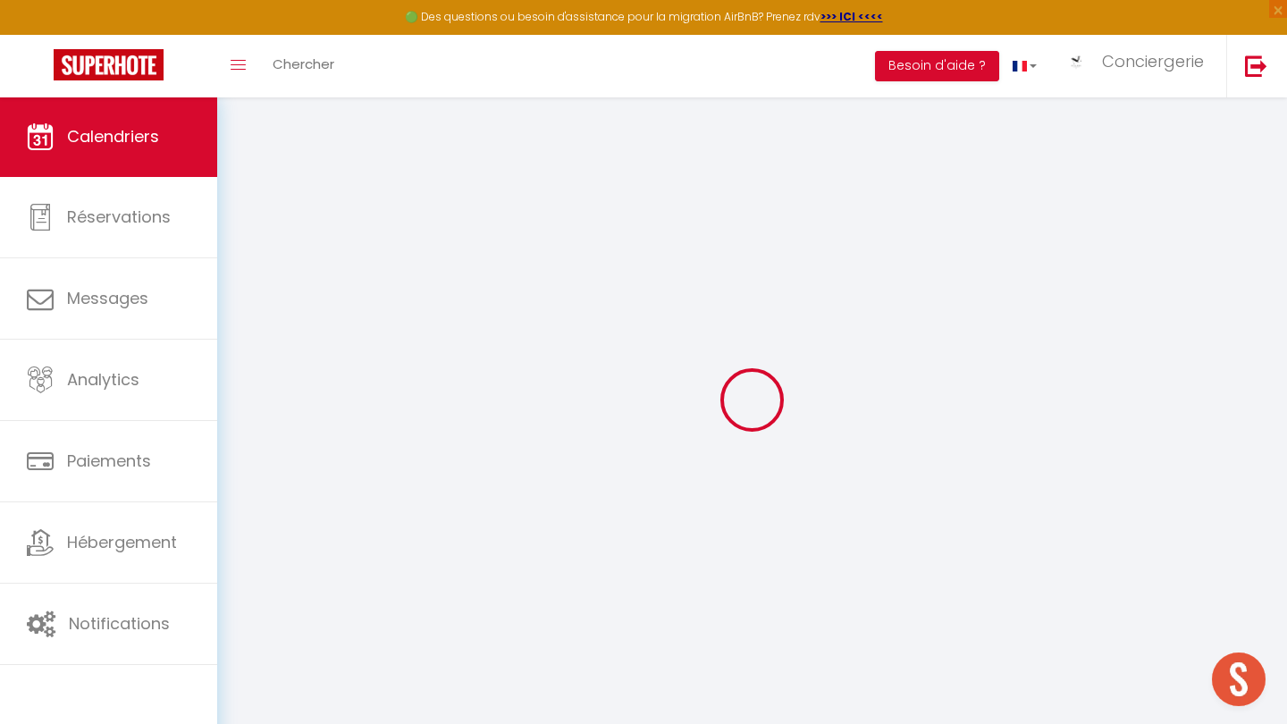
select select
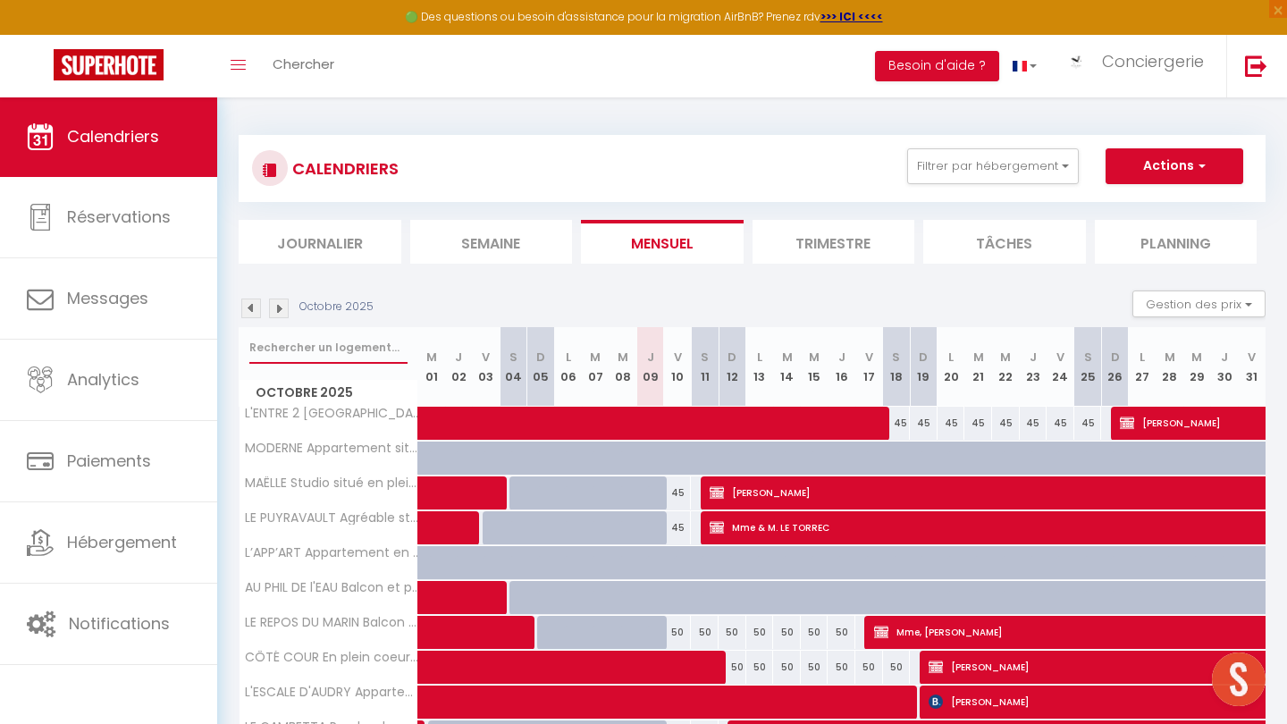
click at [323, 353] on input "text" at bounding box center [328, 348] width 158 height 32
type input "m"
select select
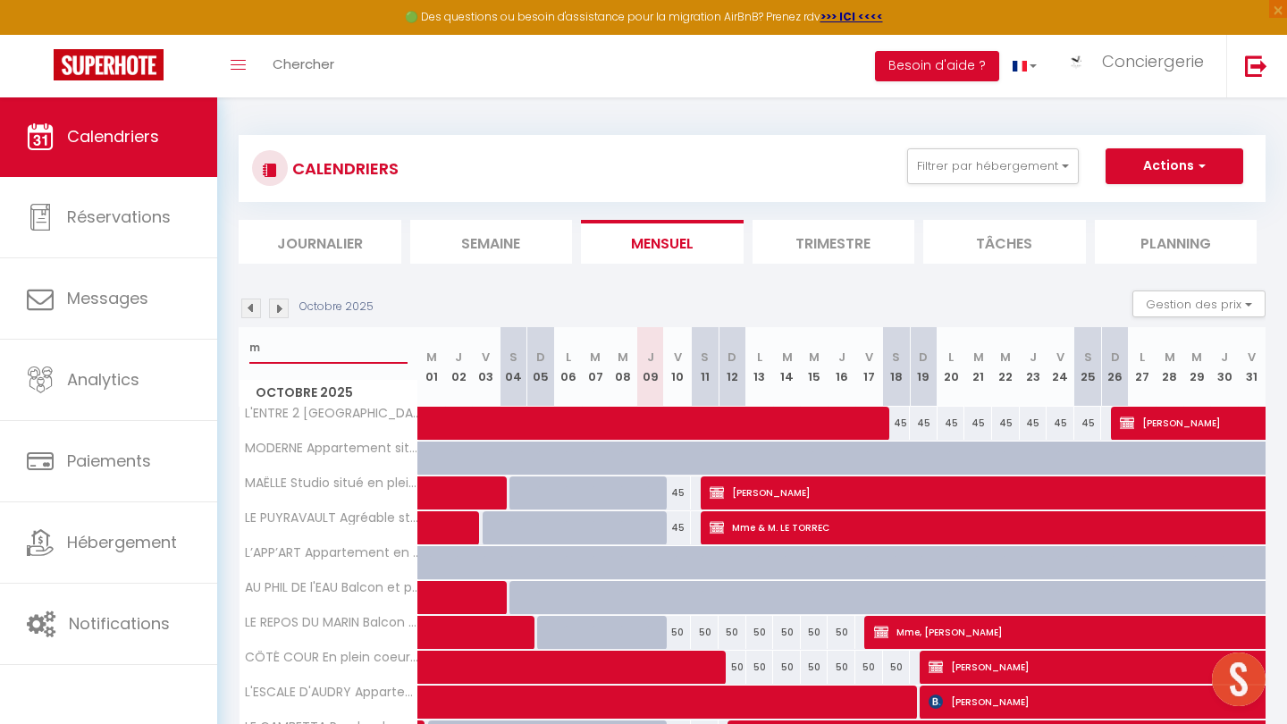
select select
type input "me"
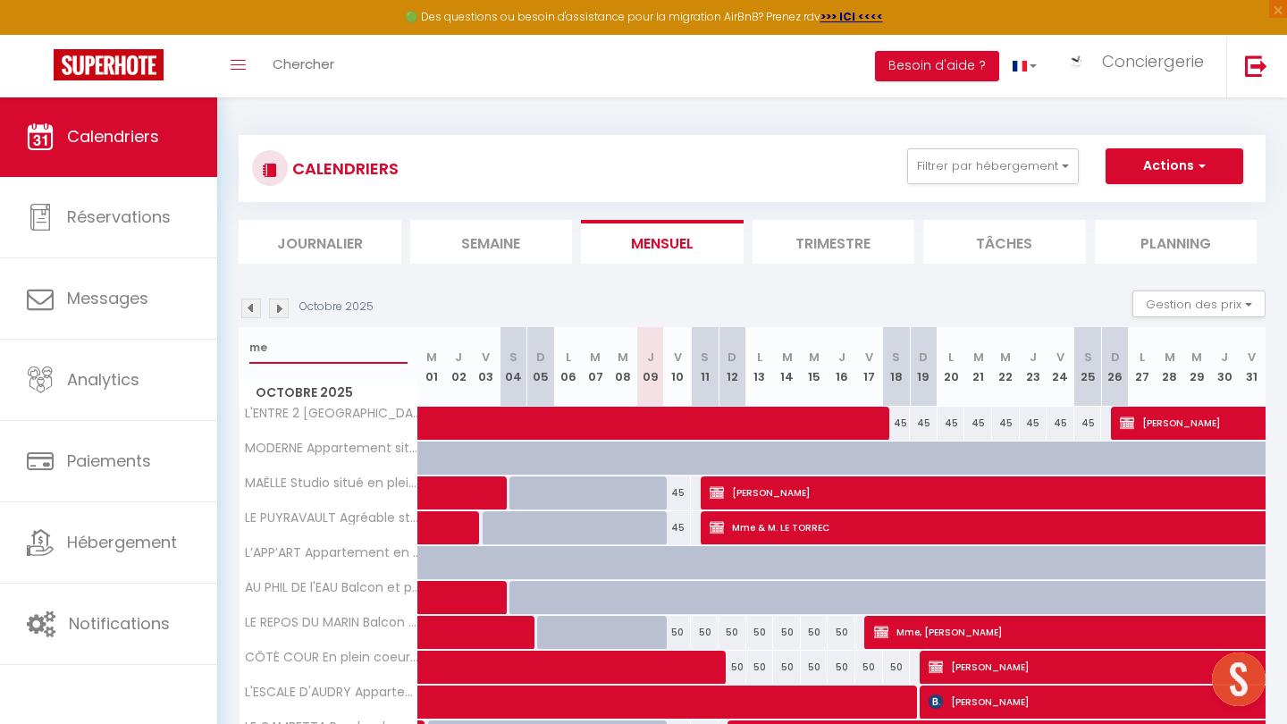
select select
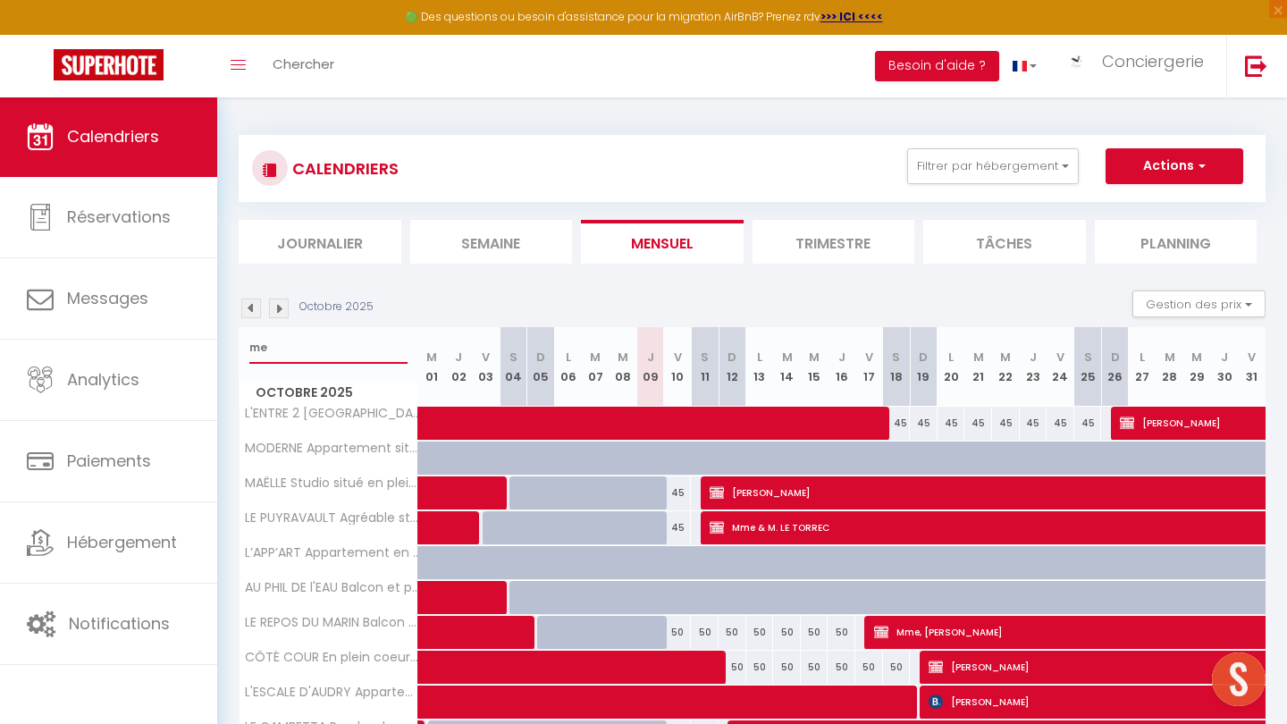
select select
type input "mer"
select select
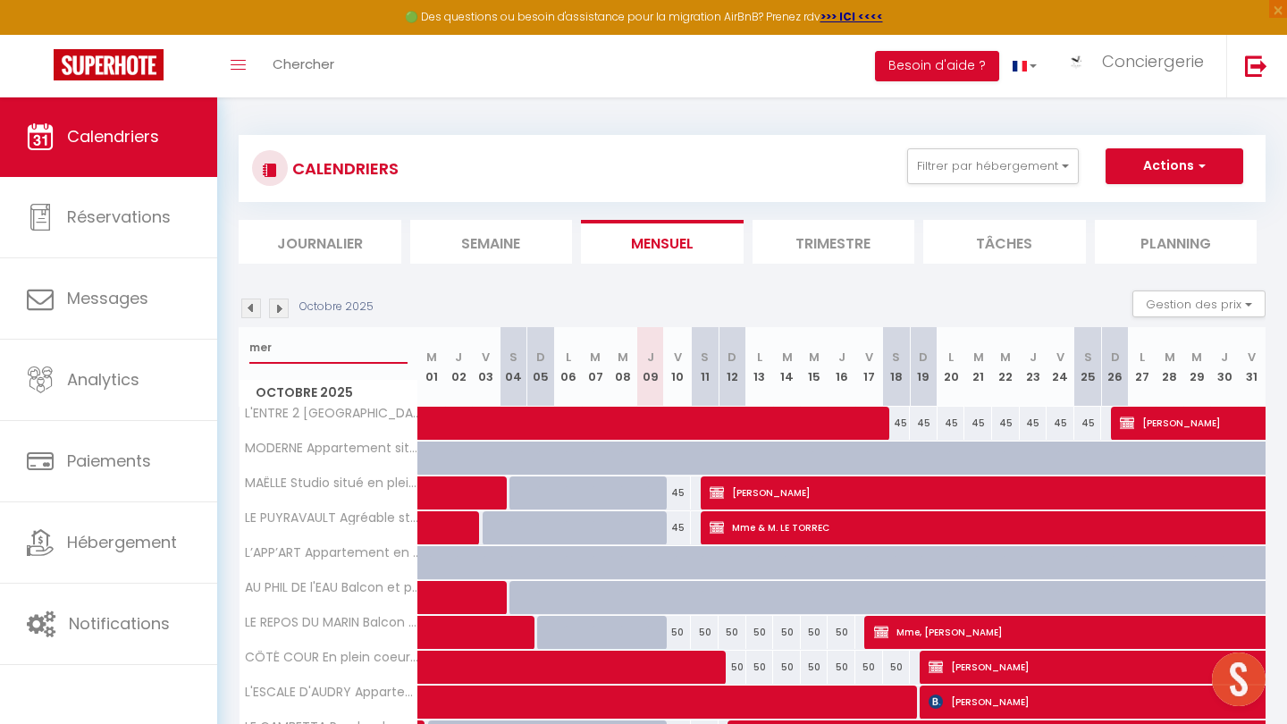
select select
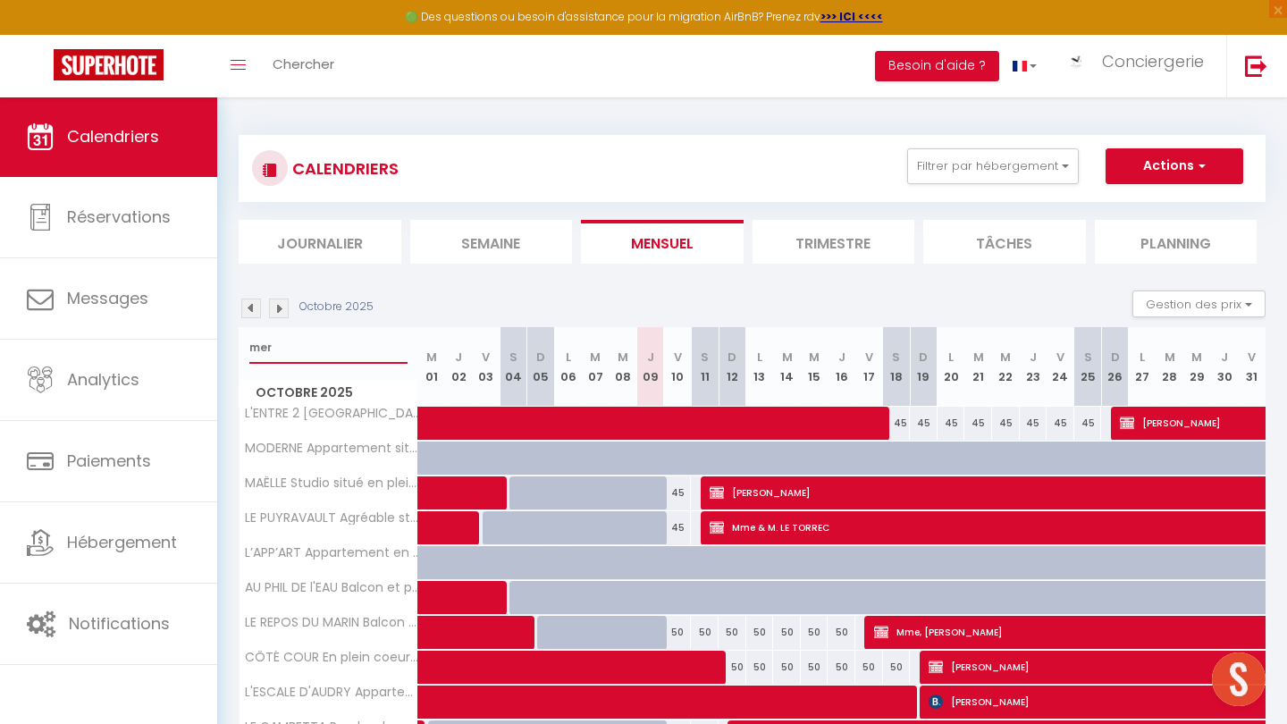
type input "mer"
select select
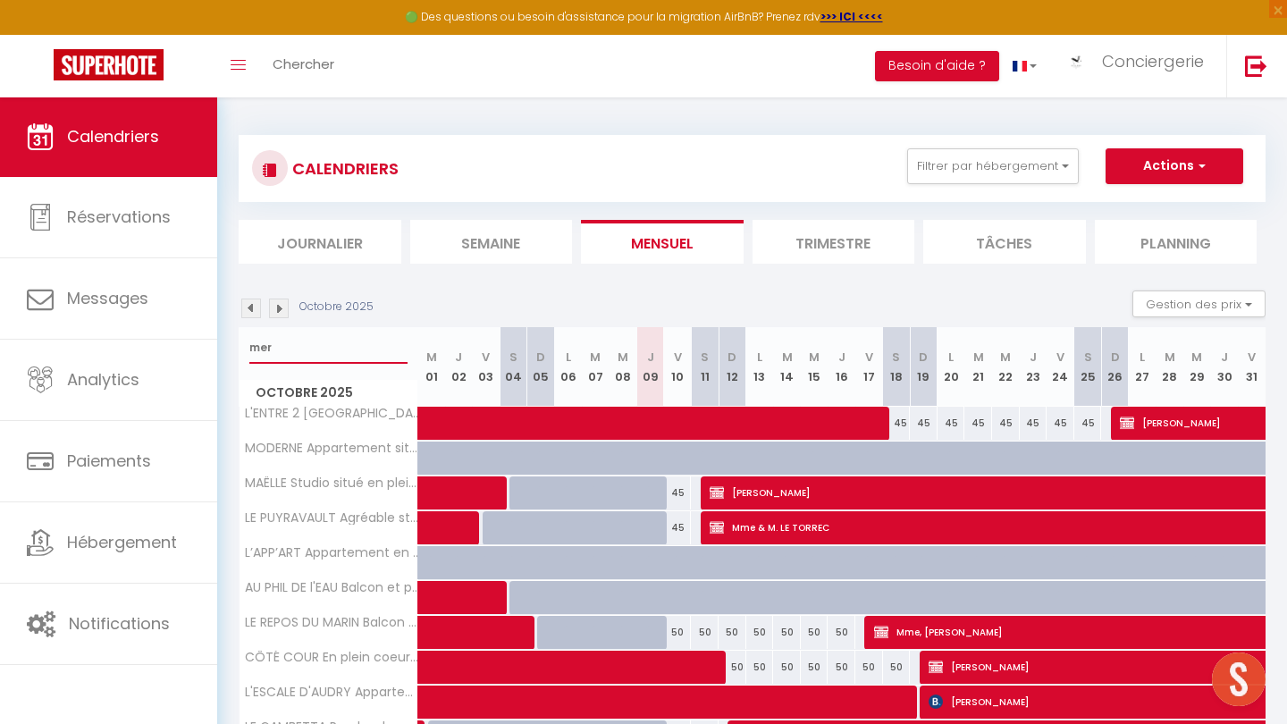
select select
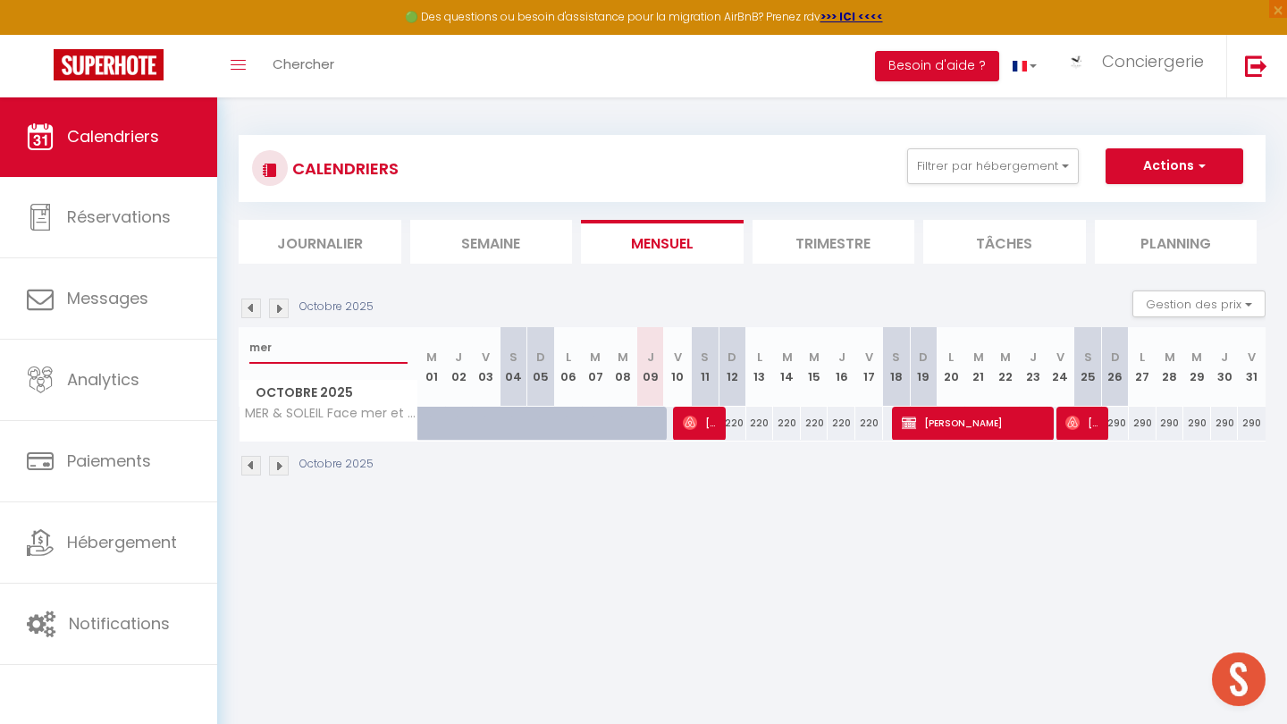
select select
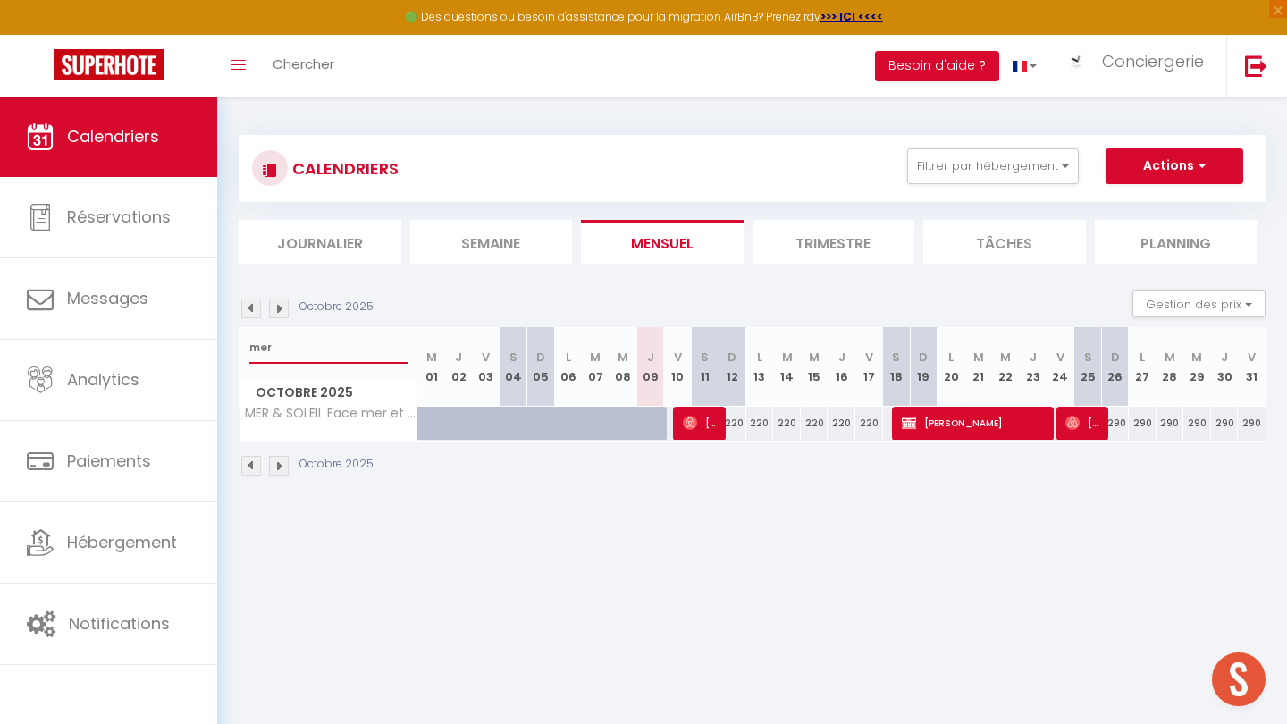
select select
type input "mer"
click at [714, 424] on span "Jean-François Bousquet" at bounding box center [701, 423] width 37 height 34
select select "OK"
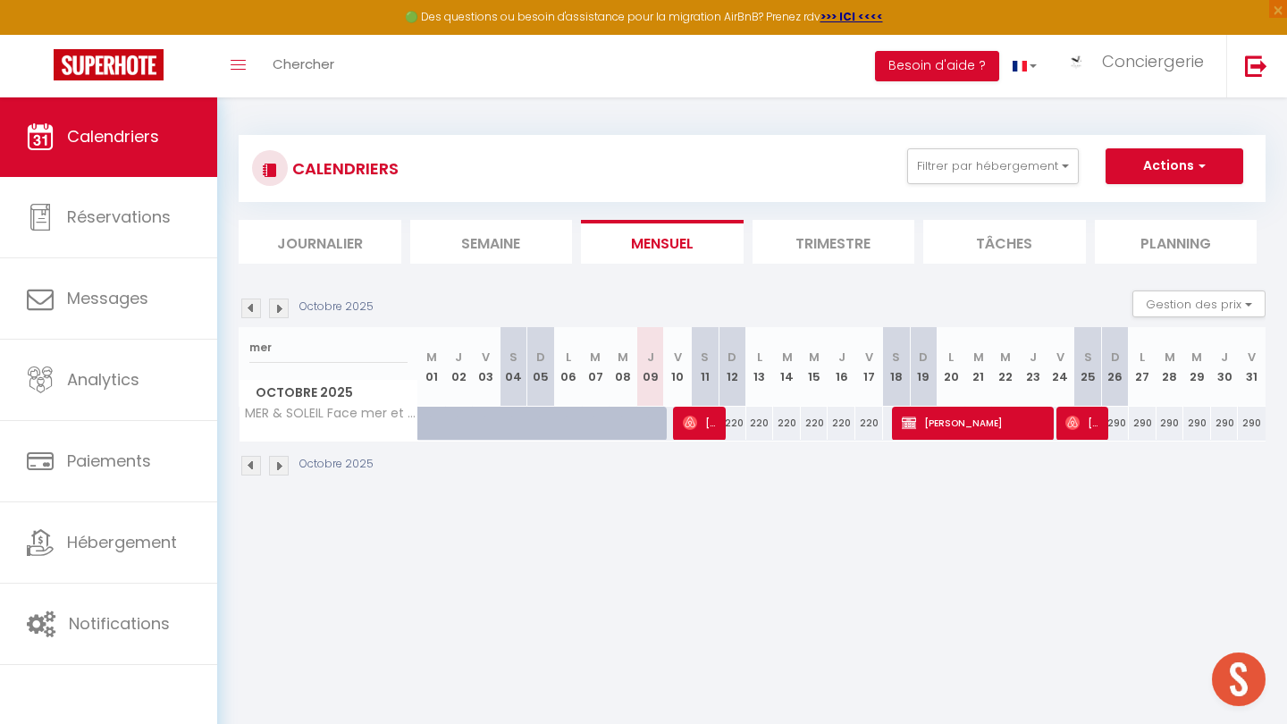
select select "OK"
select select "0"
select select "1"
select select
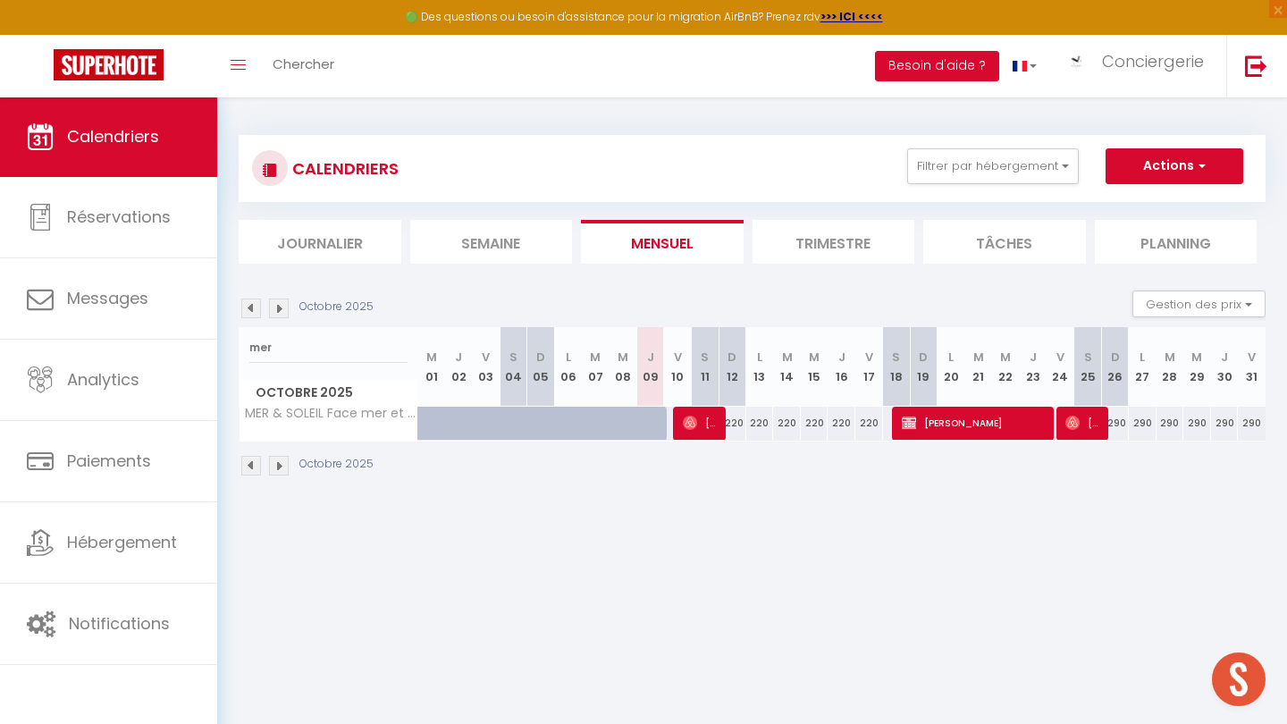
select select
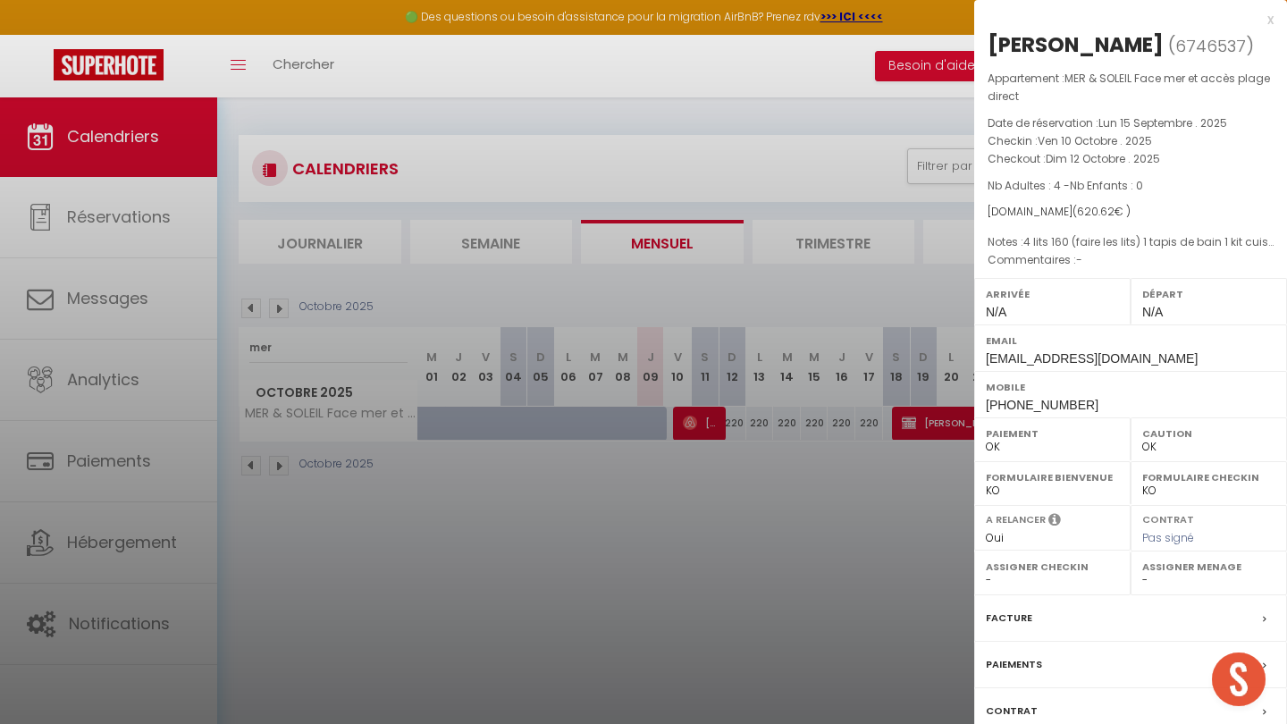
select select "26452"
click at [1026, 674] on label "Paiements" at bounding box center [1014, 664] width 56 height 19
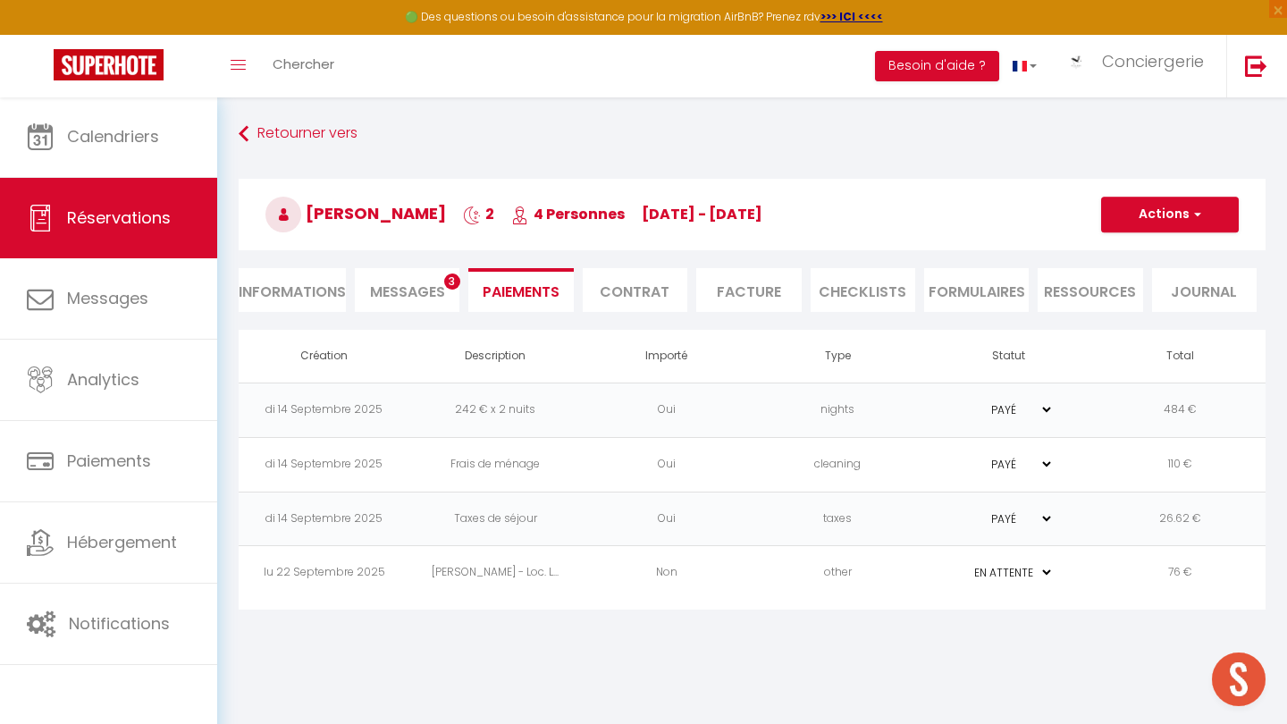
click at [411, 283] on span "Messages" at bounding box center [407, 292] width 75 height 21
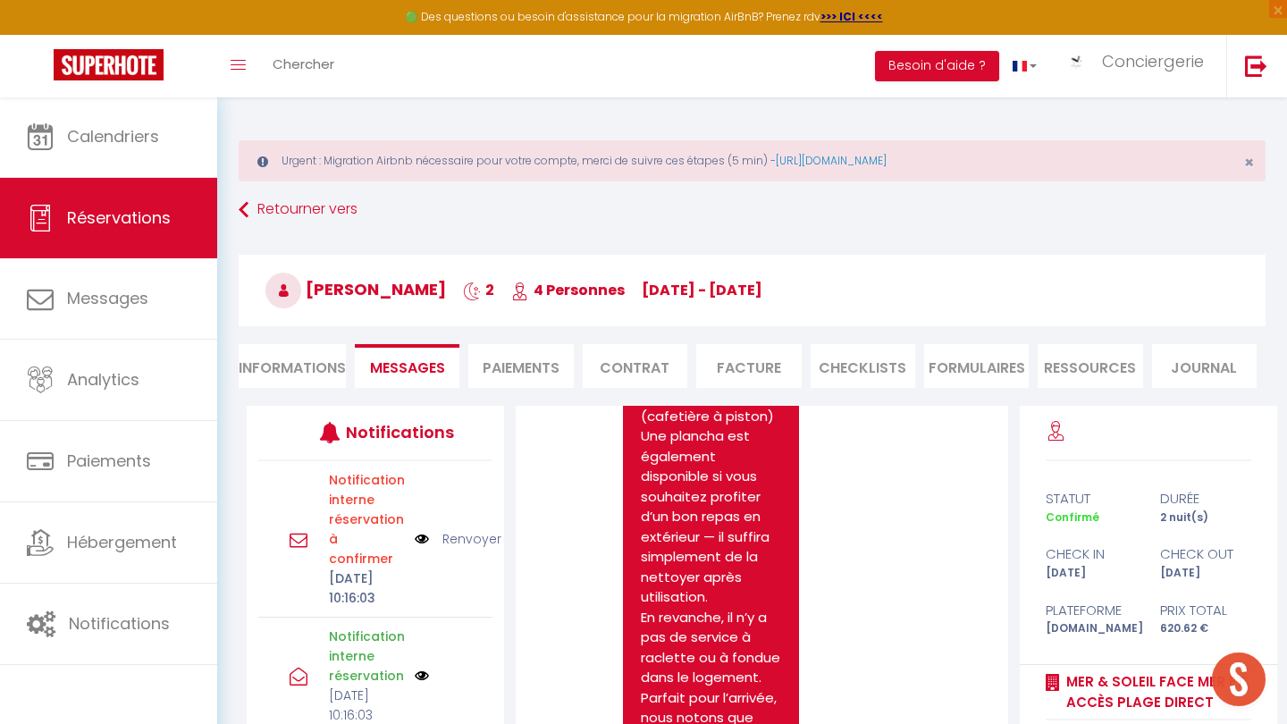
scroll to position [4360, 0]
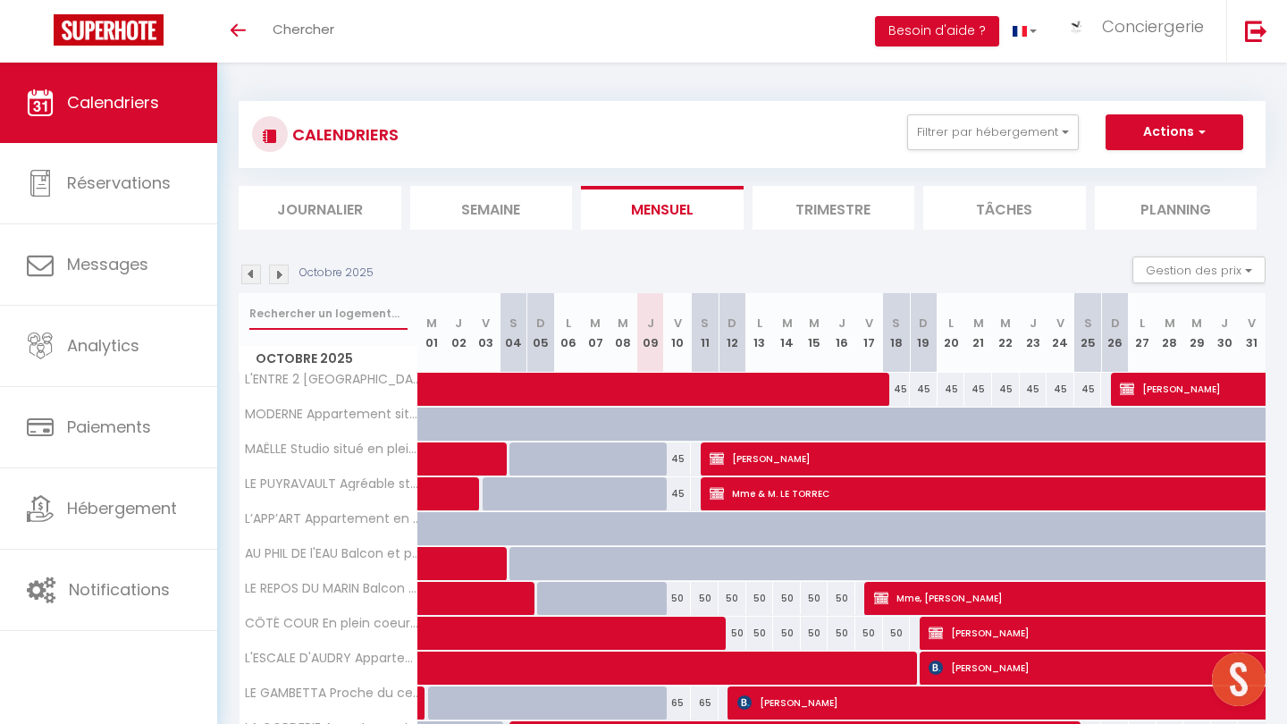
click at [331, 305] on input "text" at bounding box center [328, 314] width 158 height 32
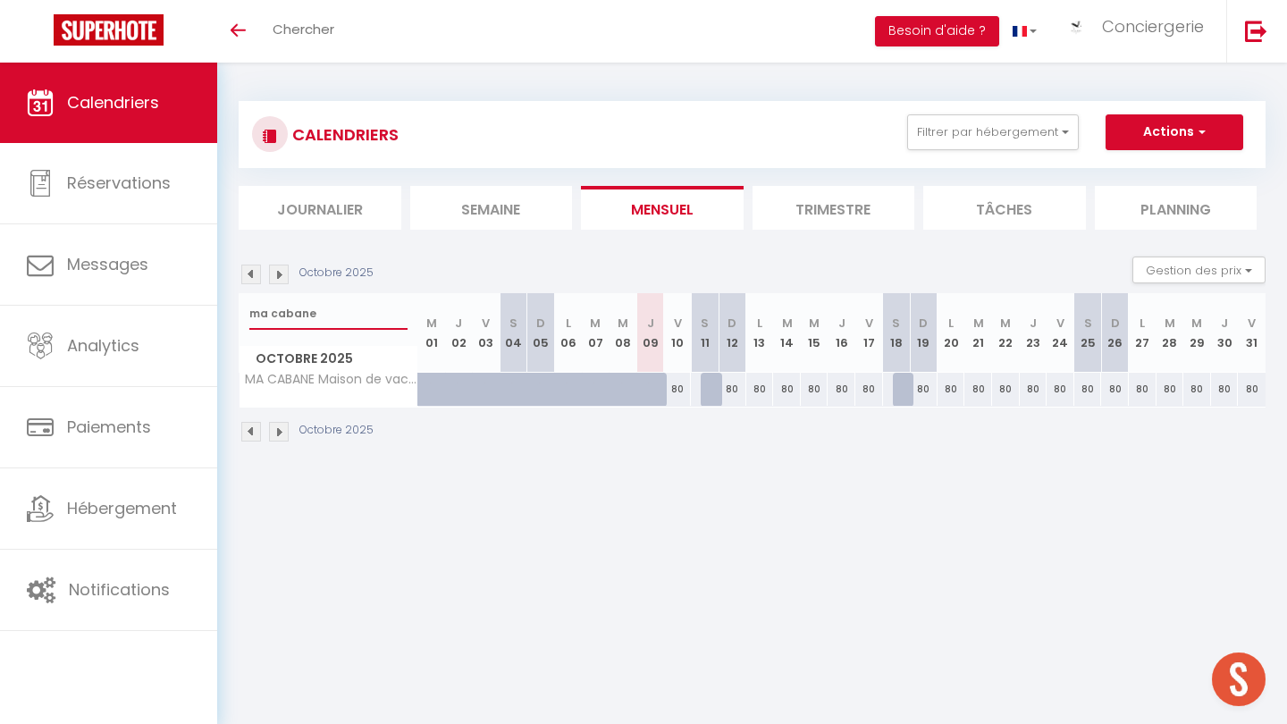
type input "ma cabane"
click at [248, 275] on img at bounding box center [251, 275] width 20 height 20
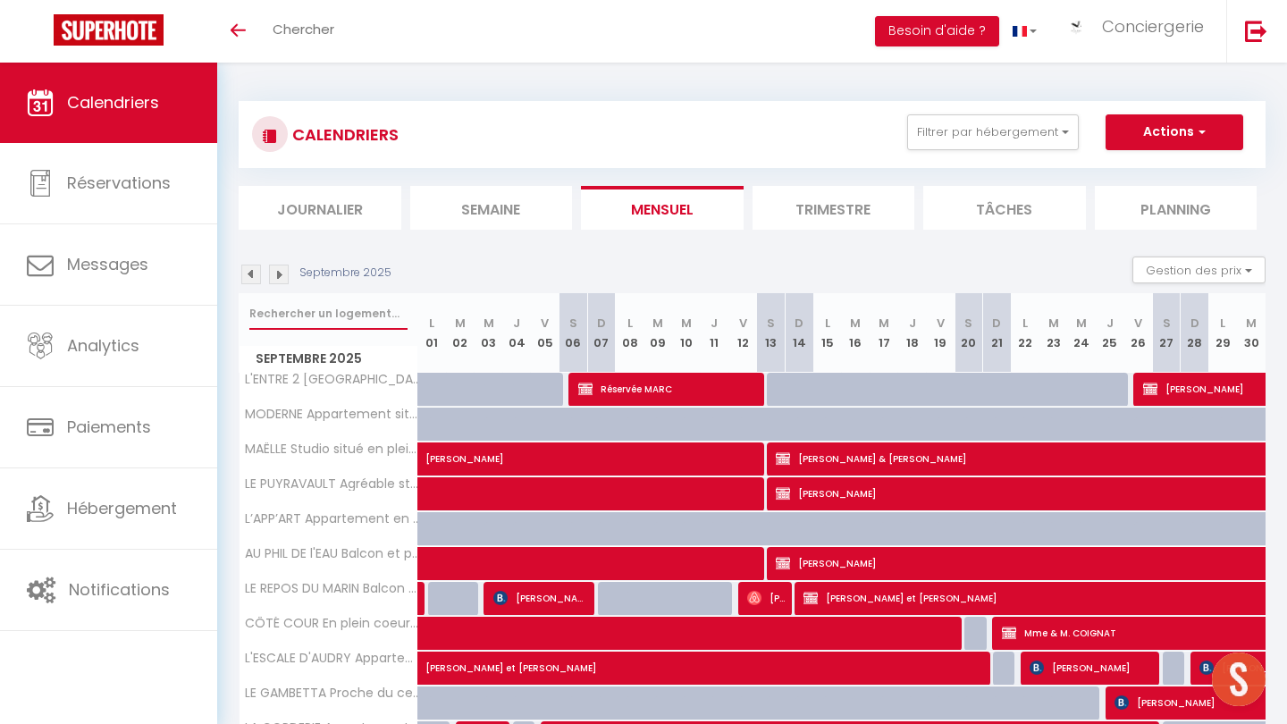
click at [302, 312] on input "text" at bounding box center [328, 314] width 158 height 32
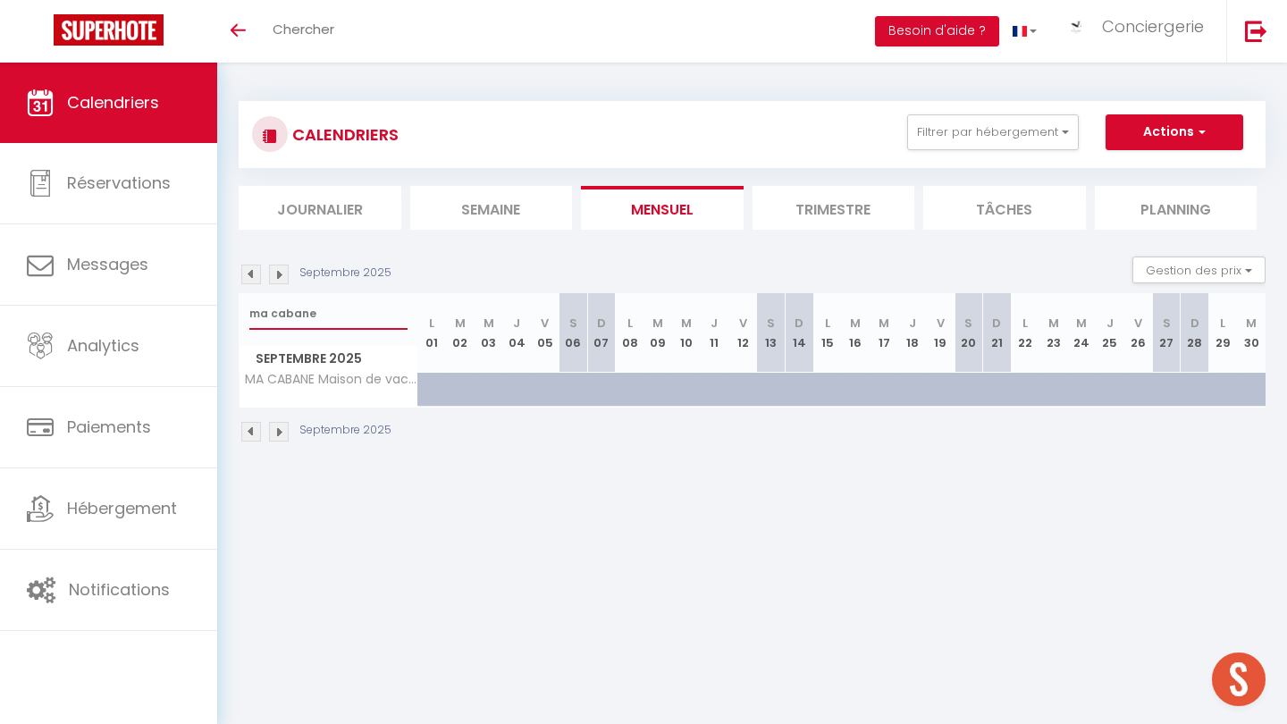
type input "ma cabane"
click at [247, 273] on img at bounding box center [251, 275] width 20 height 20
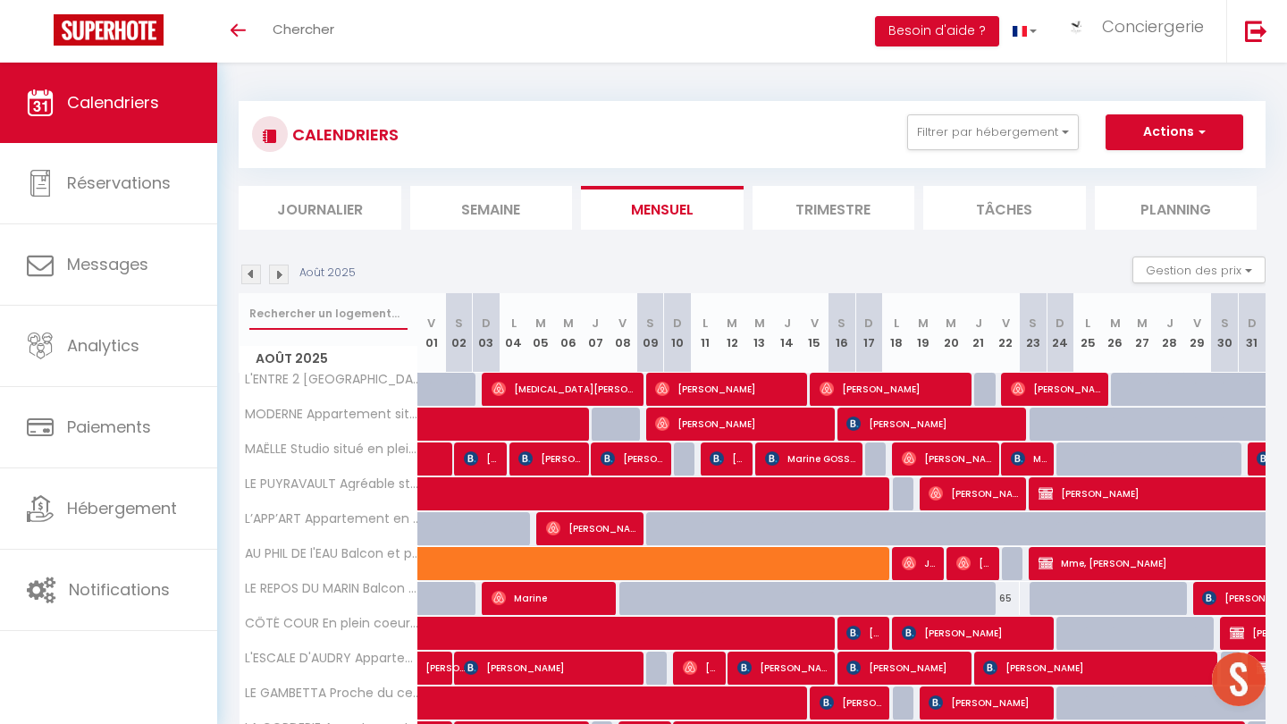
click at [290, 315] on input "text" at bounding box center [328, 314] width 158 height 32
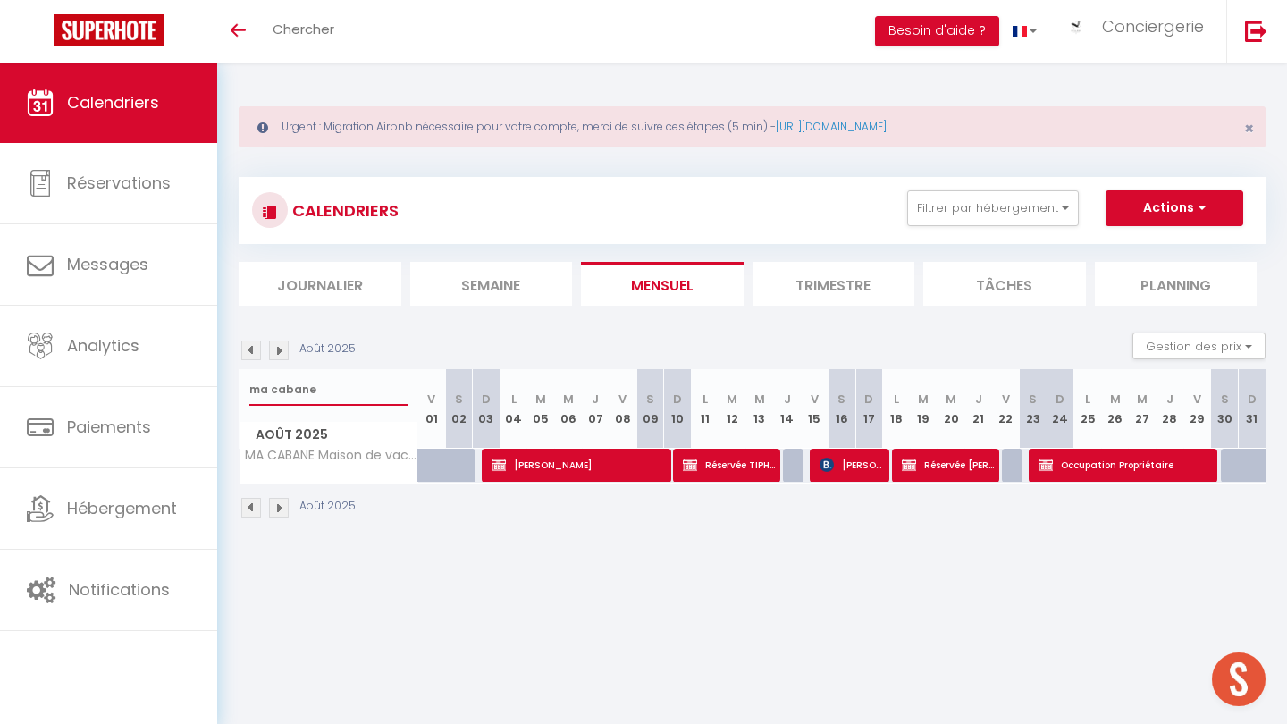
type input "ma cabane"
click at [252, 348] on img at bounding box center [251, 350] width 20 height 20
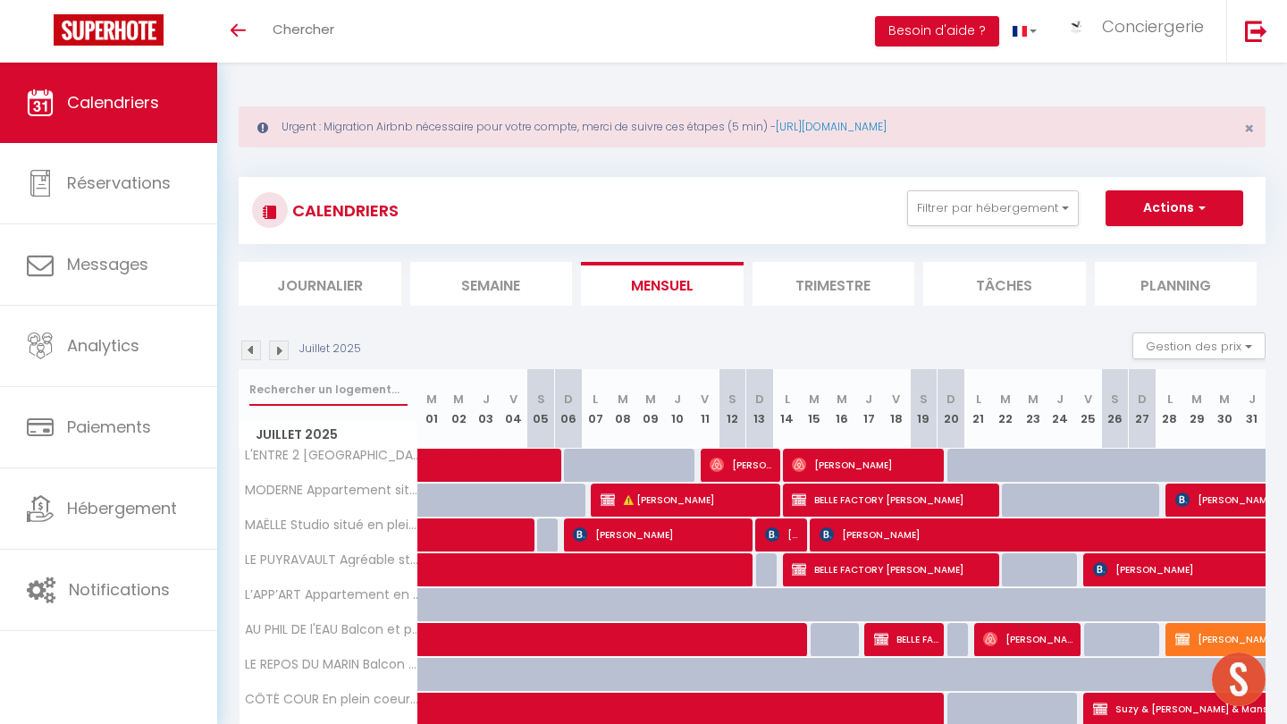
click at [318, 394] on input "text" at bounding box center [328, 390] width 158 height 32
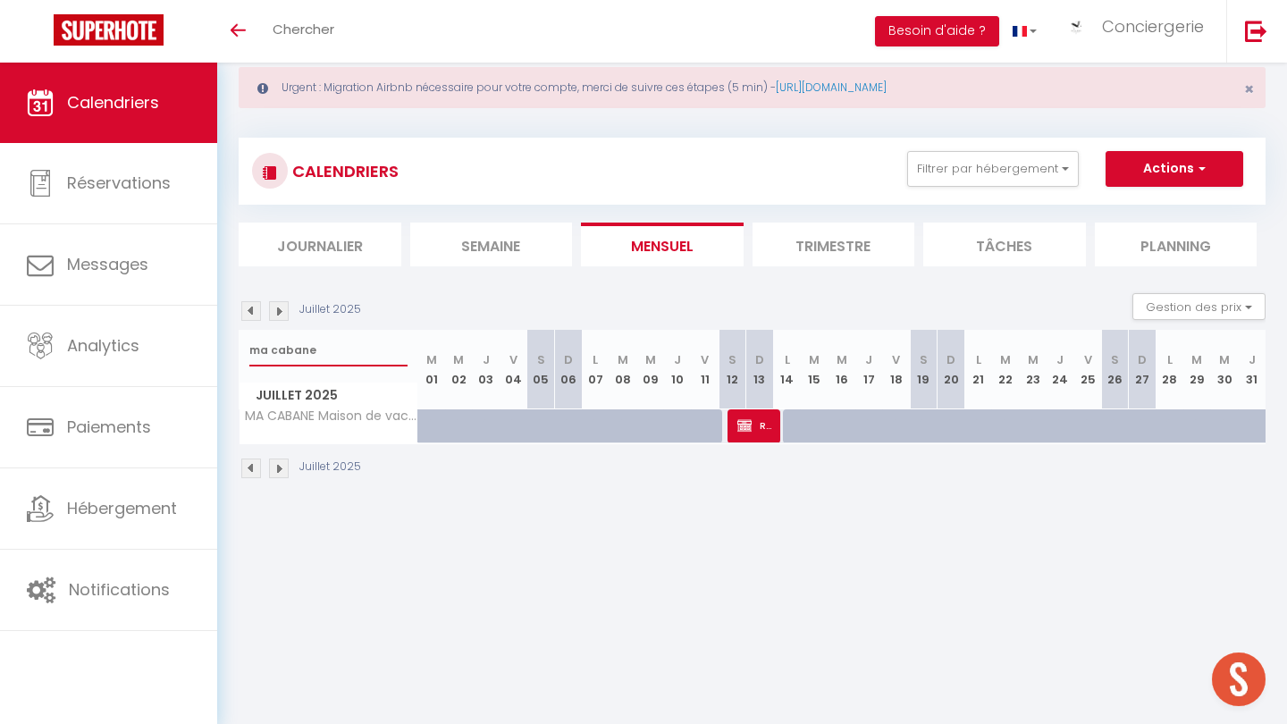
scroll to position [45, 0]
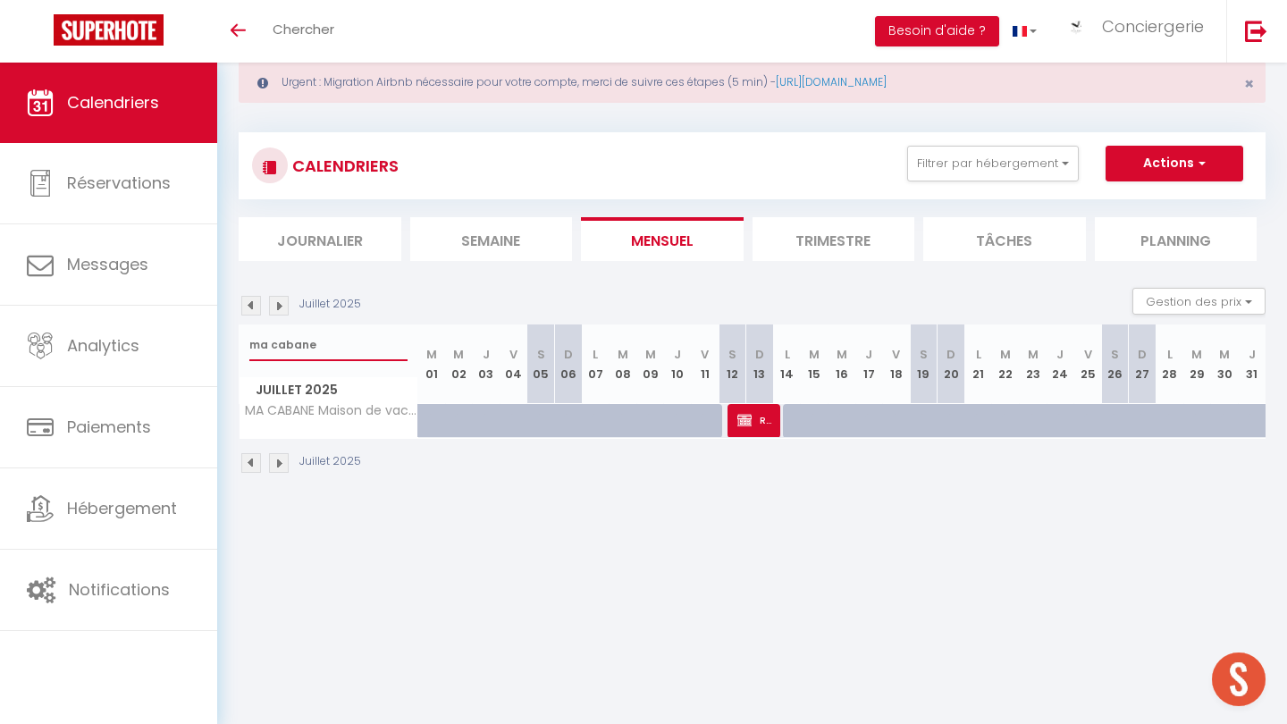
type input "ma cabane"
click at [819, 415] on div at bounding box center [825, 431] width 28 height 34
type input "130"
type input "[DATE]"
type input "Mer 16 Juillet 2025"
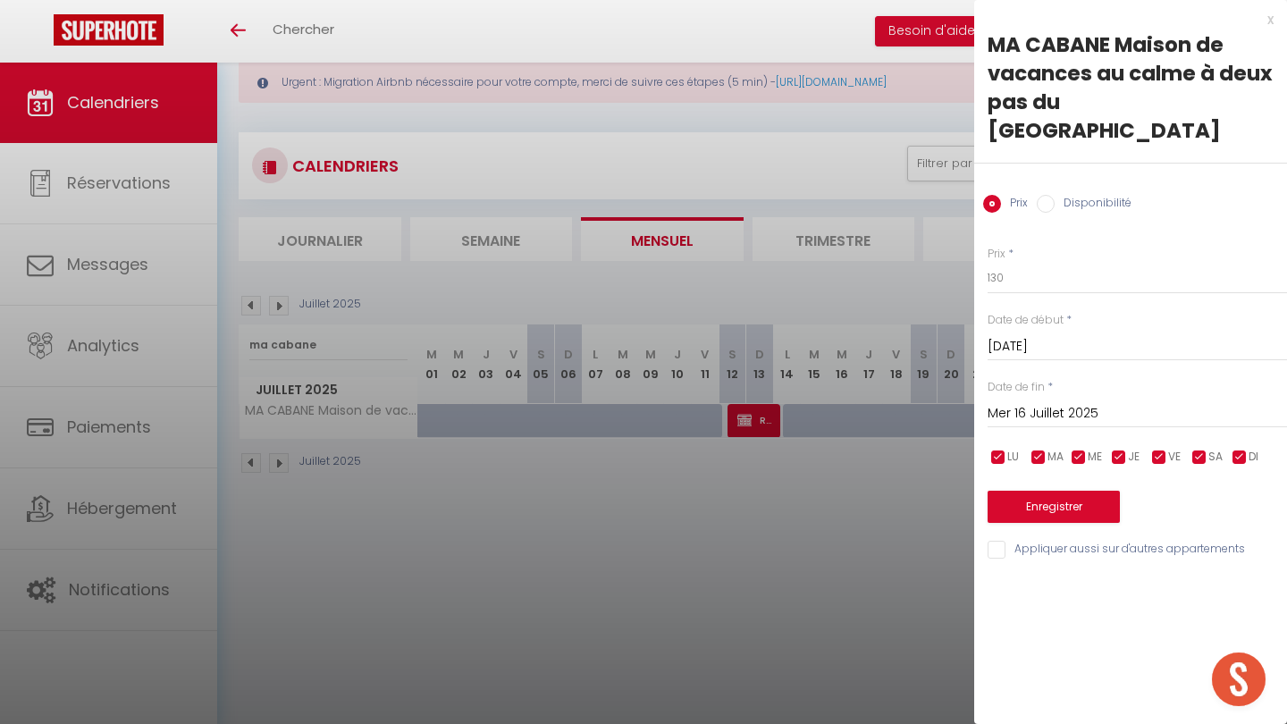
click at [811, 509] on div at bounding box center [643, 362] width 1287 height 724
